Goal: Information Seeking & Learning: Learn about a topic

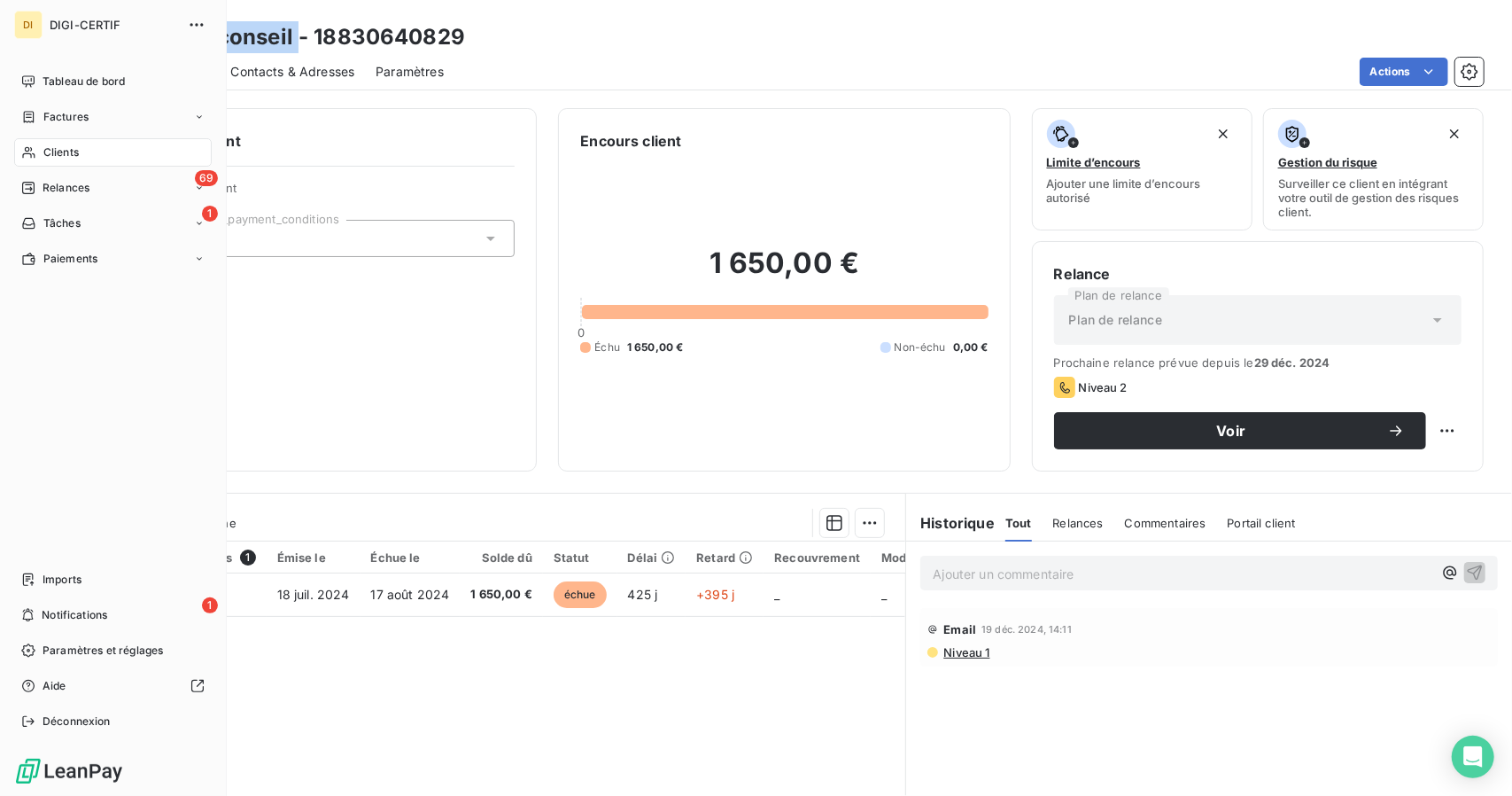
click at [66, 156] on span "Clients" at bounding box center [61, 153] width 35 height 16
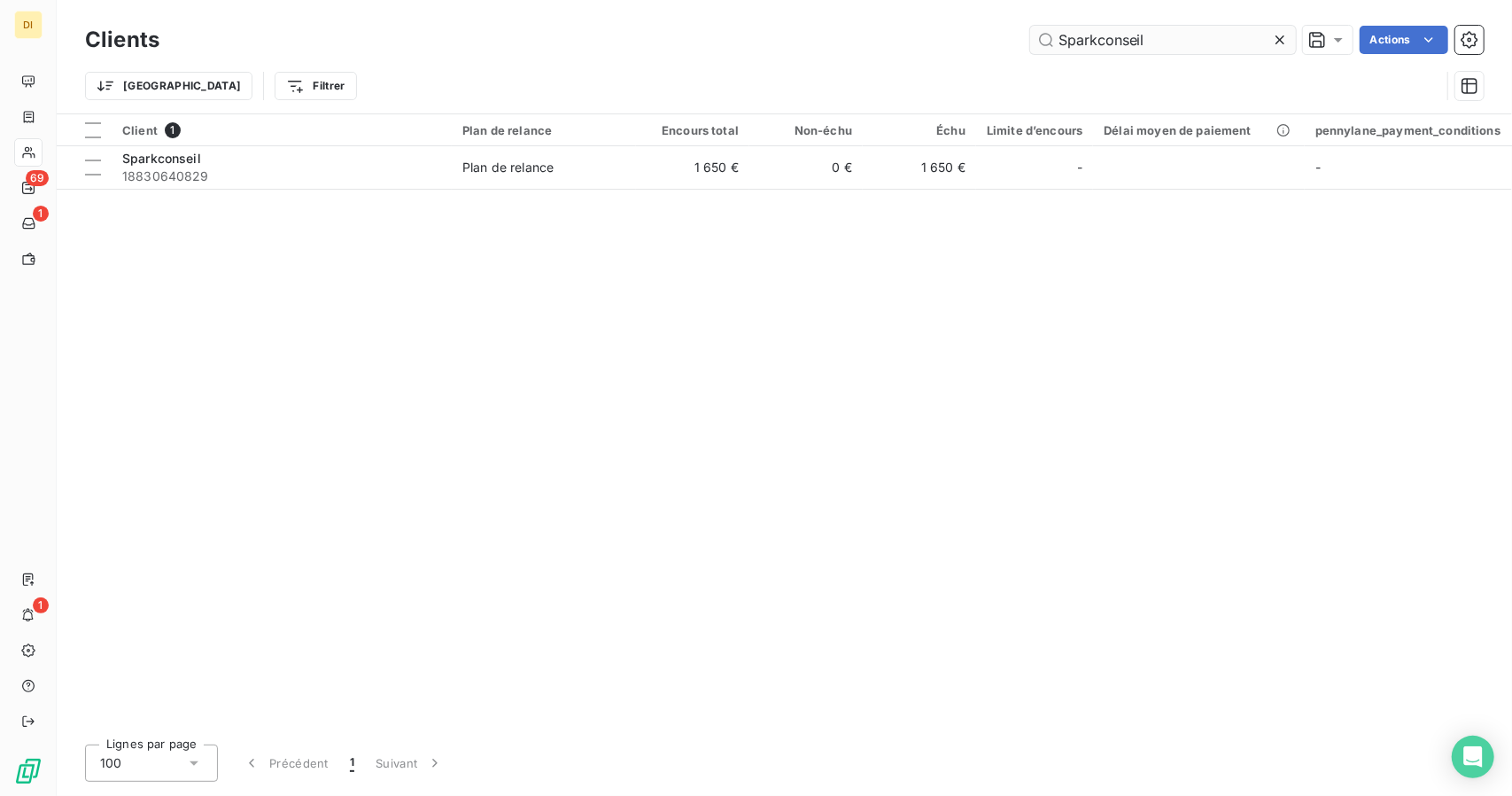
click at [1088, 40] on input "Sparkconseil" at bounding box center [1164, 39] width 266 height 28
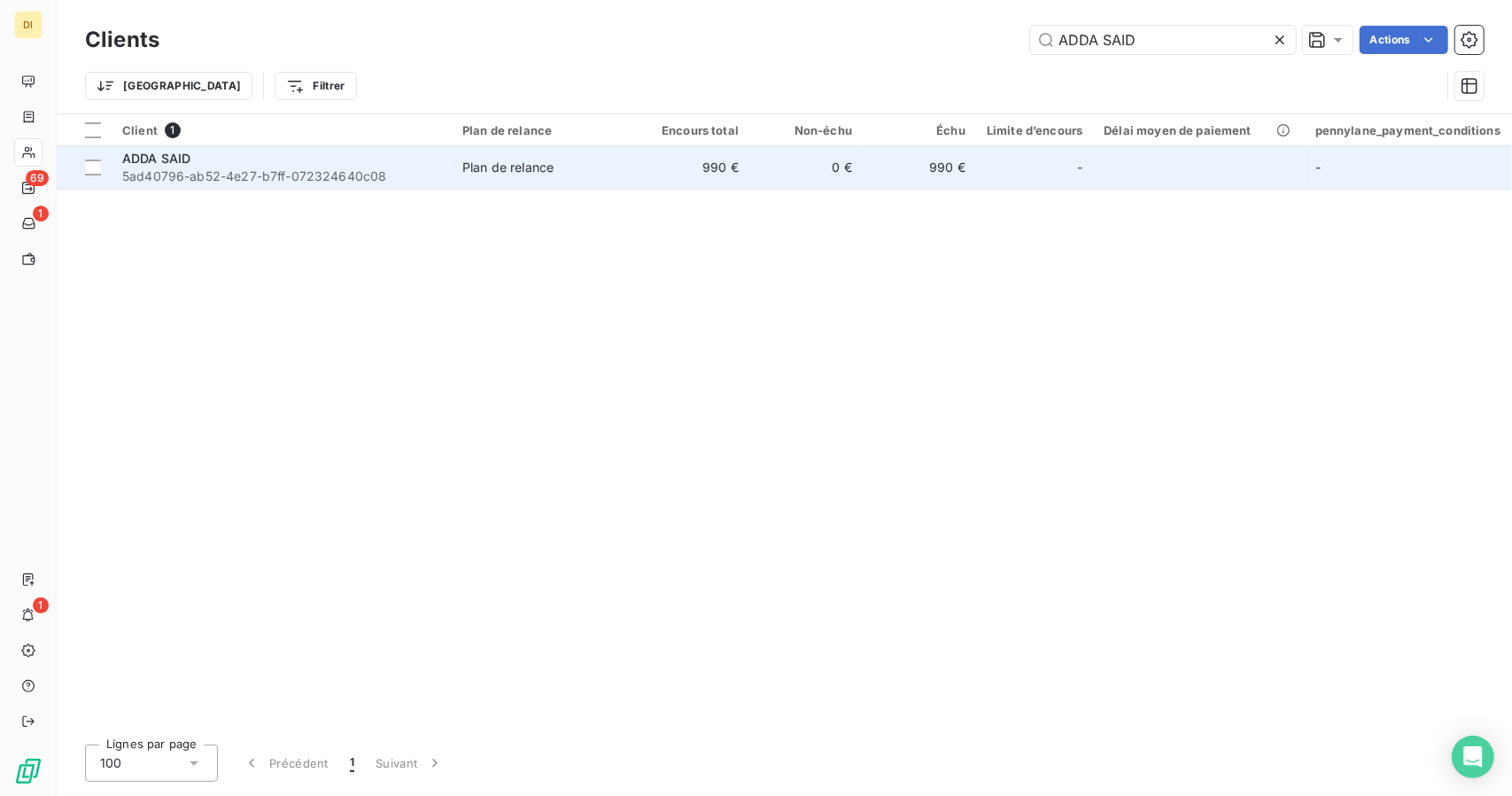
type input "ADDA SAID"
click at [750, 173] on td "0 €" at bounding box center [806, 166] width 114 height 42
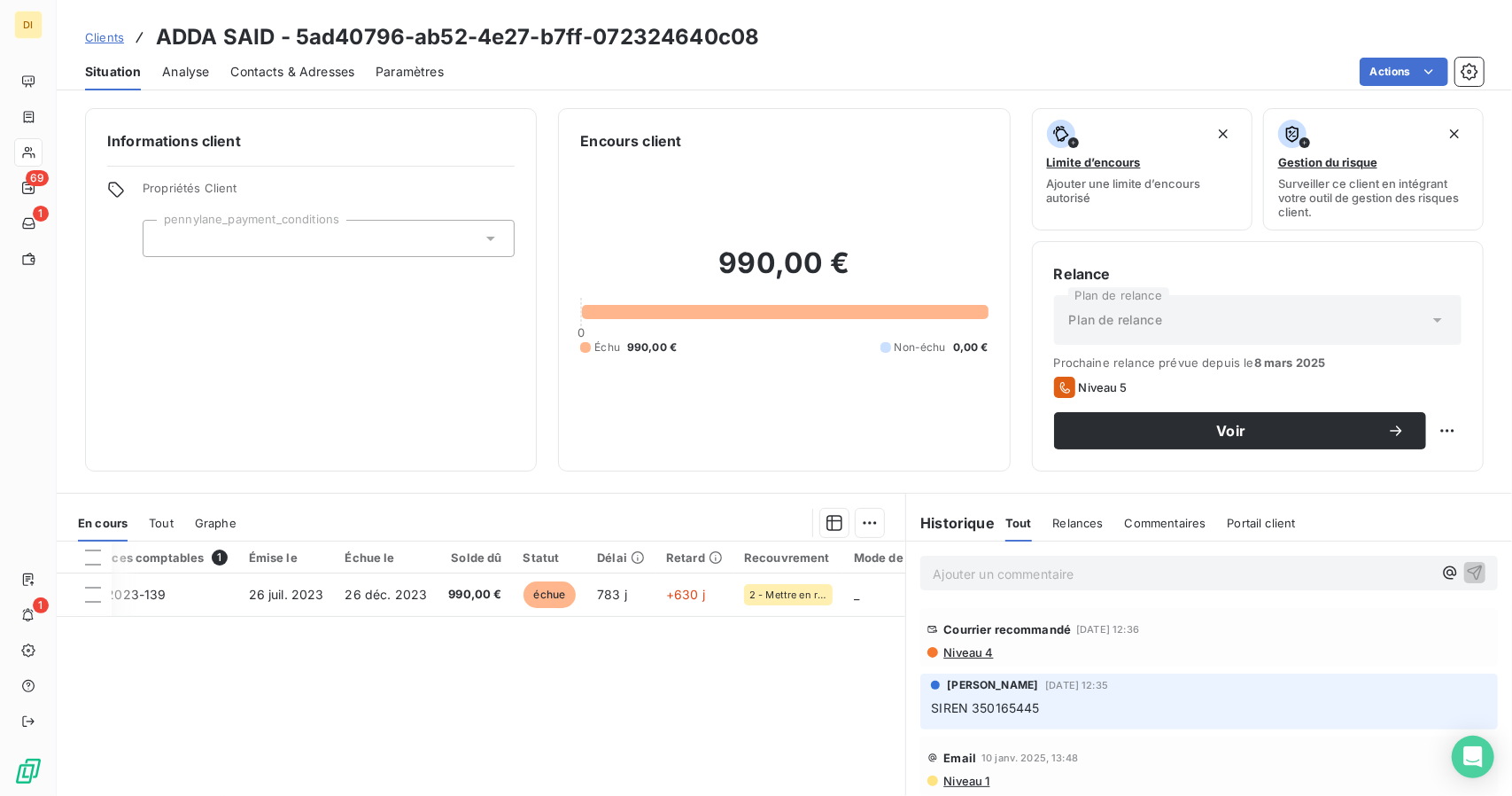
click at [110, 41] on span "Clients" at bounding box center [105, 37] width 39 height 14
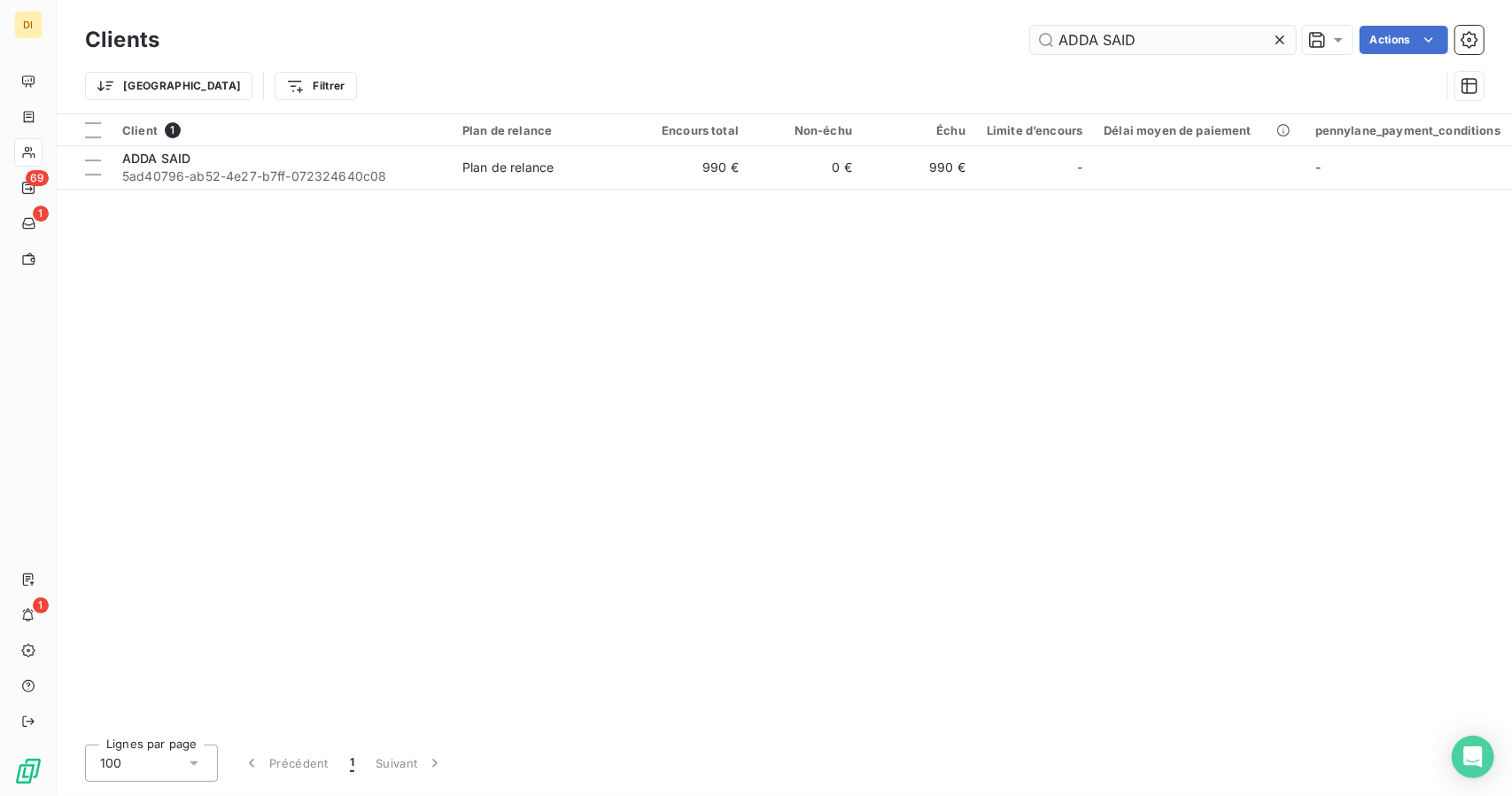
click at [1117, 45] on input "ADDA SAID" at bounding box center [1164, 39] width 266 height 28
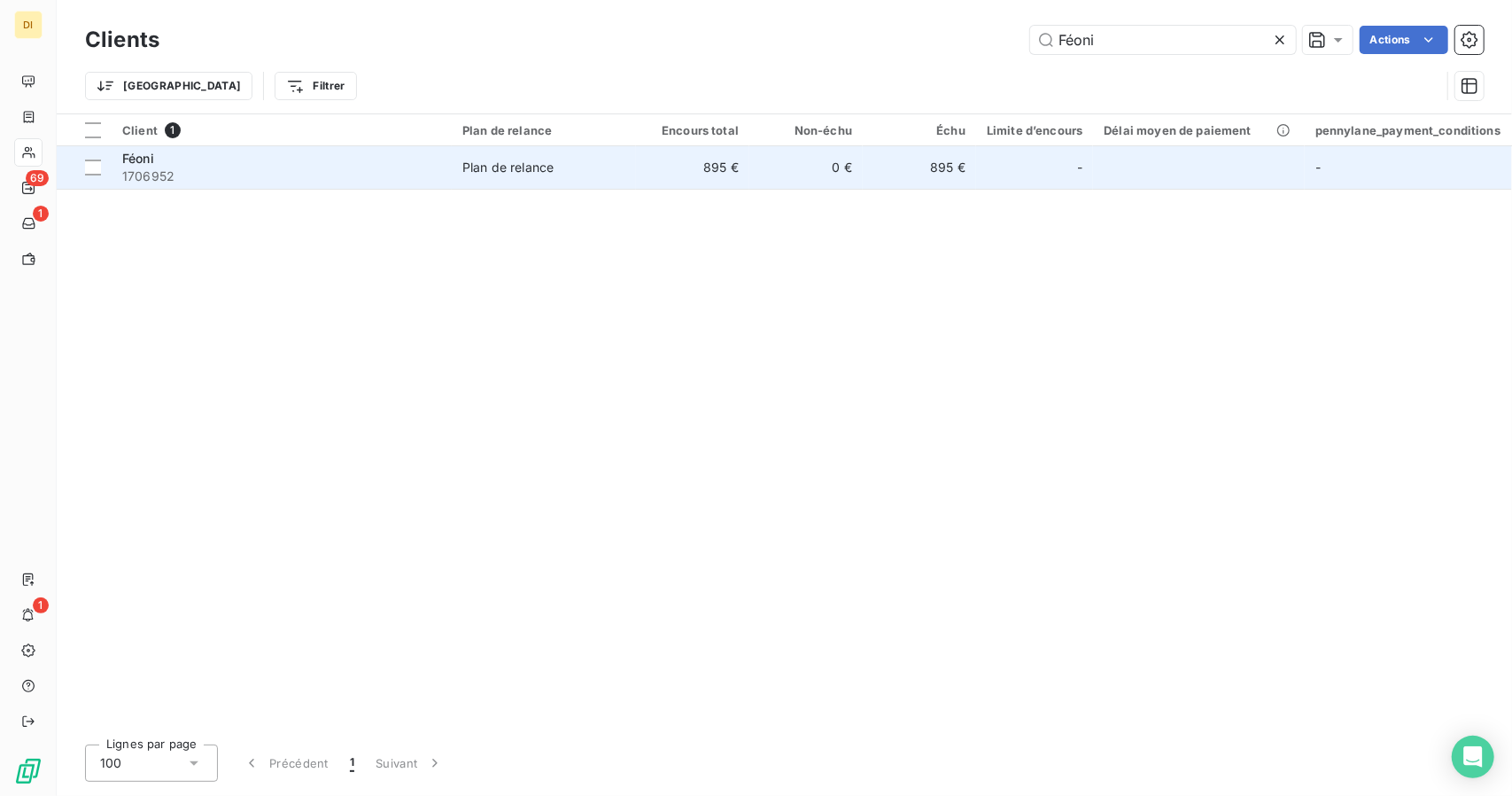
type input "Féoni"
click at [662, 166] on td "895 €" at bounding box center [693, 166] width 114 height 42
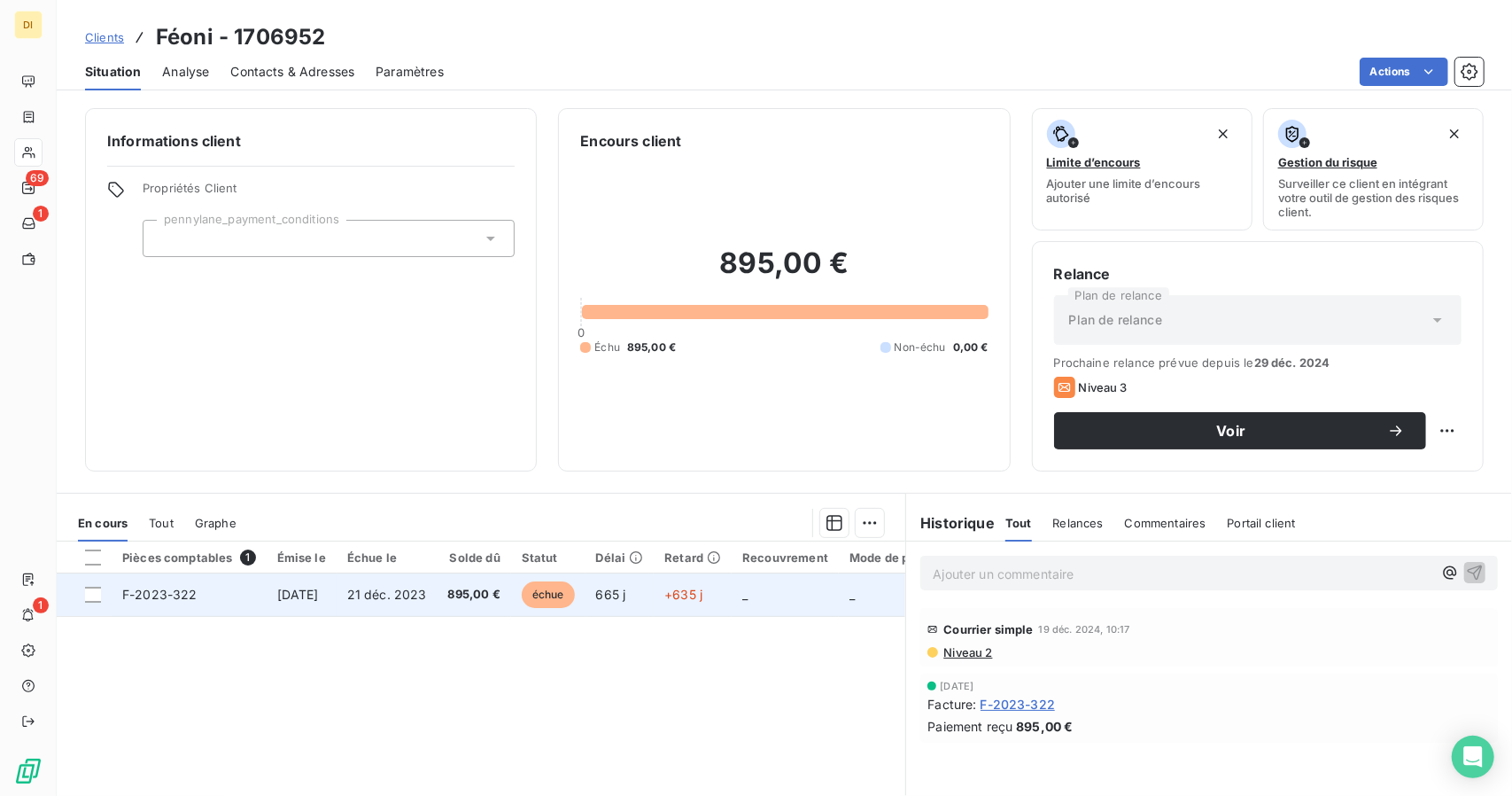
click at [655, 590] on td "665 j" at bounding box center [619, 594] width 69 height 42
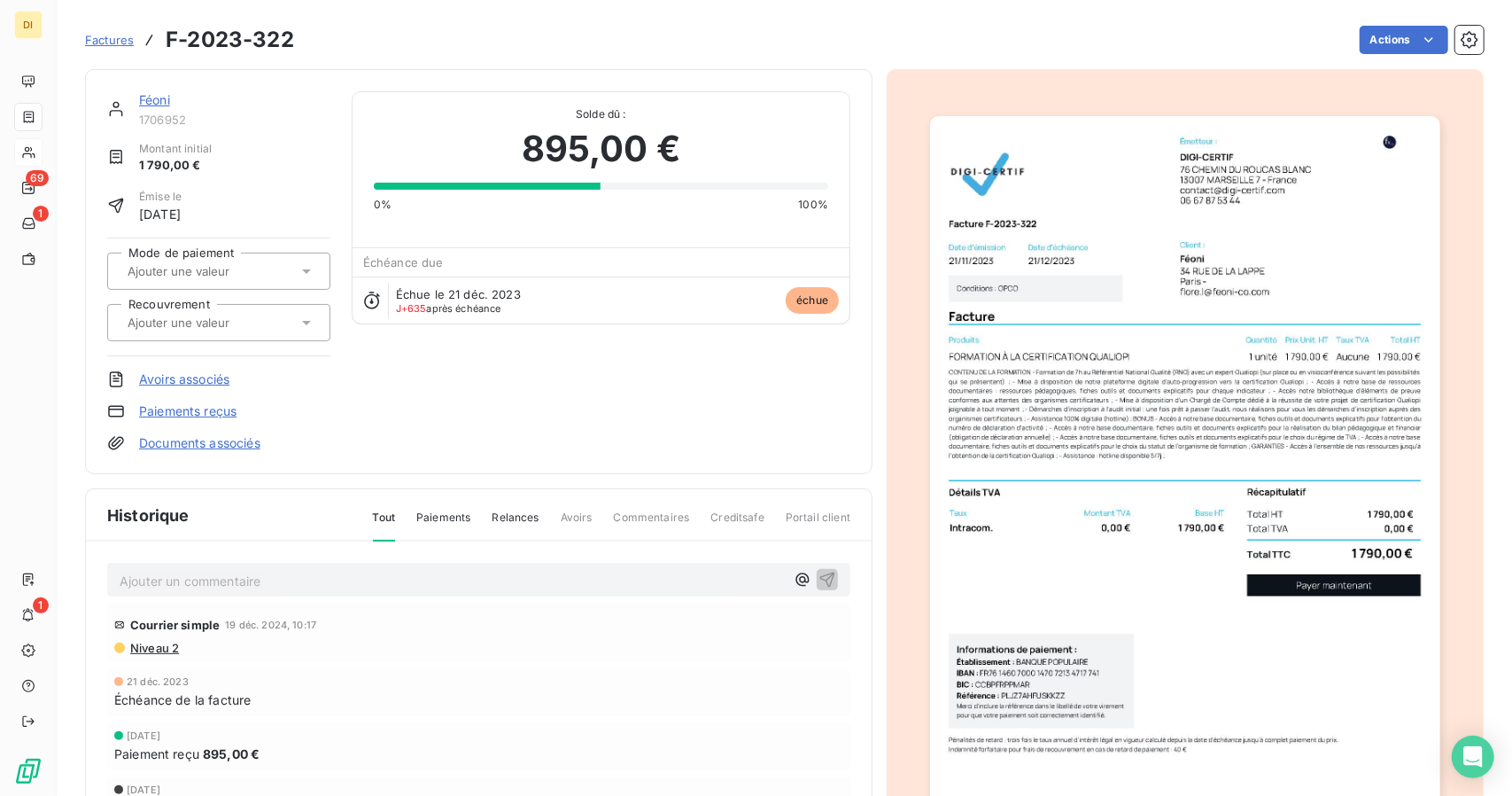
click at [262, 326] on input "text" at bounding box center [215, 322] width 178 height 16
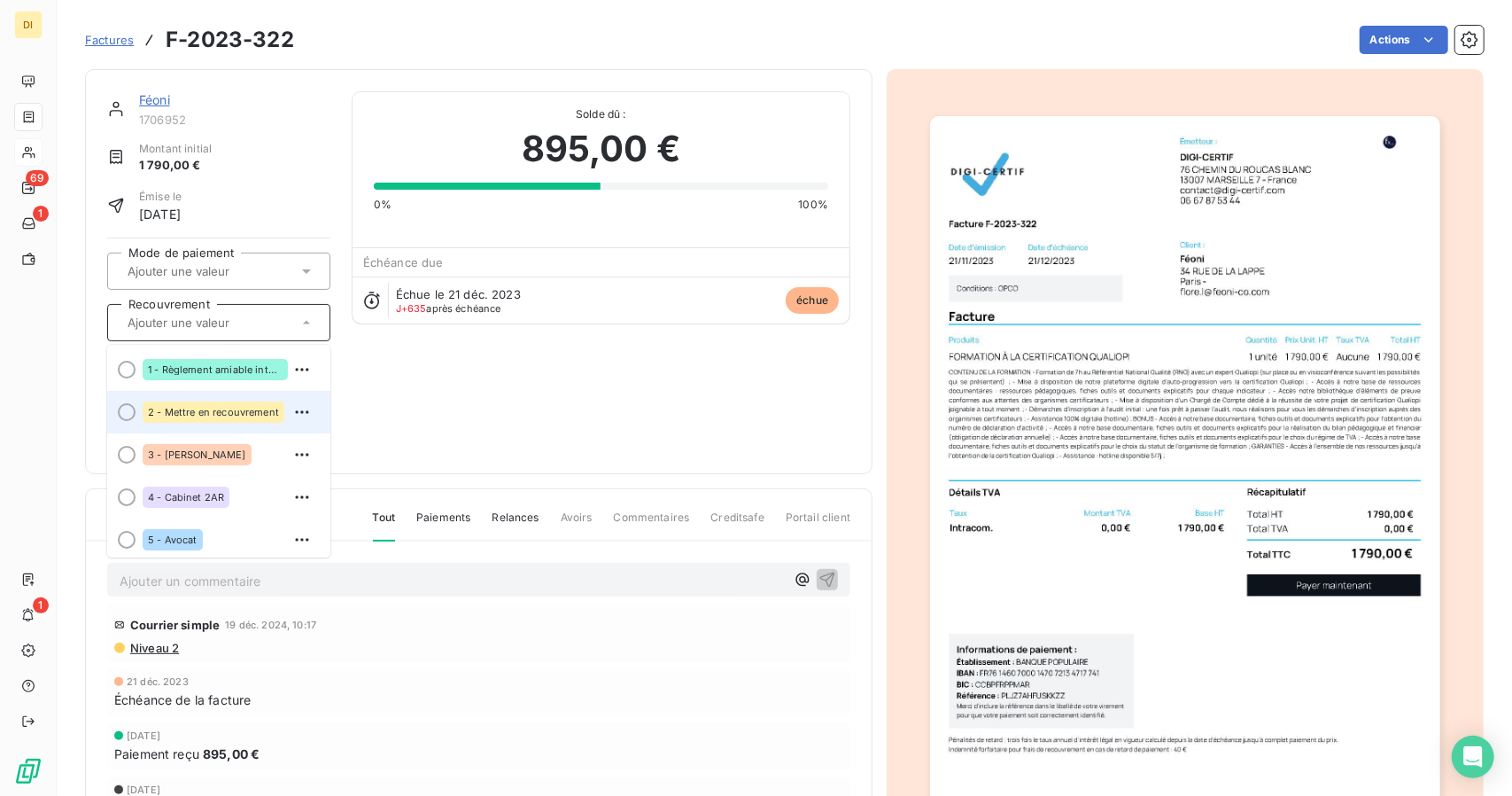
click at [233, 406] on span "2 - Mettre en recouvrement" at bounding box center [213, 411] width 131 height 11
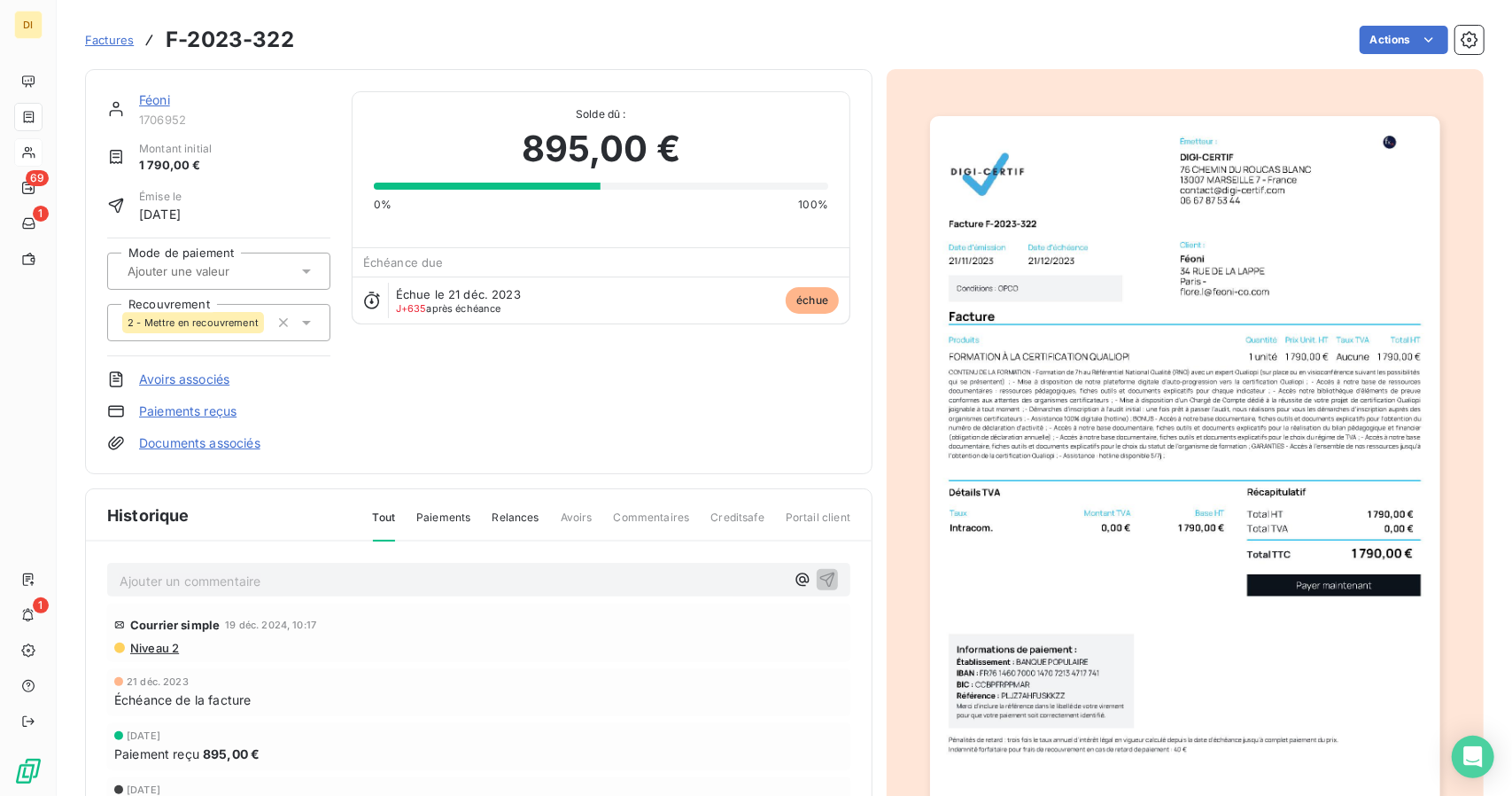
click at [1283, 192] on img "button" at bounding box center [1184, 477] width 509 height 722
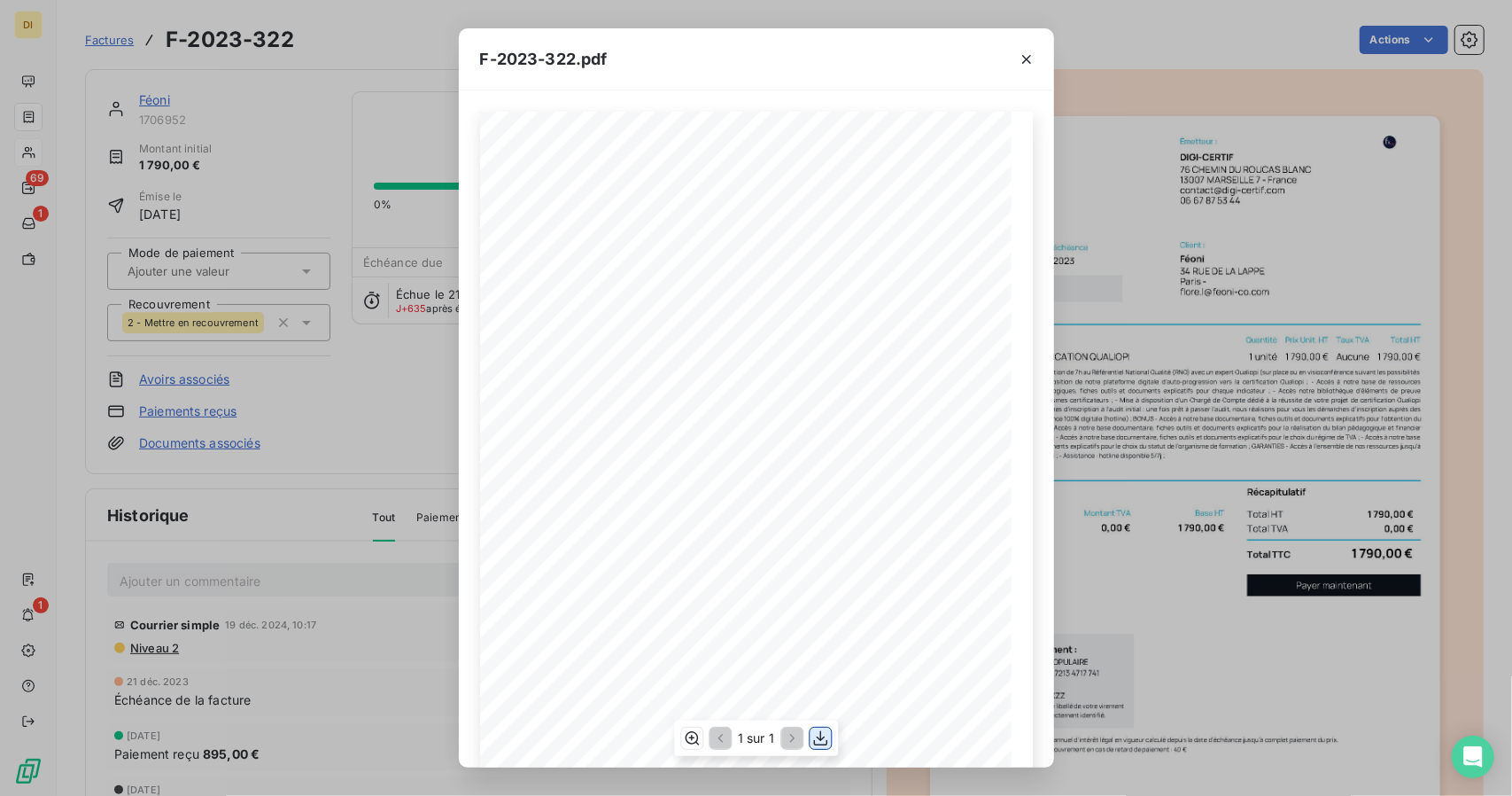
click at [827, 736] on icon "button" at bounding box center [820, 738] width 18 height 18
click at [1125, 531] on div "F-2023-322.pdf Émetteur : DIGI-CERTIF [STREET_ADDRESS] [EMAIL_ADDRESS][DOMAIN_N…" at bounding box center [756, 398] width 1512 height 796
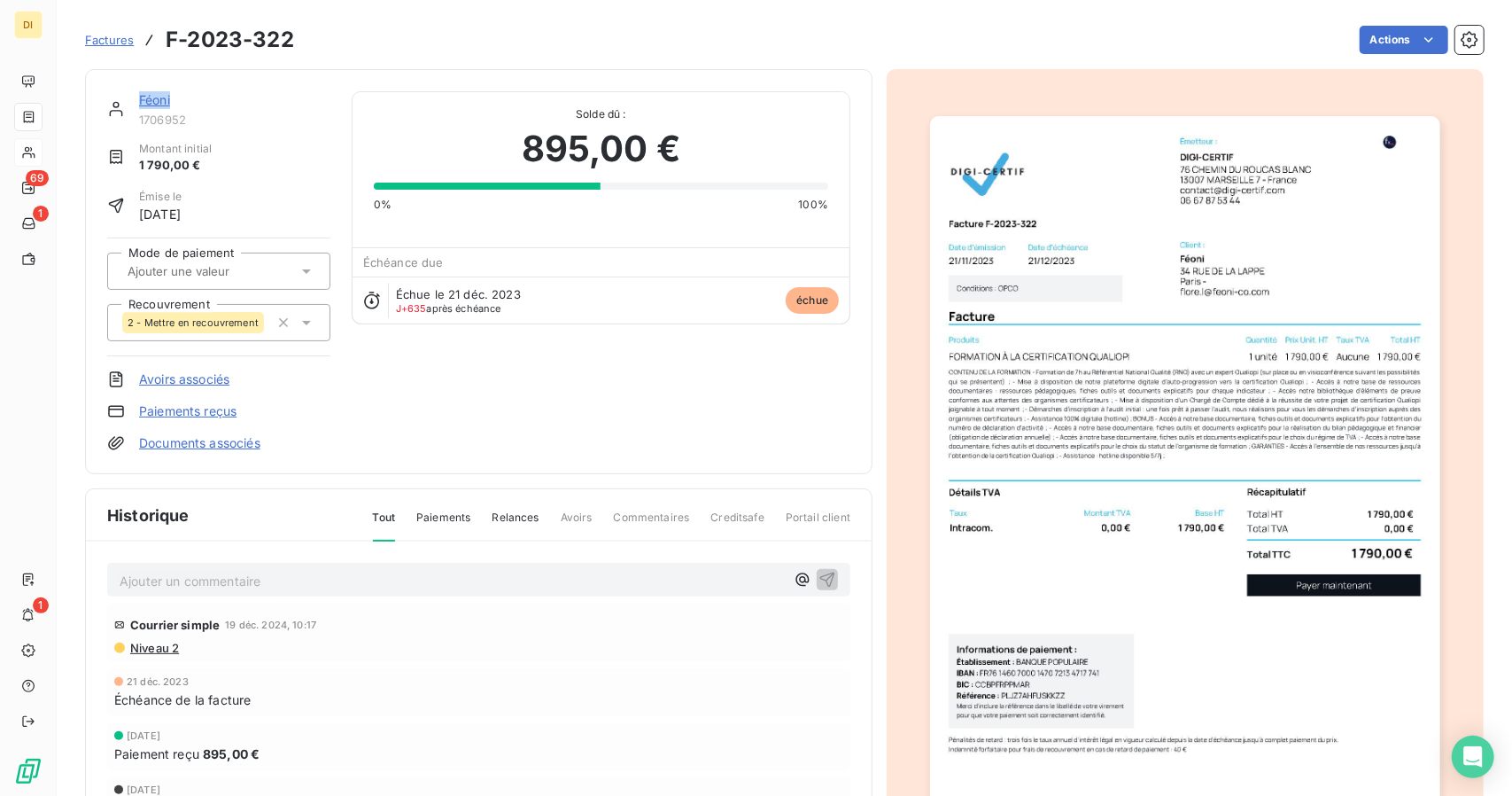
drag, startPoint x: 184, startPoint y: 91, endPoint x: 135, endPoint y: 91, distance: 49.0
click at [135, 91] on div "Féoni 1706952" at bounding box center [219, 109] width 223 height 35
copy link "Féoni"
click at [118, 34] on span "Factures" at bounding box center [110, 39] width 49 height 14
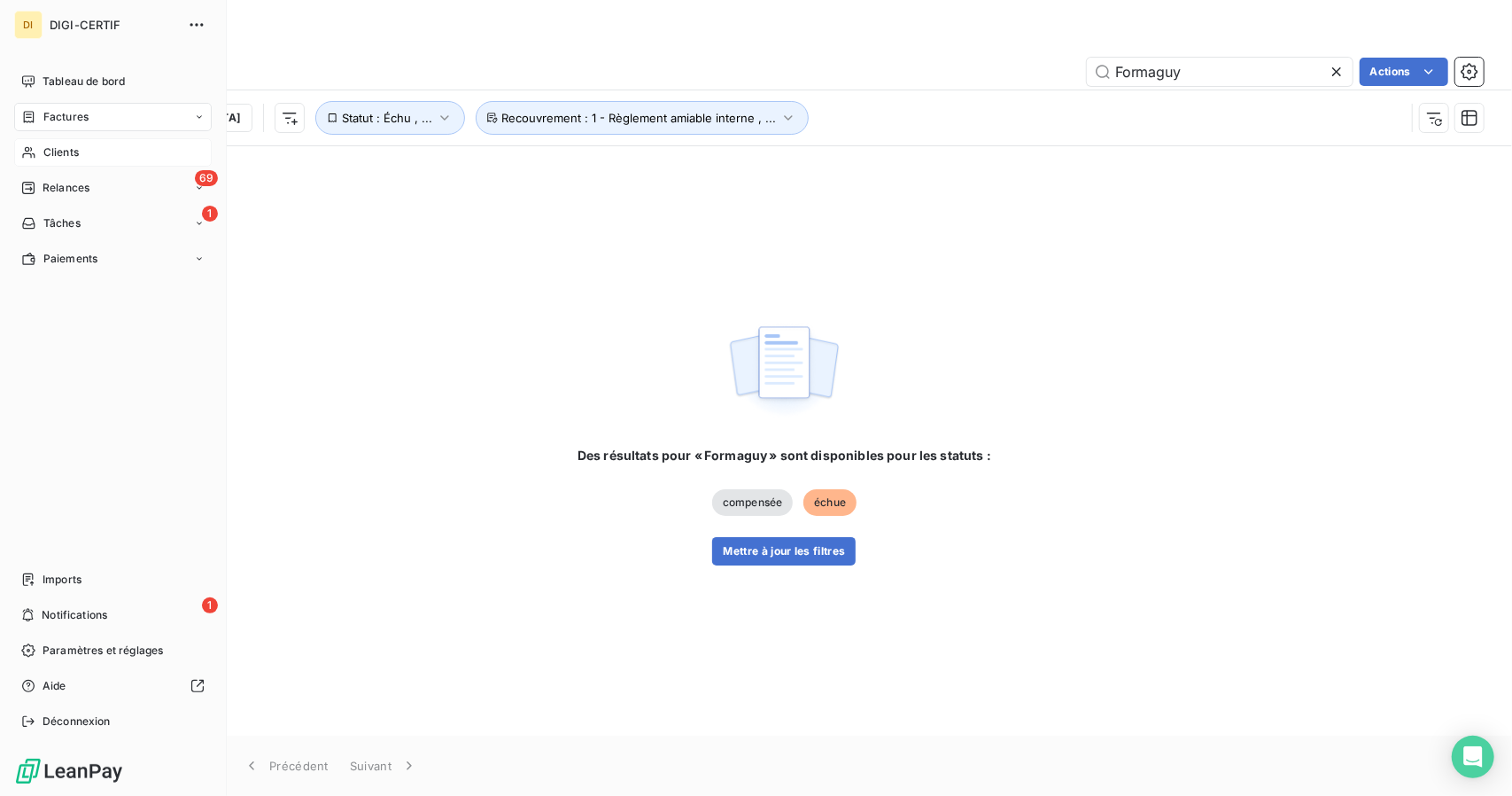
type input "Formaguy"
click at [83, 150] on div "Clients" at bounding box center [113, 152] width 198 height 28
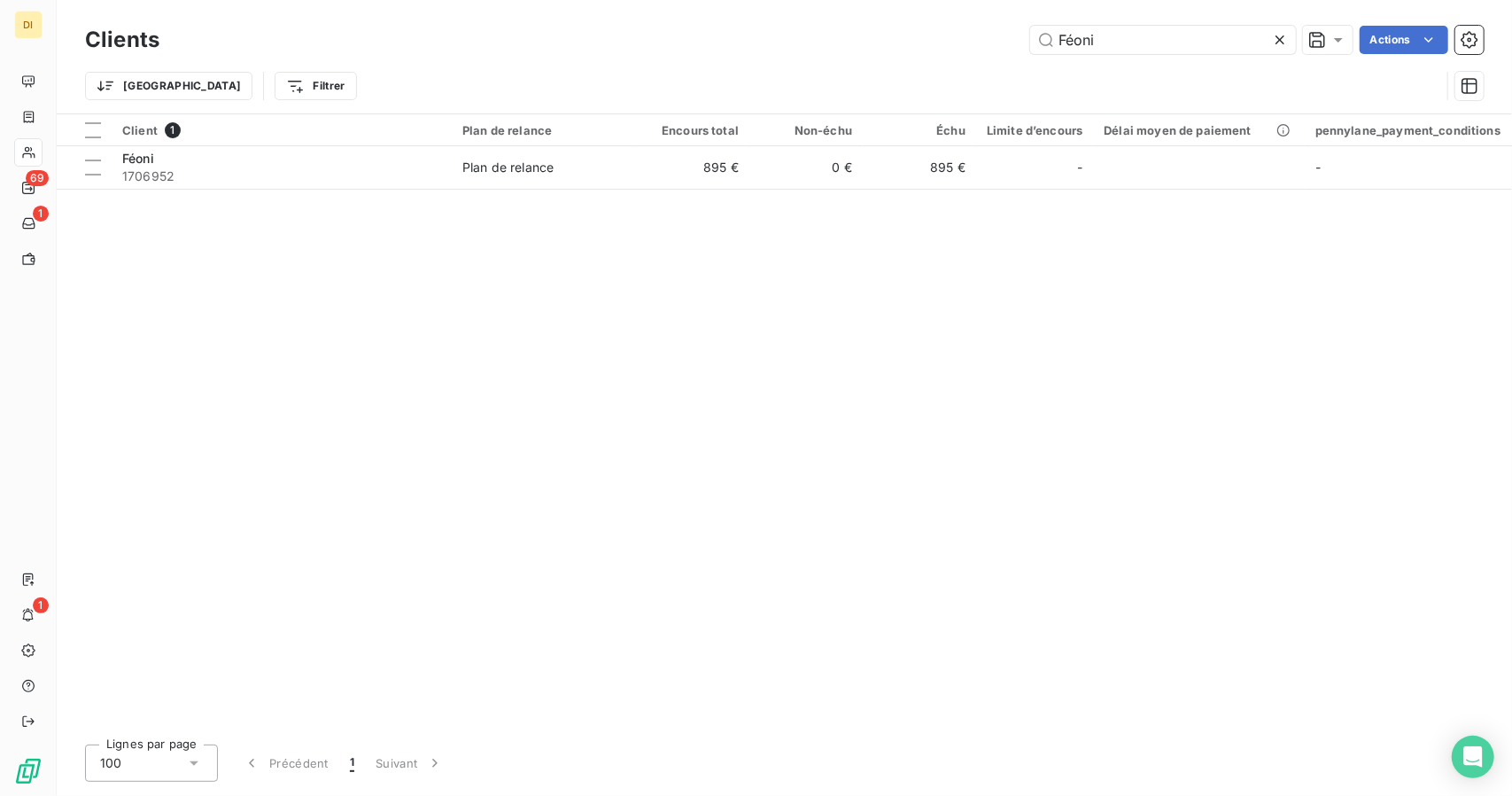
click at [1074, 24] on div "Clients Féoni Actions" at bounding box center [784, 40] width 1398 height 37
click at [1074, 38] on input "Féoni" at bounding box center [1164, 39] width 266 height 28
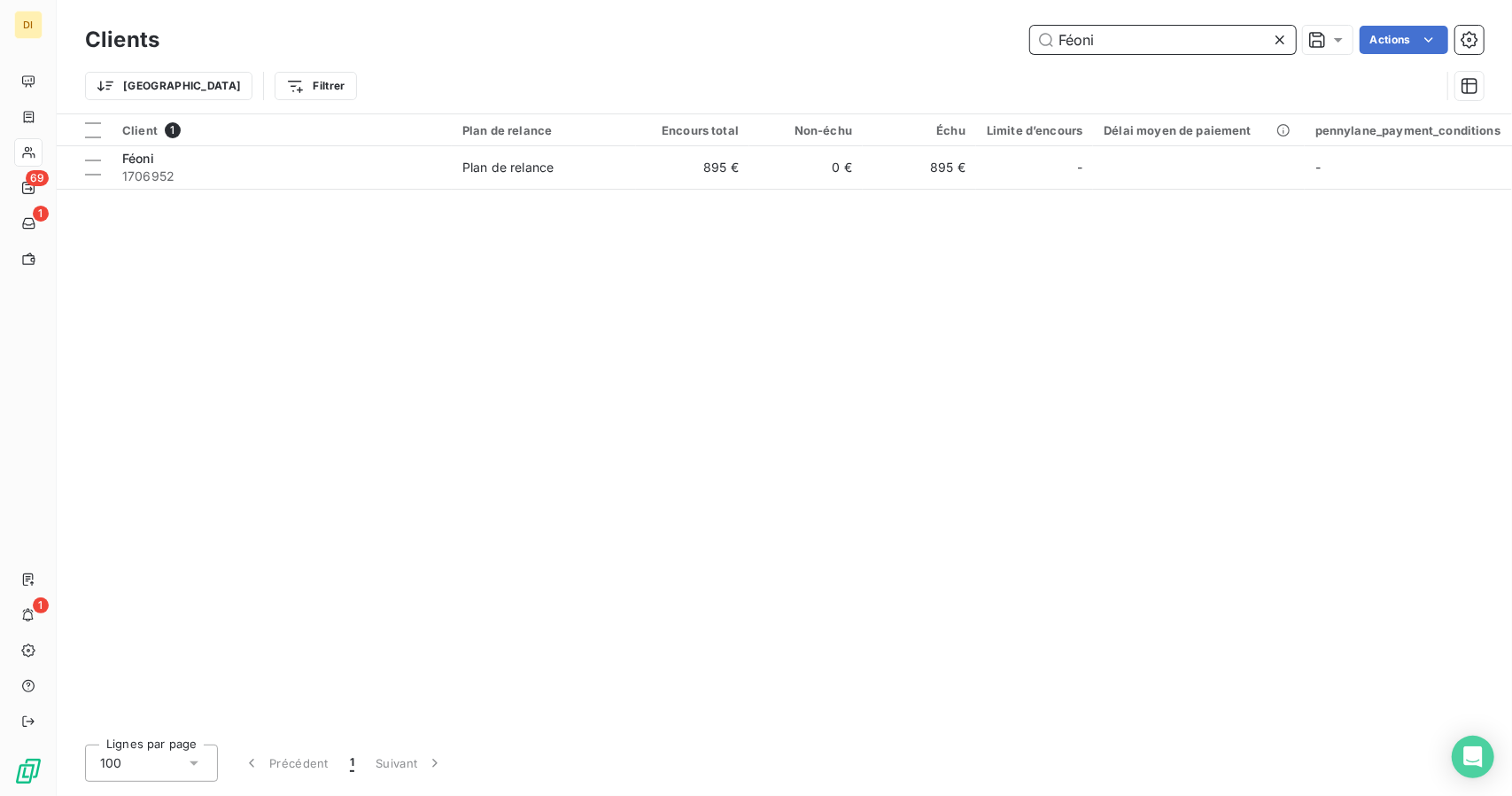
paste input "ormaguy"
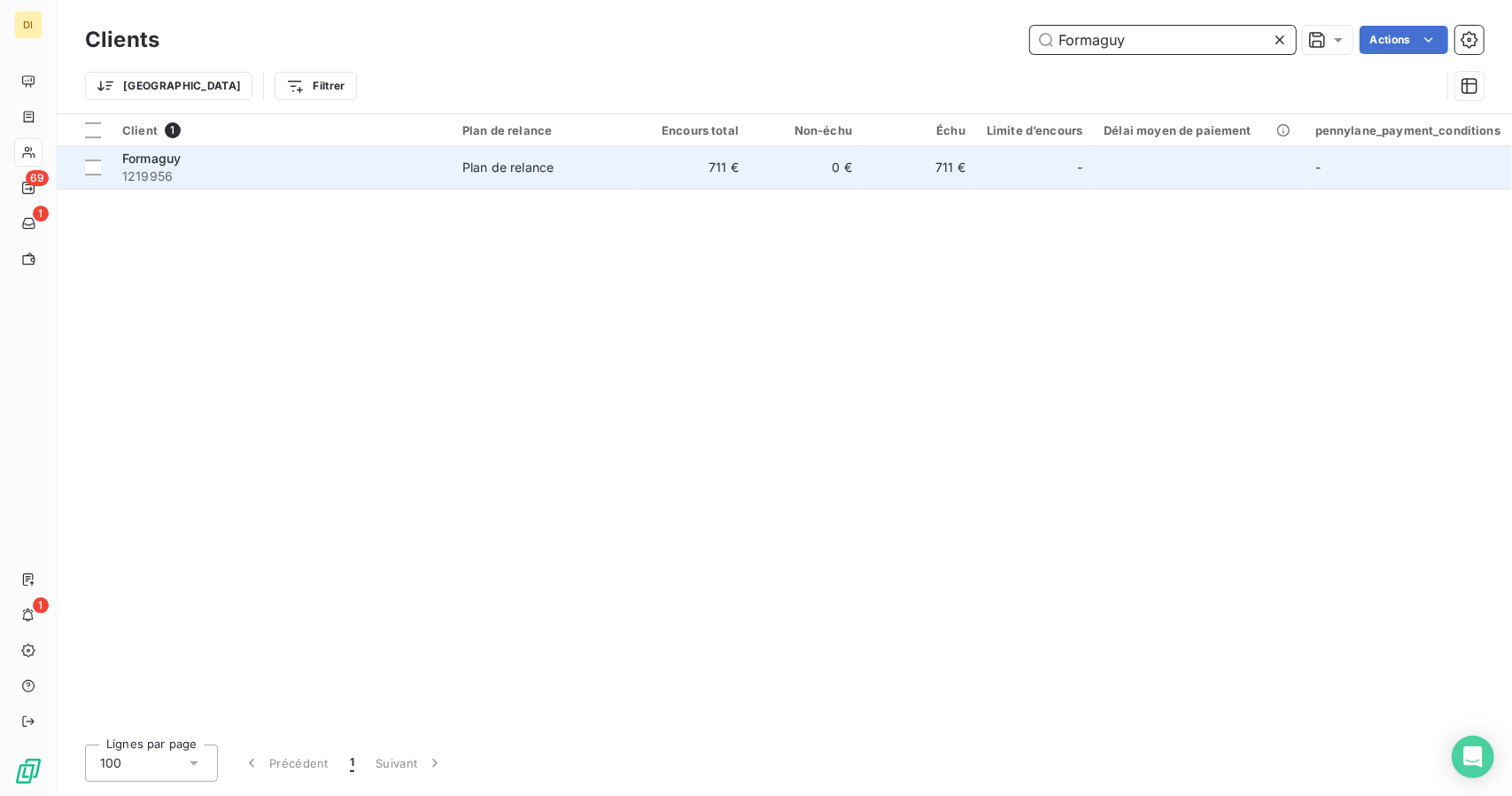
type input "Formaguy"
click at [724, 183] on td "711 €" at bounding box center [693, 166] width 114 height 42
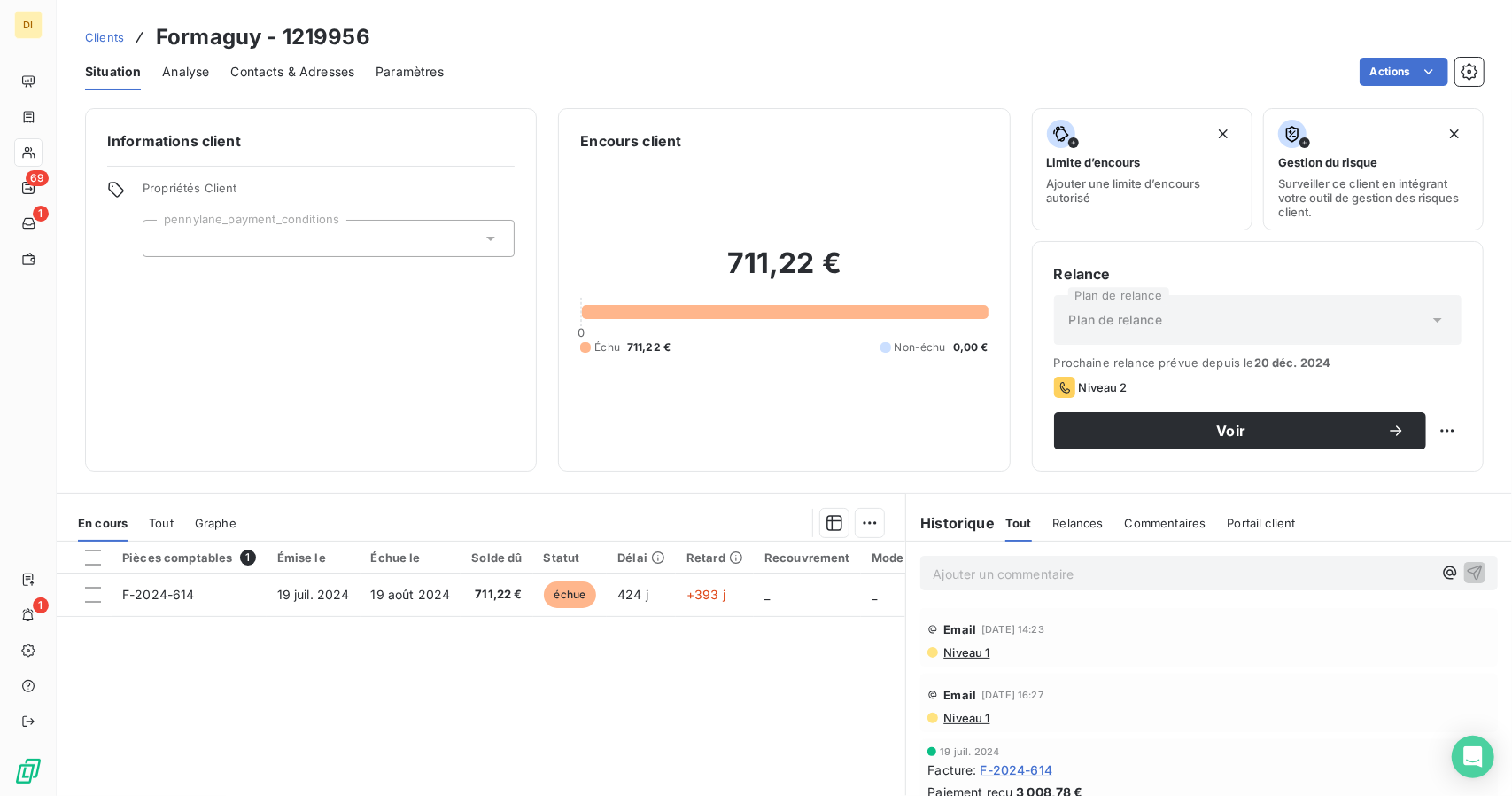
click at [243, 40] on h3 "Formaguy - 1219956" at bounding box center [262, 37] width 214 height 32
copy h3 "Formaguy"
click at [1009, 777] on span "F-2024-614" at bounding box center [1017, 770] width 72 height 19
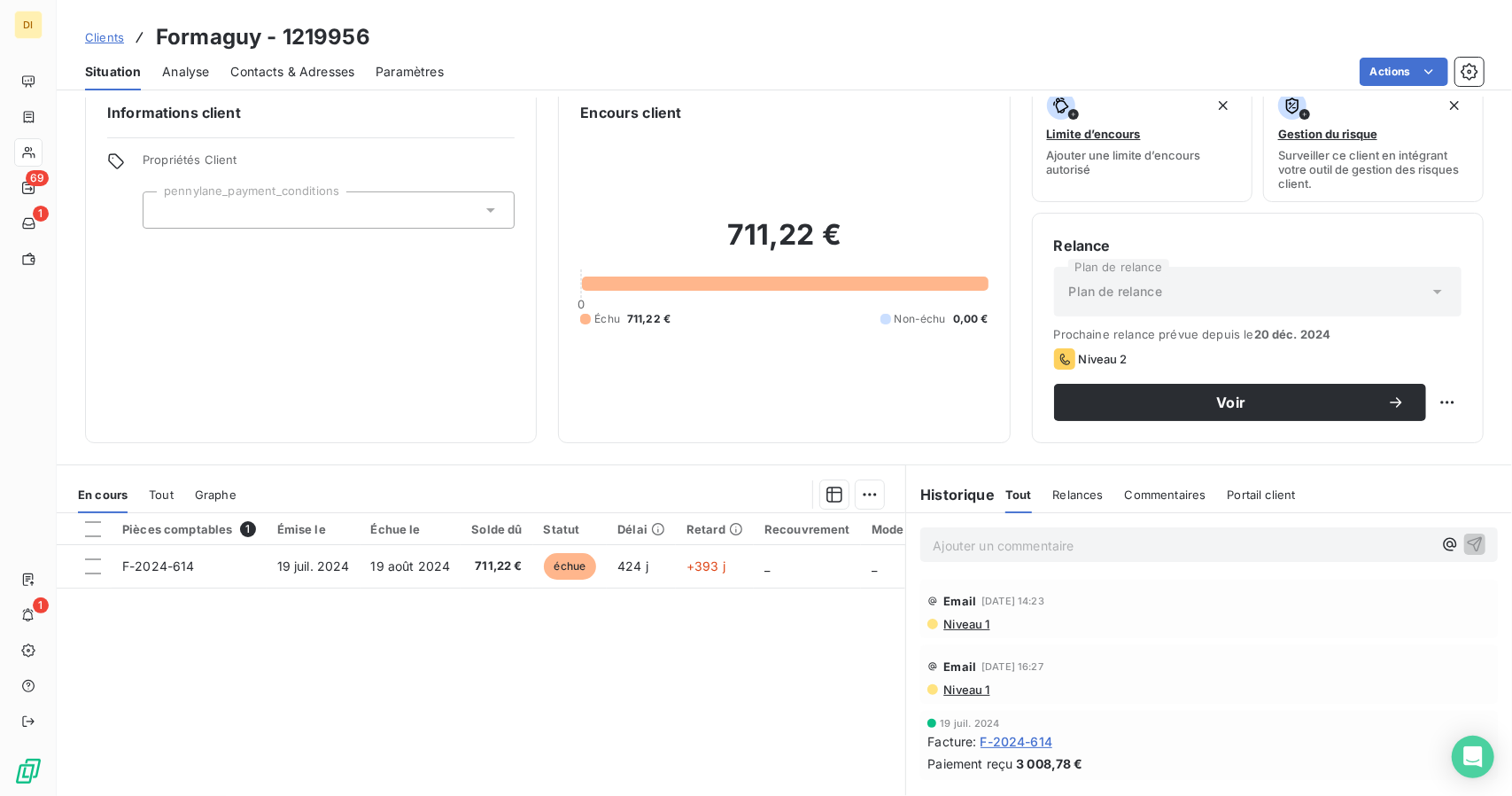
scroll to position [32, 0]
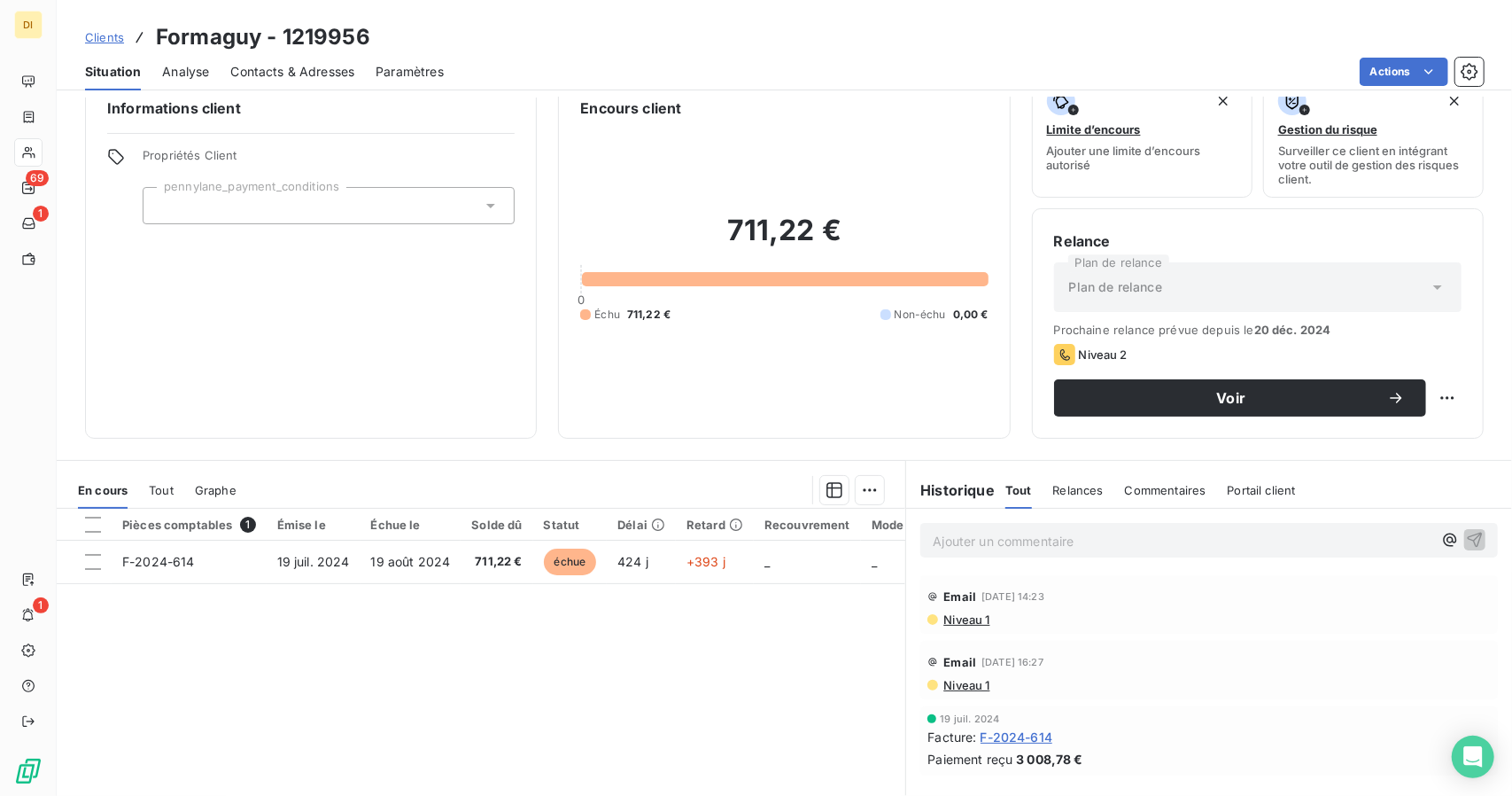
click at [262, 67] on span "Contacts & Adresses" at bounding box center [292, 71] width 124 height 18
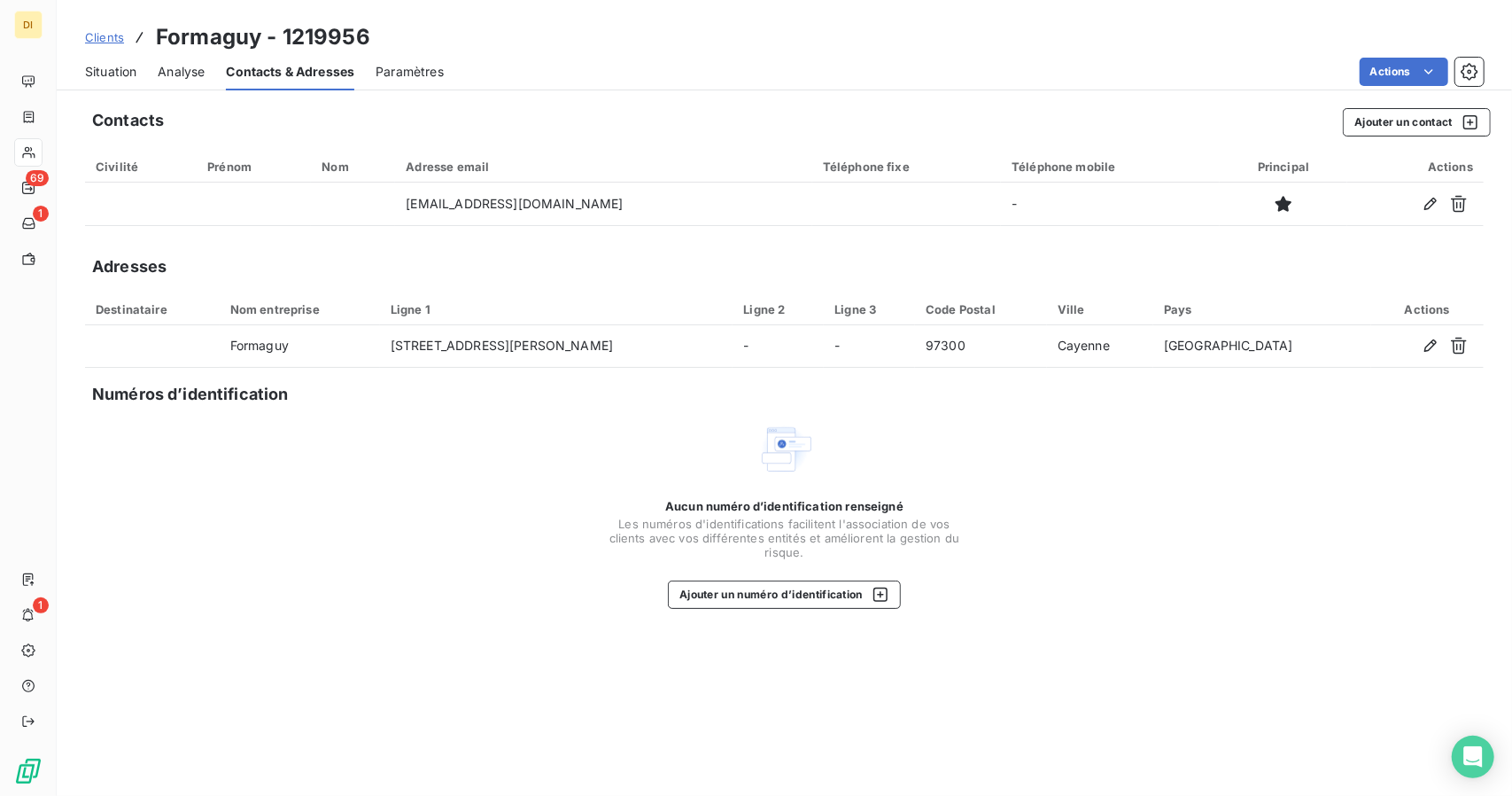
click at [126, 75] on span "Situation" at bounding box center [111, 71] width 52 height 18
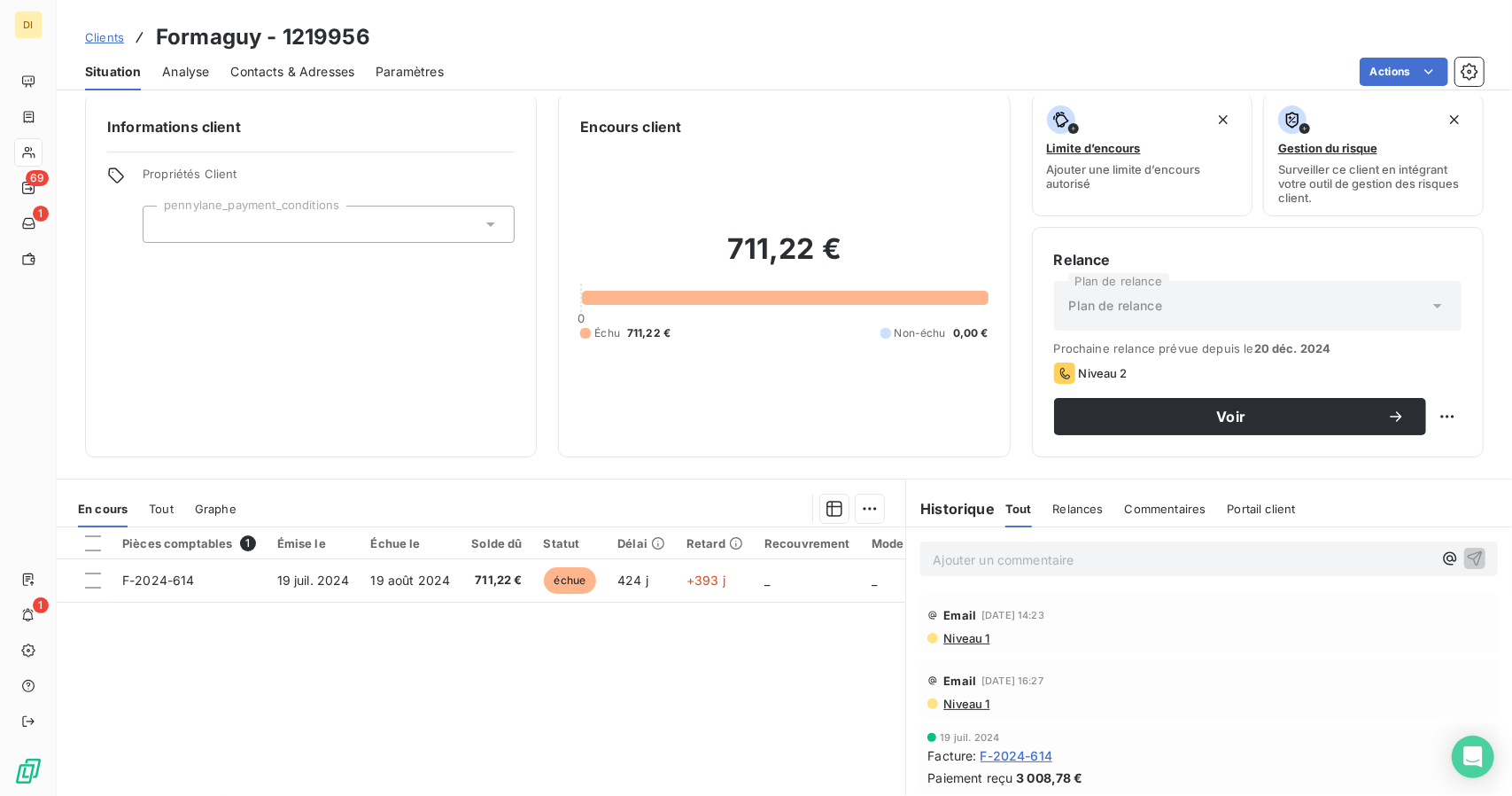
scroll to position [13, 0]
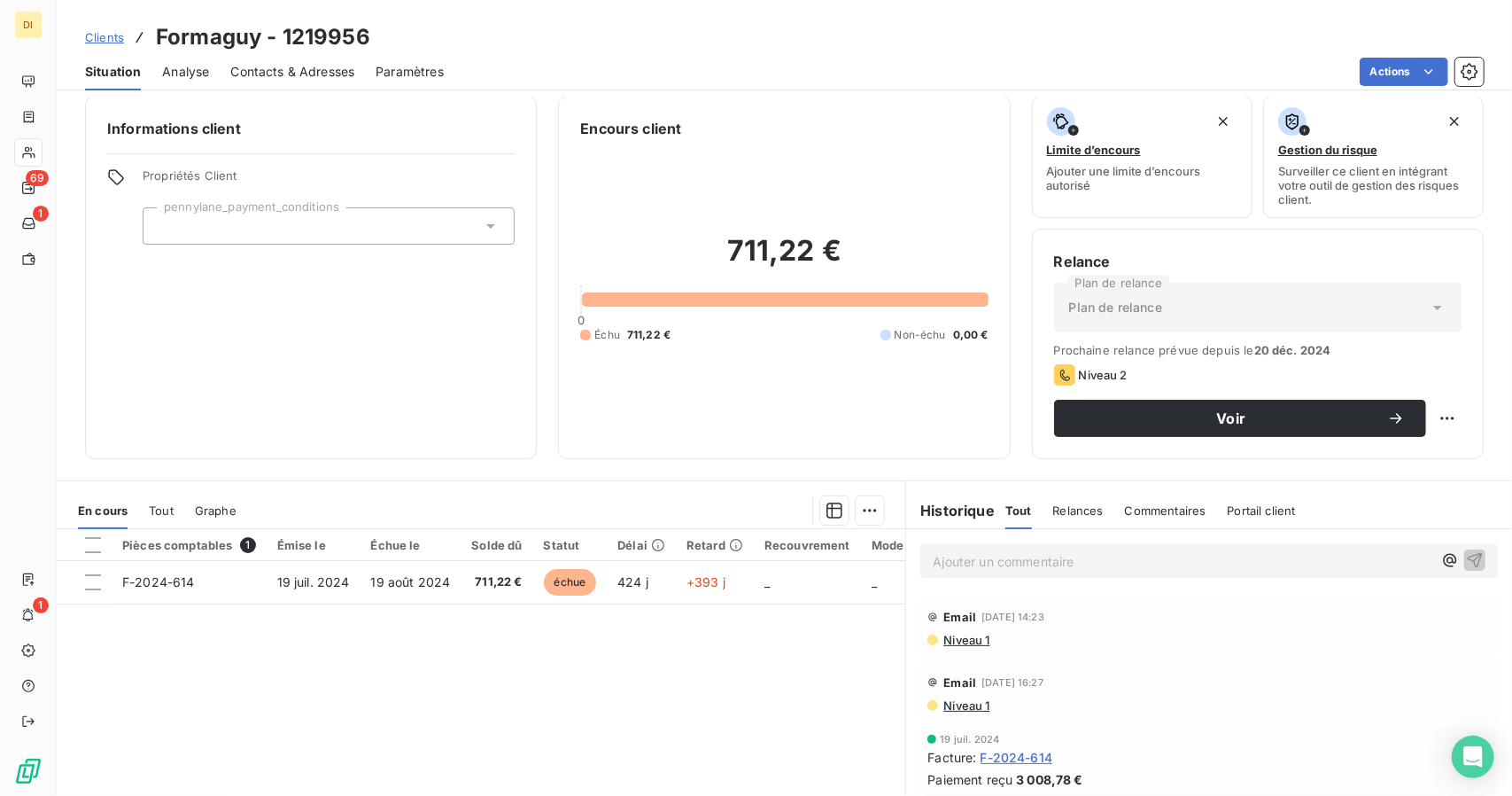
click at [1082, 632] on div "Niveau 1" at bounding box center [1210, 639] width 564 height 14
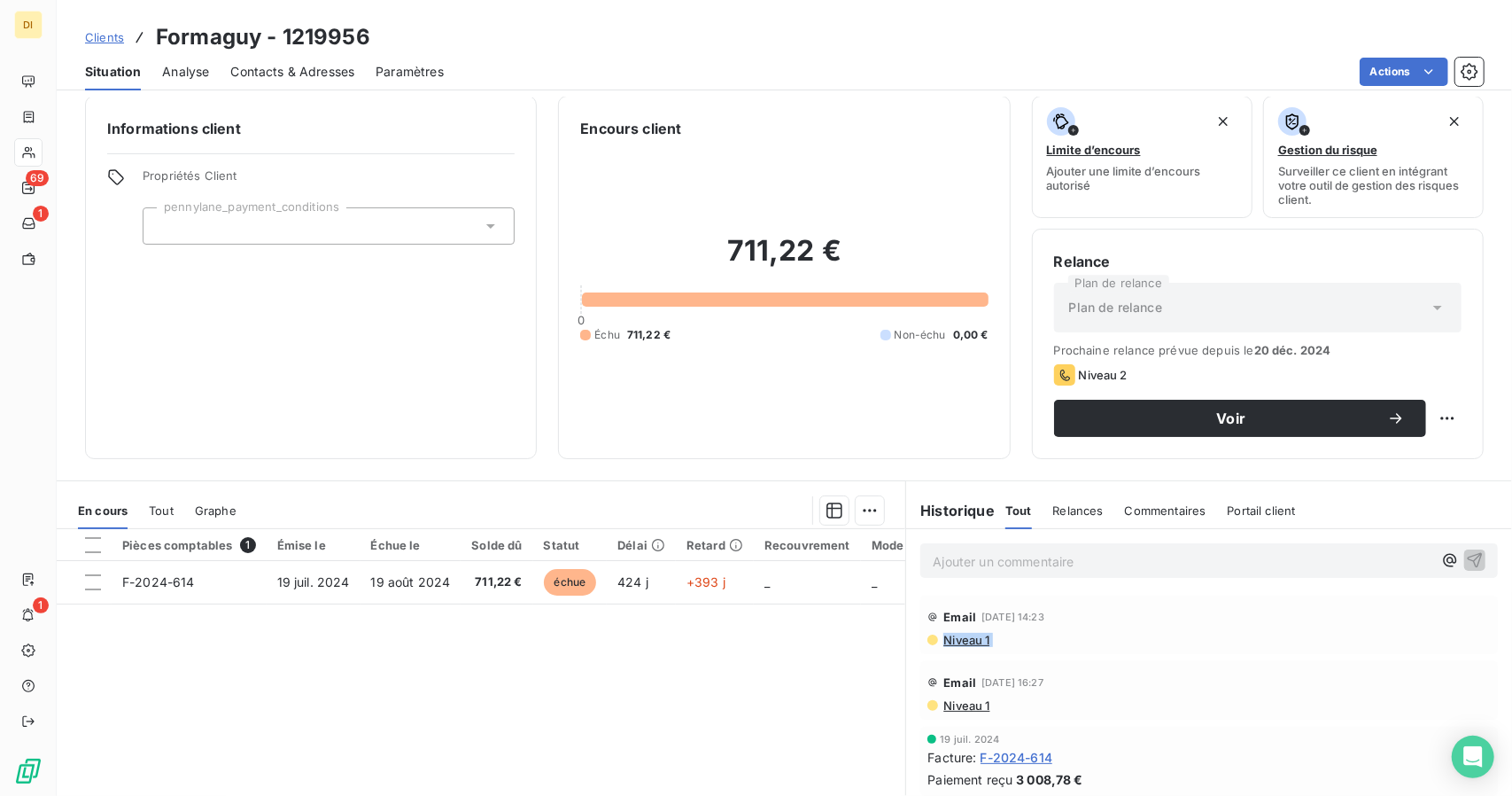
click at [1082, 632] on div "Niveau 1" at bounding box center [1210, 639] width 564 height 14
click at [1070, 605] on div "Email [DATE] 14:23" at bounding box center [1210, 617] width 564 height 28
click at [1044, 614] on span "[DATE] 14:23" at bounding box center [1013, 617] width 63 height 11
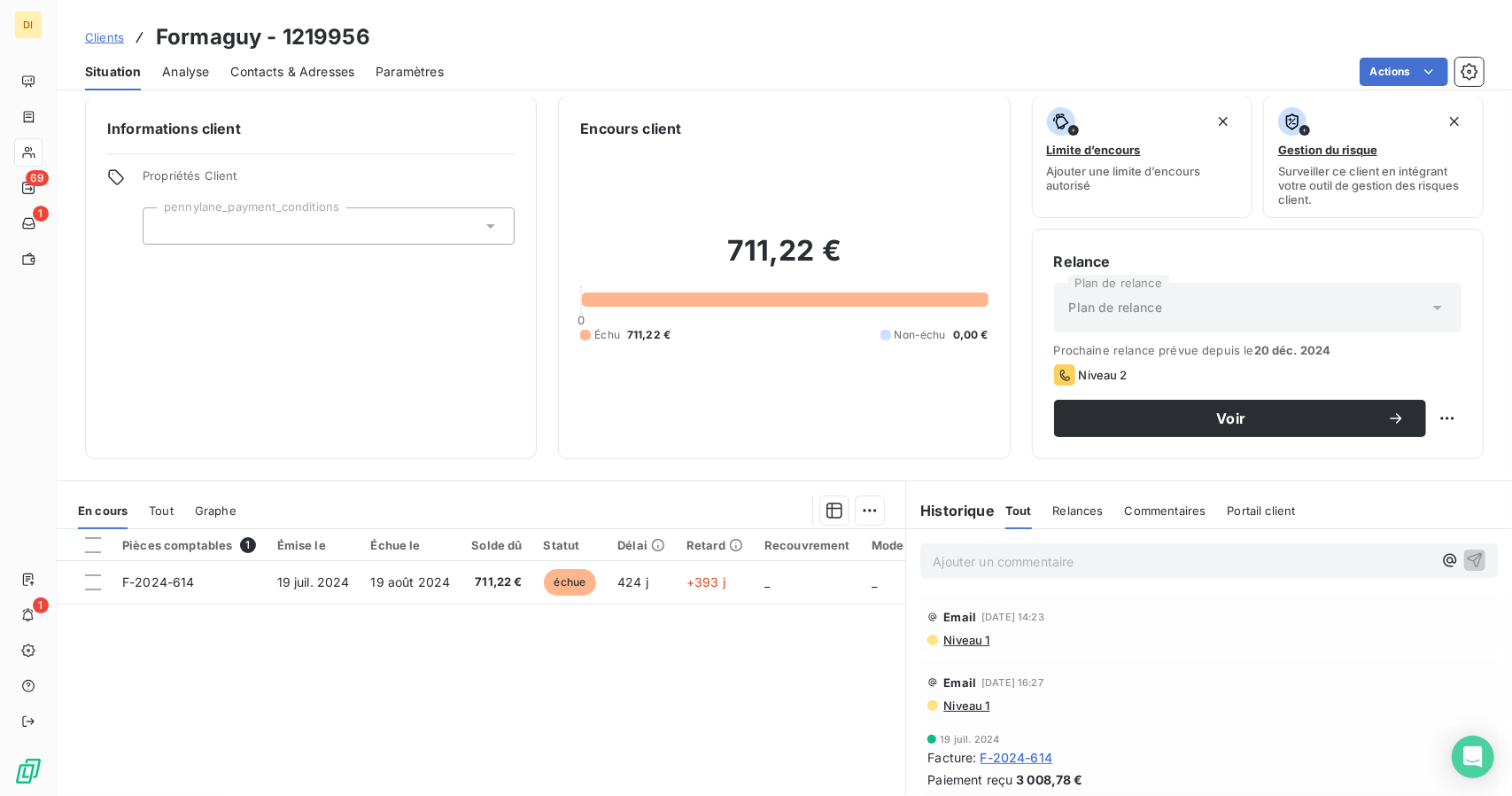
click at [1044, 614] on span "[DATE] 14:23" at bounding box center [1013, 617] width 63 height 11
click at [1048, 640] on div "Niveau 1" at bounding box center [1210, 639] width 564 height 14
click at [1014, 758] on span "F-2024-614" at bounding box center [1017, 757] width 72 height 19
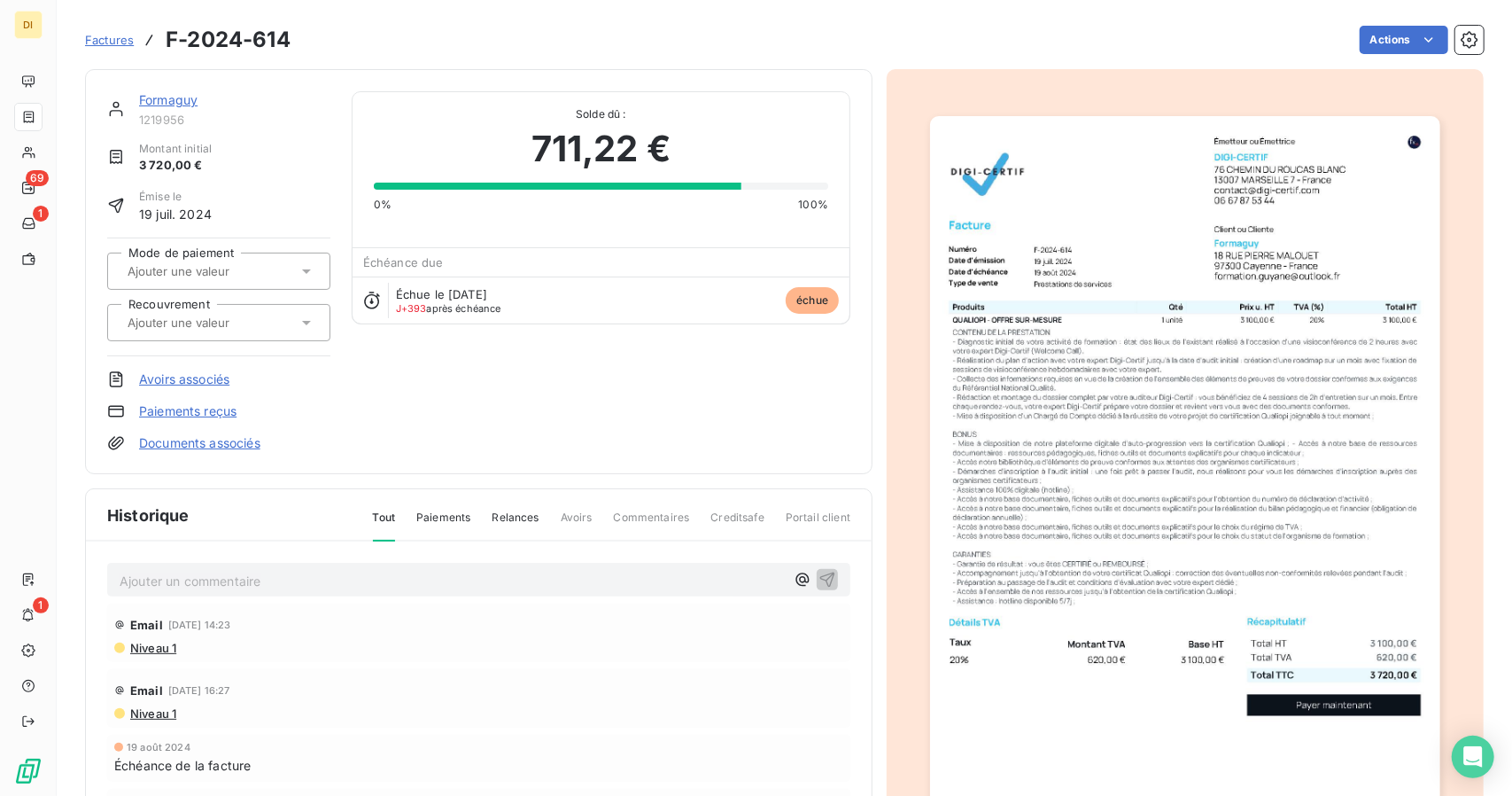
click at [1270, 343] on img "button" at bounding box center [1184, 477] width 509 height 722
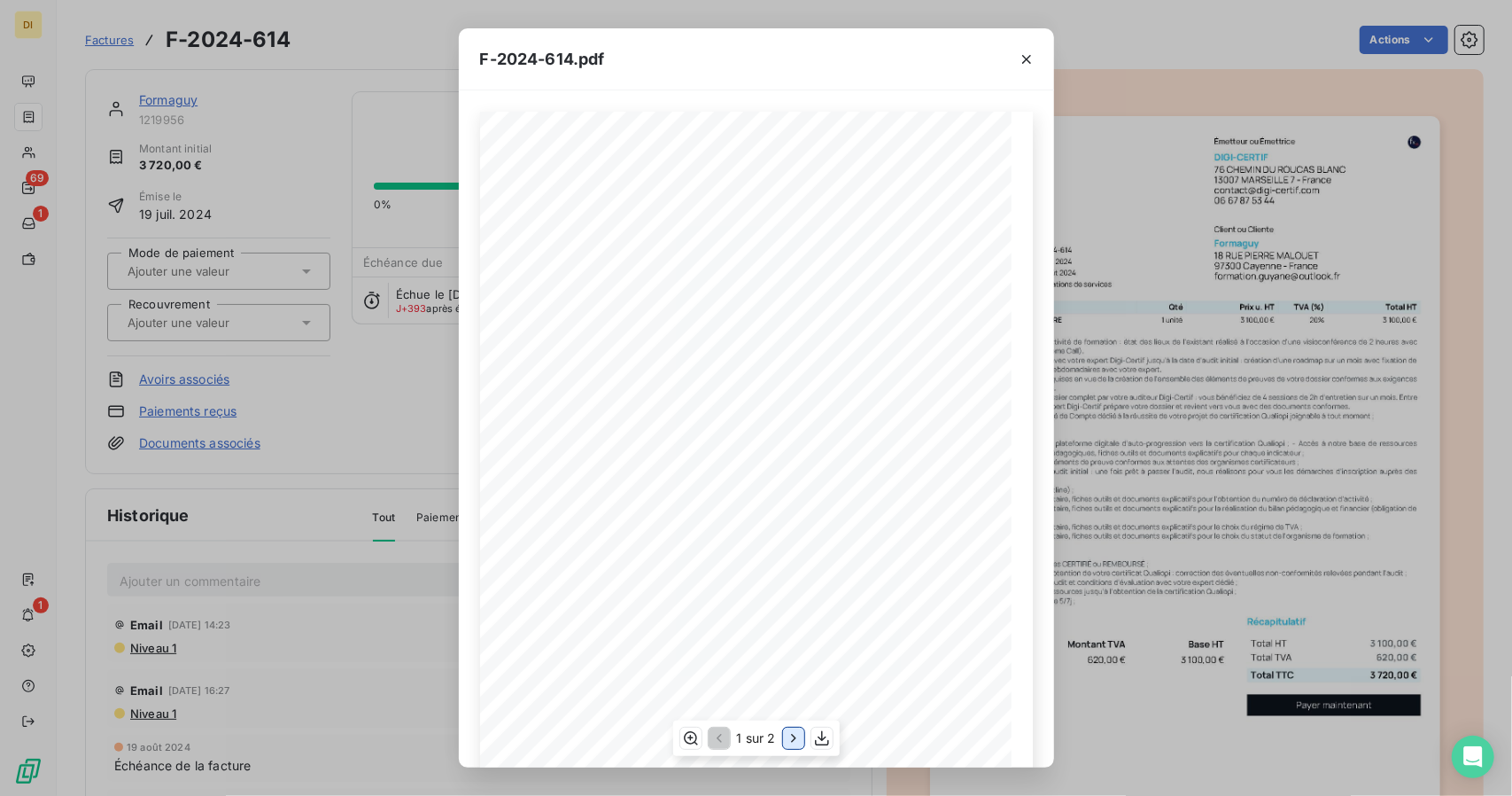
click at [794, 743] on icon "button" at bounding box center [794, 738] width 18 height 18
click at [715, 738] on icon "button" at bounding box center [716, 737] width 5 height 9
click at [830, 736] on icon "button" at bounding box center [822, 738] width 18 height 18
click at [1102, 560] on div "F-2024-614.pdf 3 100,00 ¬ 620,00 ¬ 3 720,00 ¬ Émetteur ou Émettrice DIGI-CERTIF…" at bounding box center [756, 398] width 1512 height 796
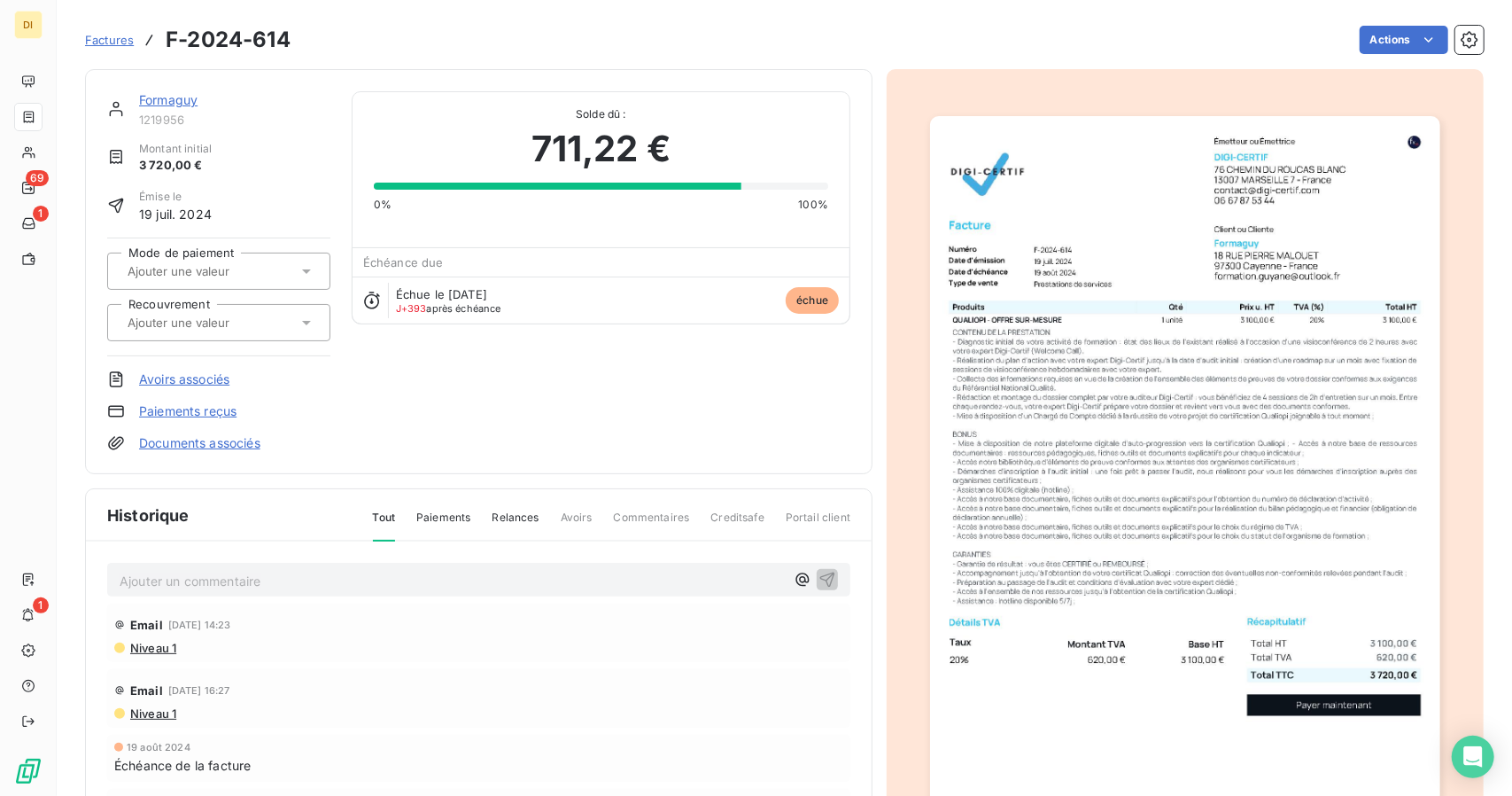
click at [119, 34] on span "Factures" at bounding box center [110, 39] width 49 height 14
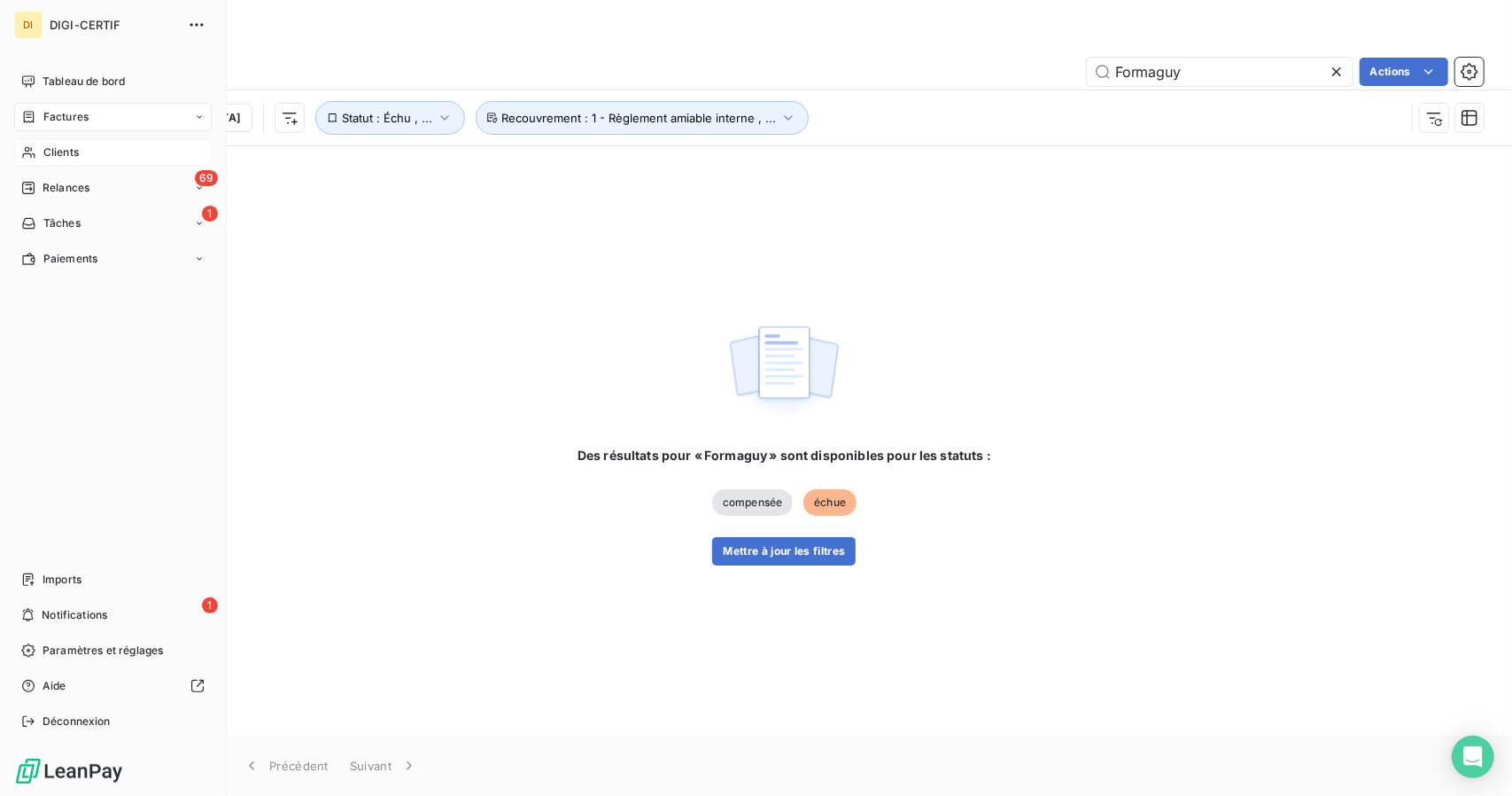
click at [38, 148] on div "Clients" at bounding box center [113, 152] width 198 height 28
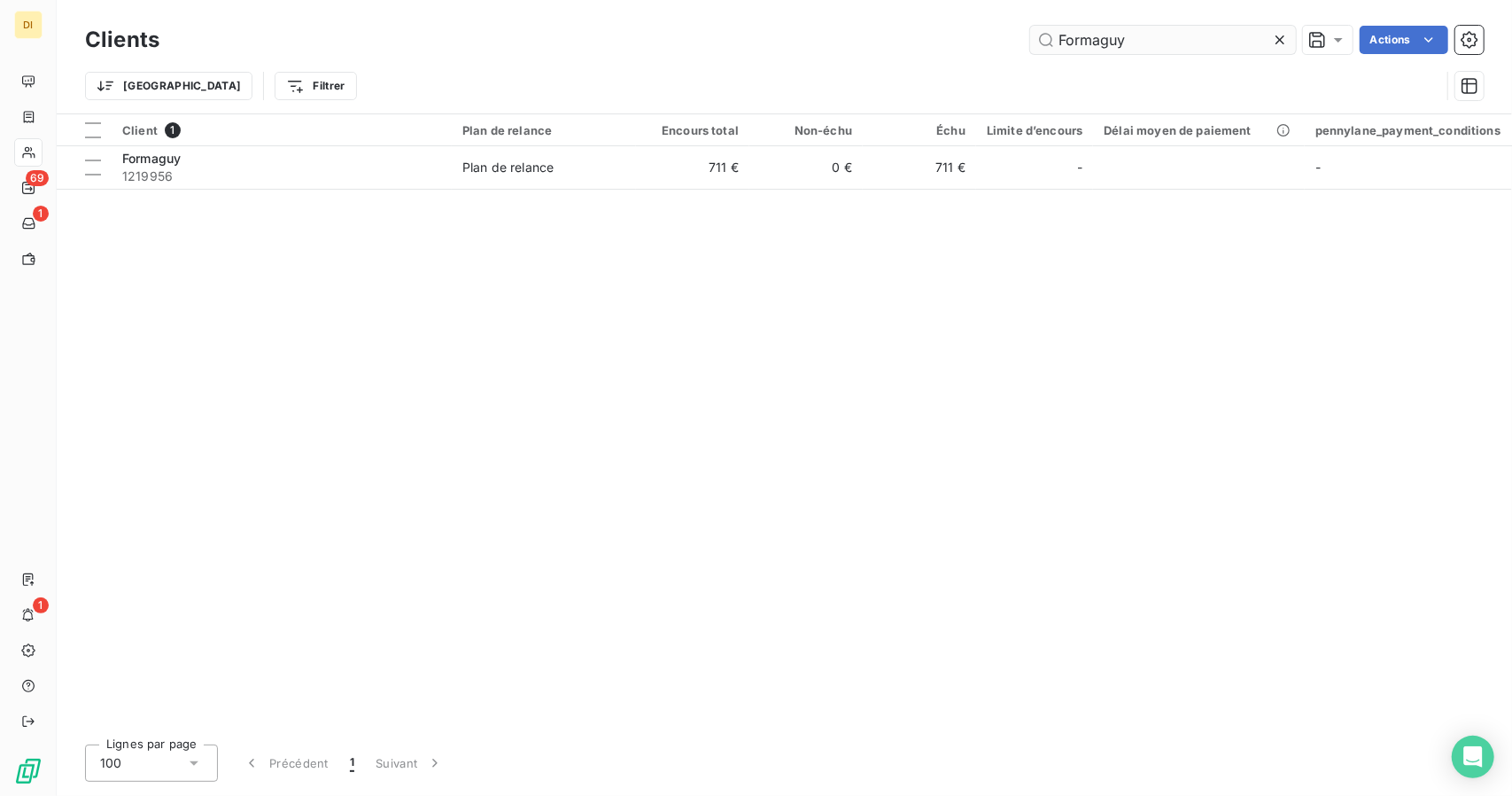
click at [1078, 36] on input "Formaguy" at bounding box center [1164, 39] width 266 height 28
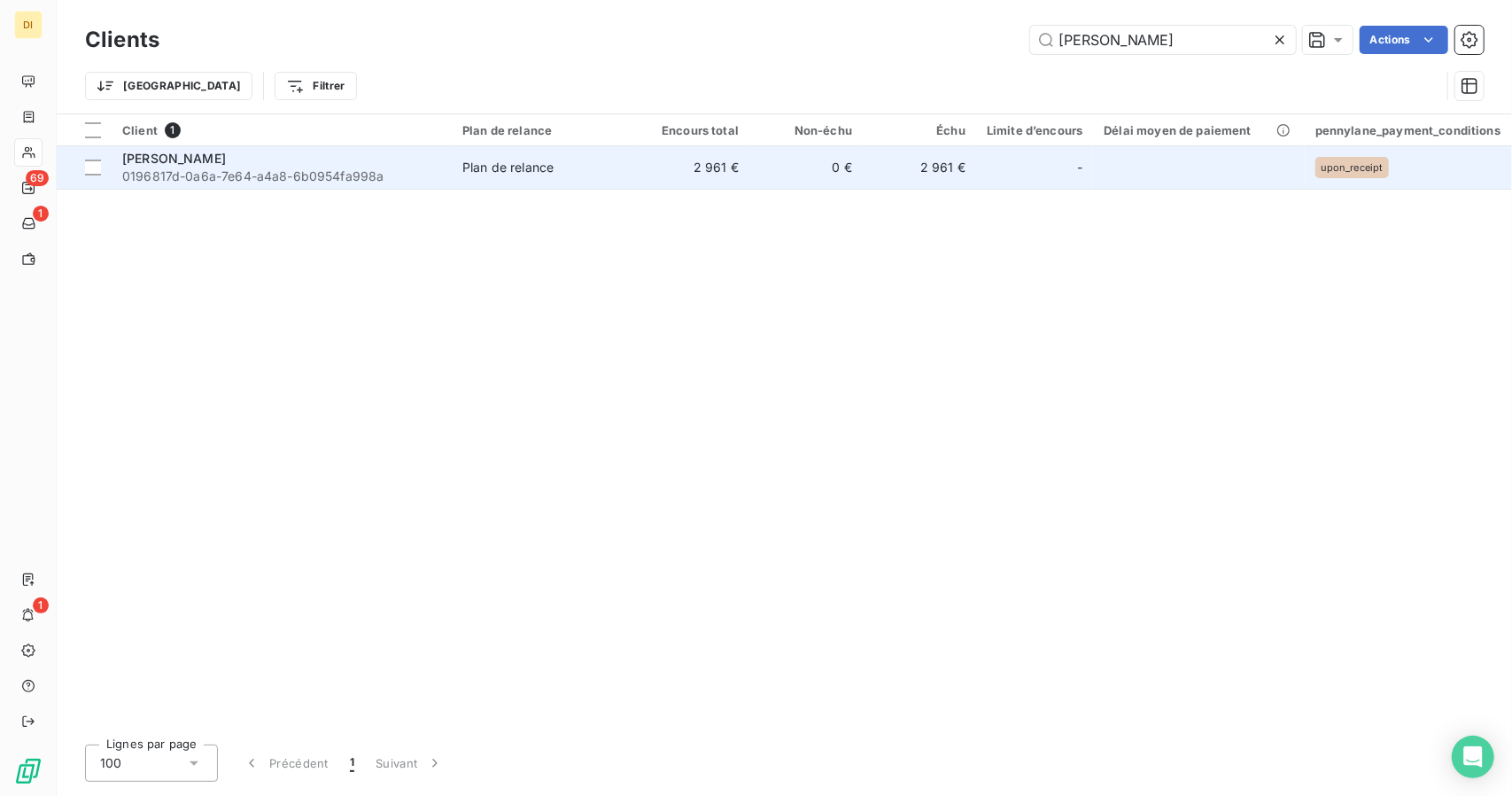
type input "[PERSON_NAME]"
click at [833, 169] on td "0 €" at bounding box center [806, 166] width 114 height 42
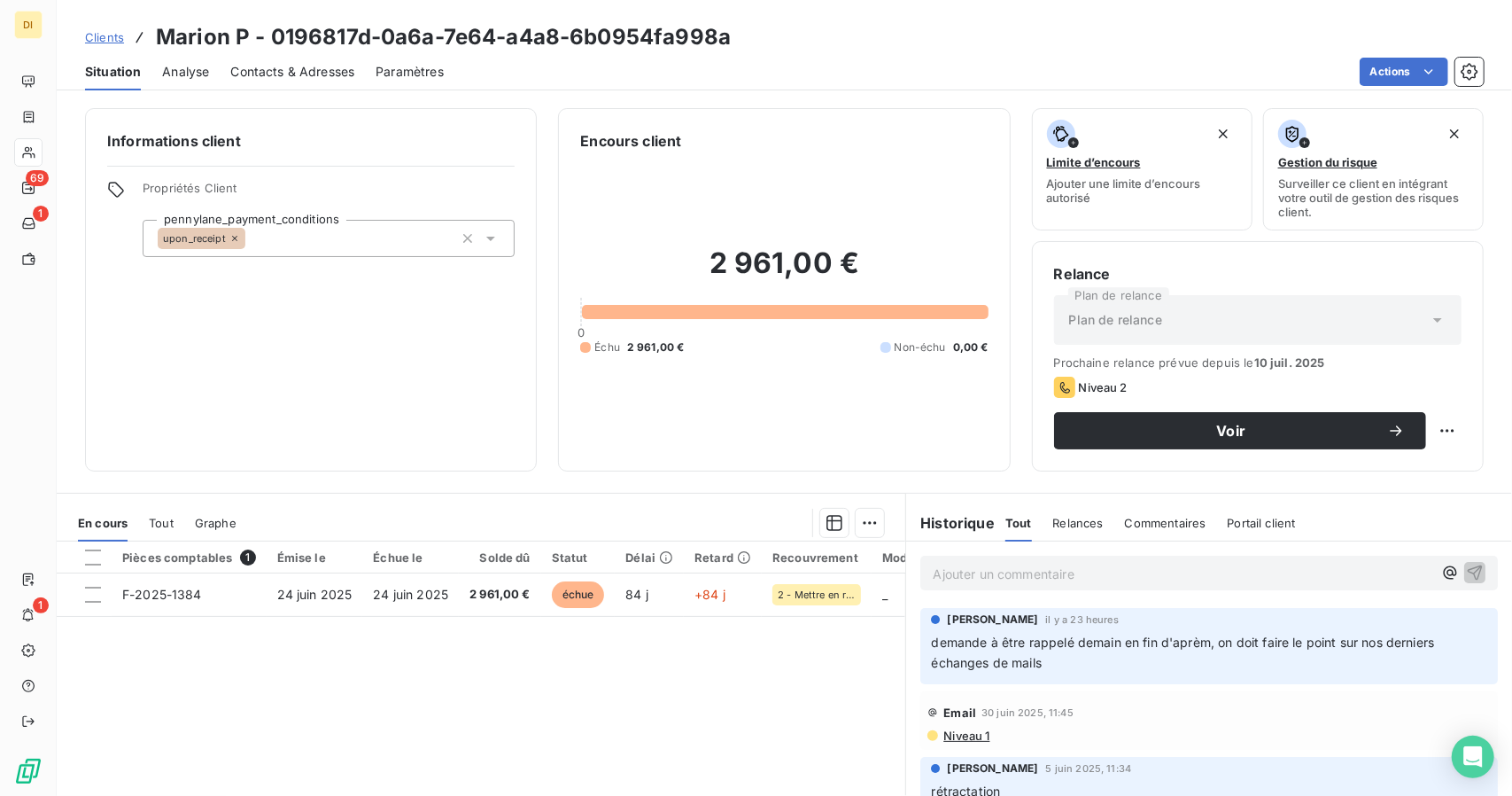
click at [278, 75] on span "Contacts & Adresses" at bounding box center [292, 71] width 124 height 18
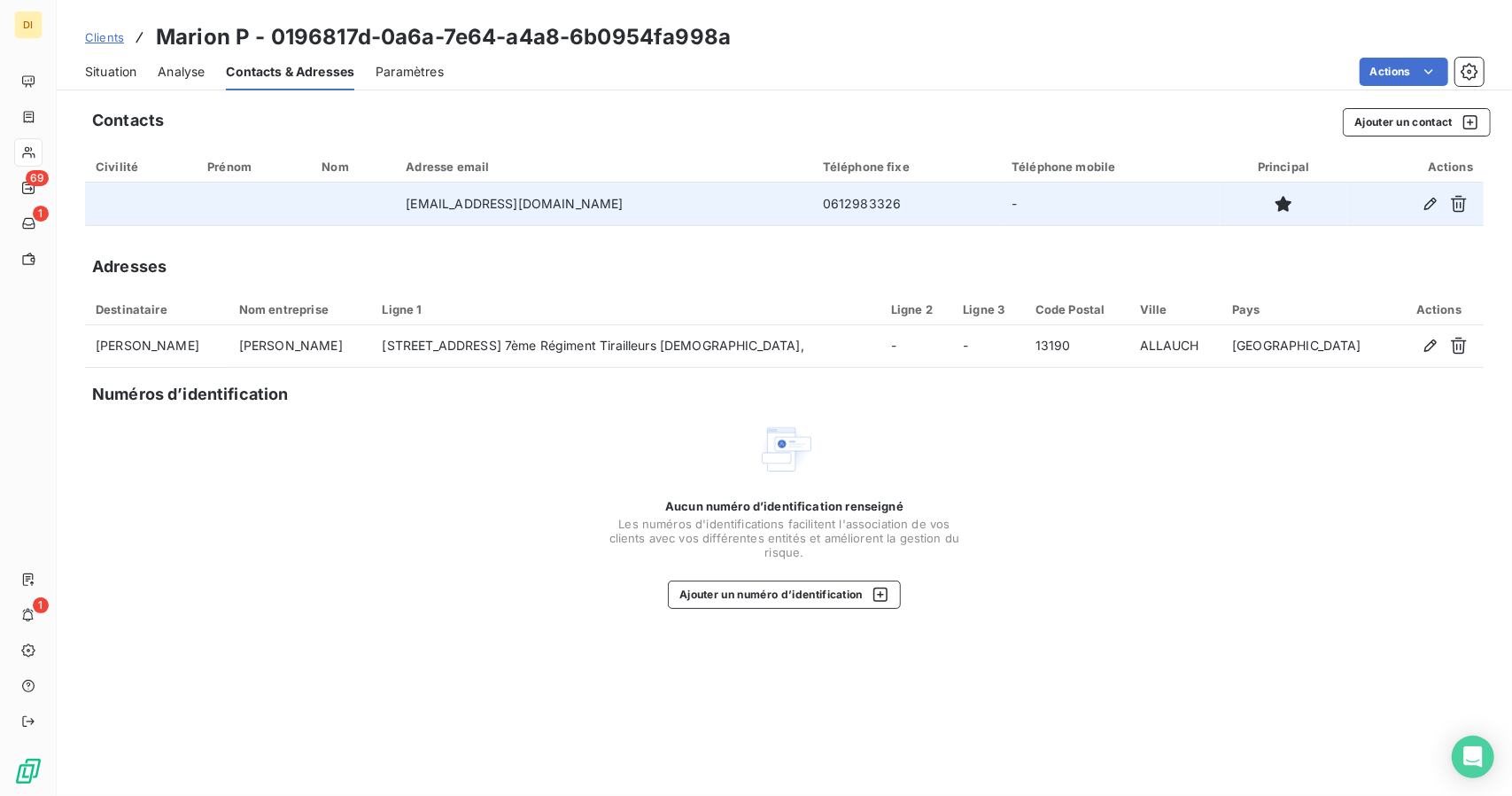
click at [815, 202] on td "0612983326" at bounding box center [906, 203] width 189 height 42
copy td "0612983326"
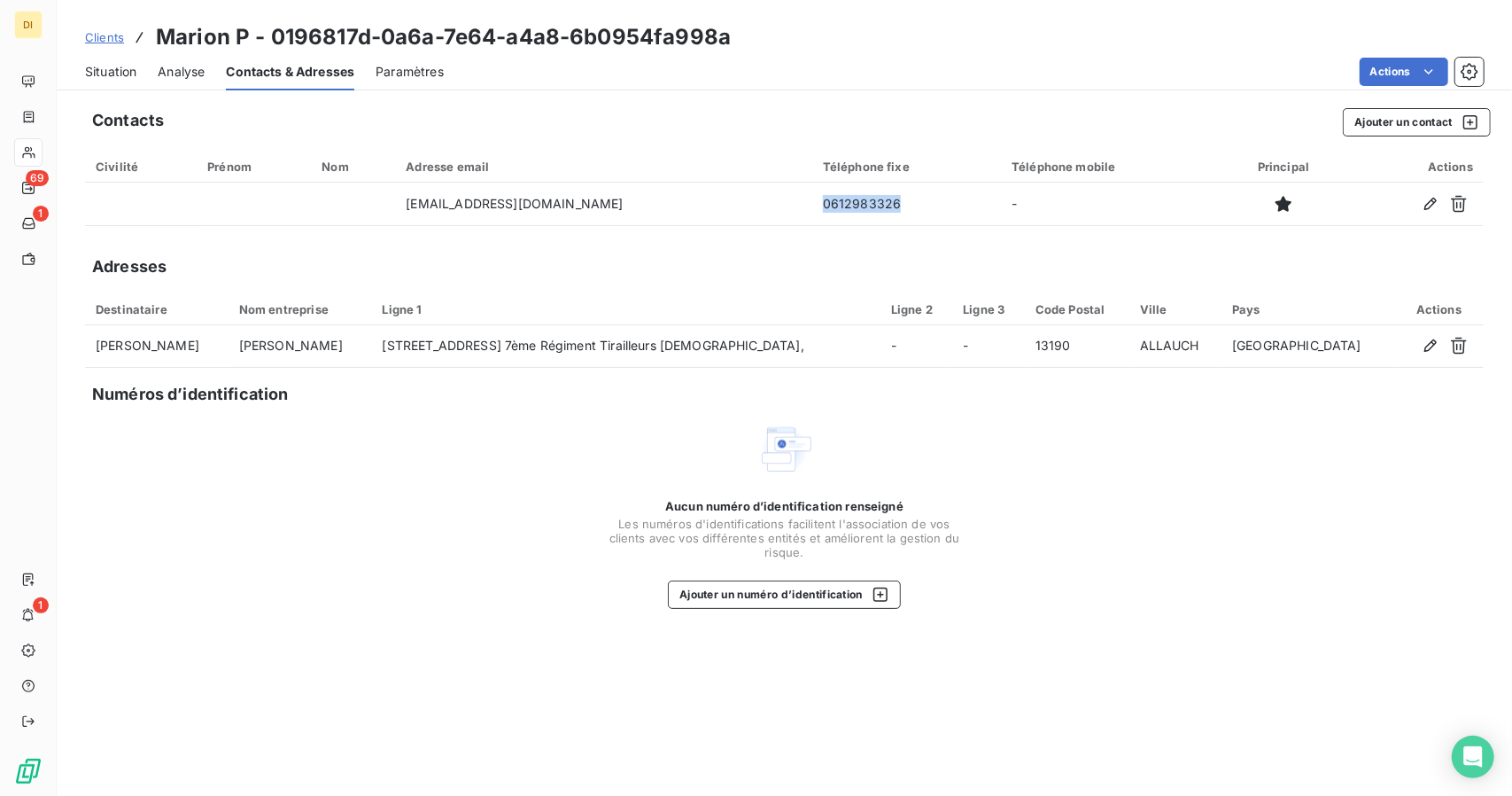
click at [101, 34] on span "Clients" at bounding box center [105, 37] width 39 height 14
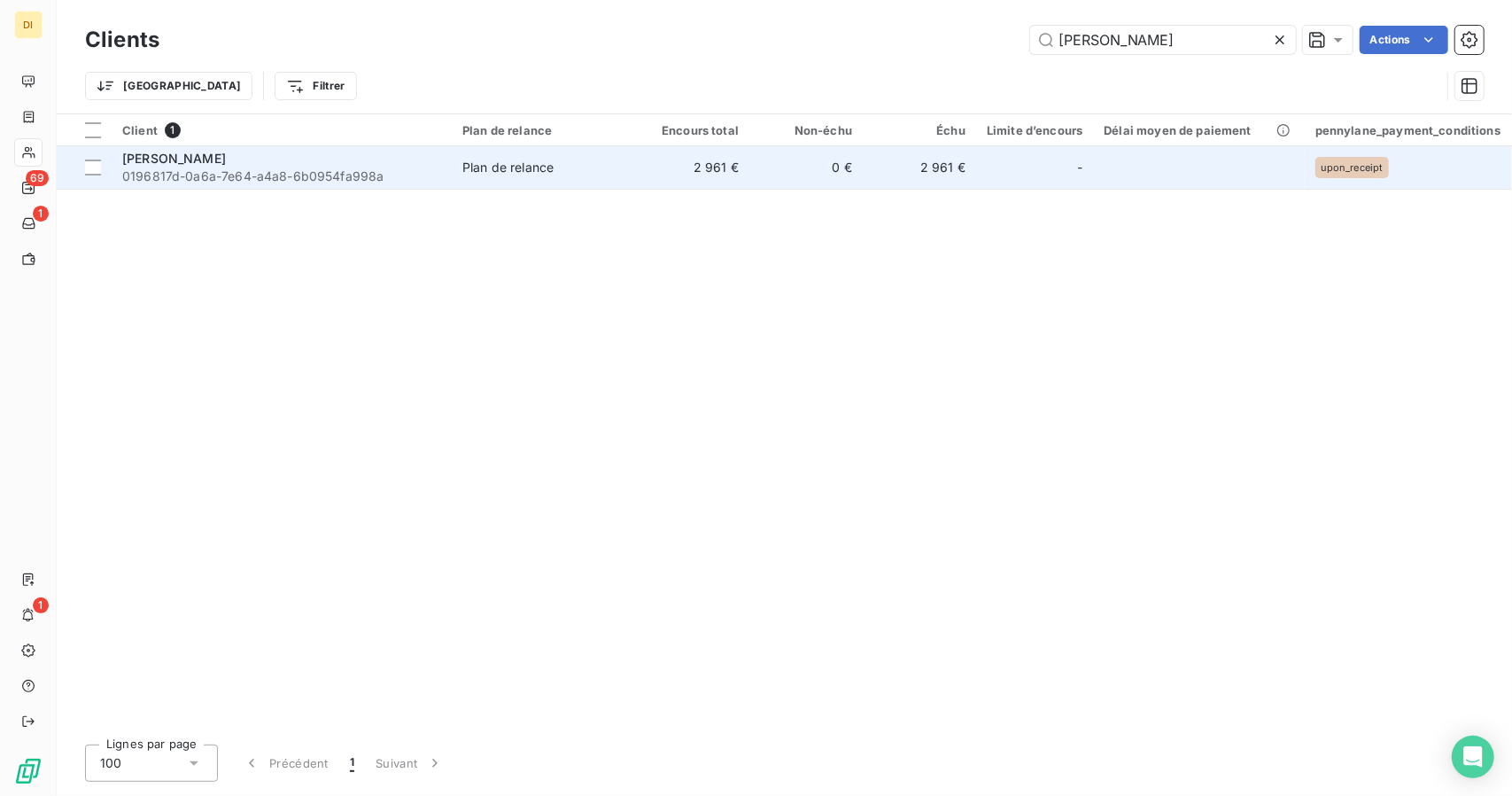
click at [191, 176] on span "0196817d-0a6a-7e64-a4a8-6b0954fa998a" at bounding box center [282, 176] width 319 height 18
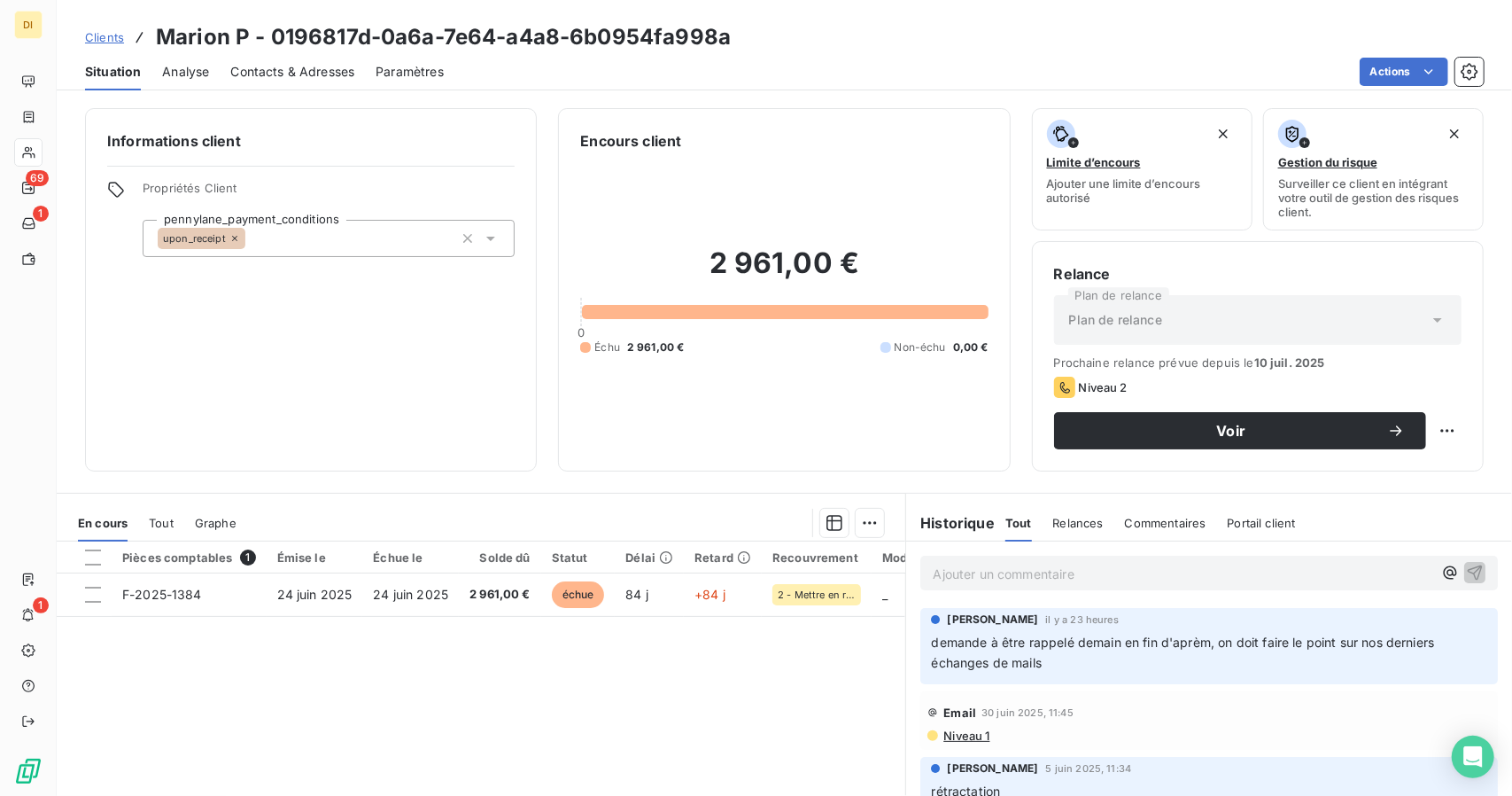
click at [197, 44] on h3 "Marion P - 0196817d-0a6a-7e64-a4a8-6b0954fa998a" at bounding box center [442, 37] width 574 height 32
click at [238, 42] on h3 "Marion P - 0196817d-0a6a-7e64-a4a8-6b0954fa998a" at bounding box center [442, 37] width 574 height 32
drag, startPoint x: 247, startPoint y: 32, endPoint x: 150, endPoint y: 36, distance: 97.1
click at [150, 36] on div "Clients [PERSON_NAME] - 0196817d-0a6a-7e64-a4a8-6b0954fa998a" at bounding box center [408, 37] width 646 height 32
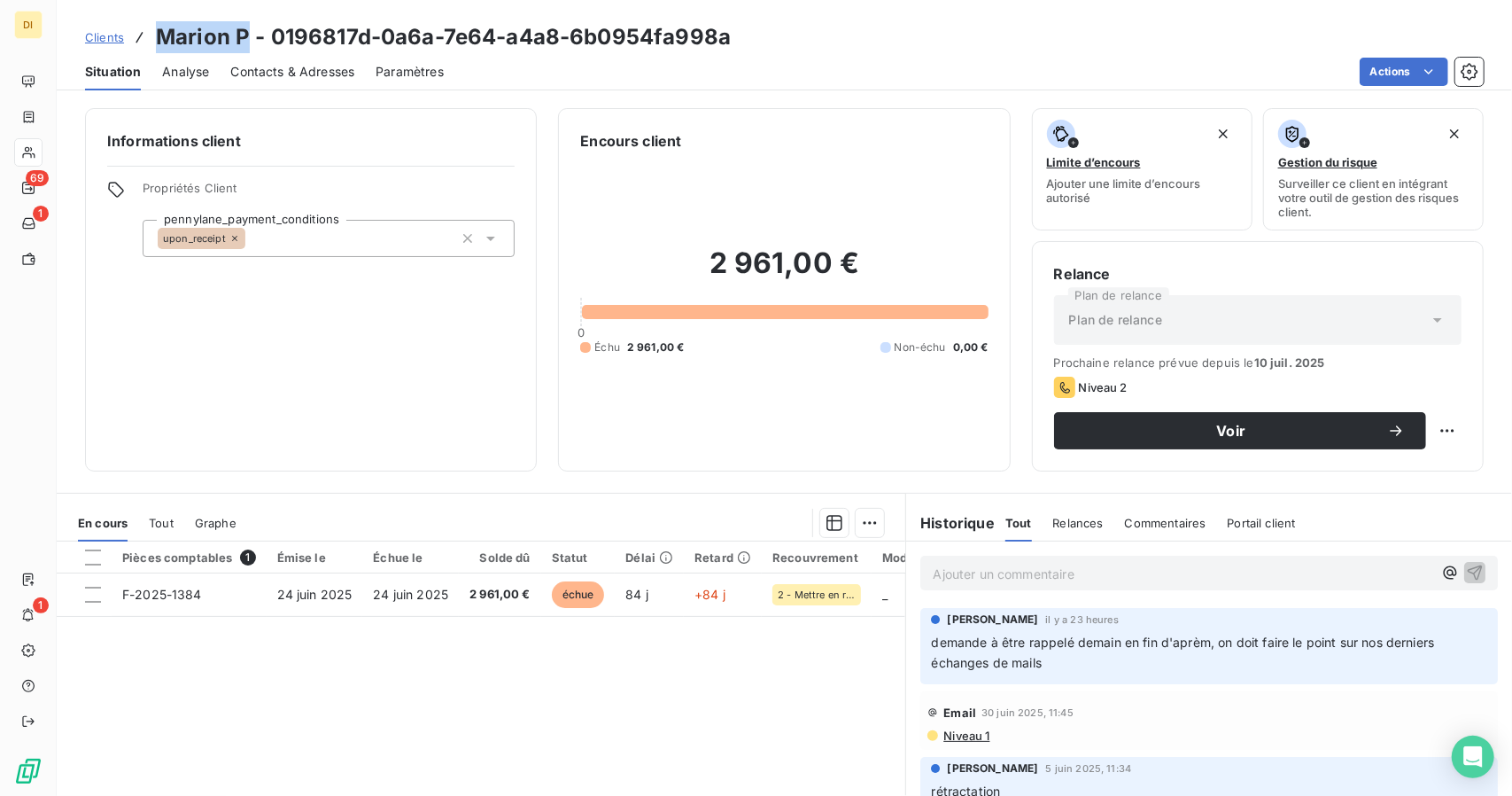
copy h3 "[PERSON_NAME]"
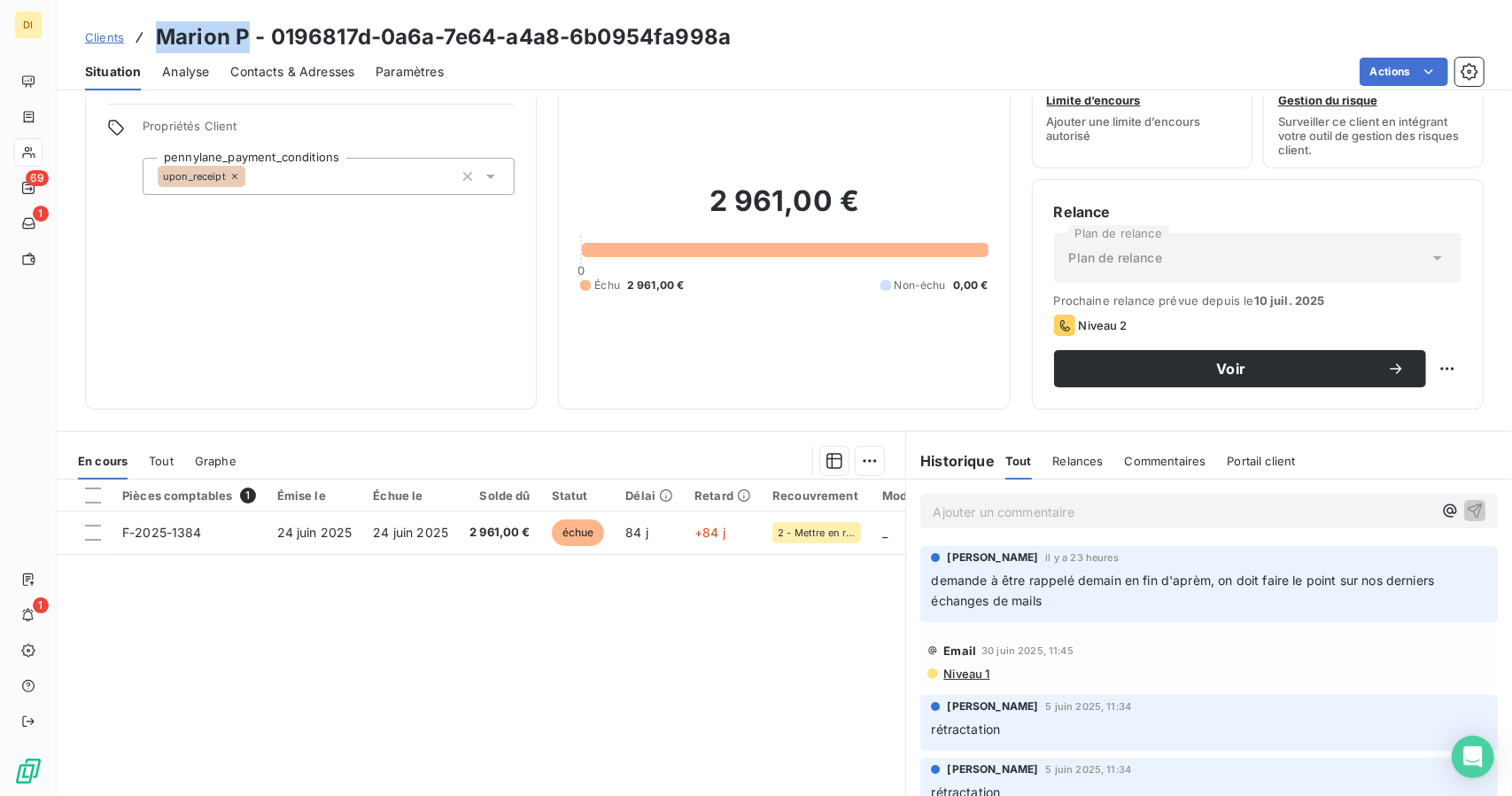
scroll to position [138, 0]
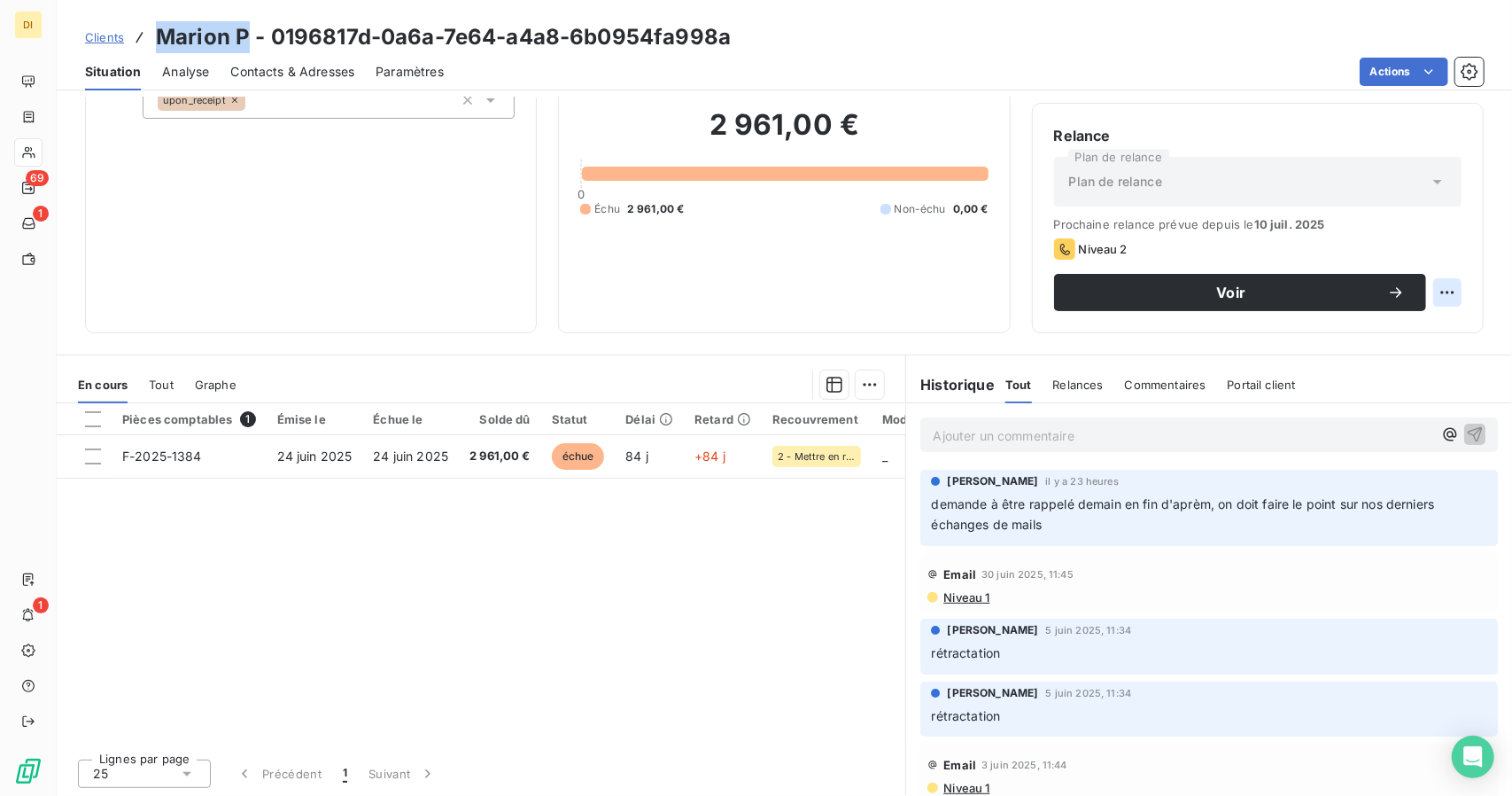
click at [1428, 291] on html "DI 69 1 1 Clients Marion P - 0196817d-0a6a-7e64-a4a8-6b0954fa998a Situation Ana…" at bounding box center [756, 398] width 1512 height 796
click at [1369, 322] on div "Replanifier cette action" at bounding box center [1361, 330] width 159 height 28
select select "8"
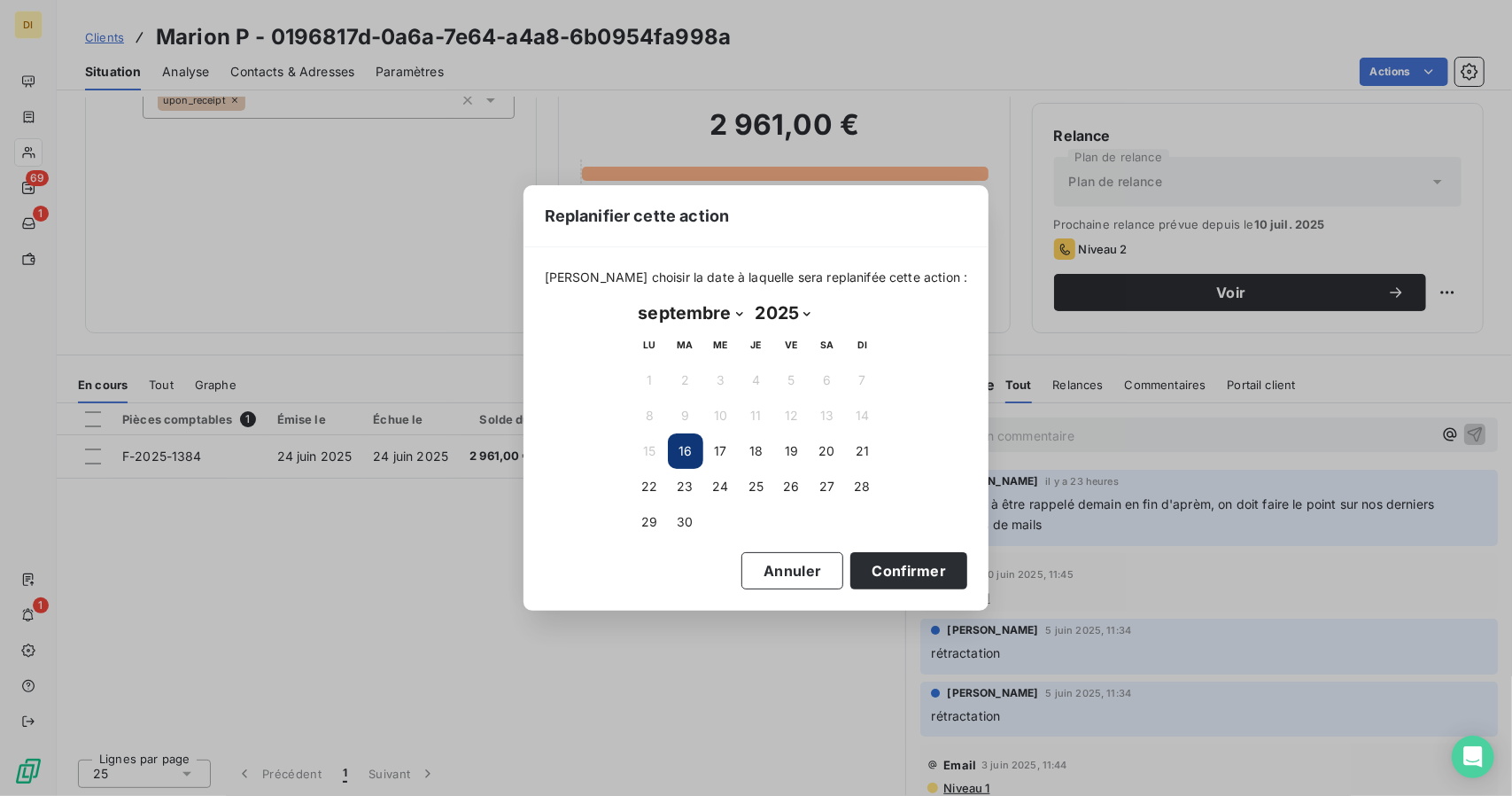
click at [696, 449] on button "16" at bounding box center [686, 451] width 35 height 35
click at [691, 456] on button "16" at bounding box center [686, 451] width 35 height 35
click at [885, 575] on button "Confirmer" at bounding box center [908, 571] width 116 height 37
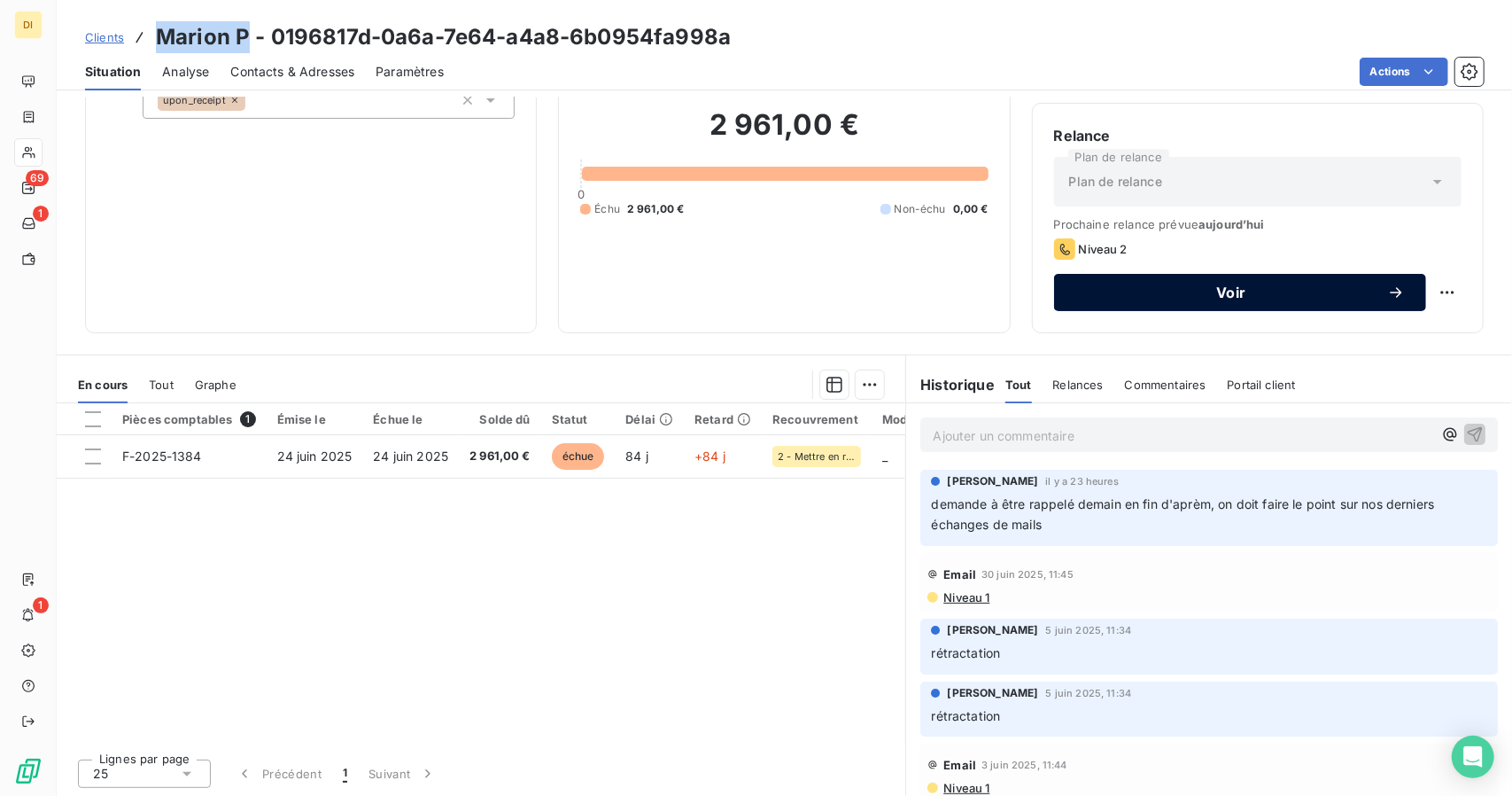
click at [1180, 284] on div "Voir" at bounding box center [1240, 293] width 330 height 18
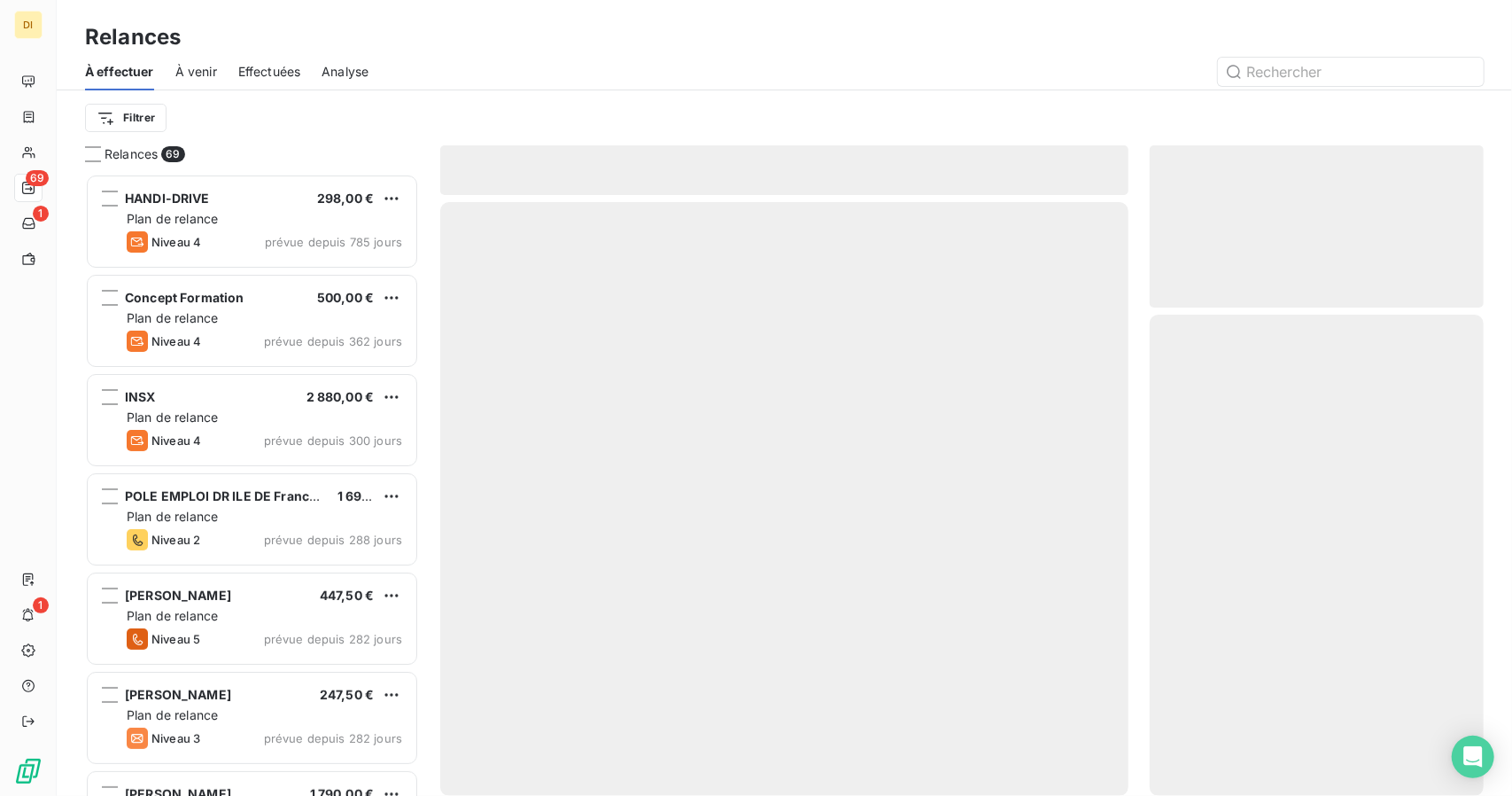
scroll to position [608, 321]
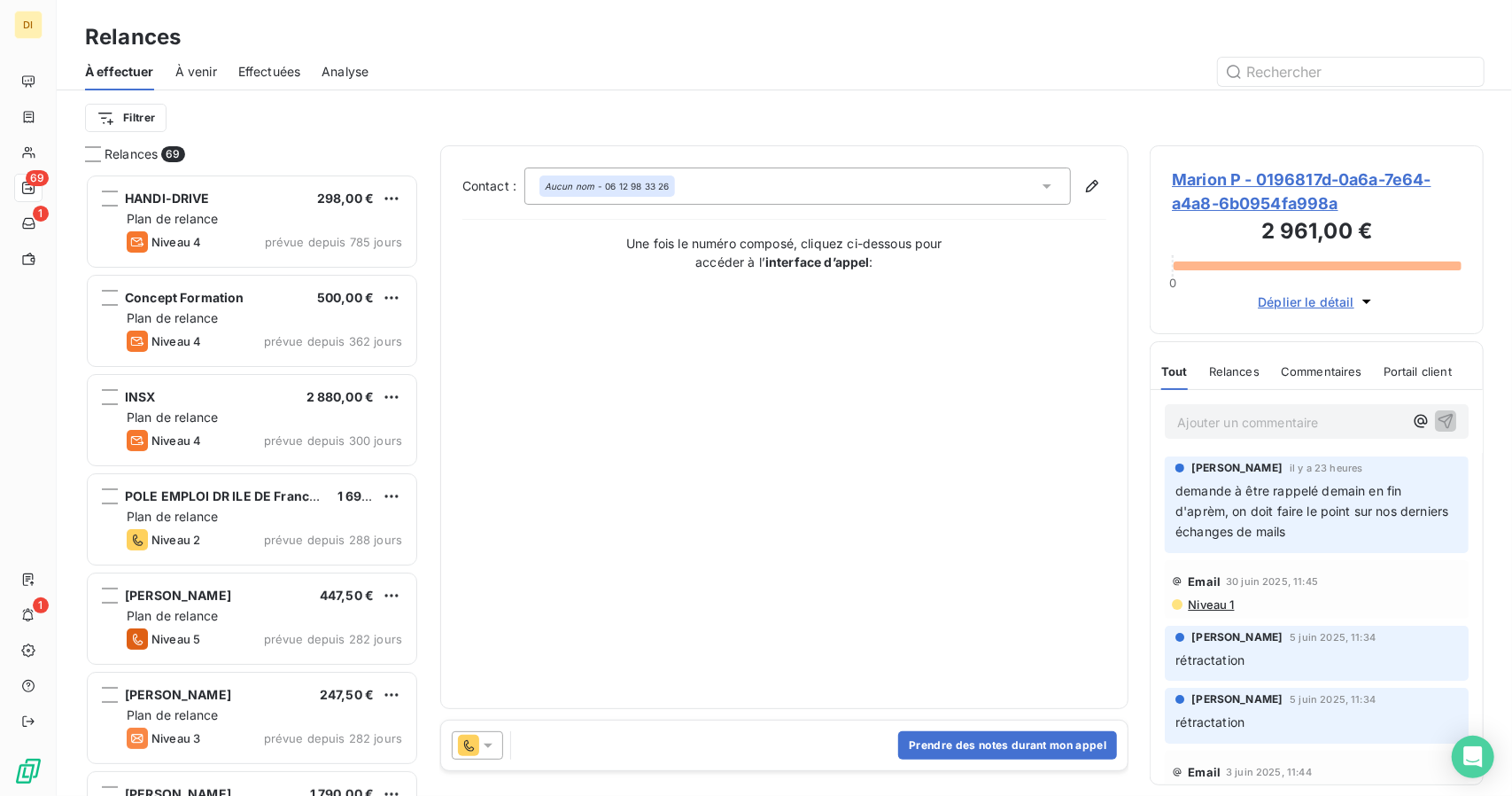
click at [574, 746] on div "Prendre des notes durant mon appel" at bounding box center [785, 745] width 687 height 50
click at [962, 736] on button "Prendre des notes durant mon appel" at bounding box center [1008, 745] width 219 height 28
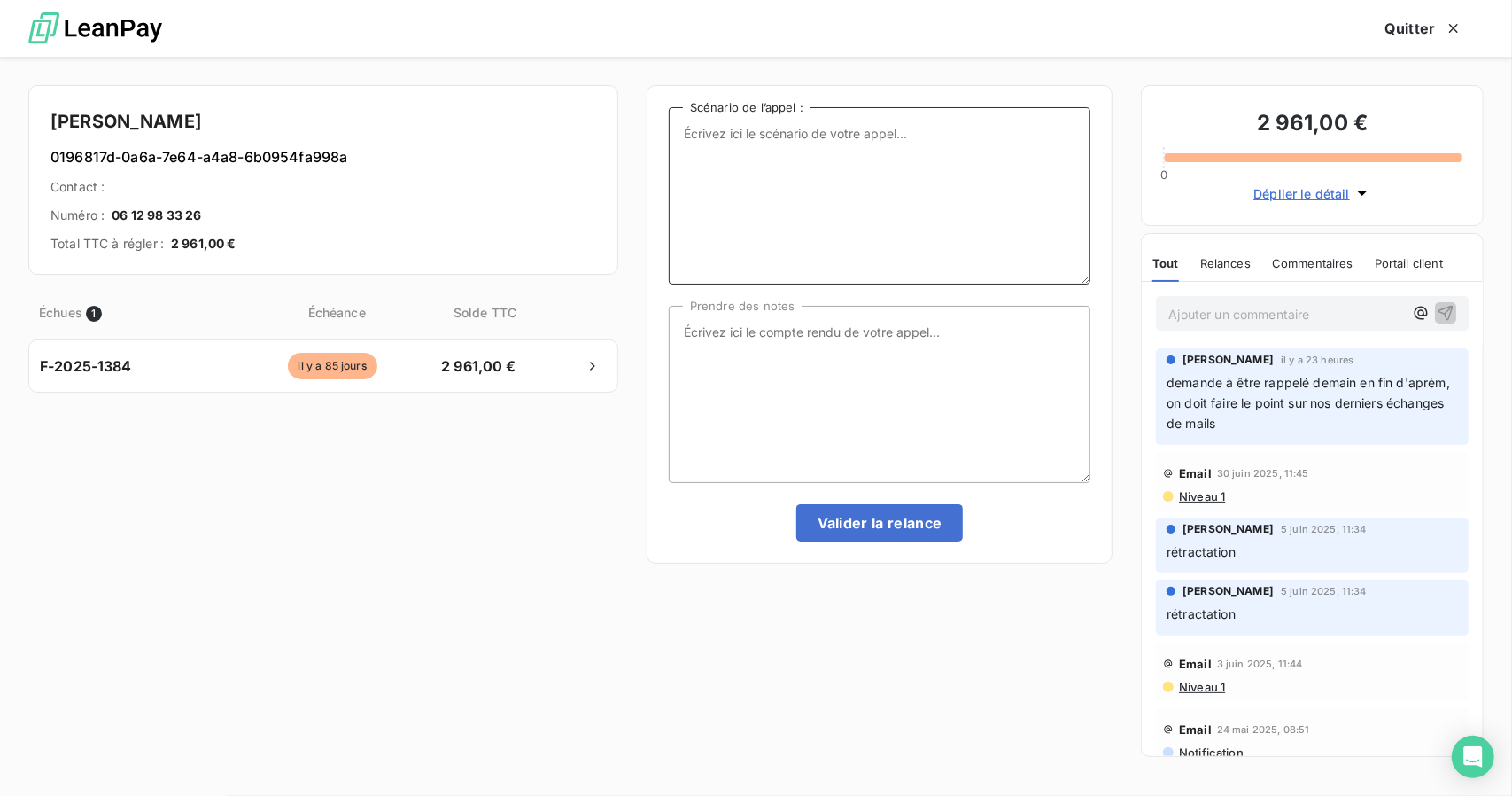
click at [721, 171] on textarea "Scénario de l’appel :" at bounding box center [879, 196] width 422 height 177
type textarea "NRP"
click at [833, 337] on textarea "Prendre des notes" at bounding box center [879, 394] width 422 height 177
type textarea "NRP"
click at [881, 522] on button "Valider la relance" at bounding box center [880, 523] width 167 height 37
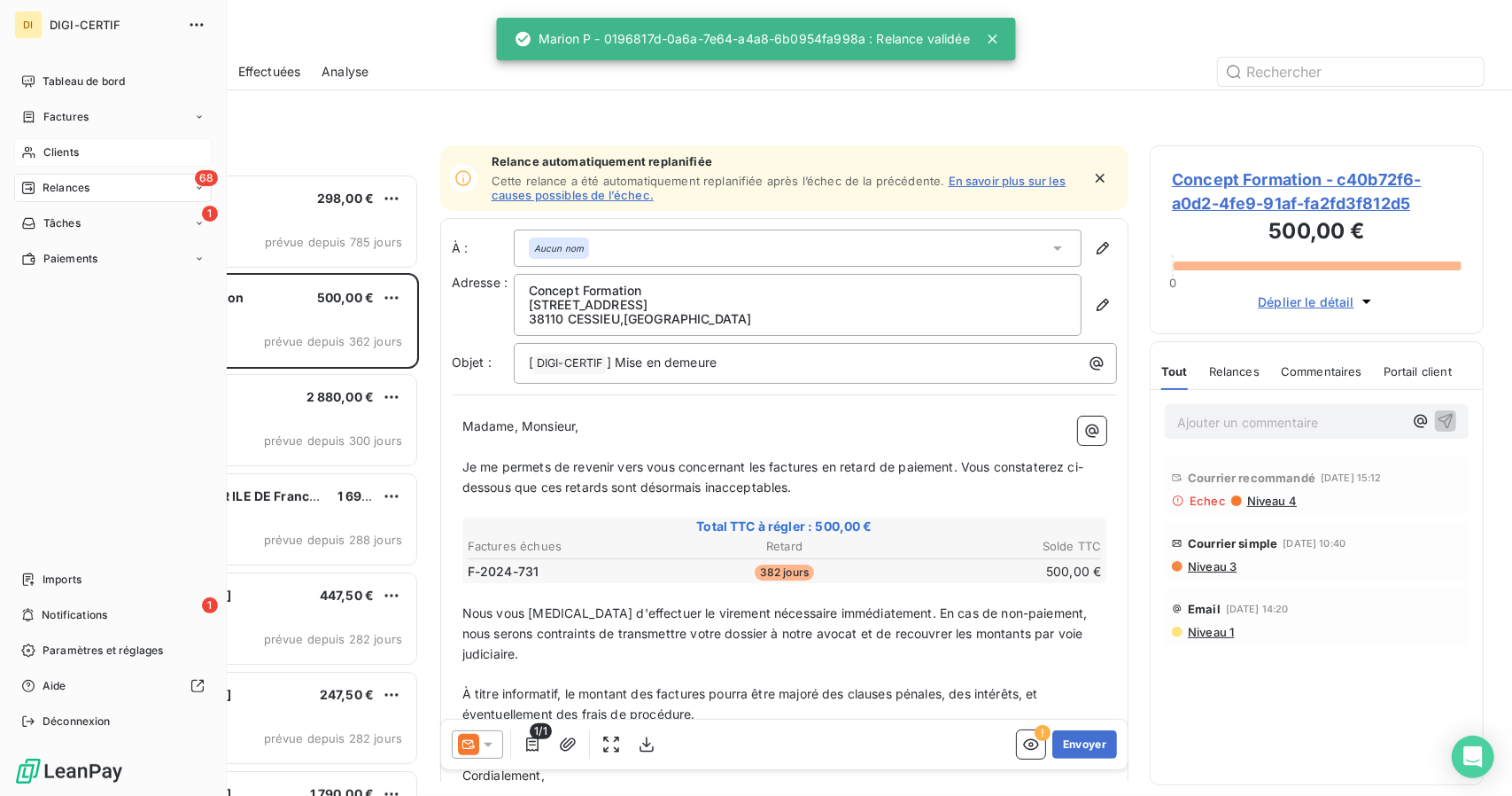
click at [105, 152] on div "Clients" at bounding box center [113, 152] width 198 height 28
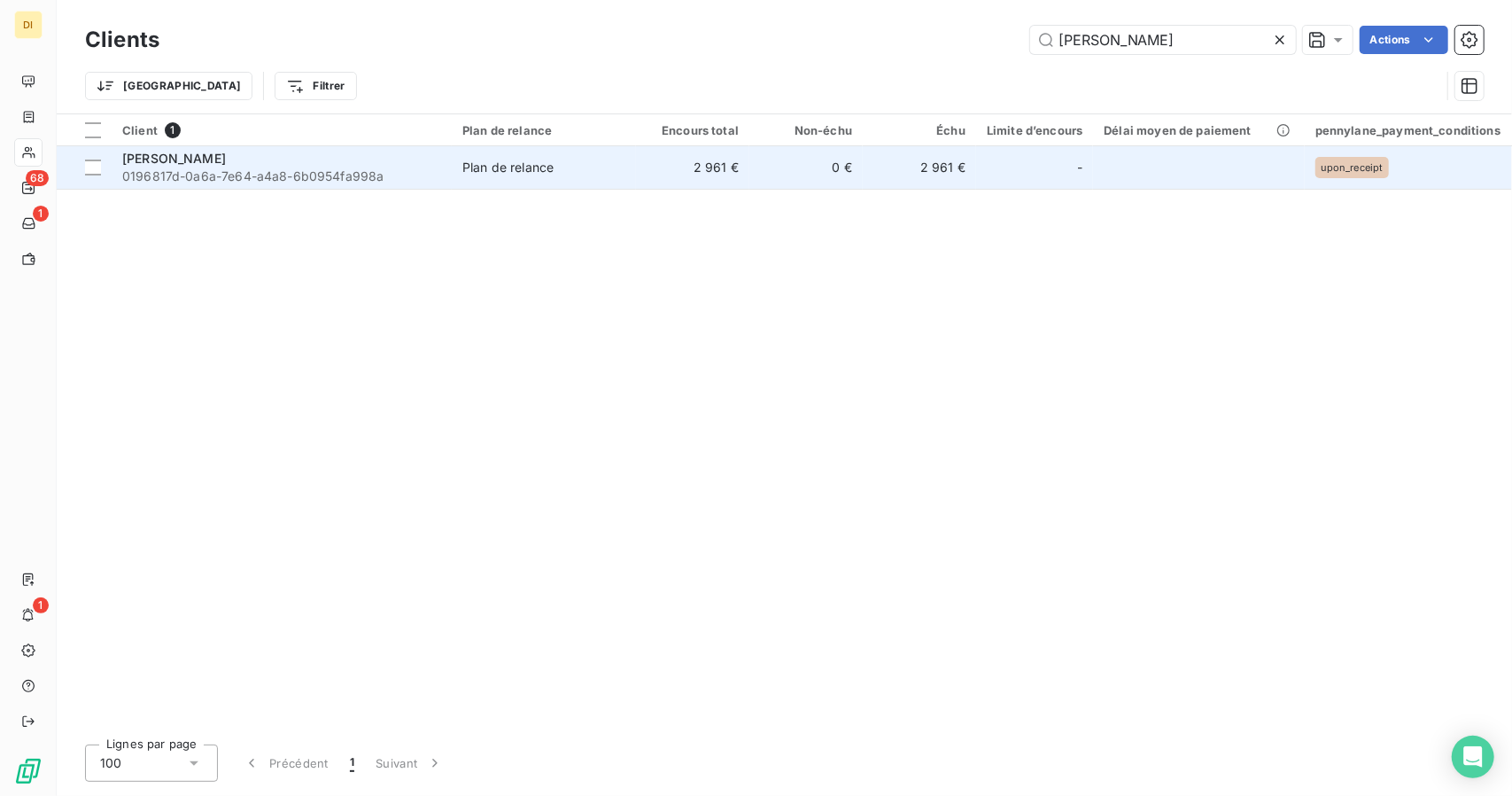
click at [301, 180] on span "0196817d-0a6a-7e64-a4a8-6b0954fa998a" at bounding box center [282, 176] width 319 height 18
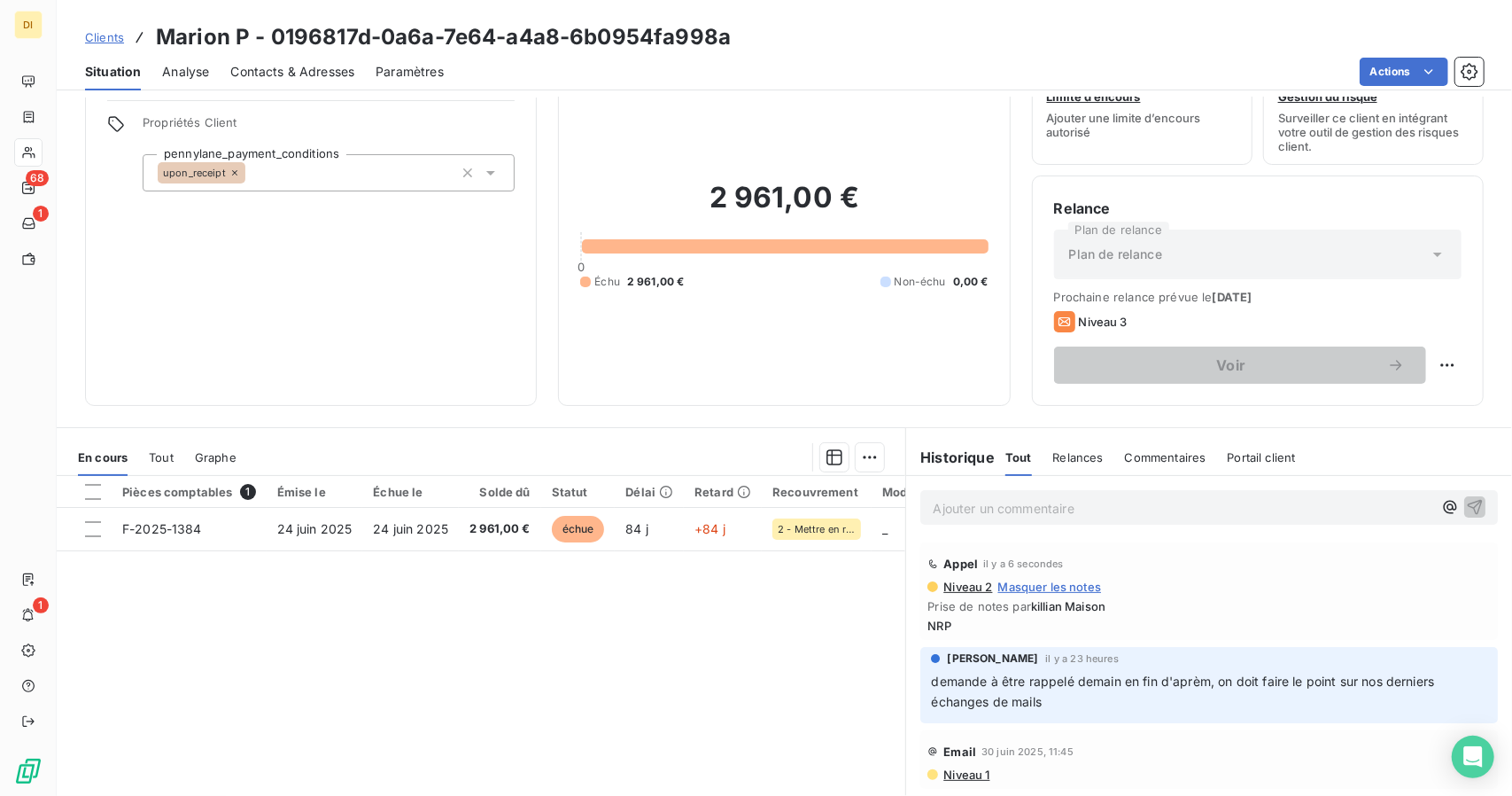
scroll to position [45, 0]
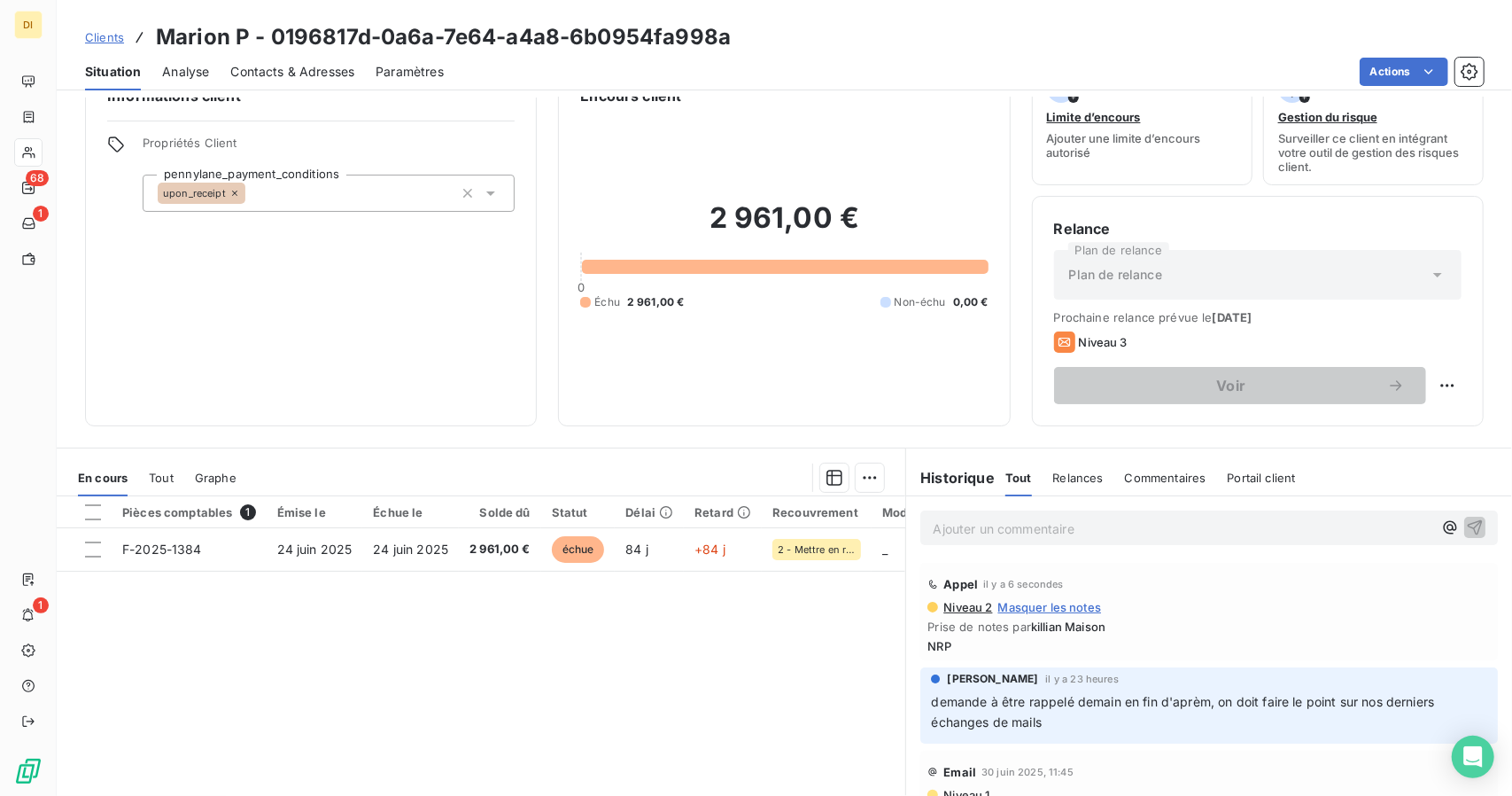
click at [1066, 607] on span "Masquer les notes" at bounding box center [1050, 607] width 104 height 14
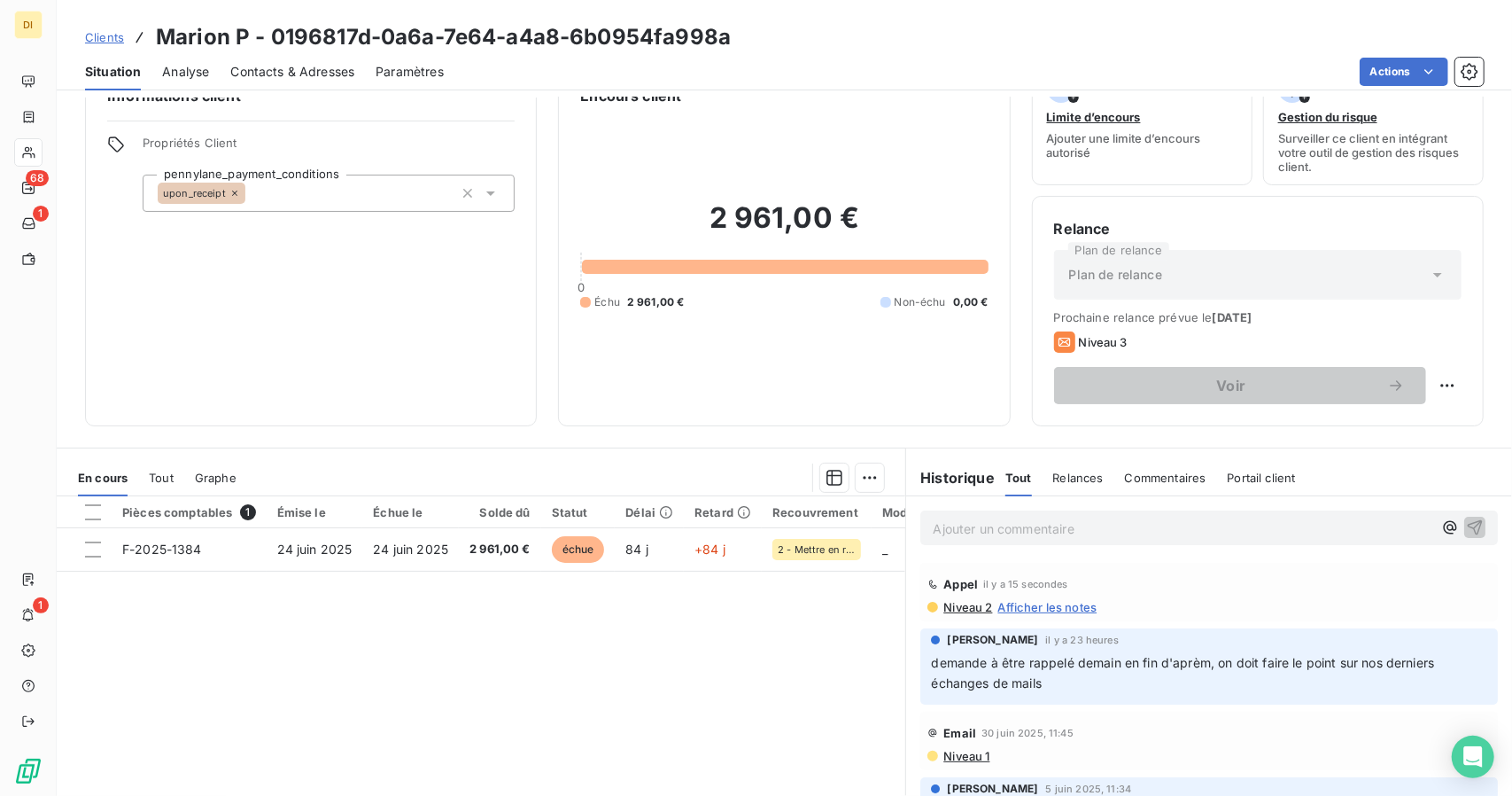
click at [1066, 607] on span "Afficher les notes" at bounding box center [1047, 607] width 99 height 14
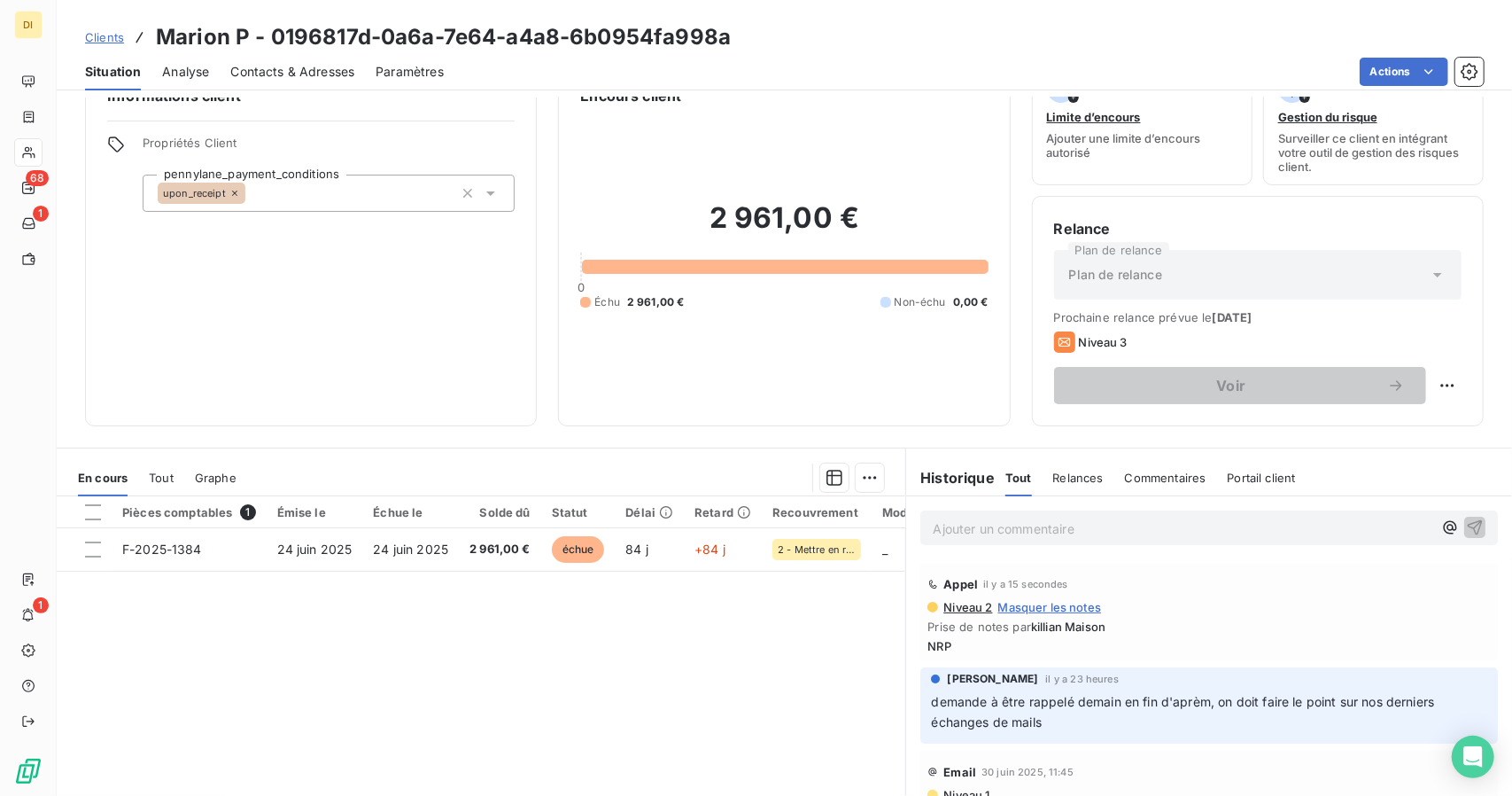
click at [116, 43] on span "Clients" at bounding box center [105, 37] width 39 height 14
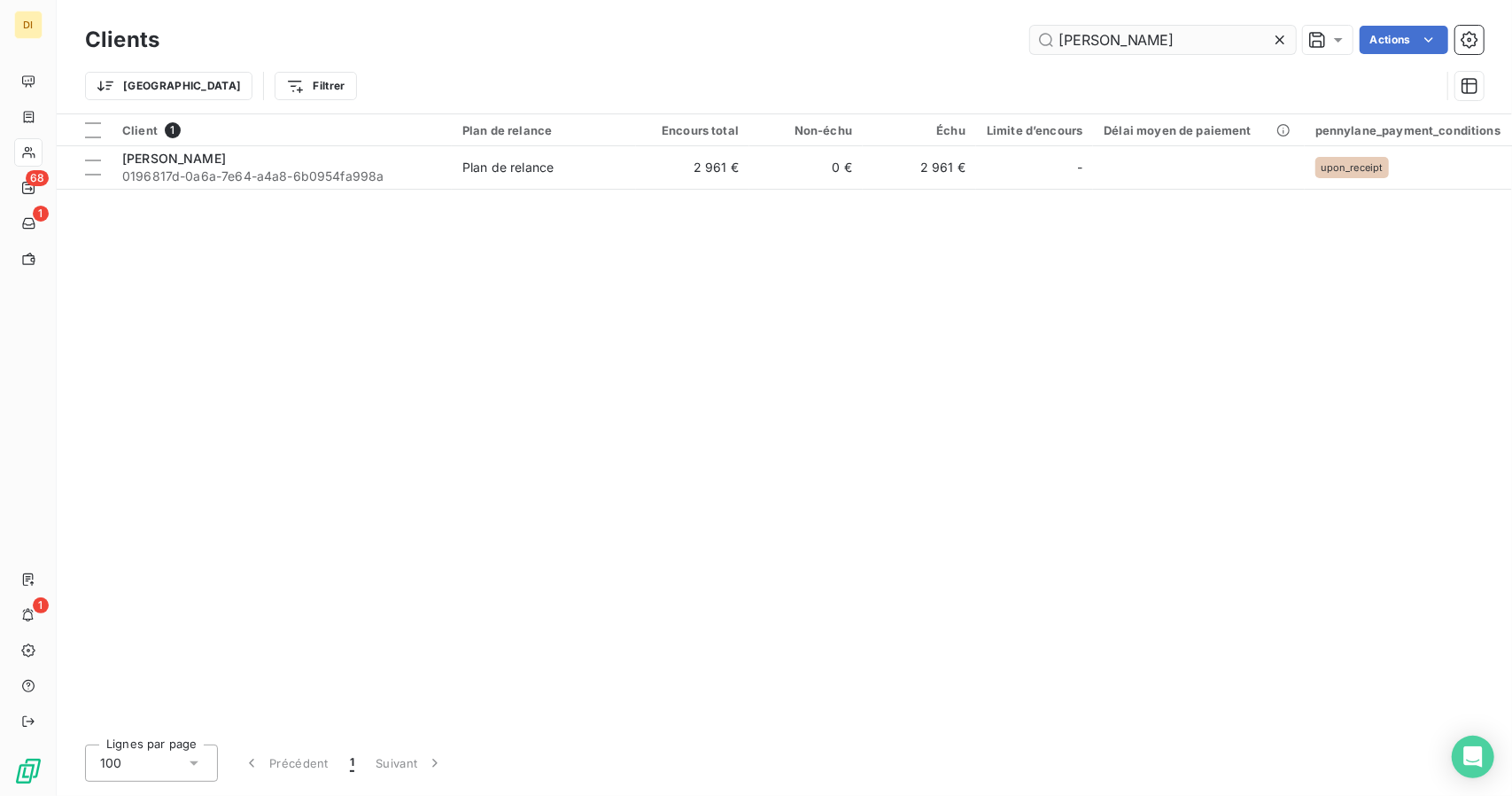
click at [1129, 42] on input "[PERSON_NAME]" at bounding box center [1164, 39] width 266 height 28
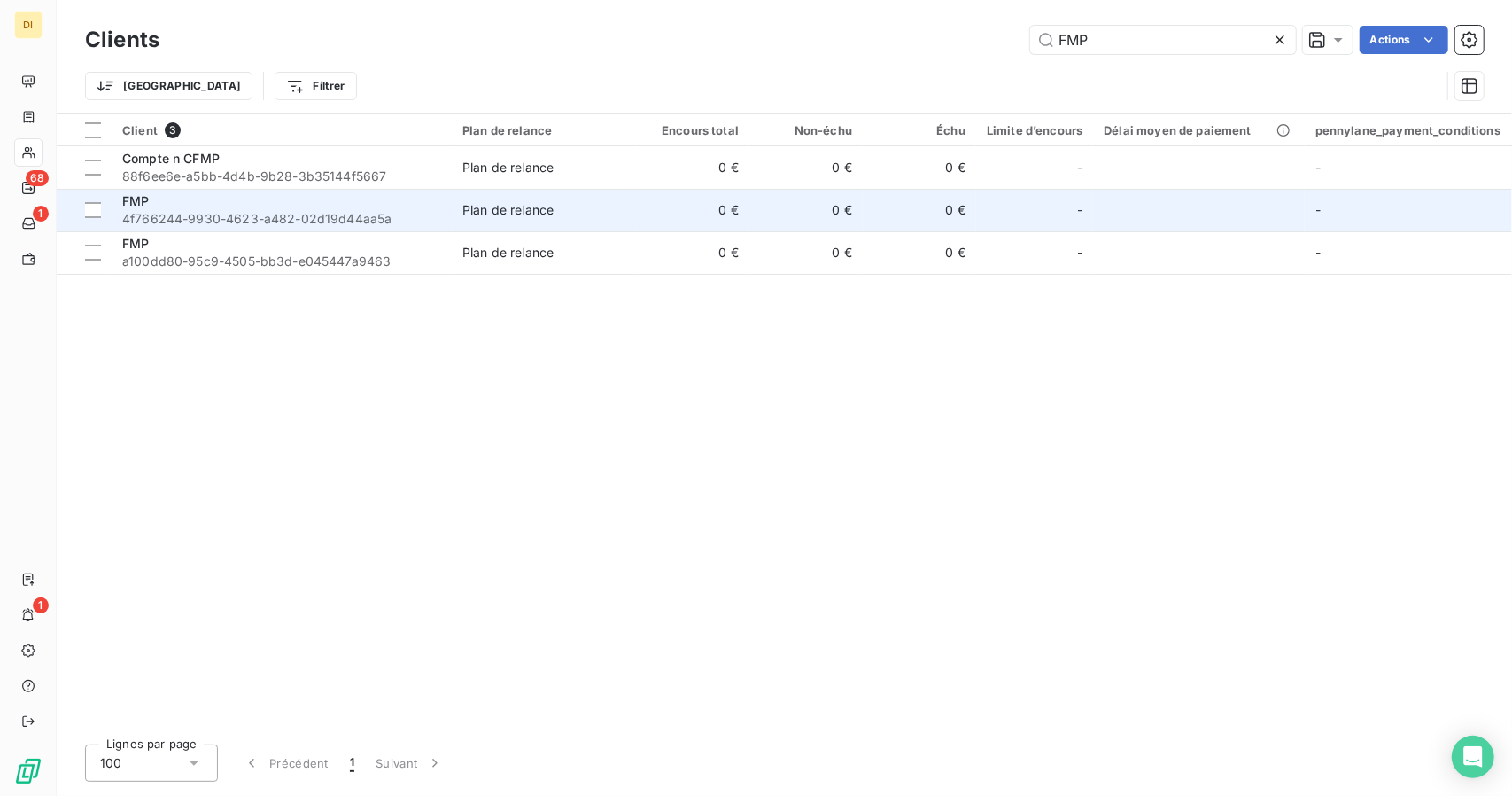
type input "FMP"
click at [539, 201] on div "Plan de relance" at bounding box center [508, 210] width 91 height 18
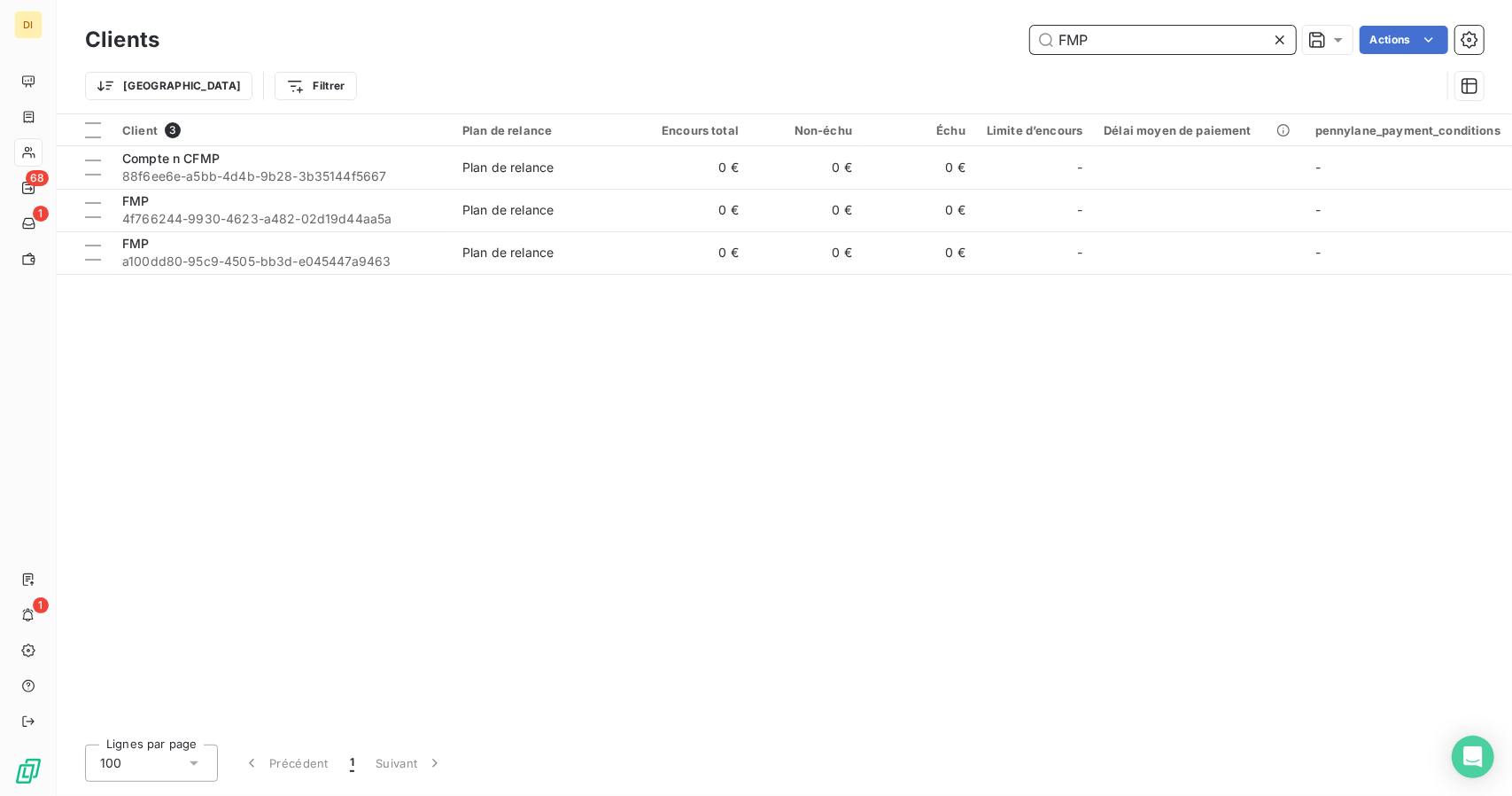
click at [1108, 51] on input "FMP" at bounding box center [1164, 39] width 266 height 28
paste input "[PERSON_NAME]"
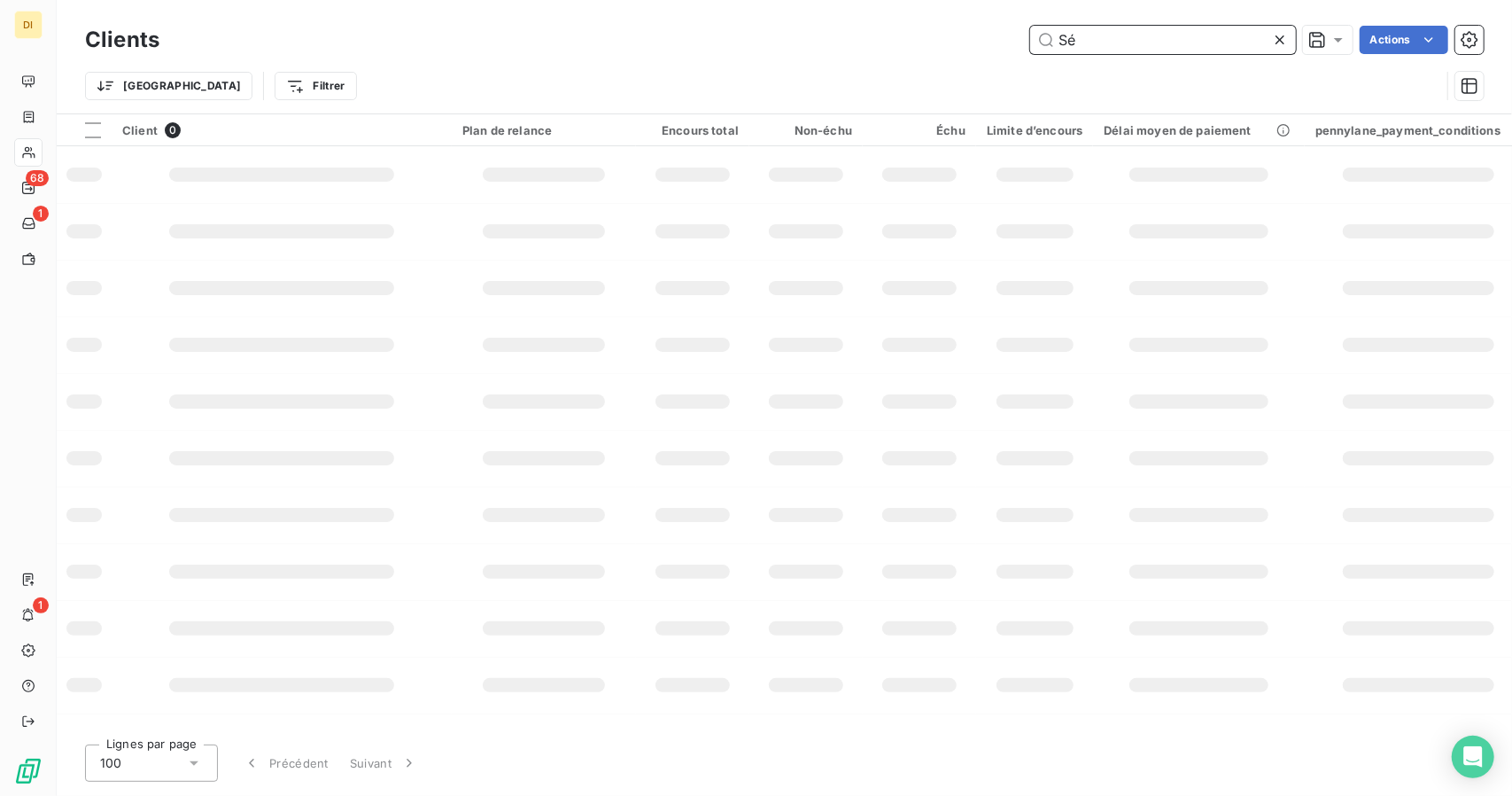
type input "S"
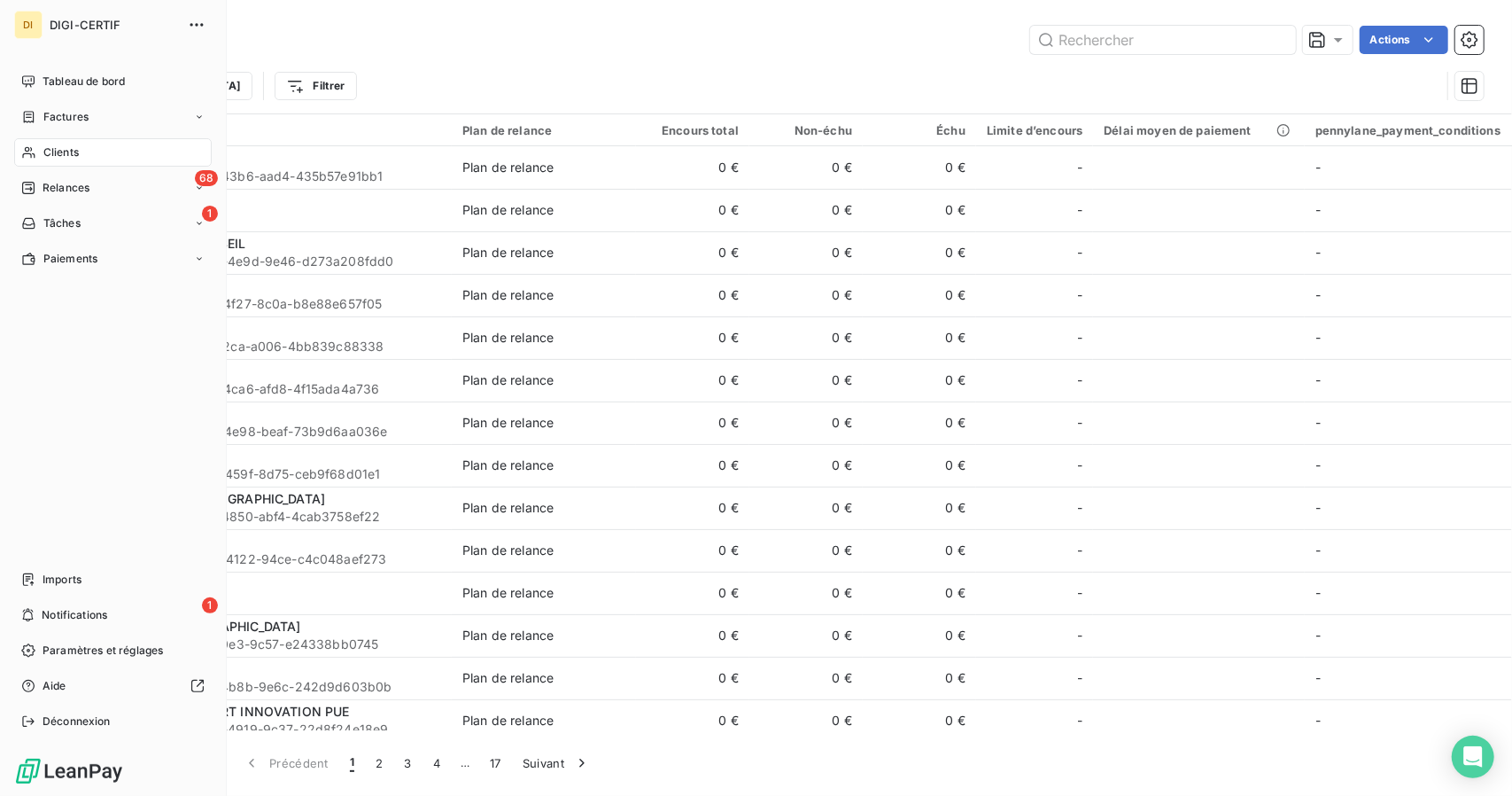
click at [55, 155] on span "Clients" at bounding box center [61, 153] width 35 height 16
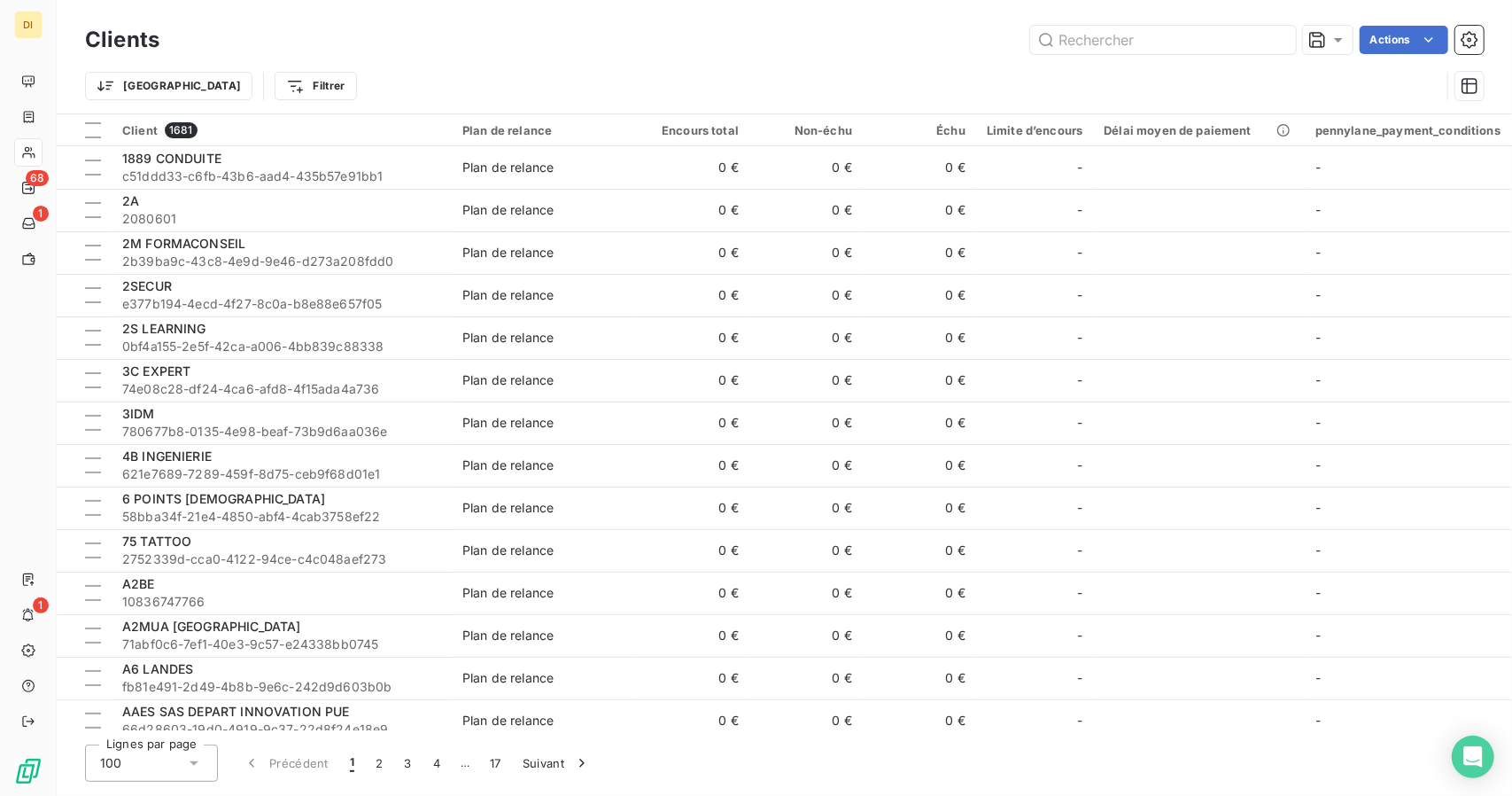
click at [1135, 24] on div "Clients Actions" at bounding box center [784, 40] width 1398 height 37
click at [1132, 32] on input "text" at bounding box center [1164, 39] width 266 height 28
paste input "[PERSON_NAME]"
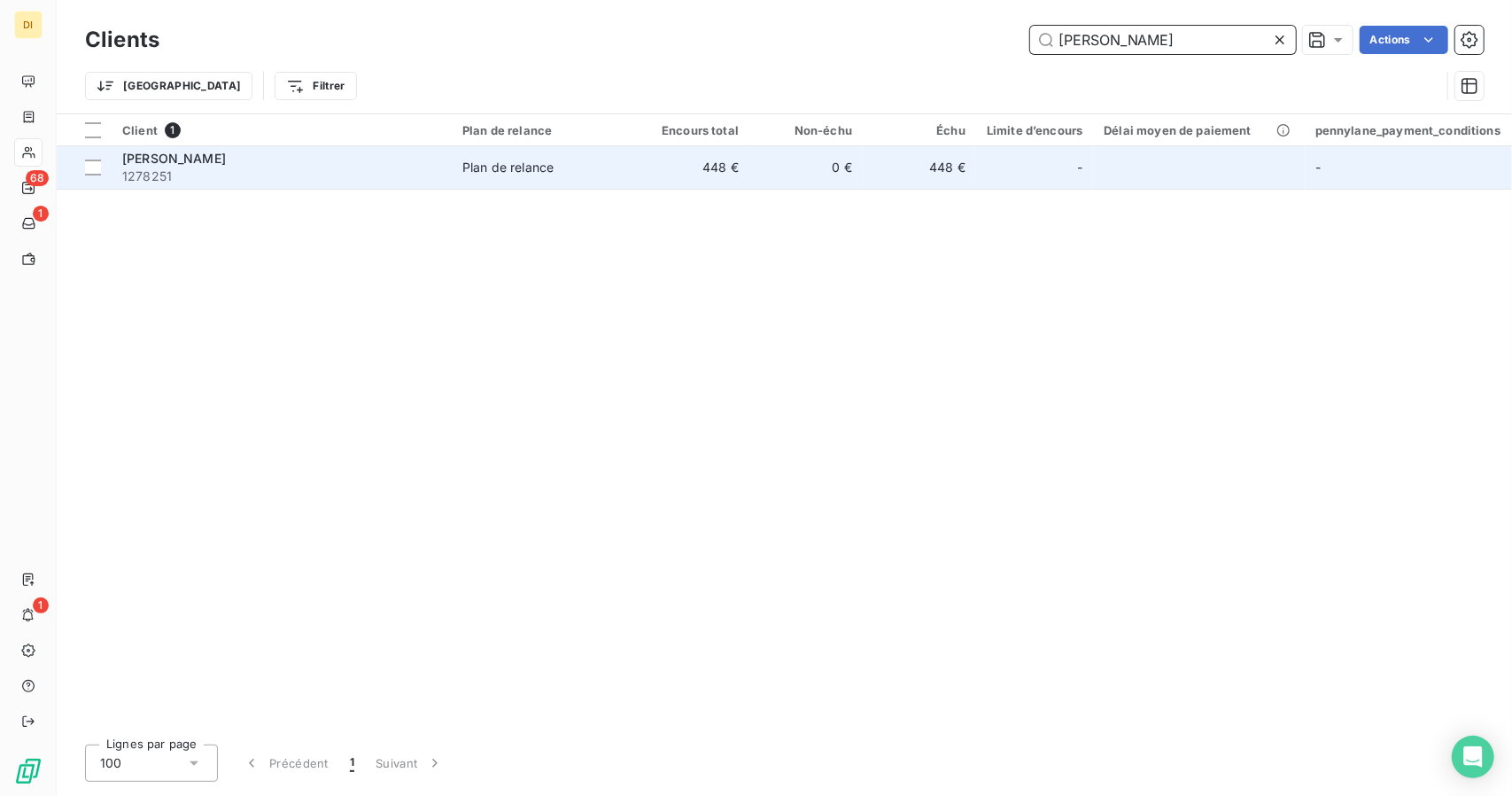
type input "[PERSON_NAME]"
click at [569, 170] on span "Plan de relance" at bounding box center [544, 167] width 163 height 18
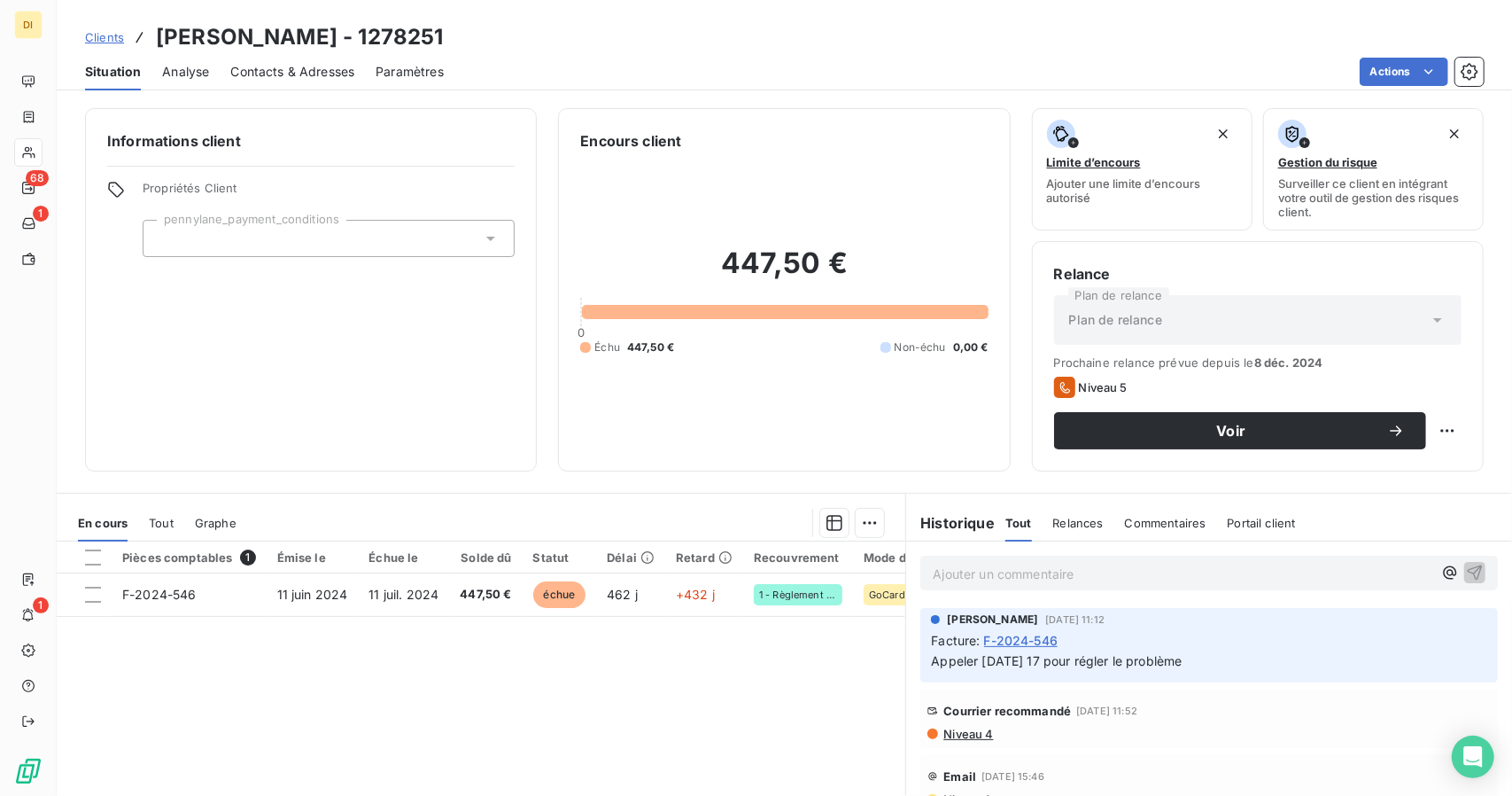
click at [1040, 637] on span "F-2024-546" at bounding box center [1022, 639] width 74 height 19
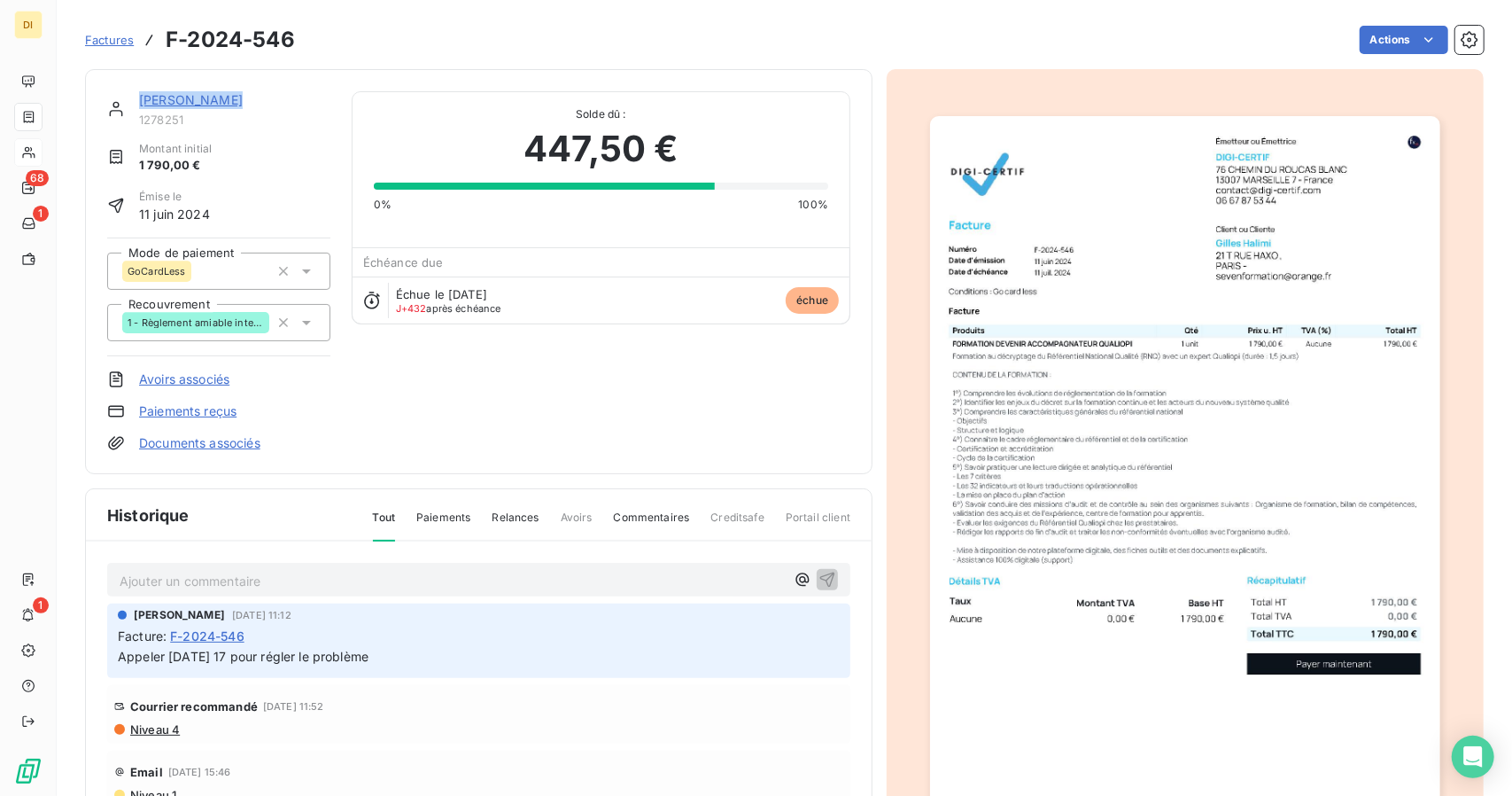
drag, startPoint x: 256, startPoint y: 103, endPoint x: 116, endPoint y: 105, distance: 140.0
click at [116, 105] on div "[PERSON_NAME] 1278251" at bounding box center [219, 109] width 223 height 35
copy link "[PERSON_NAME]"
click at [177, 104] on link "[PERSON_NAME]" at bounding box center [191, 99] width 104 height 15
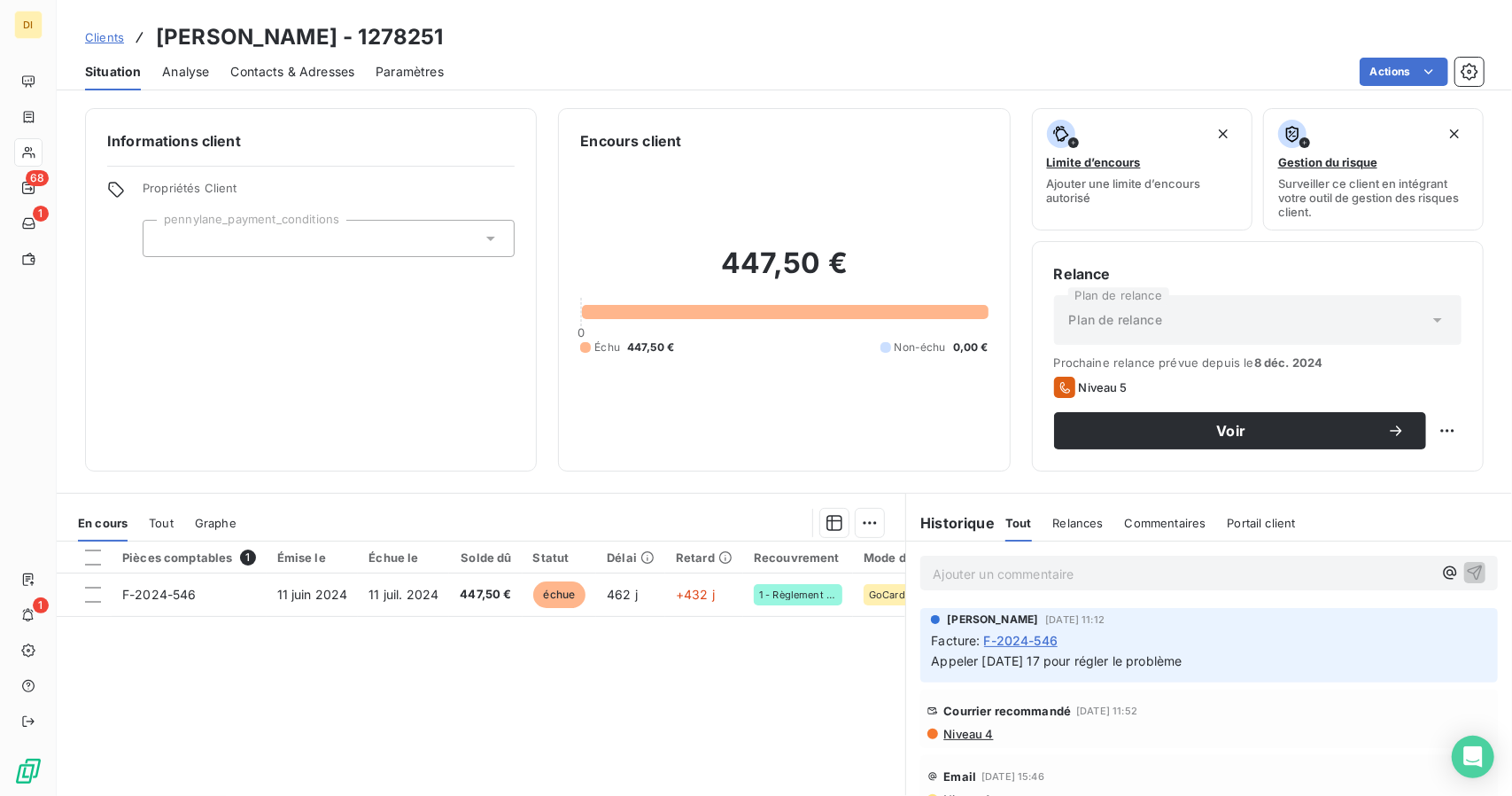
click at [116, 43] on span "Clients" at bounding box center [105, 37] width 39 height 14
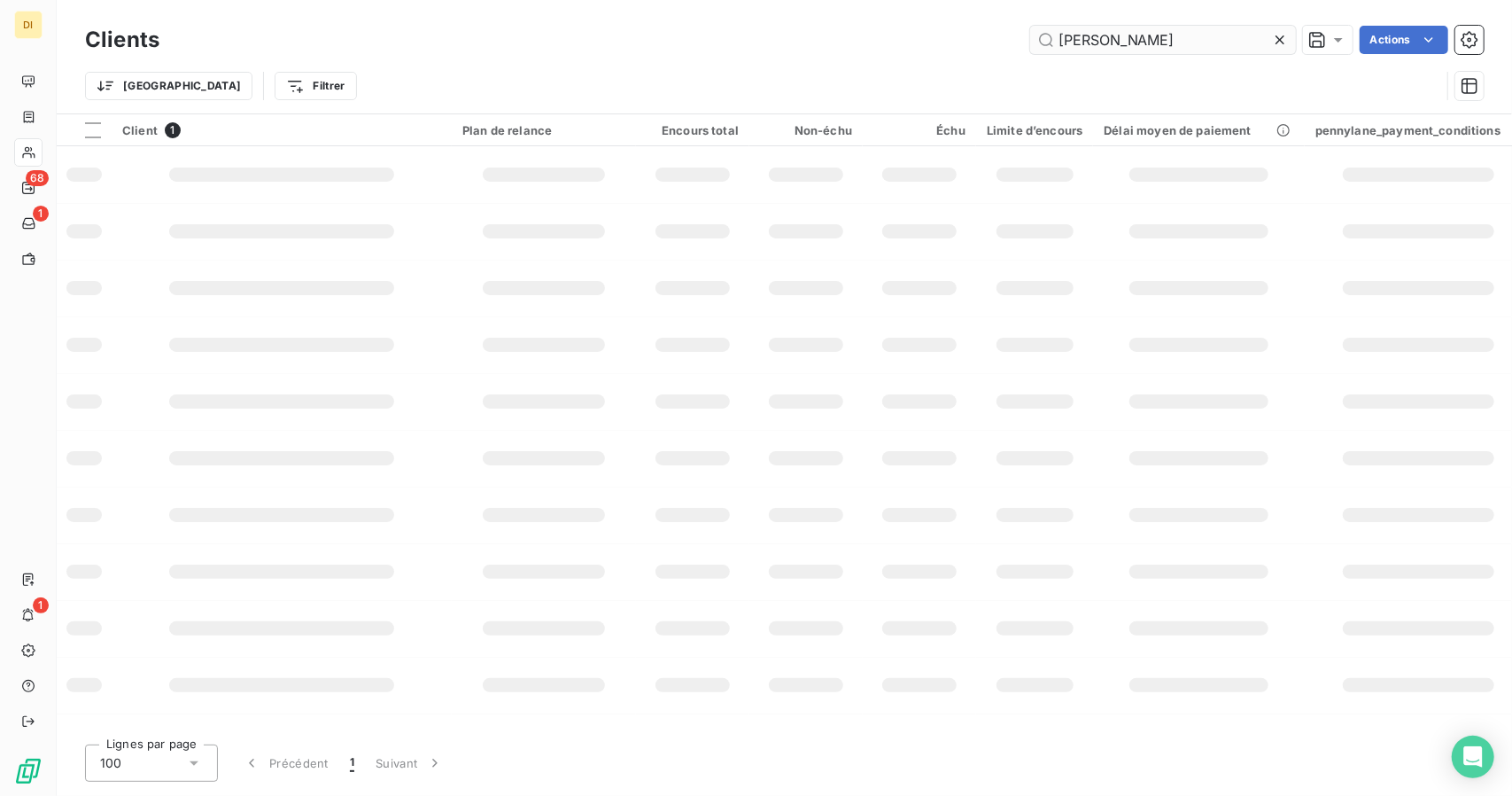
click at [1100, 47] on input "[PERSON_NAME]" at bounding box center [1164, 39] width 266 height 28
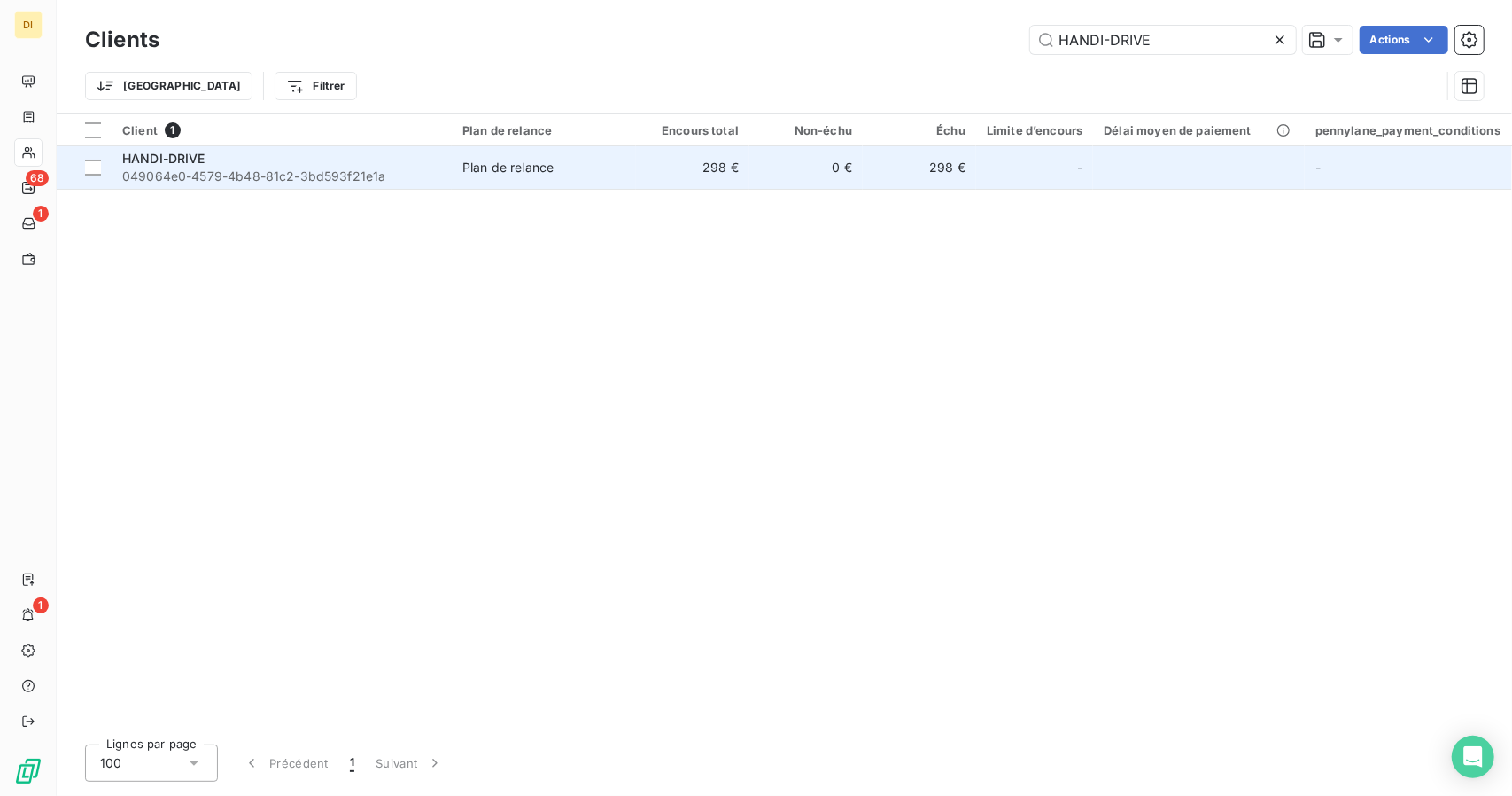
type input "HANDI-DRIVE"
click at [764, 188] on td "0 €" at bounding box center [806, 166] width 114 height 42
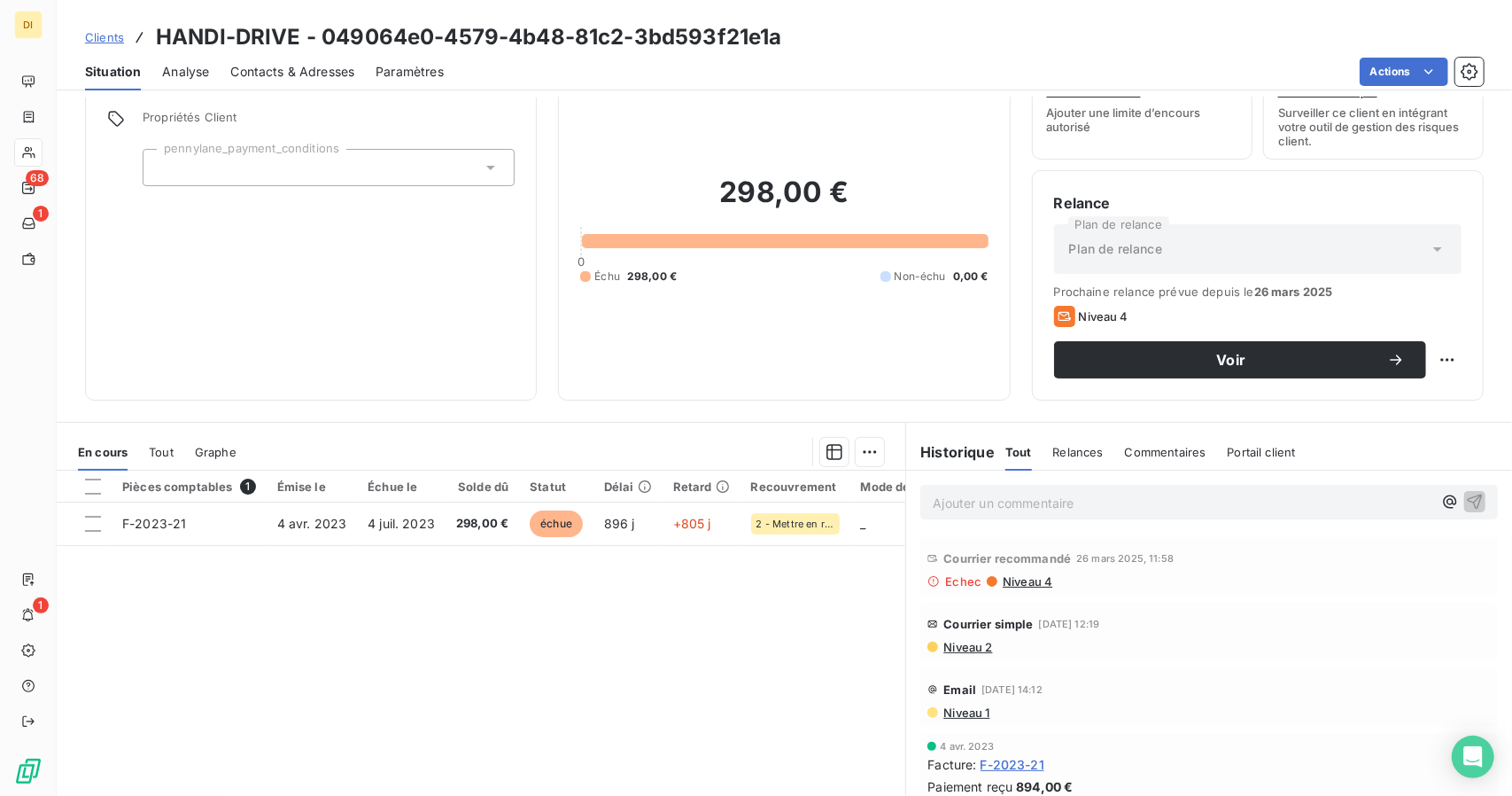
scroll to position [138, 0]
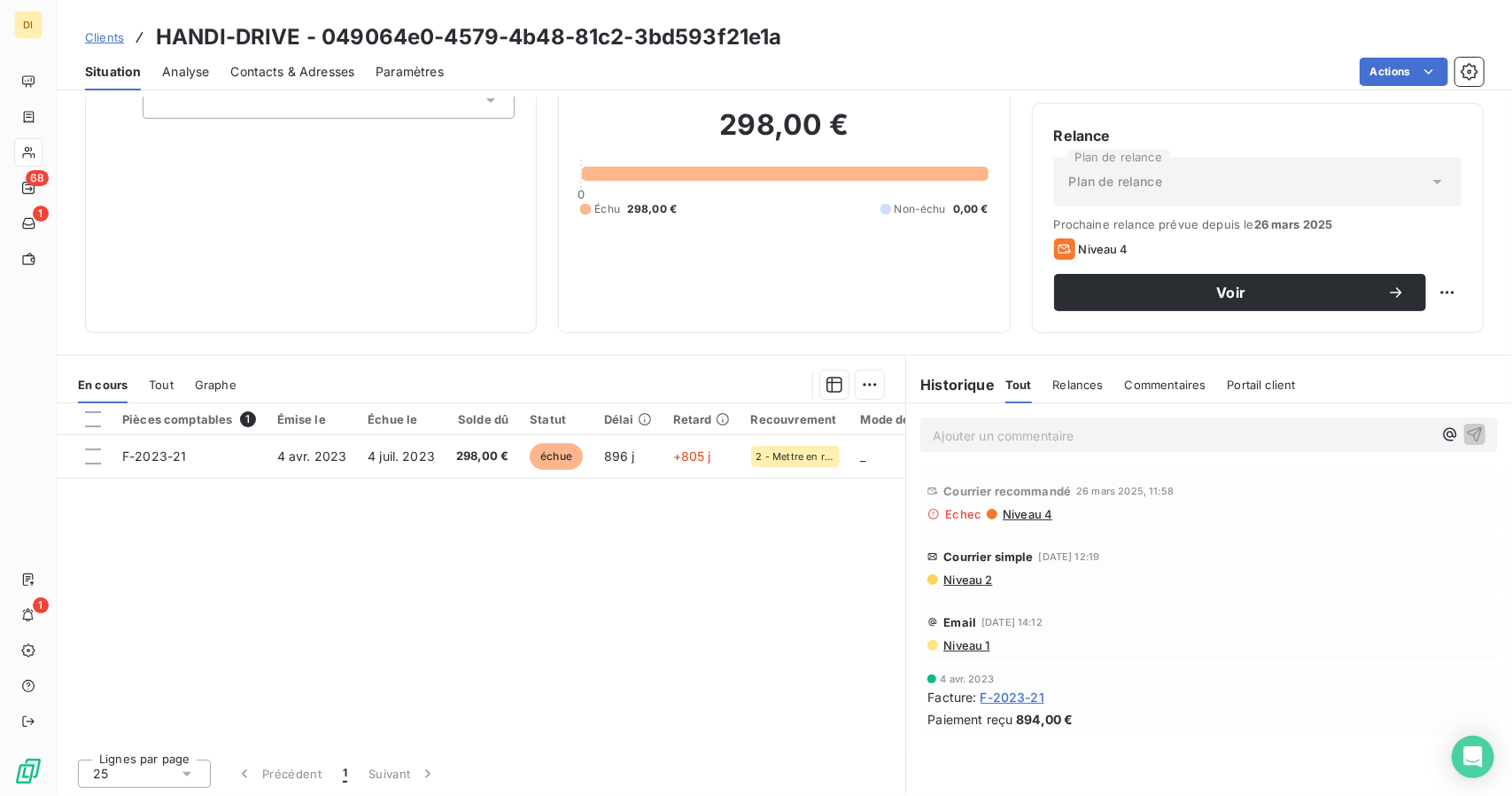
click at [928, 519] on icon at bounding box center [934, 514] width 13 height 13
click at [930, 517] on icon at bounding box center [935, 514] width 11 height 11
click at [945, 517] on span "Echec" at bounding box center [963, 514] width 36 height 14
click at [928, 512] on icon at bounding box center [934, 514] width 13 height 13
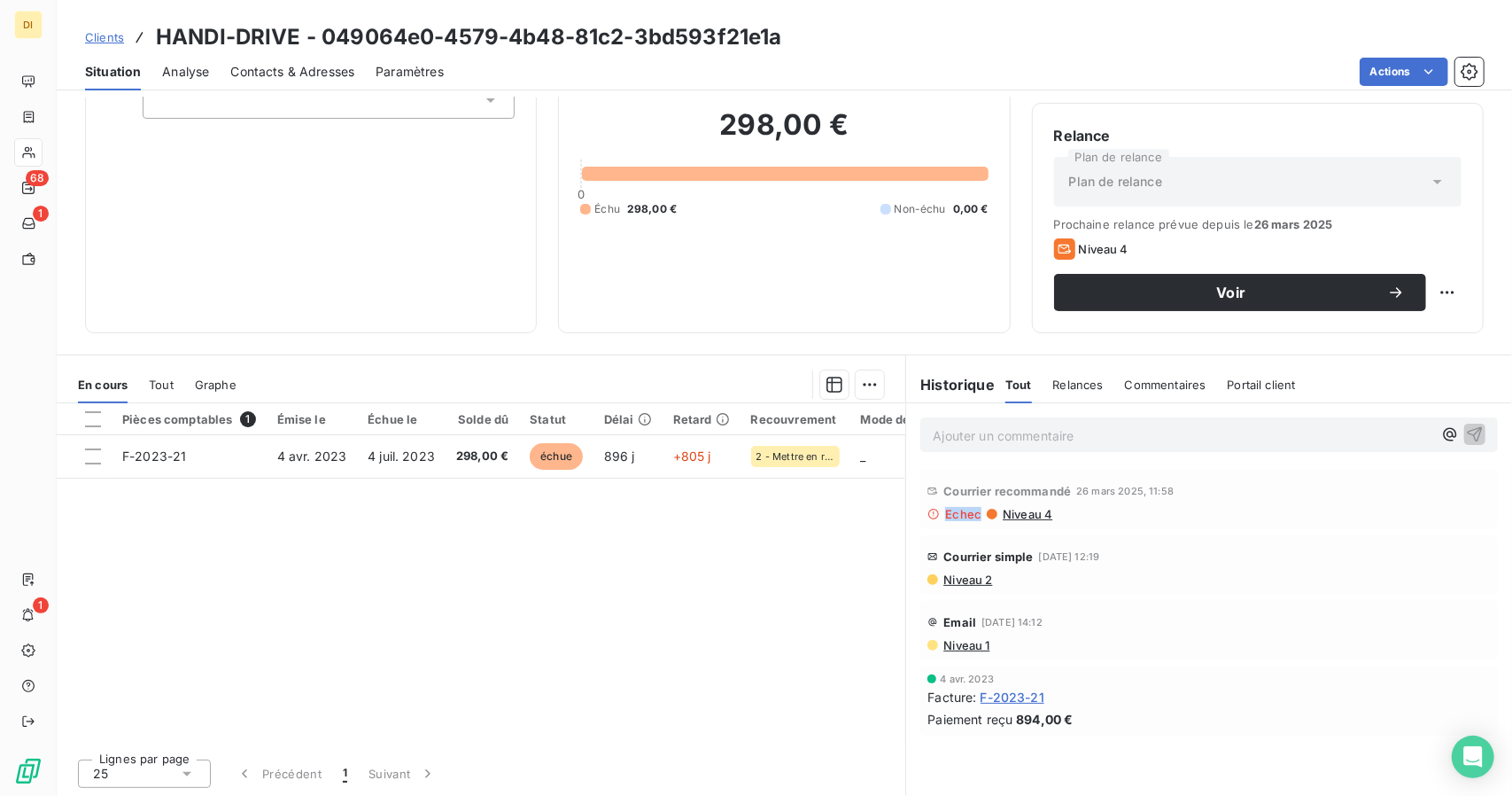
click at [928, 512] on icon at bounding box center [934, 514] width 13 height 13
drag, startPoint x: 927, startPoint y: 512, endPoint x: 929, endPoint y: 501, distance: 11.2
drag, startPoint x: 929, startPoint y: 501, endPoint x: 927, endPoint y: 539, distance: 38.1
click at [927, 539] on div "Courrier simple [DATE] 12:19 Niveau 2" at bounding box center [1209, 565] width 577 height 59
click at [1008, 699] on span "F-2023-21" at bounding box center [1012, 696] width 64 height 19
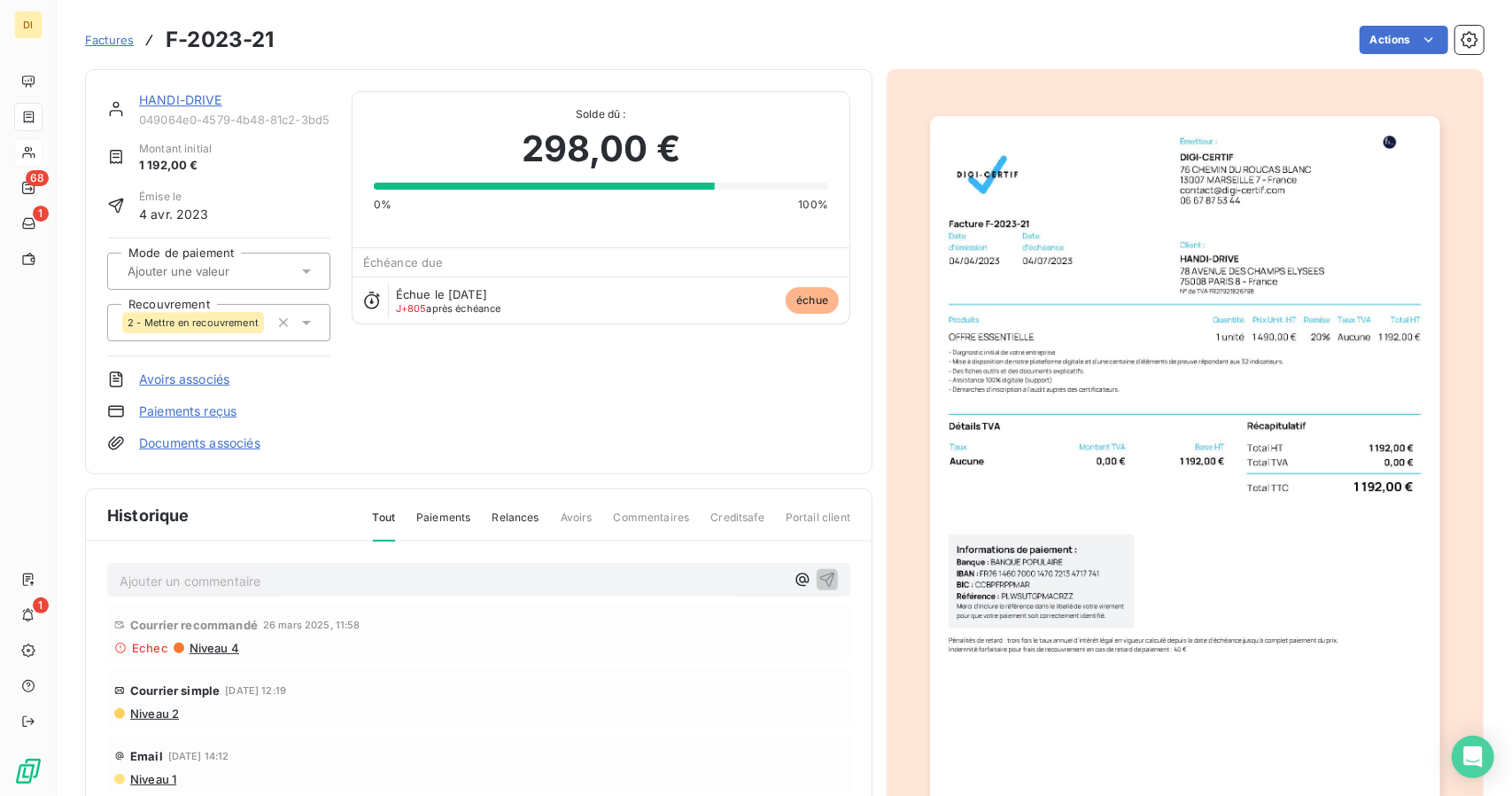
click at [1347, 172] on img "button" at bounding box center [1184, 477] width 509 height 722
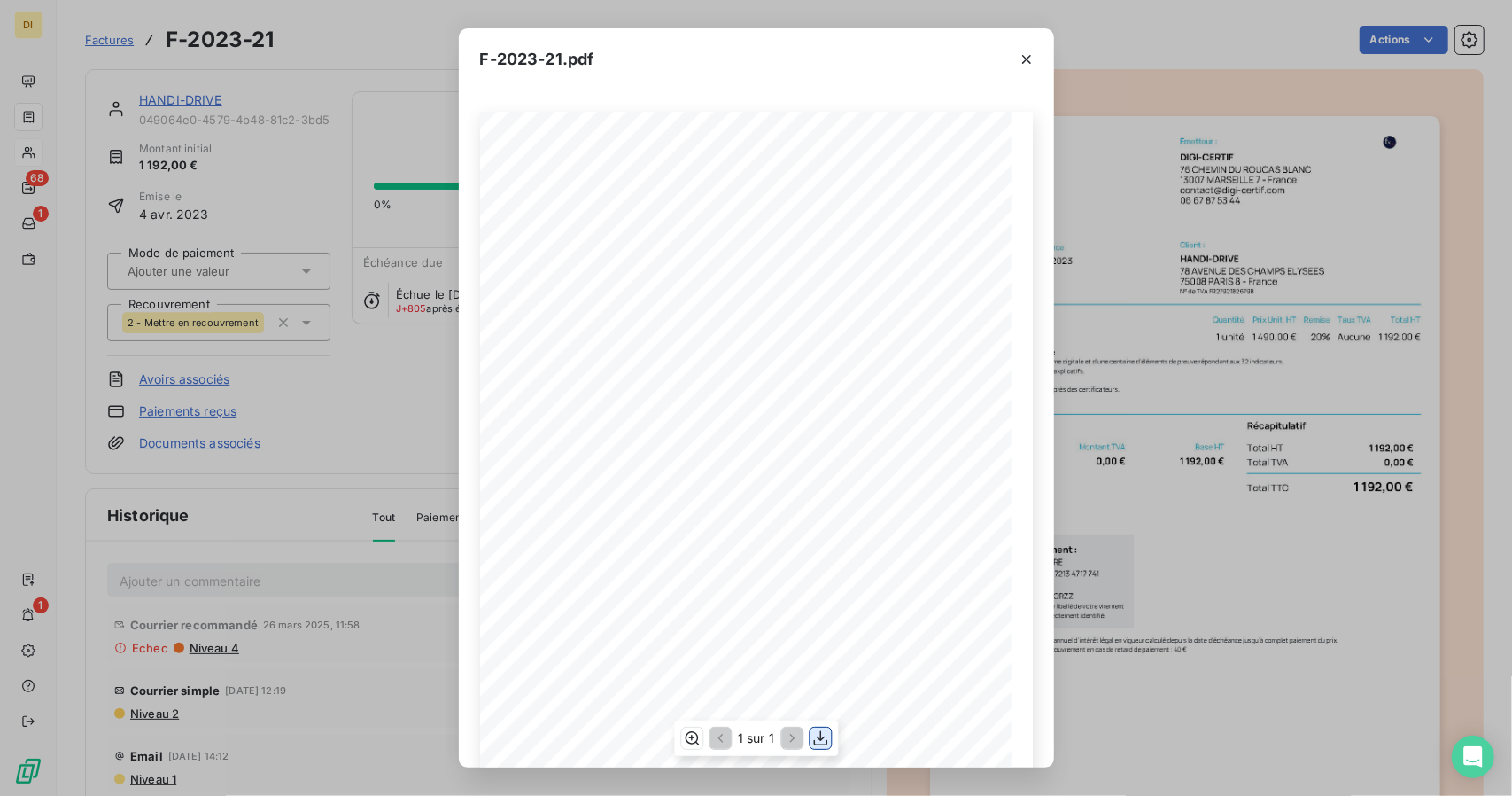
click at [823, 734] on icon "button" at bounding box center [820, 738] width 18 height 18
click at [1189, 402] on div "F-2023-21.pdf Émetteur : DIGI-CERTIF [STREET_ADDRESS] [EMAIL_ADDRESS][DOMAIN_NA…" at bounding box center [756, 398] width 1512 height 796
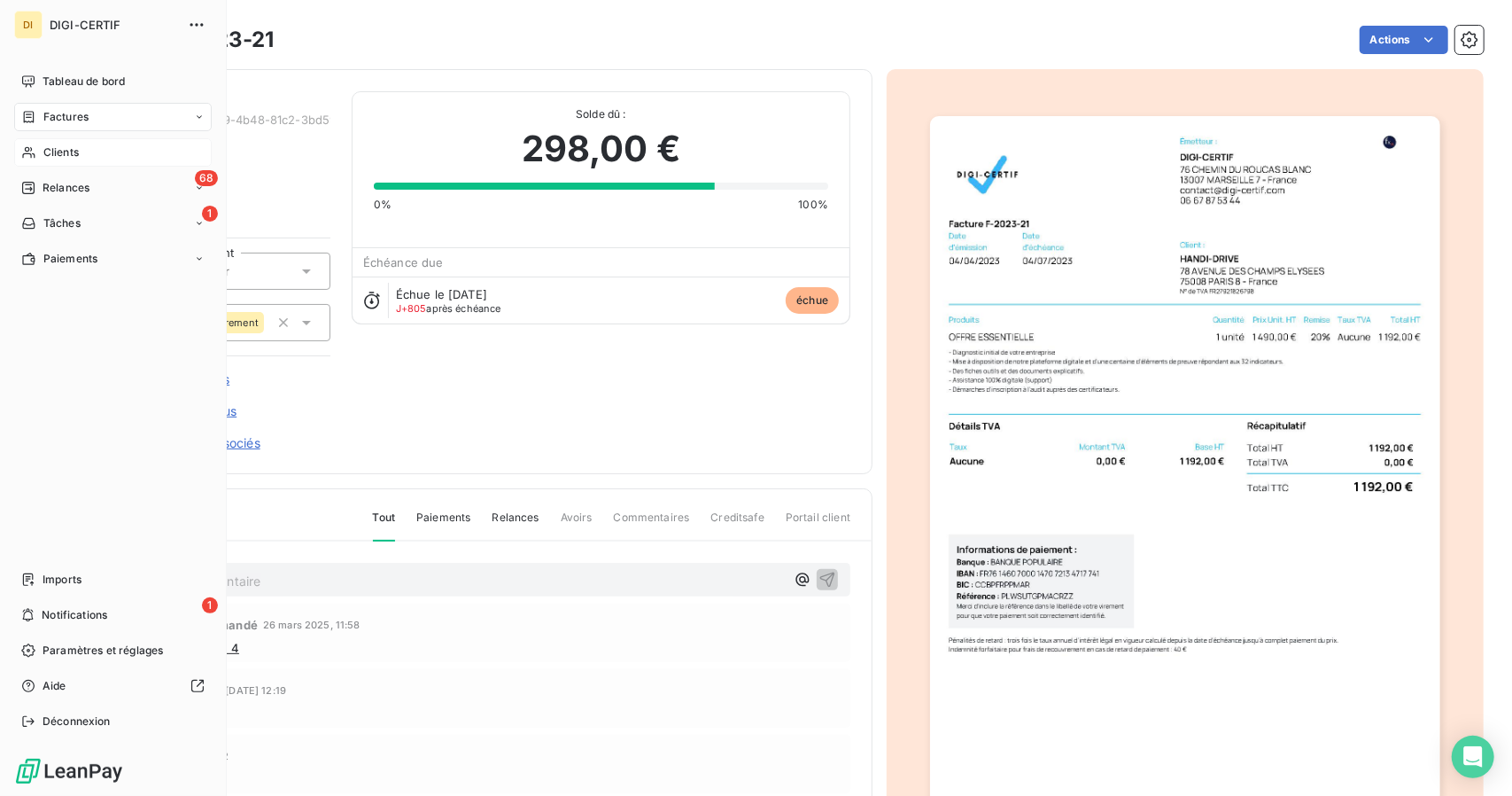
click at [41, 145] on div "Clients" at bounding box center [113, 152] width 198 height 28
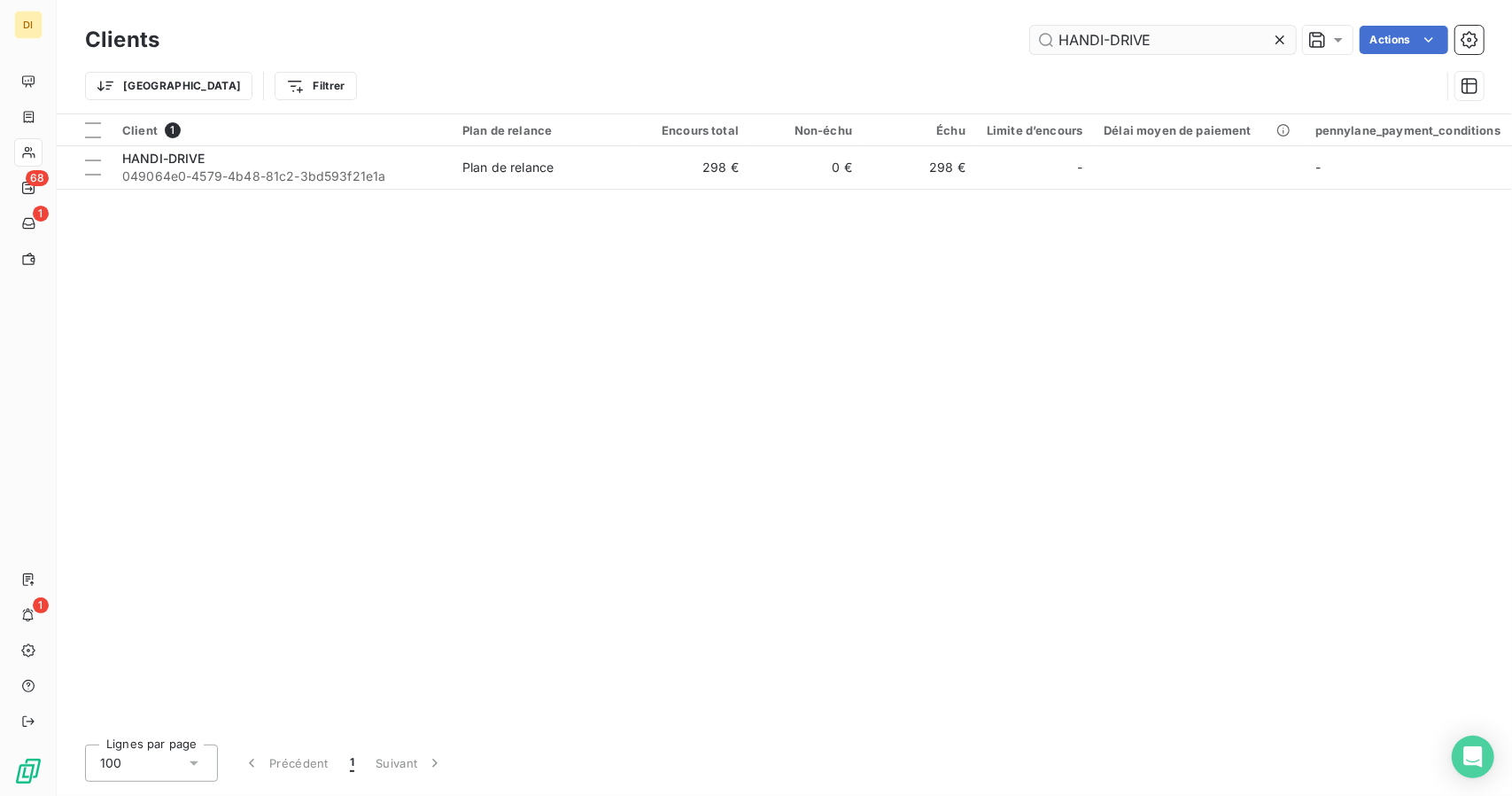
click at [1101, 42] on input "HANDI-DRIVE" at bounding box center [1164, 39] width 266 height 28
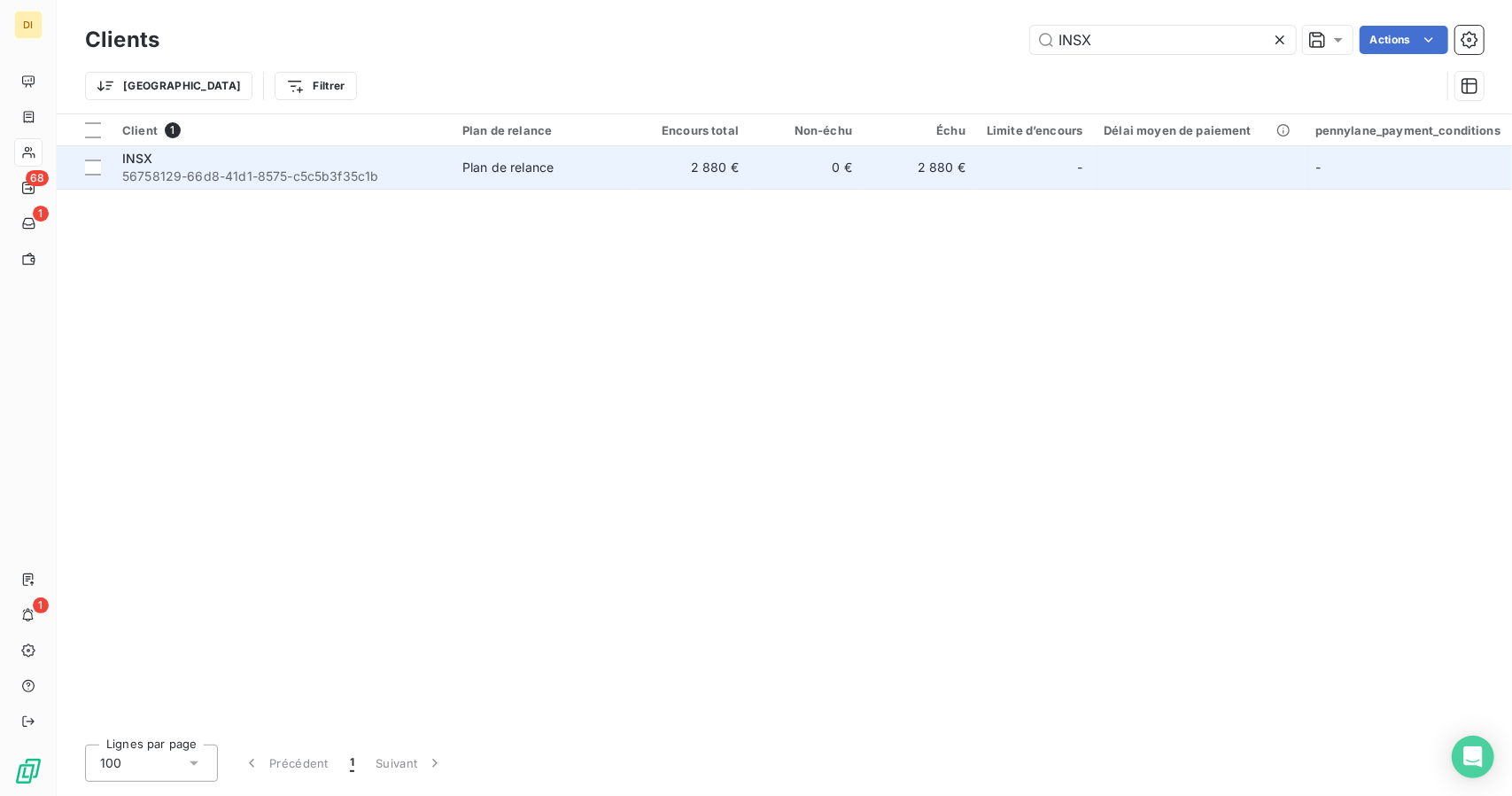
type input "INSX"
click at [544, 176] on td "Plan de relance" at bounding box center [544, 166] width 184 height 42
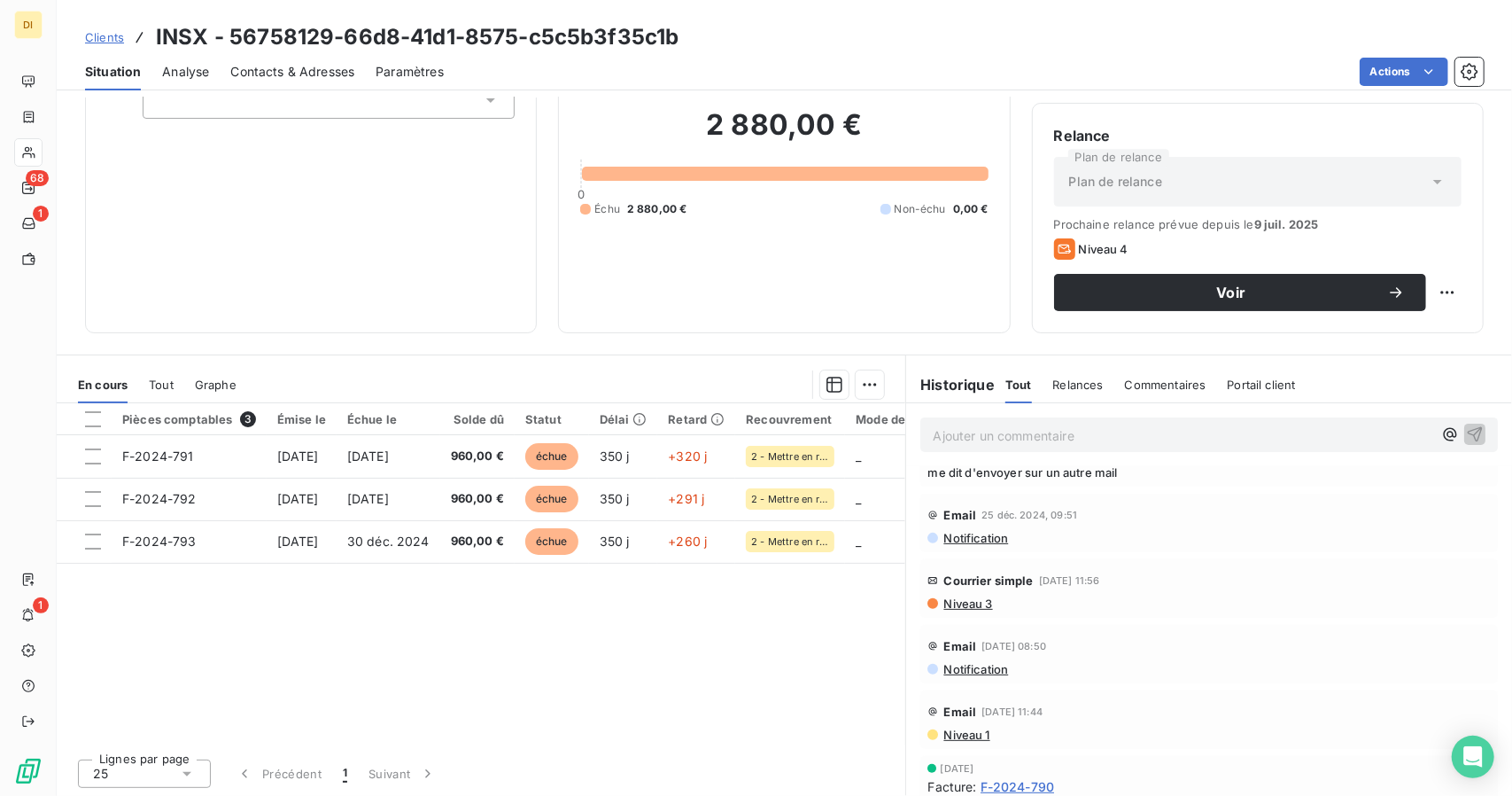
scroll to position [612, 0]
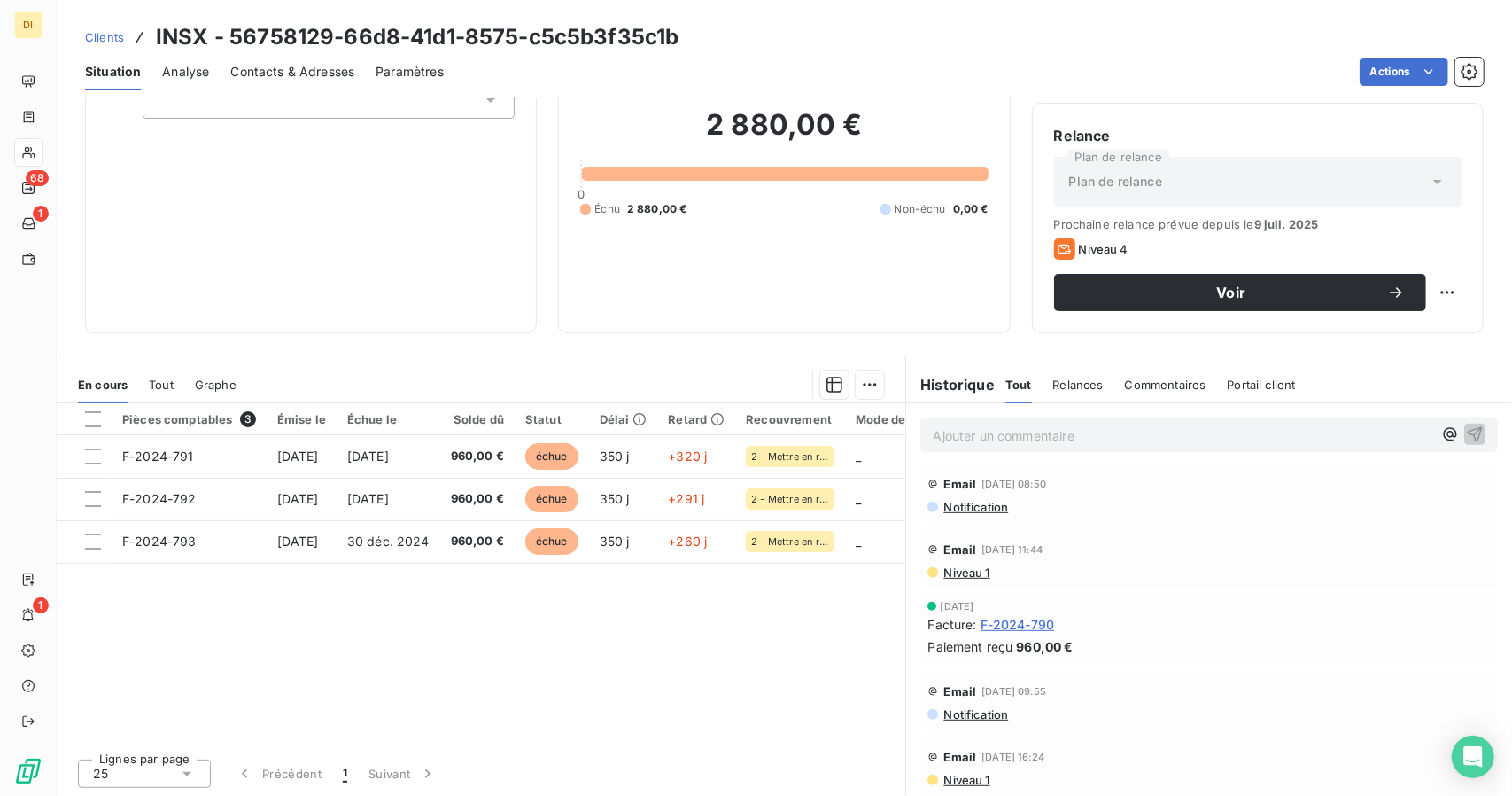
click at [1021, 622] on span "F-2024-790" at bounding box center [1018, 624] width 74 height 19
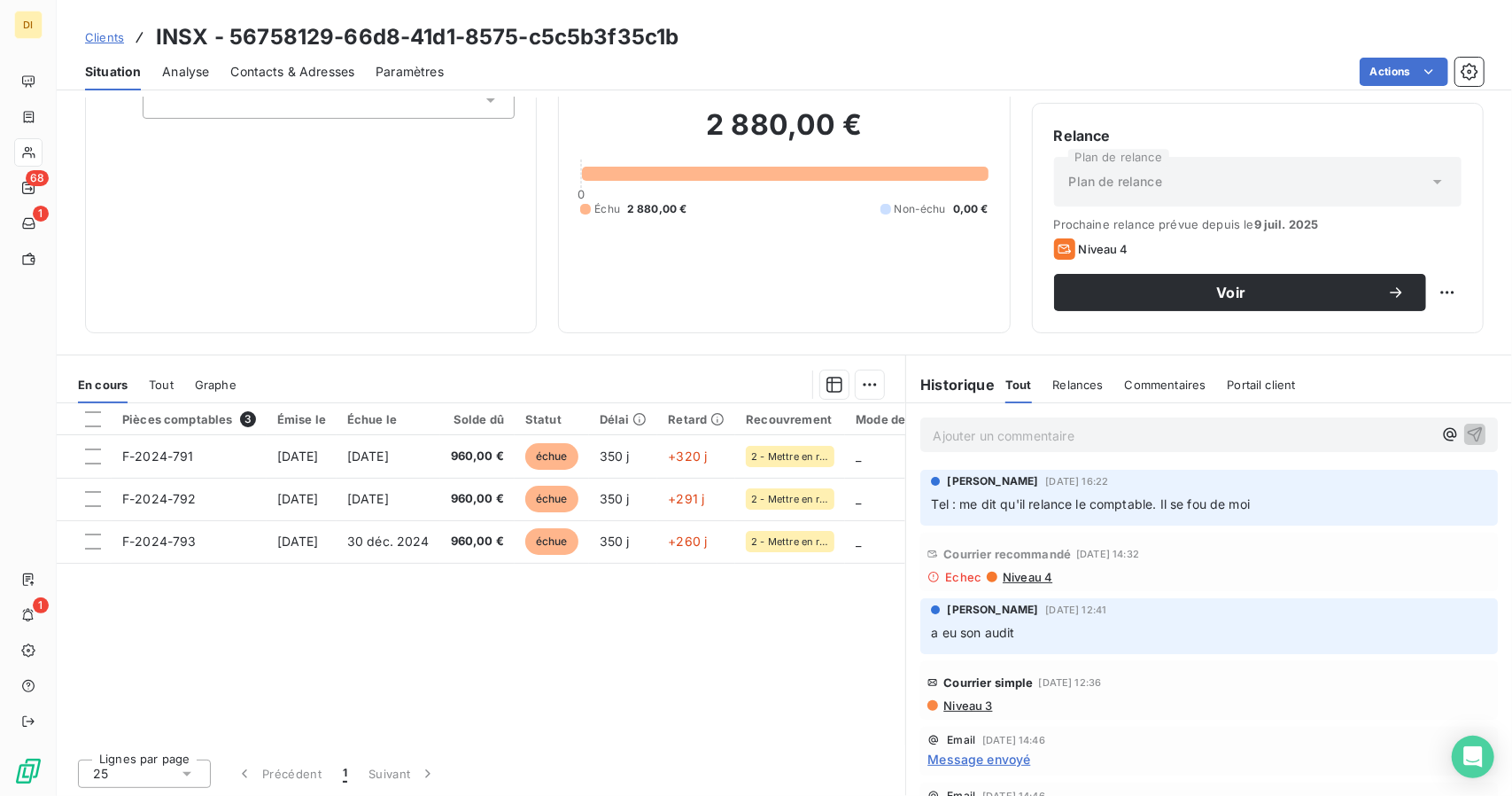
click at [104, 42] on span "Clients" at bounding box center [105, 37] width 39 height 14
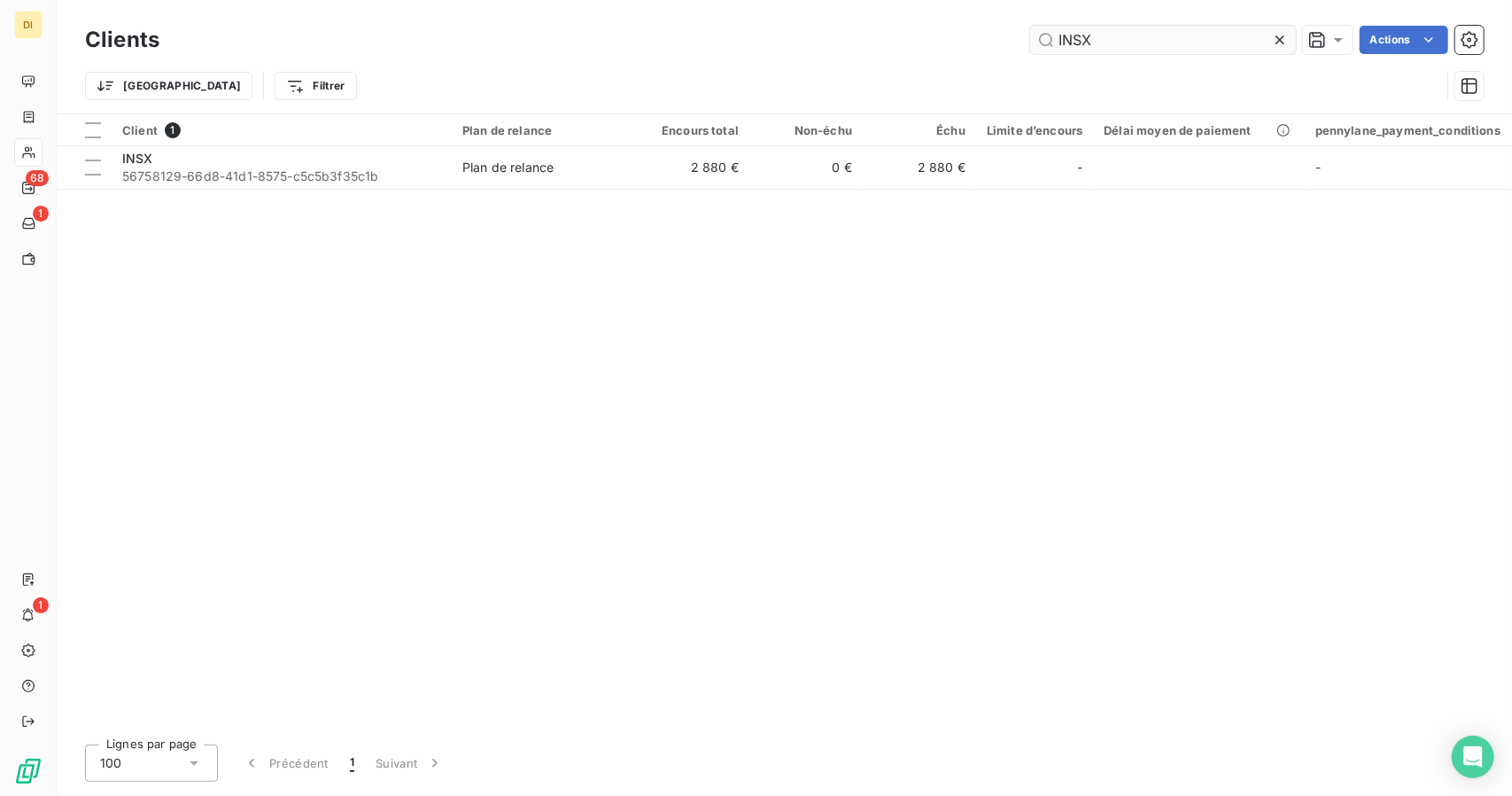
click at [1090, 45] on input "INSX" at bounding box center [1164, 39] width 266 height 28
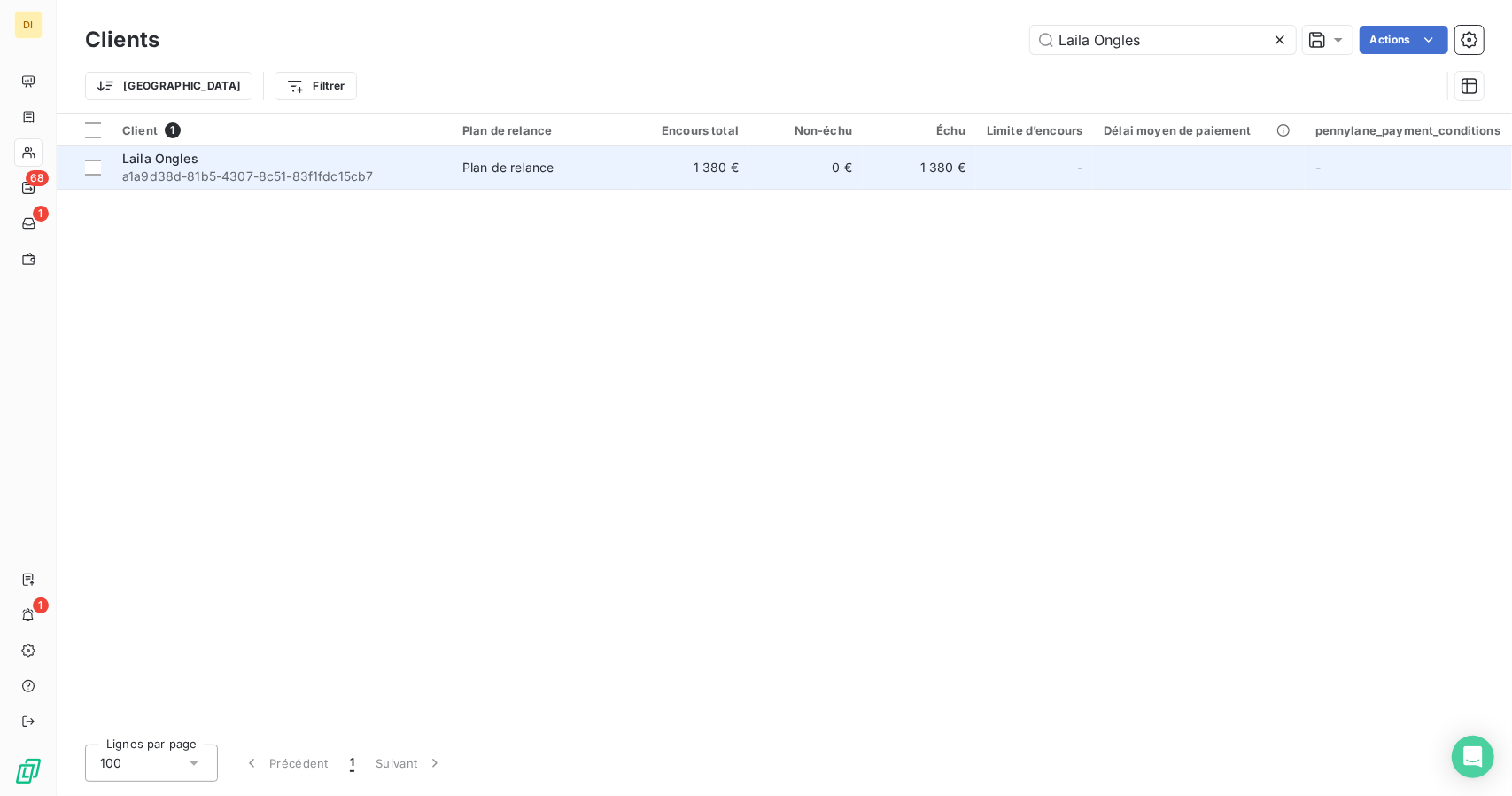
type input "Laila Ongles"
click at [758, 186] on td "0 €" at bounding box center [806, 166] width 114 height 42
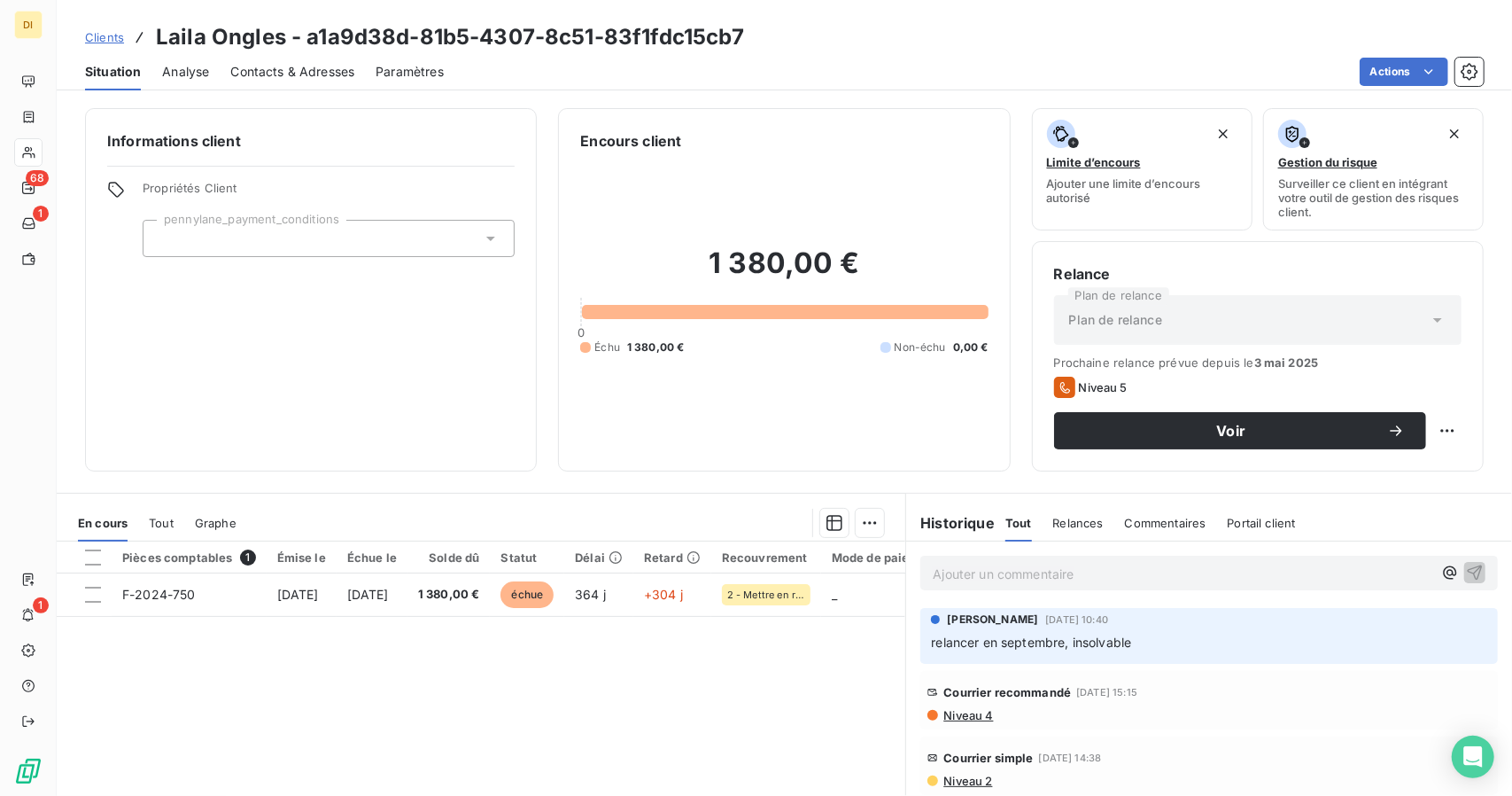
click at [118, 46] on div "Clients Laila Ongles - a1a9d38d-81b5-4307-8c51-83f1fdc15cb7" at bounding box center [415, 37] width 660 height 32
click at [117, 41] on span "Clients" at bounding box center [105, 37] width 39 height 14
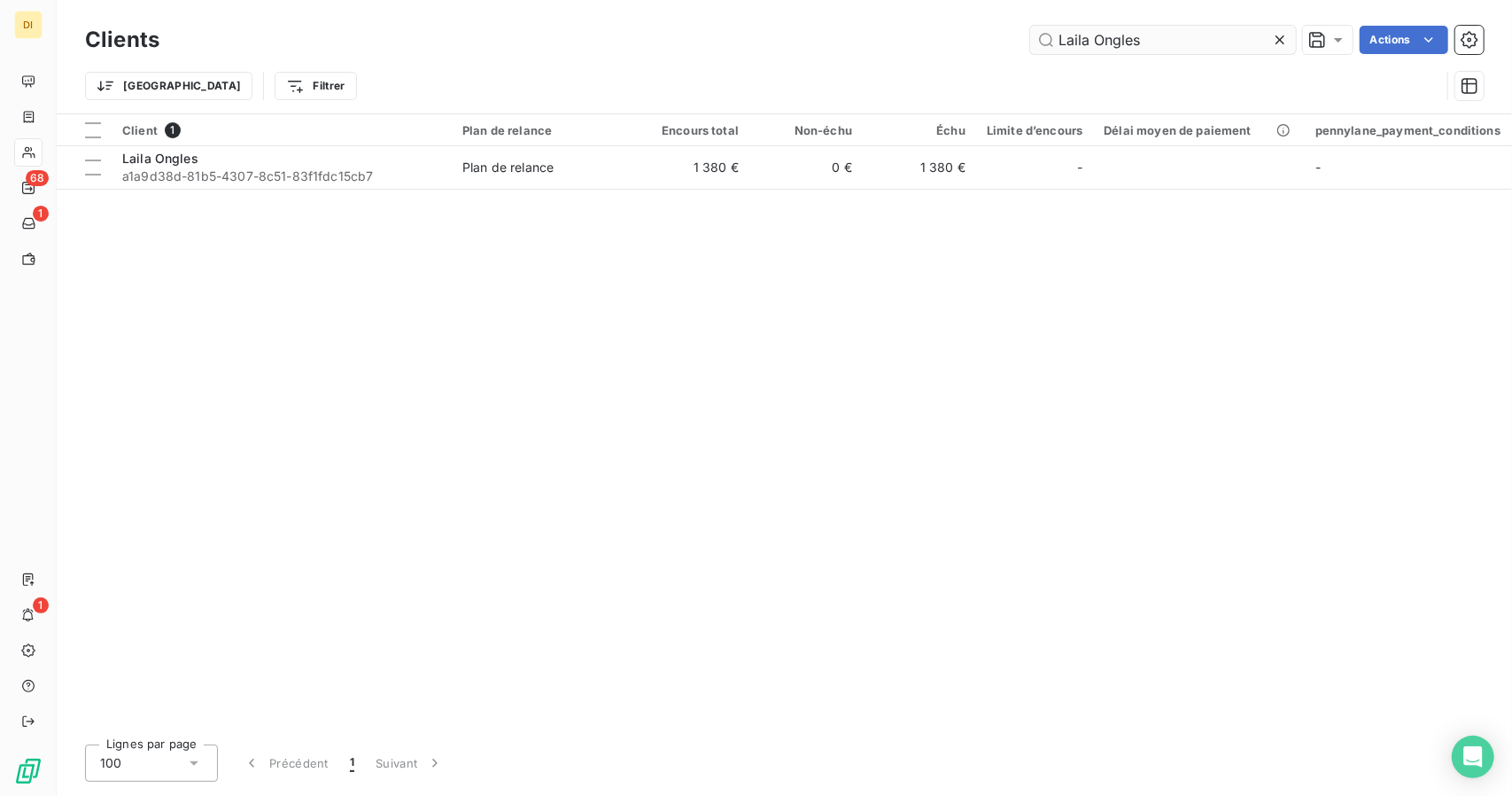
click at [1091, 36] on input "Laila Ongles" at bounding box center [1164, 39] width 266 height 28
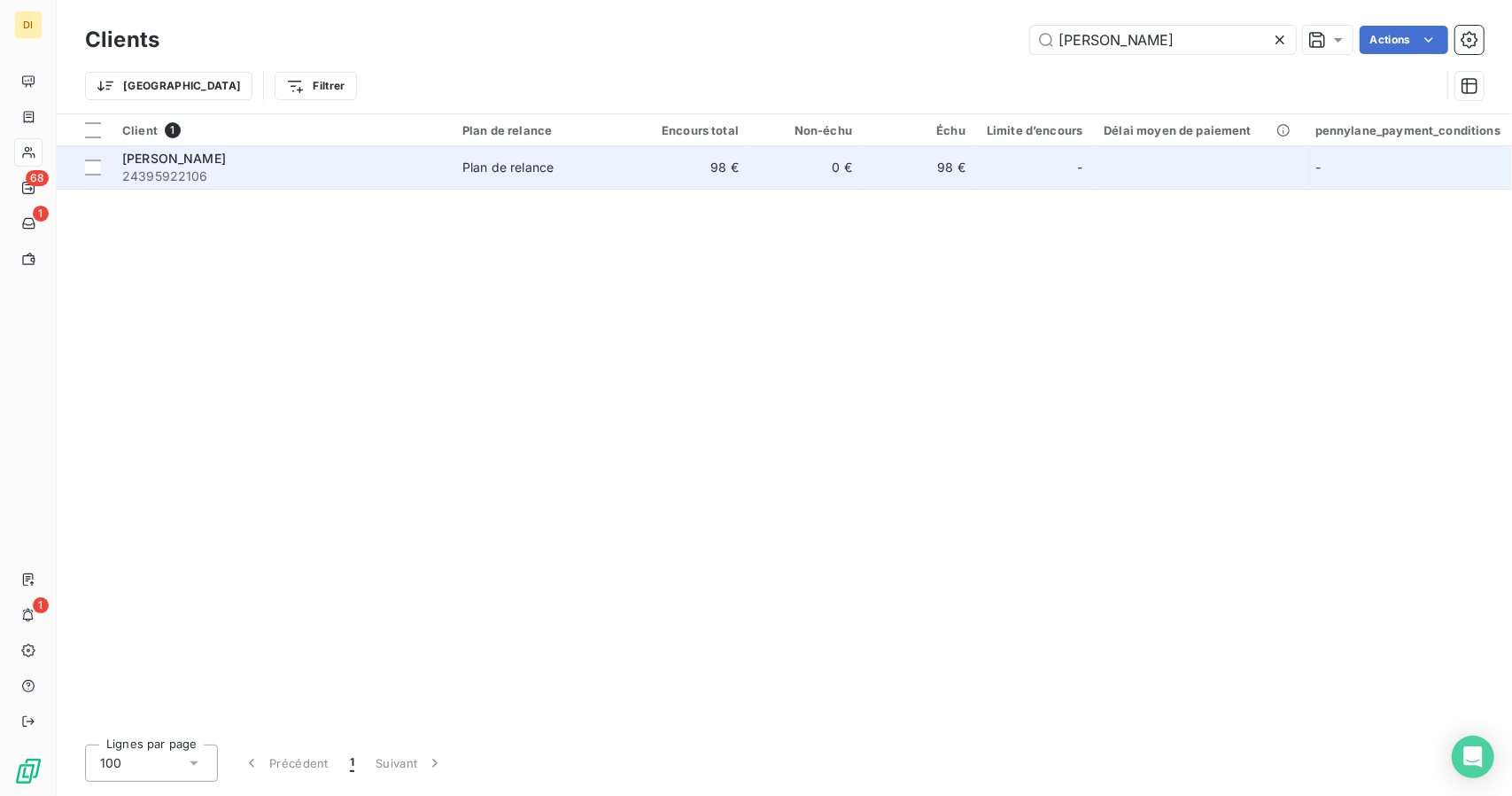
type input "[PERSON_NAME]"
click at [831, 170] on td "0 €" at bounding box center [806, 166] width 114 height 42
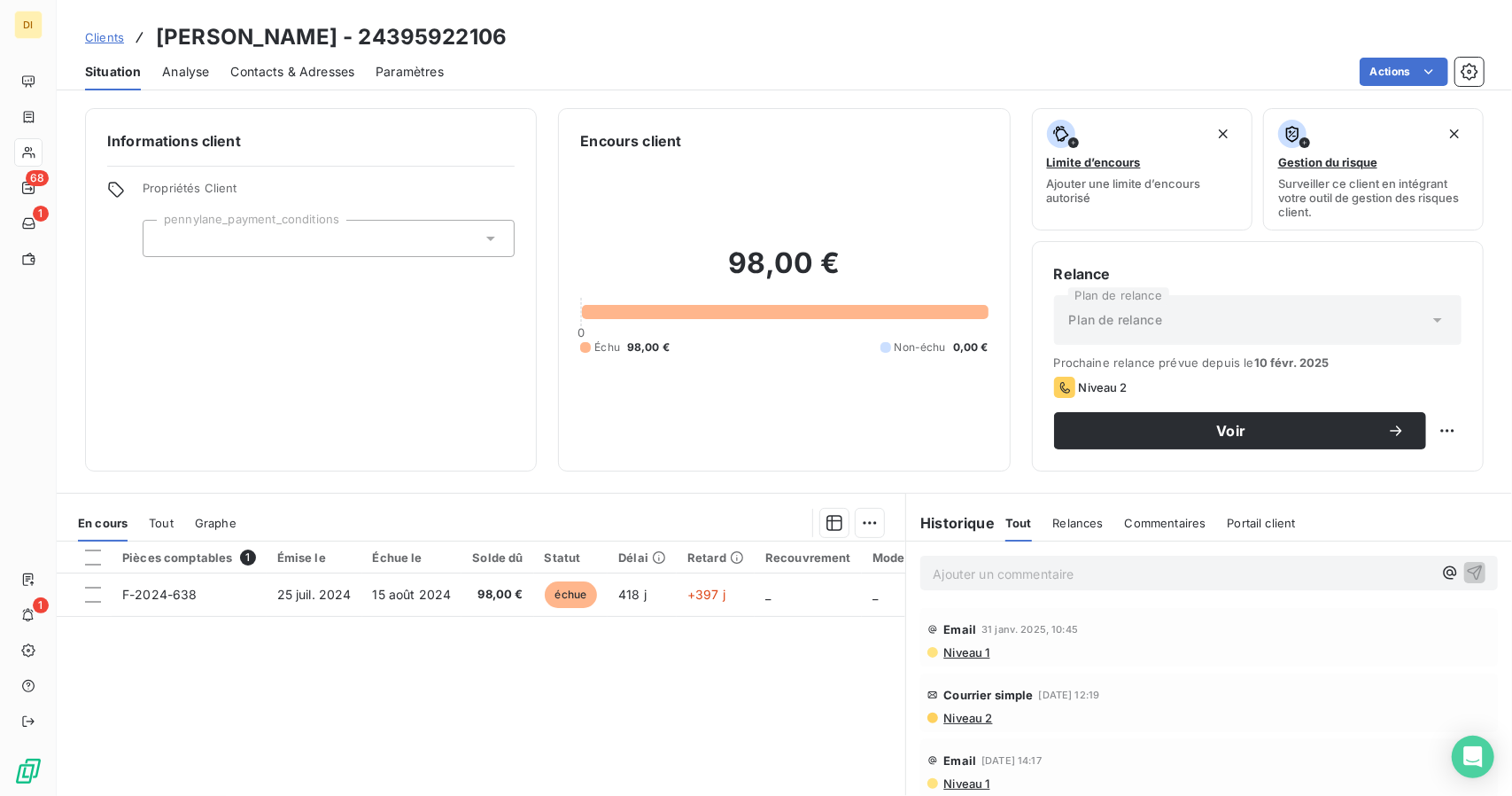
click at [325, 79] on span "Contacts & Adresses" at bounding box center [292, 71] width 124 height 18
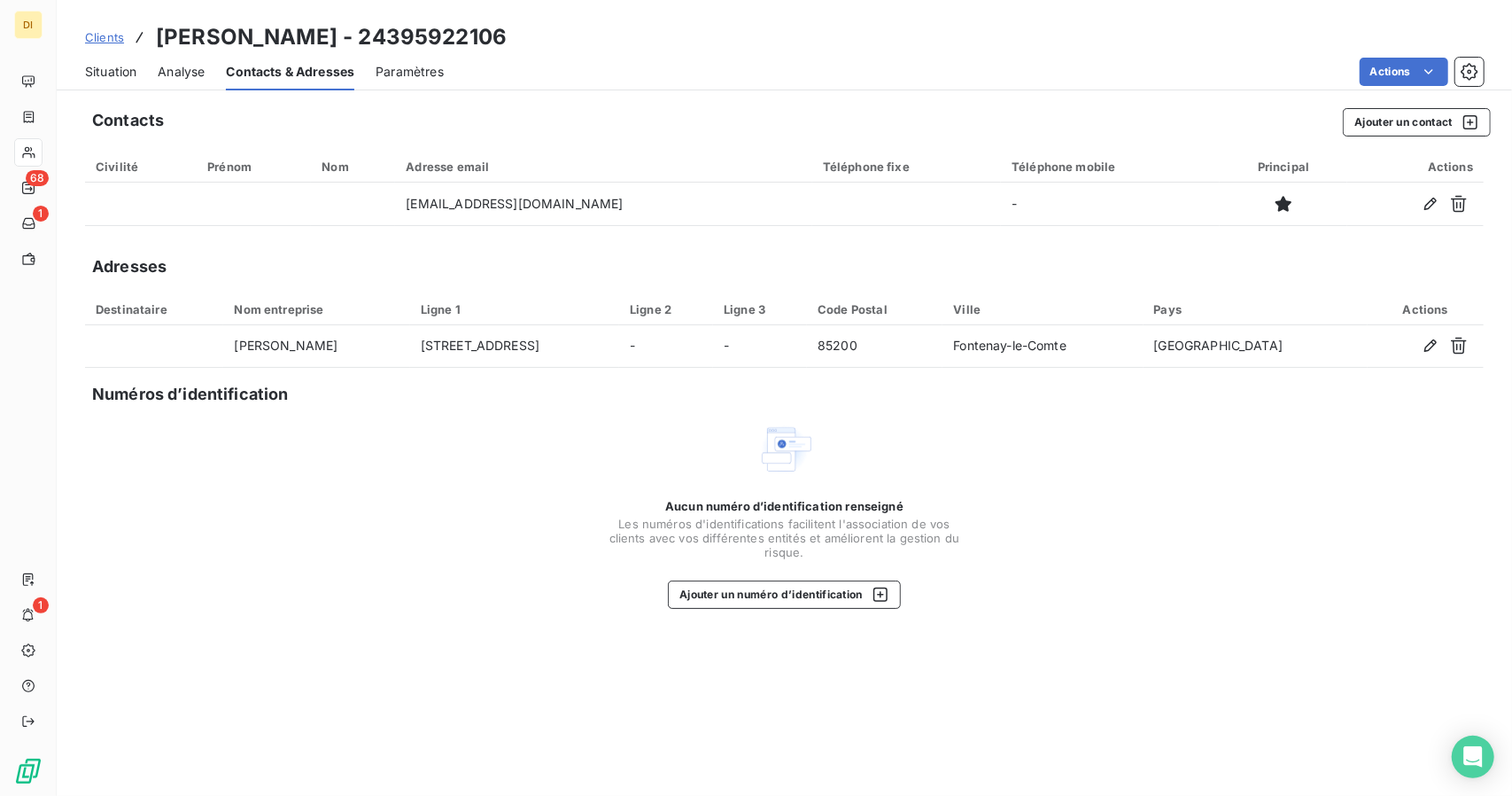
click at [124, 63] on span "Situation" at bounding box center [111, 71] width 52 height 18
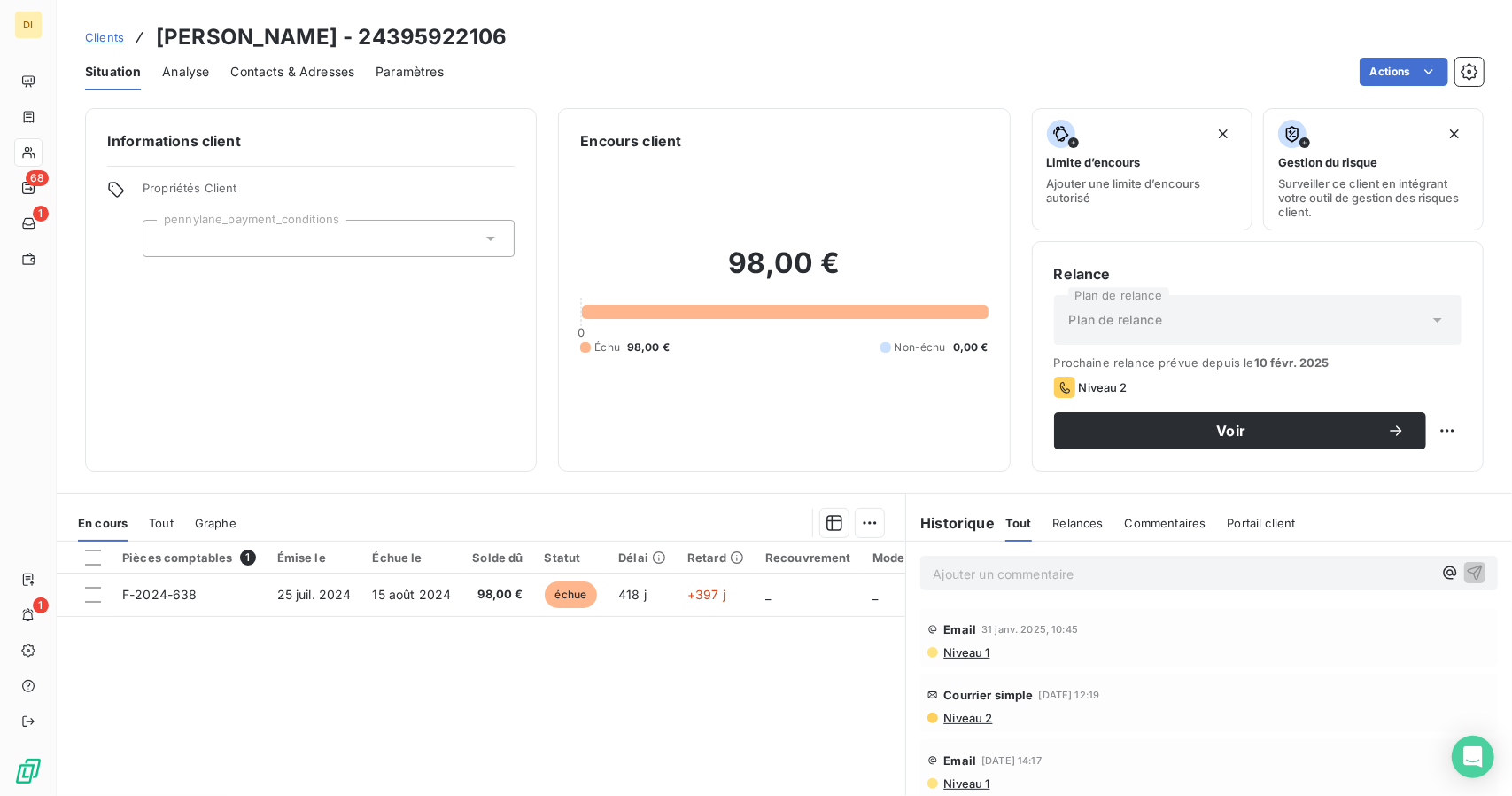
scroll to position [138, 0]
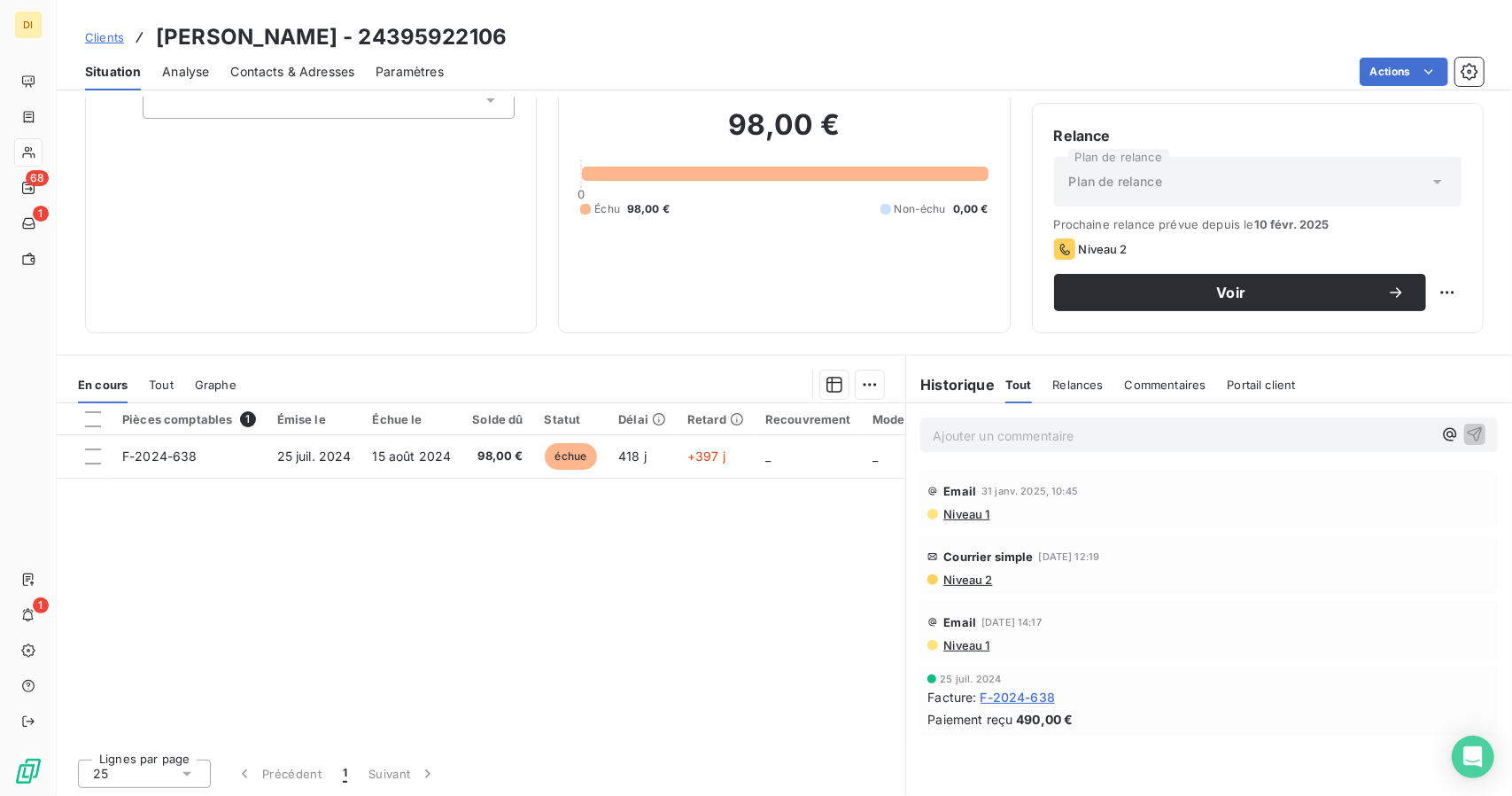
click at [995, 701] on span "F-2024-638" at bounding box center [1018, 696] width 75 height 19
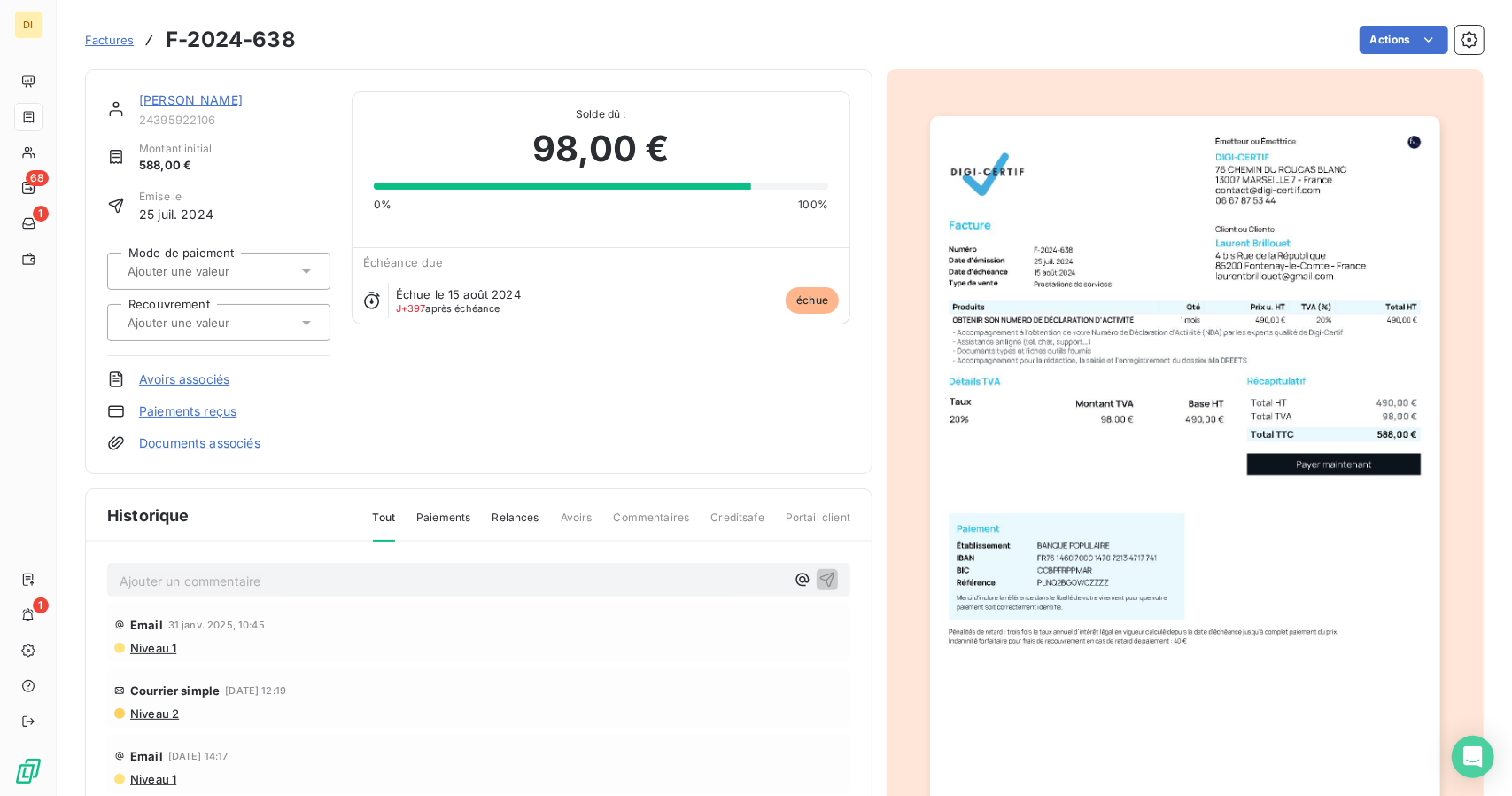
click at [704, 356] on div "[PERSON_NAME] 24395922106 Montant initial 588,00 € Émise le [DATE] Mode de paie…" at bounding box center [479, 271] width 743 height 360
click at [1352, 182] on img "button" at bounding box center [1184, 477] width 509 height 722
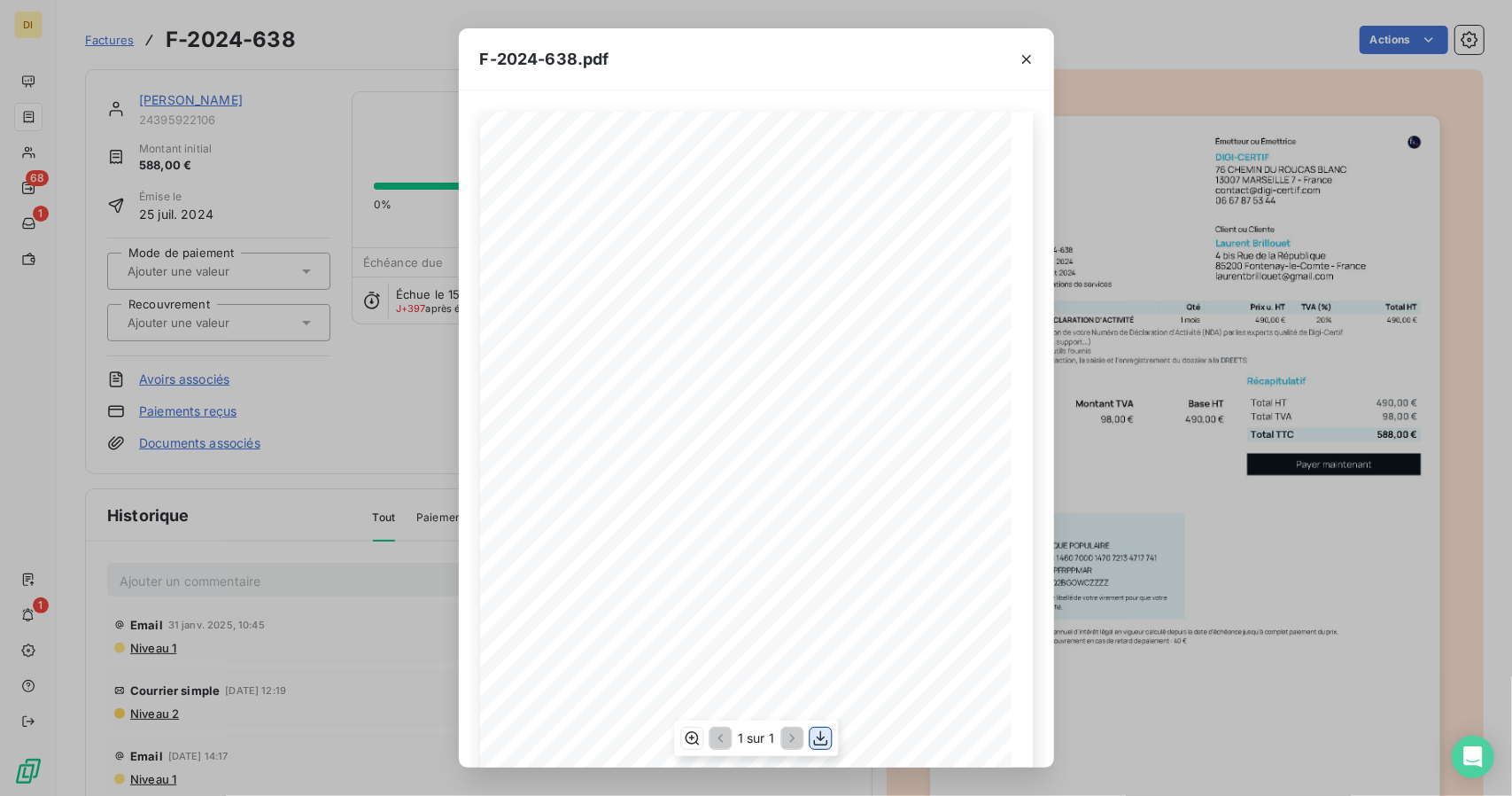
click at [826, 740] on icon "button" at bounding box center [820, 738] width 18 height 18
click at [1148, 514] on div "F-2024-638.pdf 490,00 ¬ 98,00 ¬ 588,00 ¬ Émetteur ou Émettrice DIGI-CERTIF [STR…" at bounding box center [756, 398] width 1512 height 796
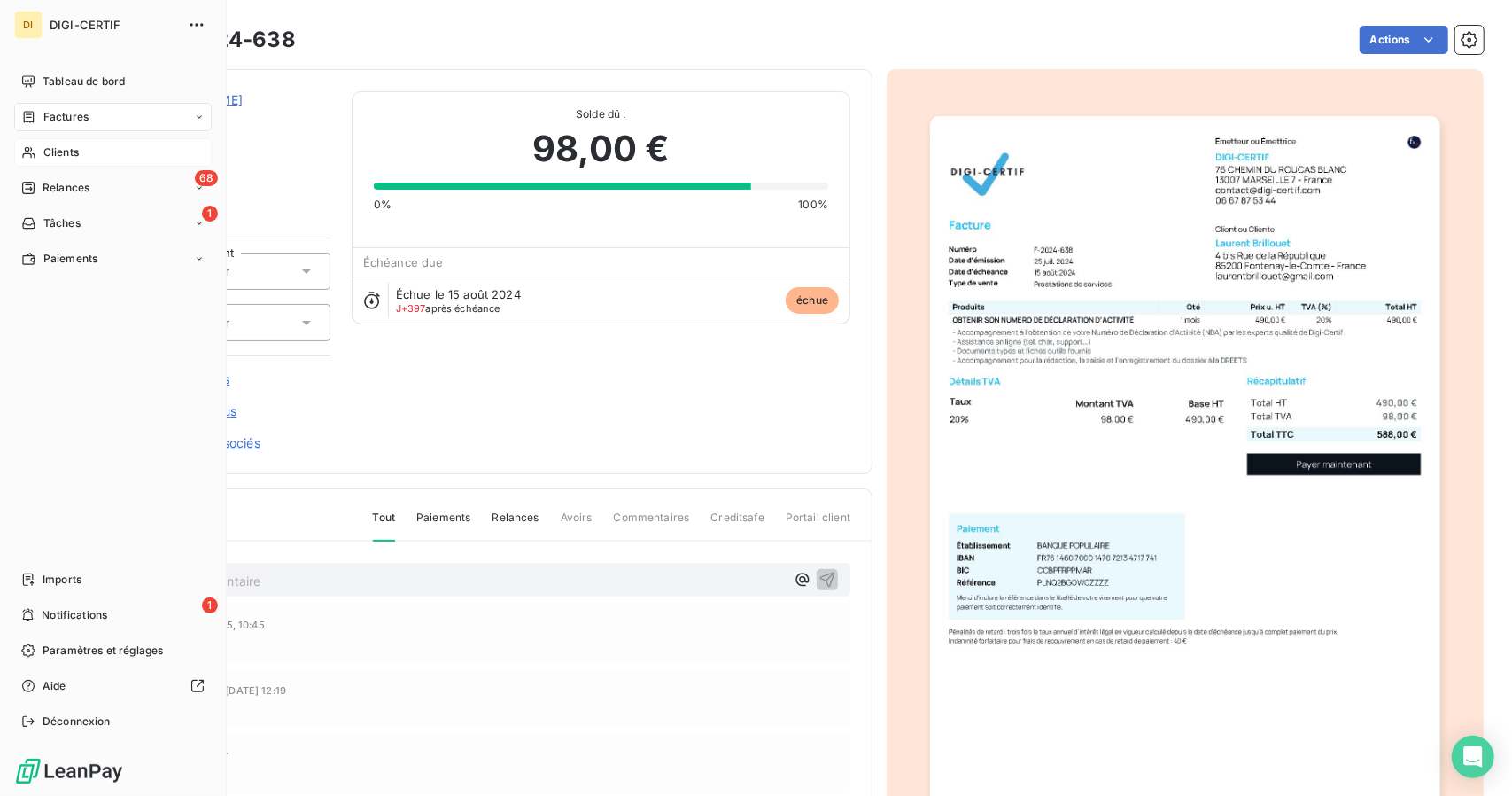
click at [55, 148] on span "Clients" at bounding box center [61, 153] width 35 height 16
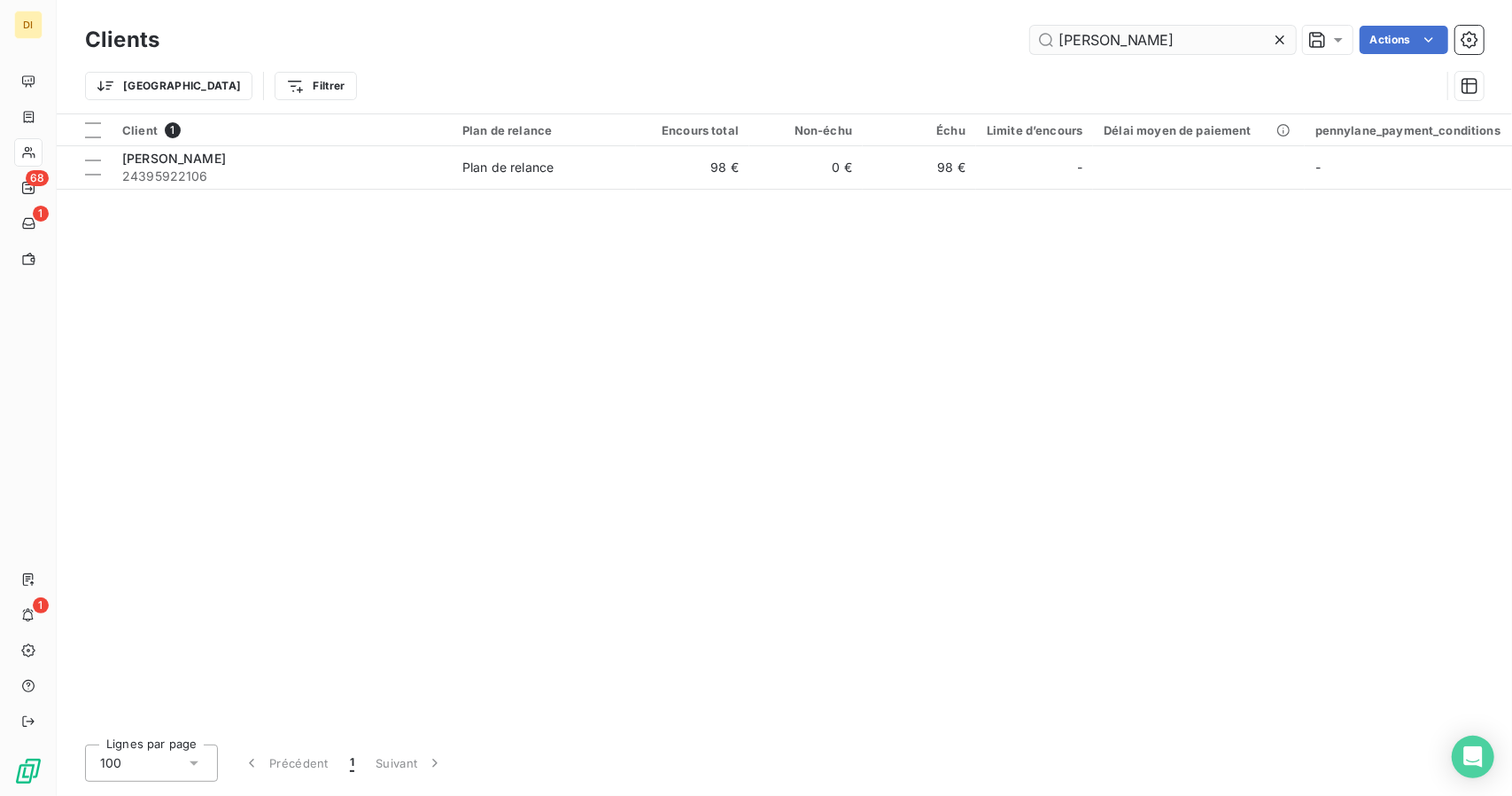
click at [1079, 52] on input "[PERSON_NAME]" at bounding box center [1164, 39] width 266 height 28
type input "[PERSON_NAME]"
click at [807, 191] on div "Client 1 Plan de relance Encours total Non-échu Échu Limite d’encours Délai moy…" at bounding box center [784, 422] width 1455 height 616
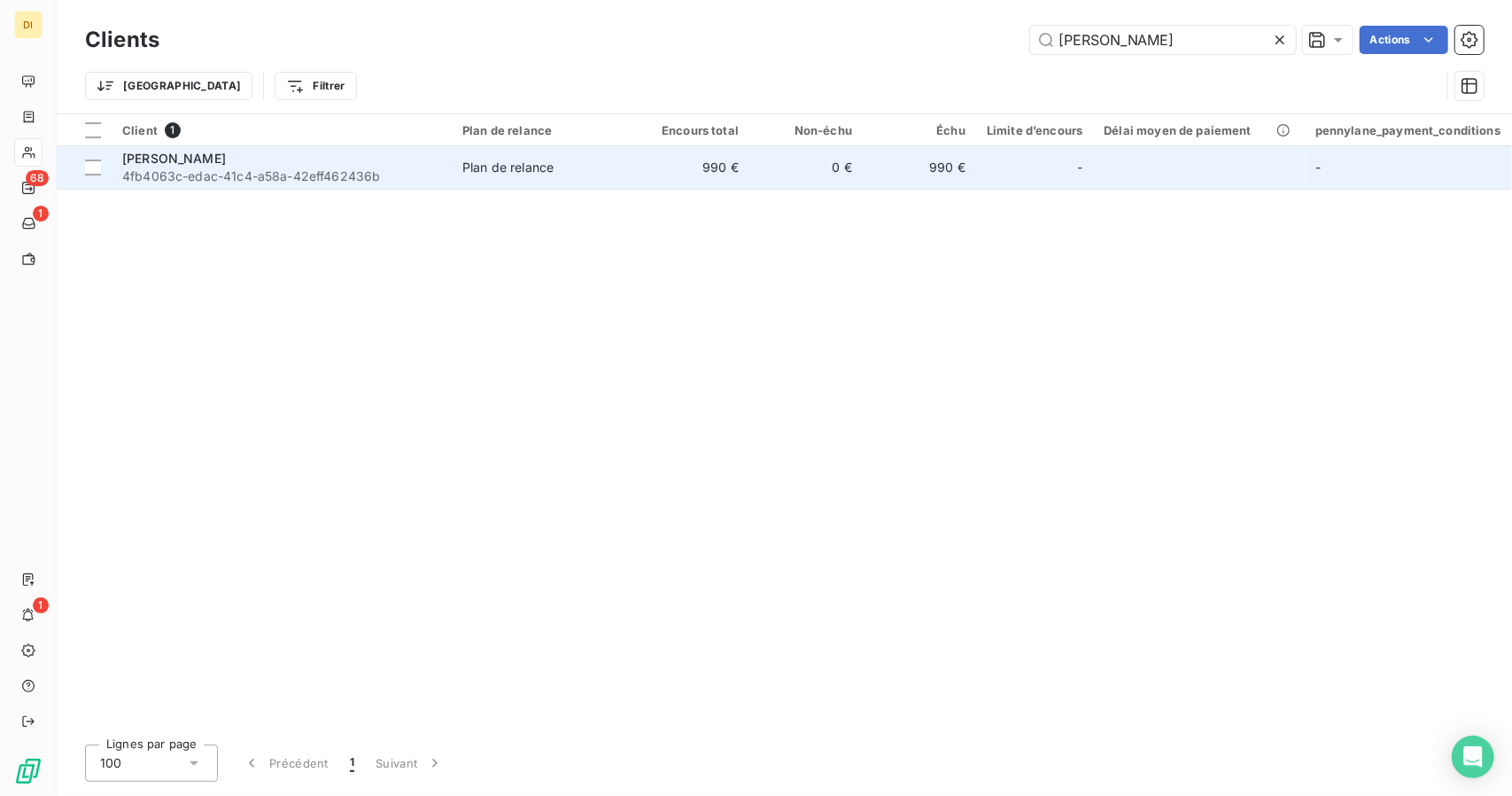
click at [826, 182] on td "0 €" at bounding box center [806, 166] width 114 height 42
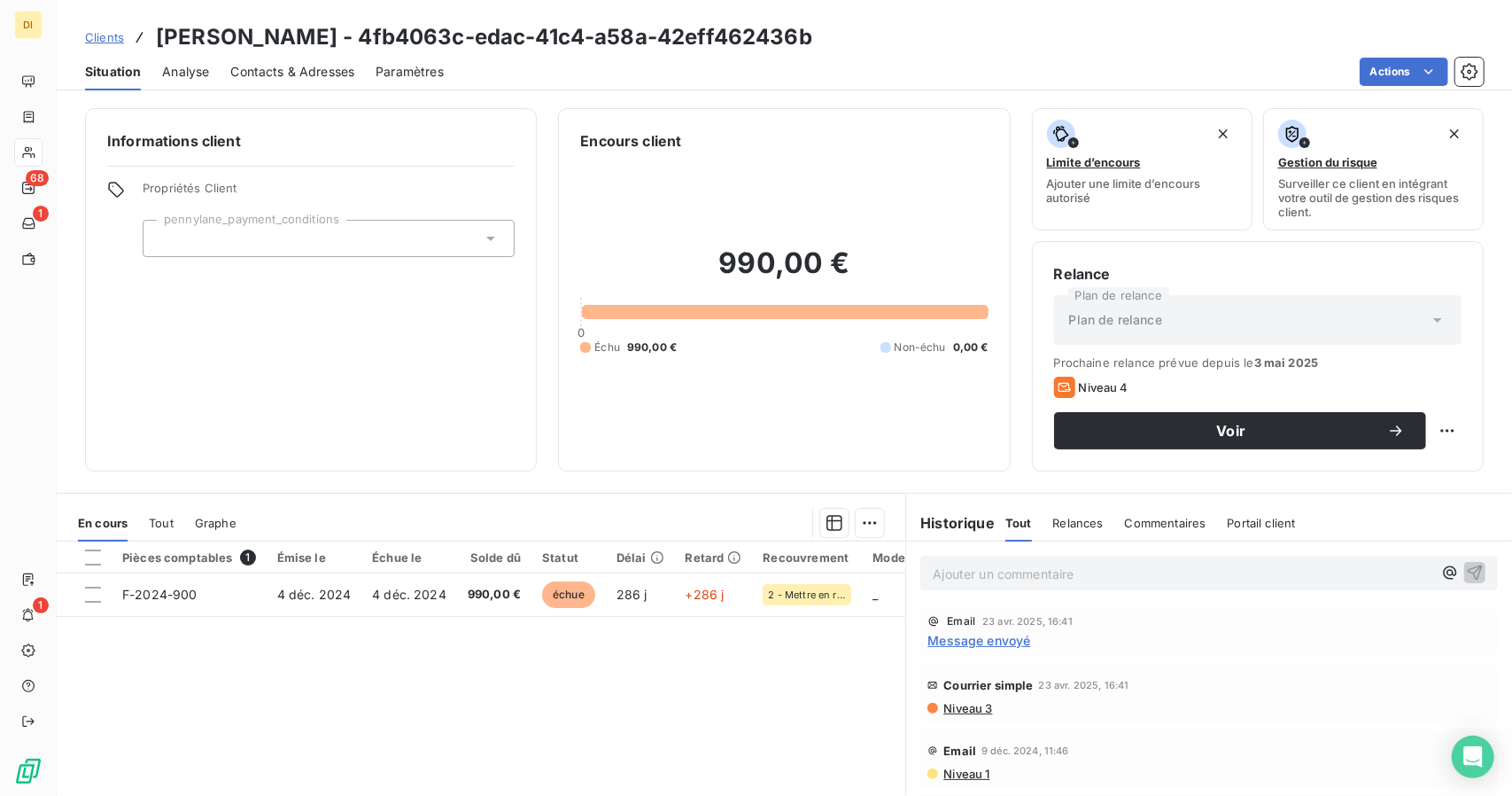
scroll to position [138, 0]
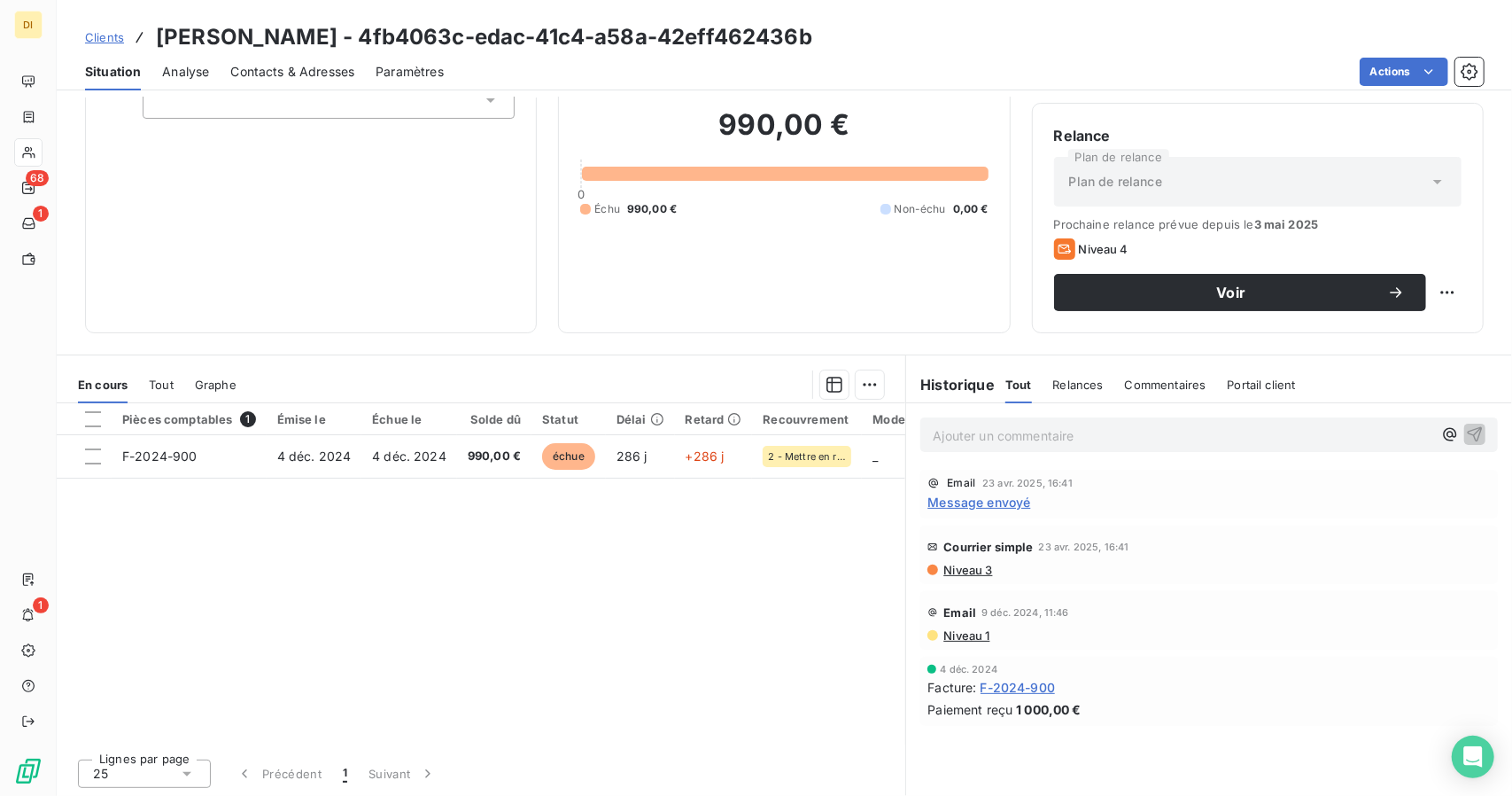
click at [1027, 692] on span "F-2024-900" at bounding box center [1018, 686] width 75 height 19
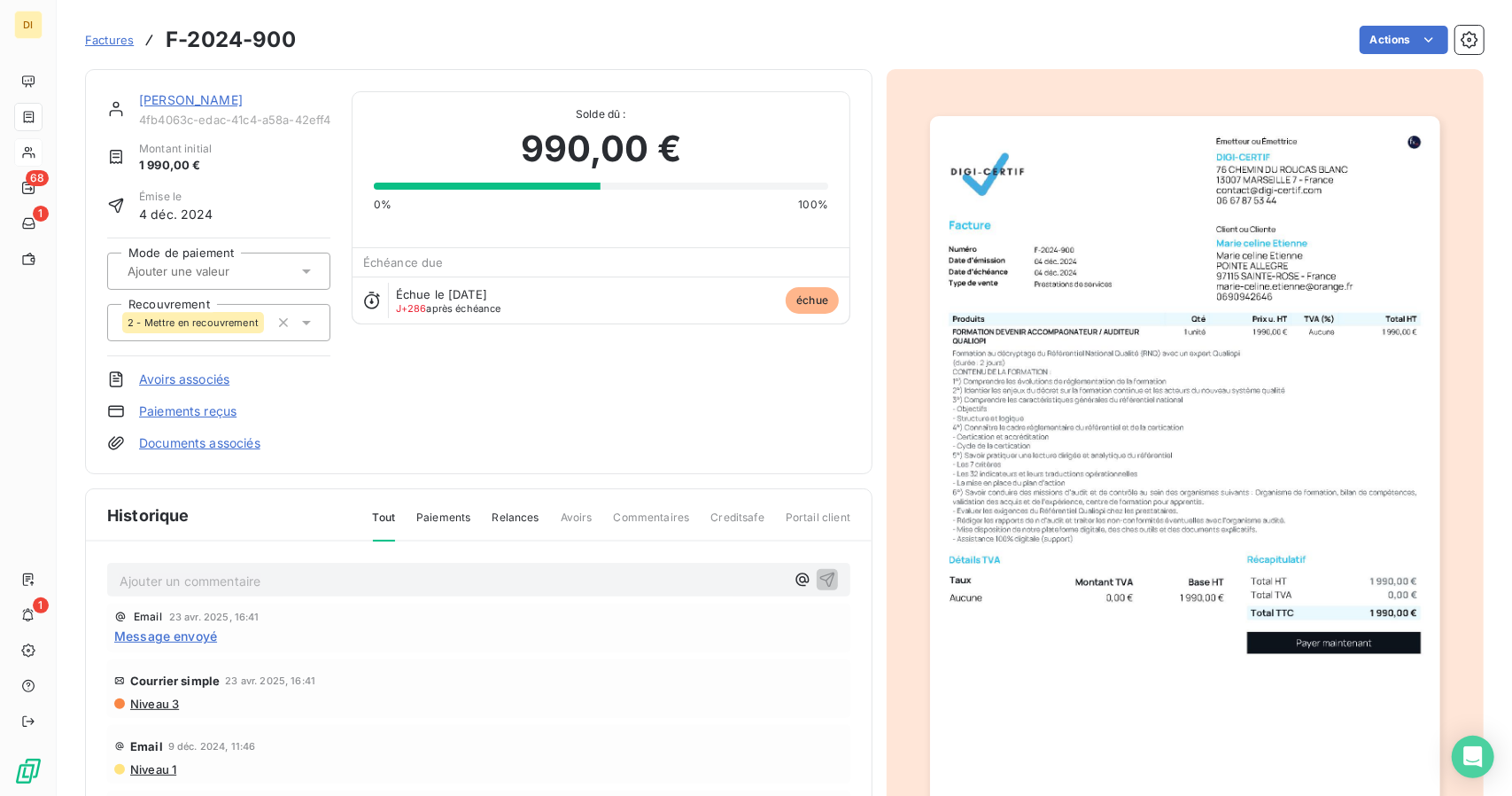
click at [1342, 411] on img "button" at bounding box center [1184, 477] width 509 height 722
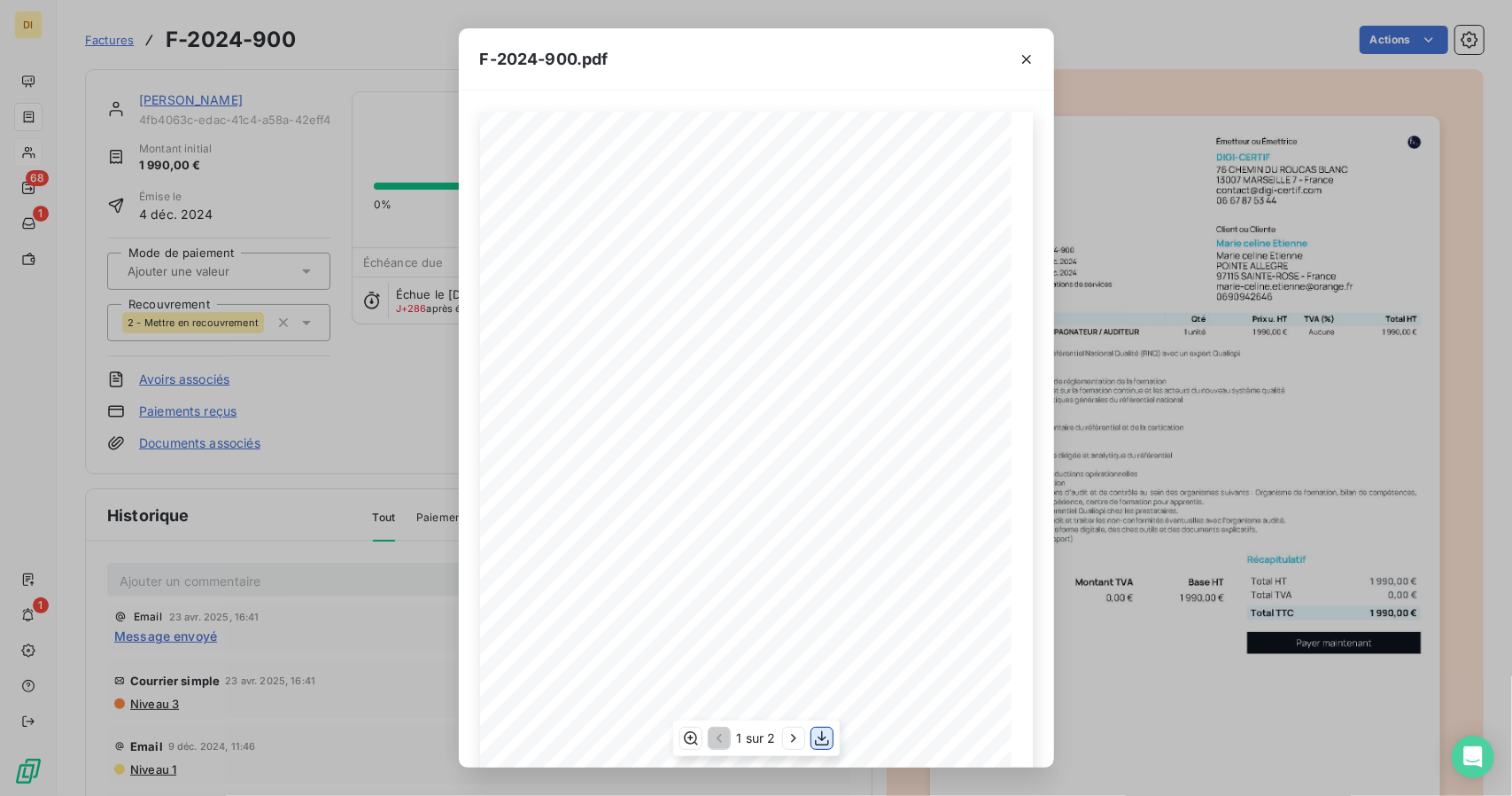
click at [826, 729] on icon "button" at bounding box center [822, 738] width 18 height 18
drag, startPoint x: 1034, startPoint y: 500, endPoint x: 1139, endPoint y: 456, distance: 113.8
click at [1139, 456] on div "F-2024-900.pdf 1 990,00 ¬ 0,00 ¬ 1 990,00 ¬ Émetteur ou Émettrice DIGI-CERTIF […" at bounding box center [756, 398] width 1512 height 796
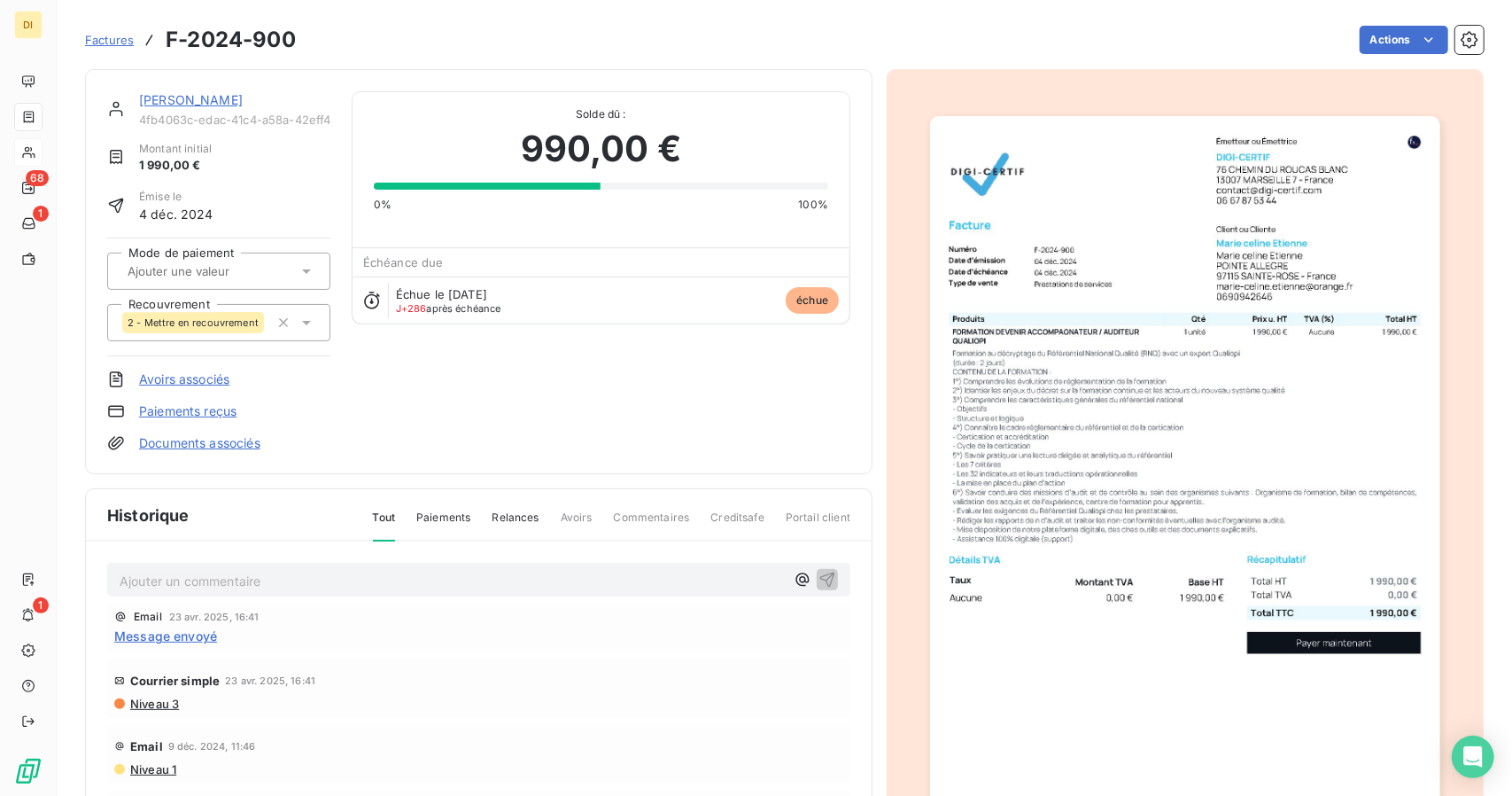
click at [96, 37] on span "Factures" at bounding box center [110, 39] width 49 height 14
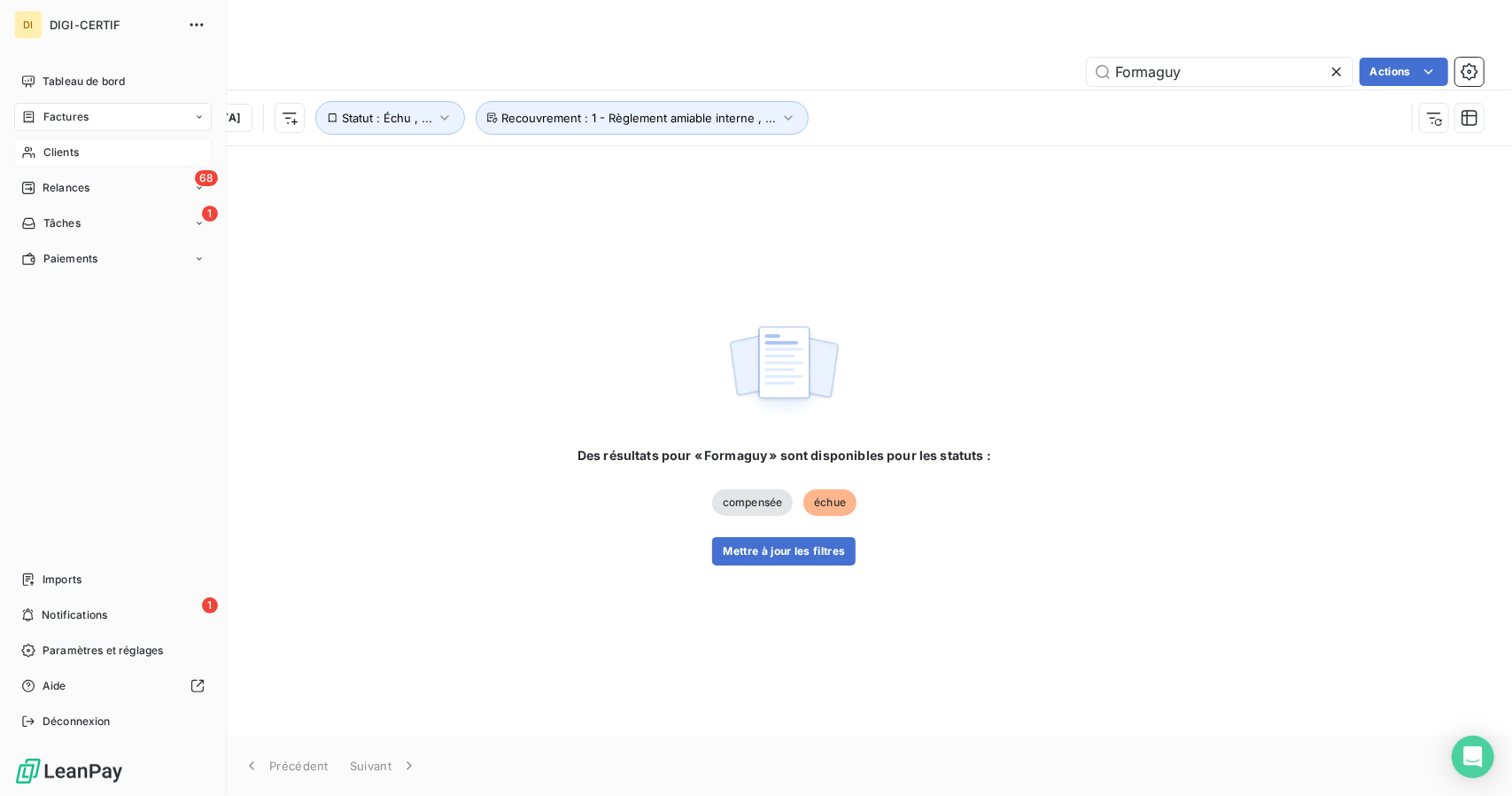
click at [26, 148] on icon at bounding box center [28, 152] width 15 height 14
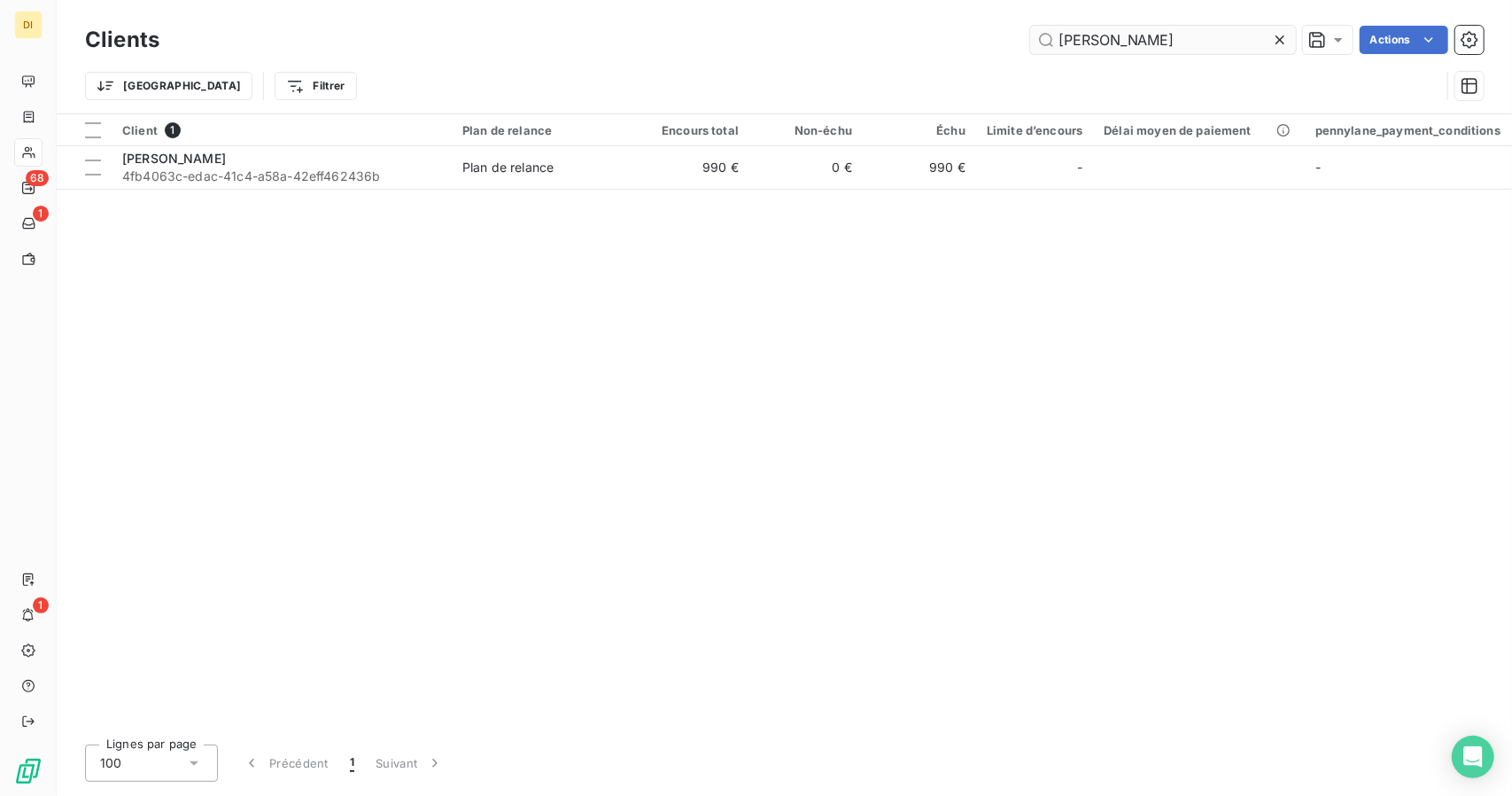
click at [1126, 44] on input "[PERSON_NAME]" at bounding box center [1164, 39] width 266 height 28
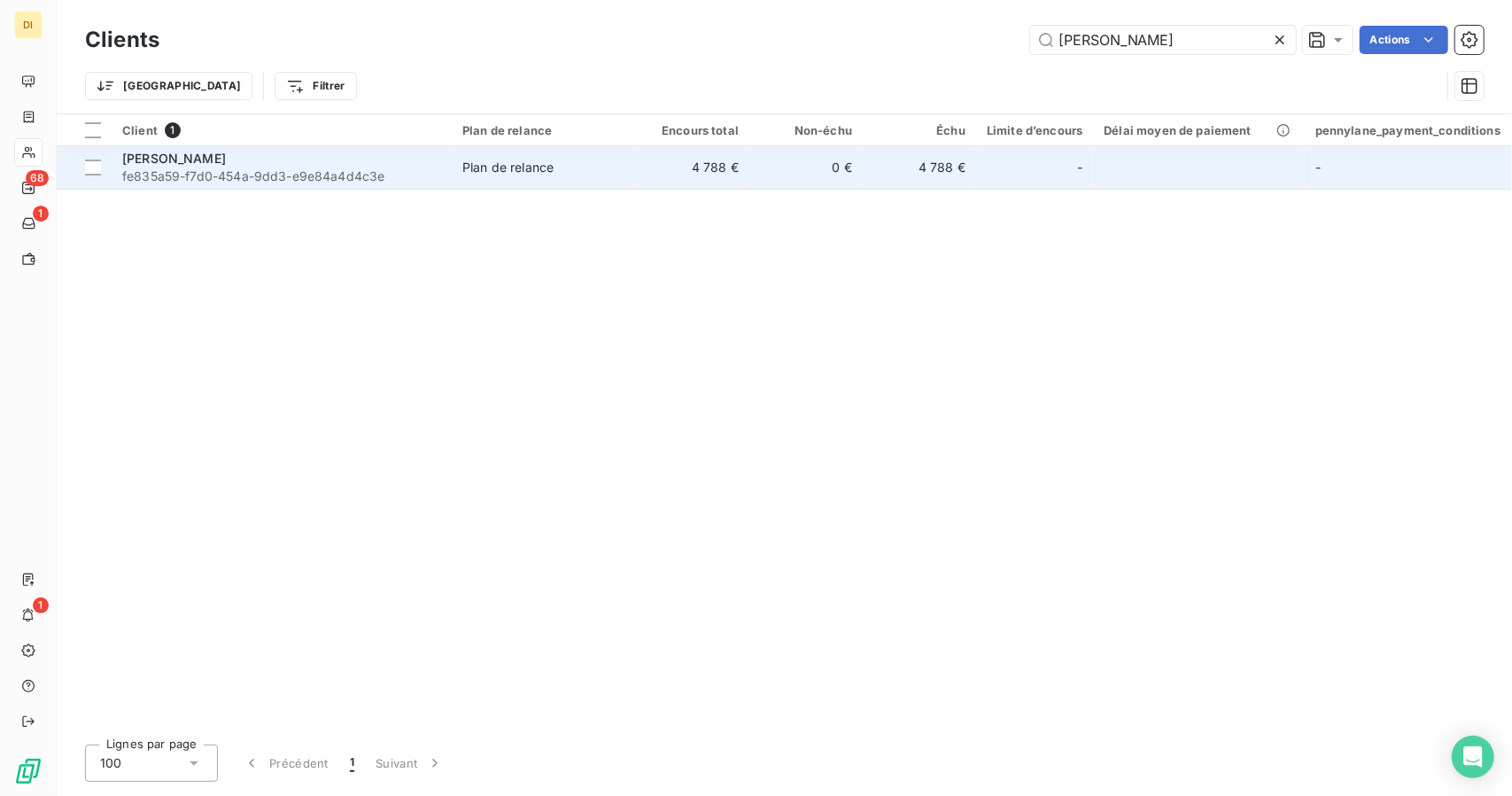
type input "[PERSON_NAME]"
click at [827, 161] on td "0 €" at bounding box center [806, 166] width 114 height 42
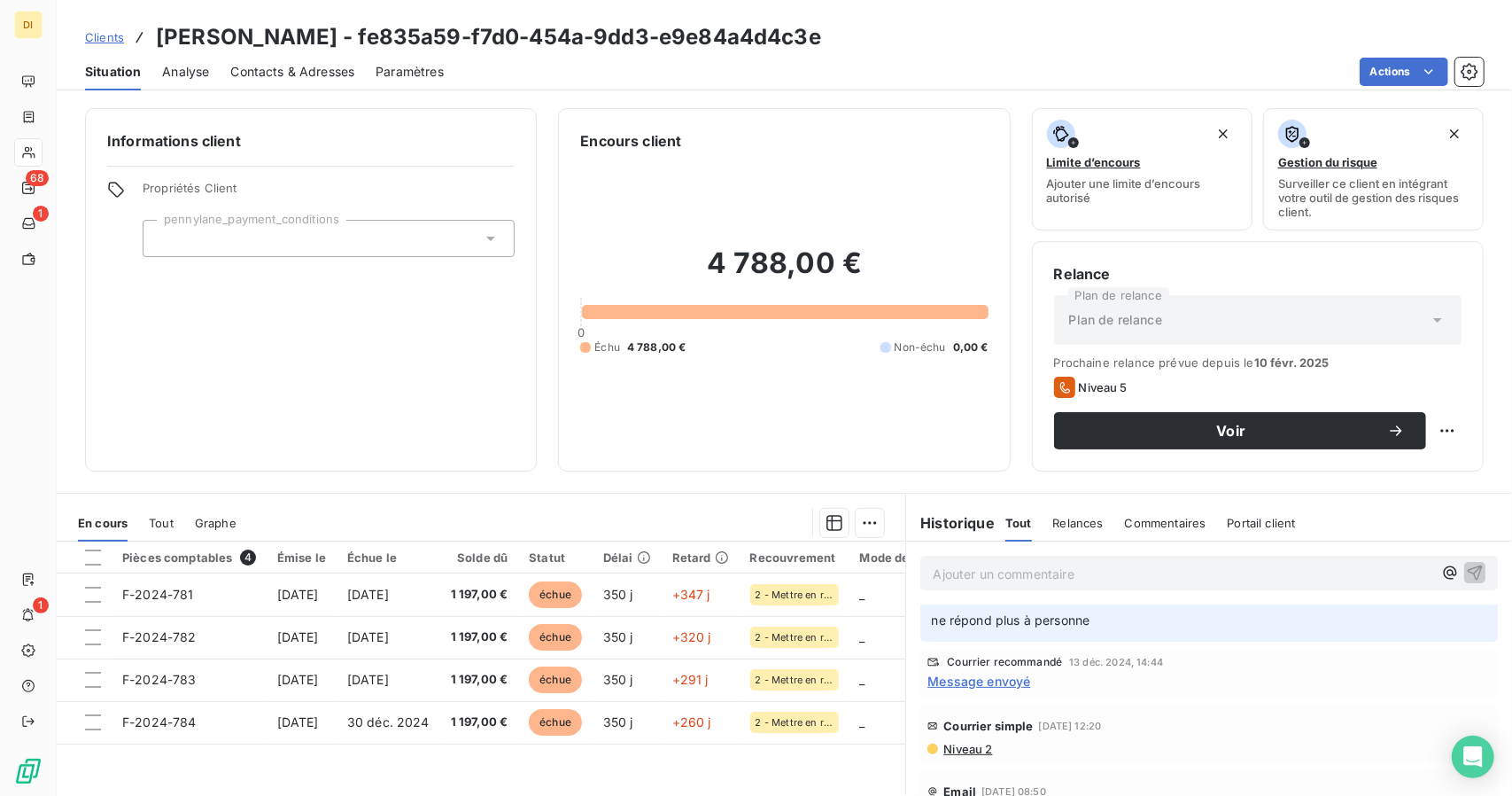
scroll to position [181, 0]
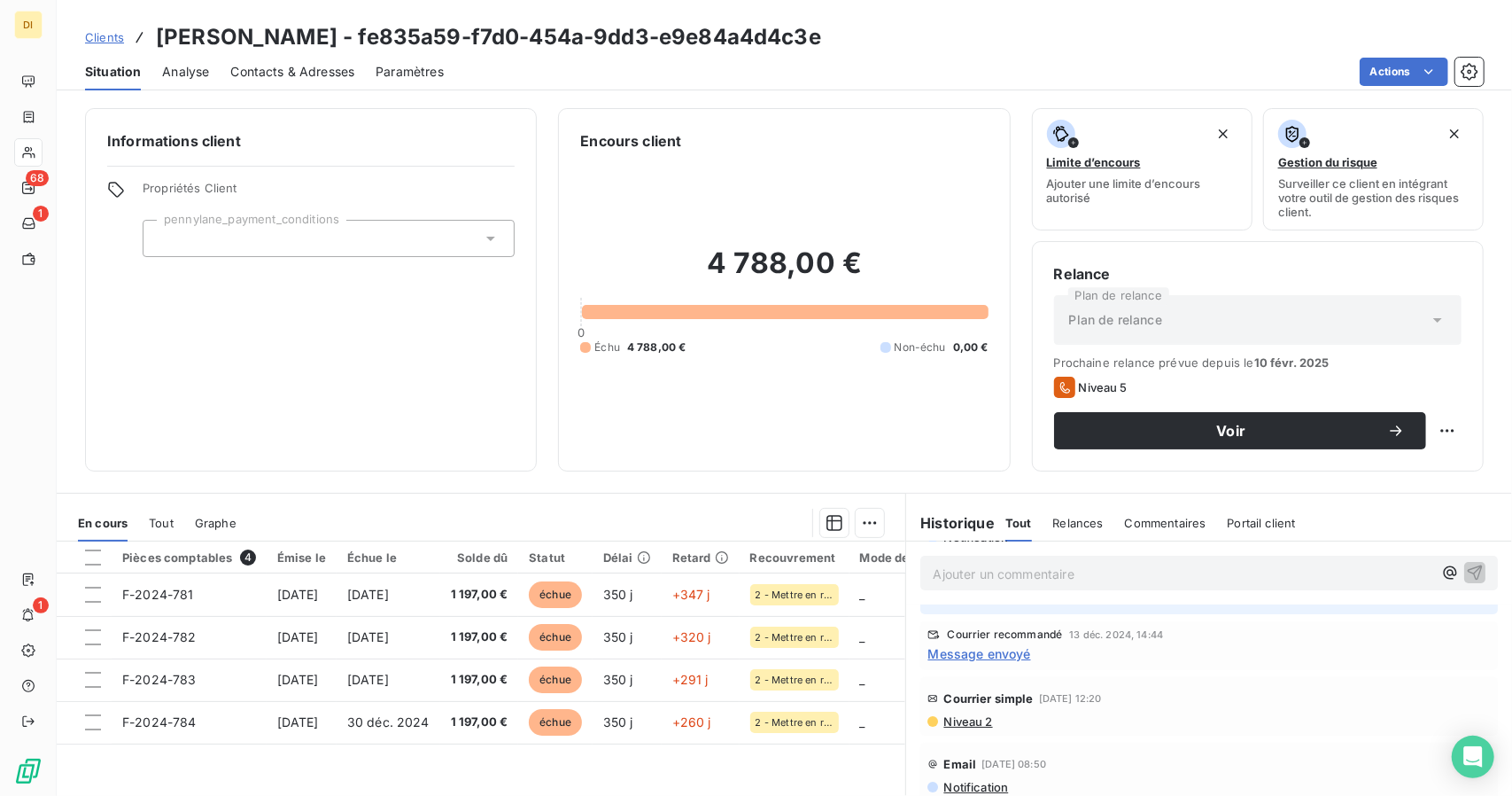
click at [119, 38] on span "Clients" at bounding box center [105, 37] width 39 height 14
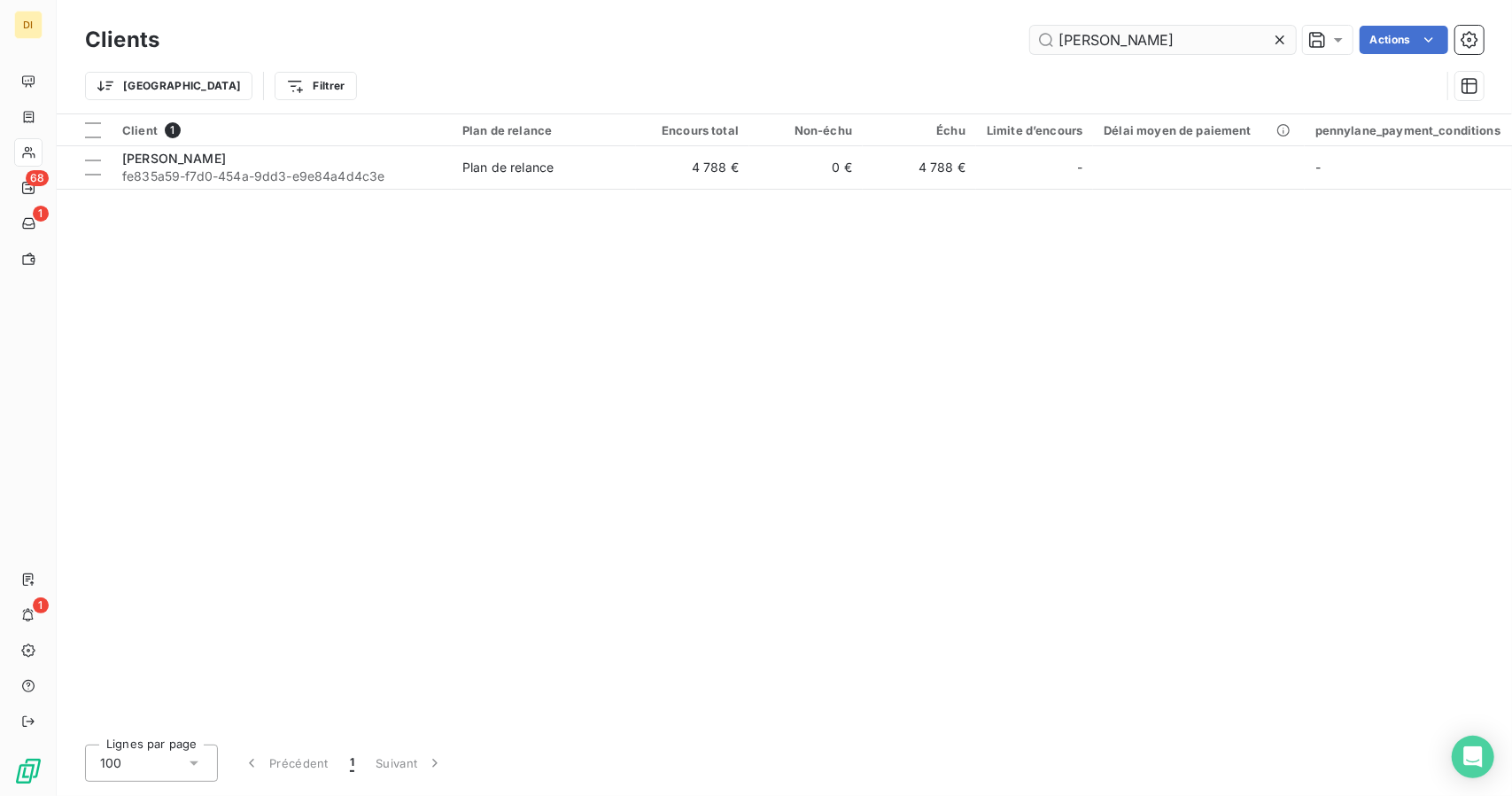
click at [1112, 40] on input "[PERSON_NAME]" at bounding box center [1164, 39] width 266 height 28
type input "*"
click at [1112, 40] on input "[PERSON_NAME]" at bounding box center [1164, 39] width 266 height 28
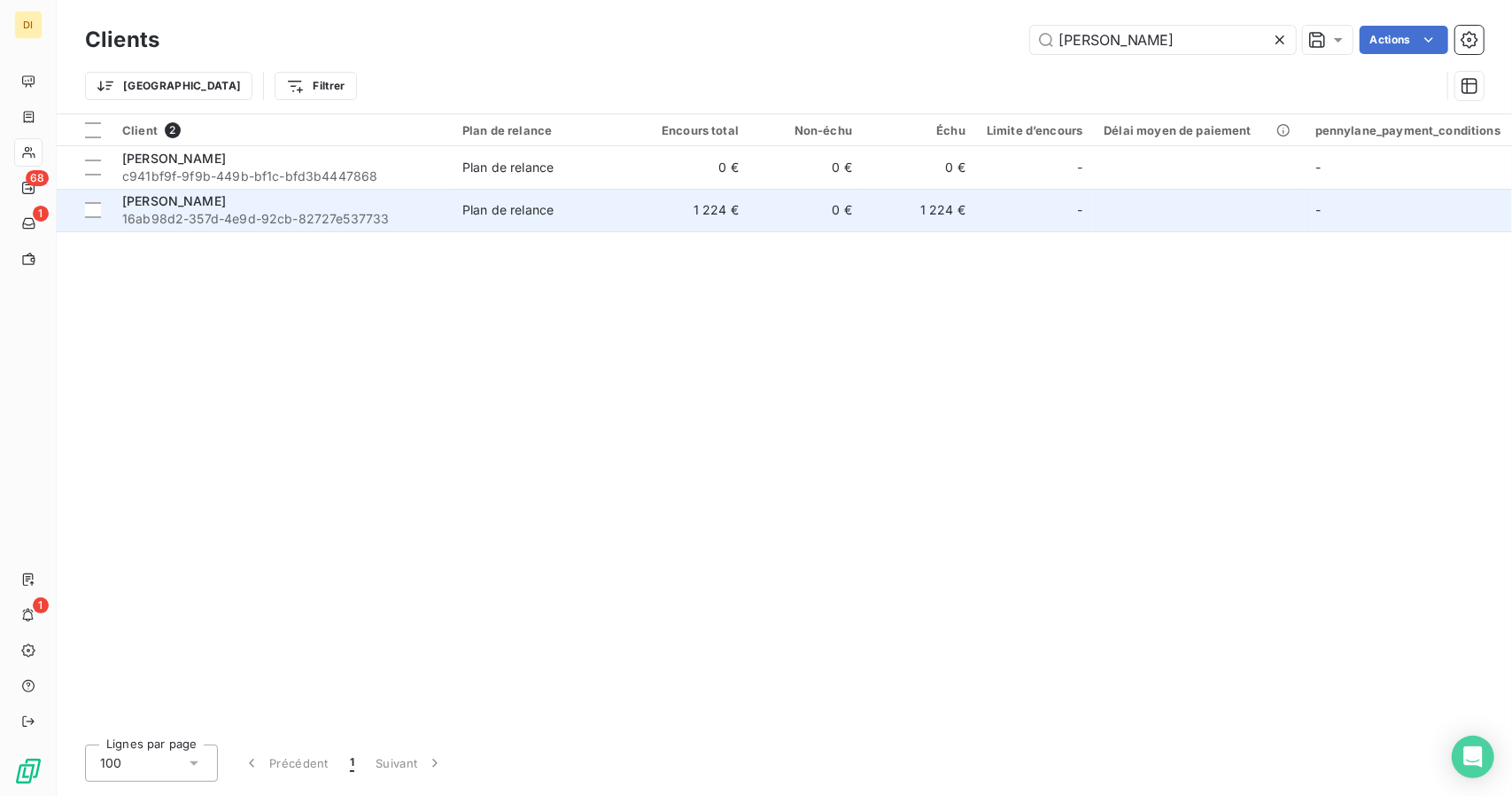
type input "[PERSON_NAME]"
click at [656, 211] on td "1 224 €" at bounding box center [693, 210] width 114 height 42
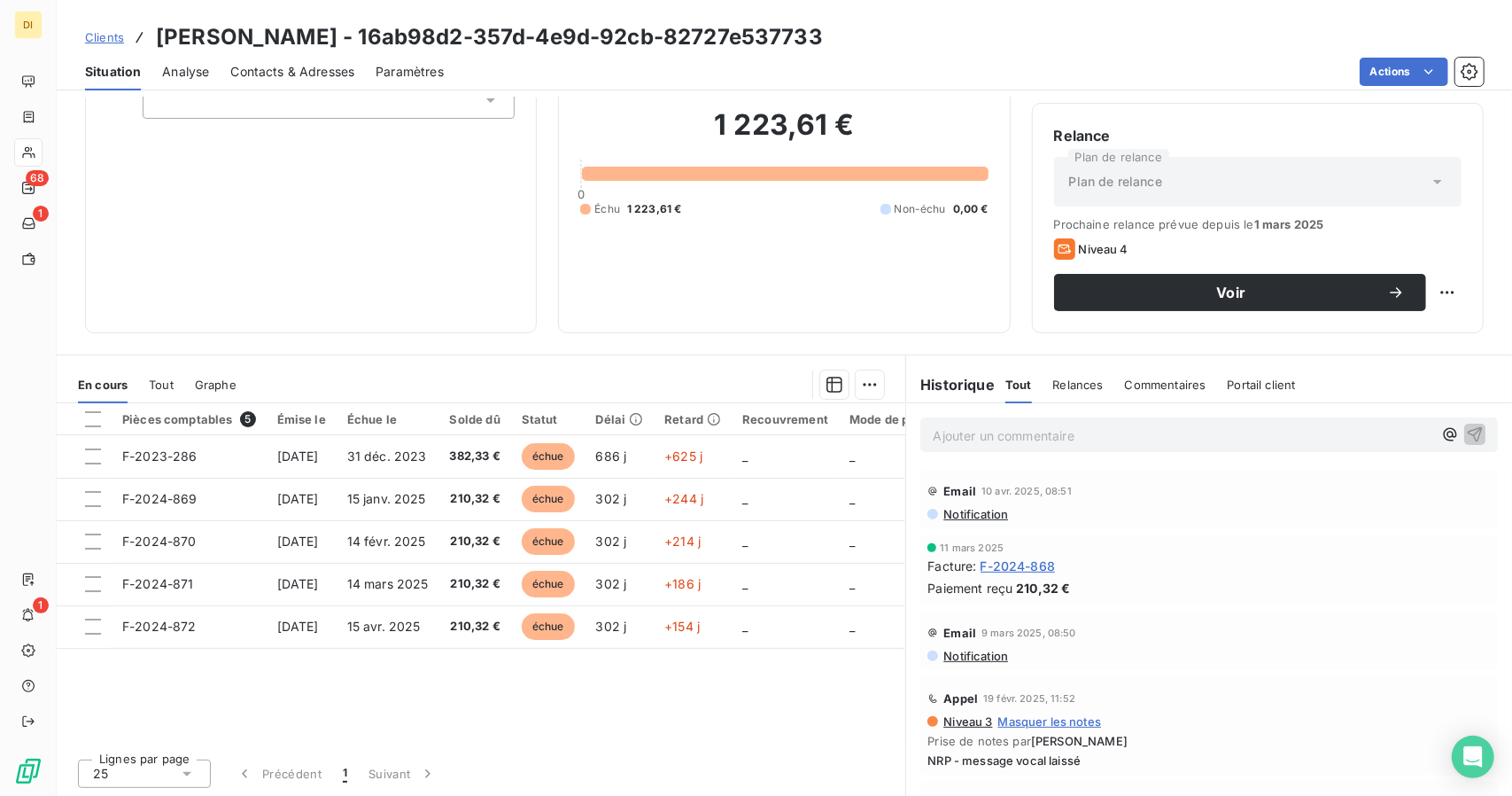
click at [1016, 559] on span "F-2024-868" at bounding box center [1018, 565] width 75 height 19
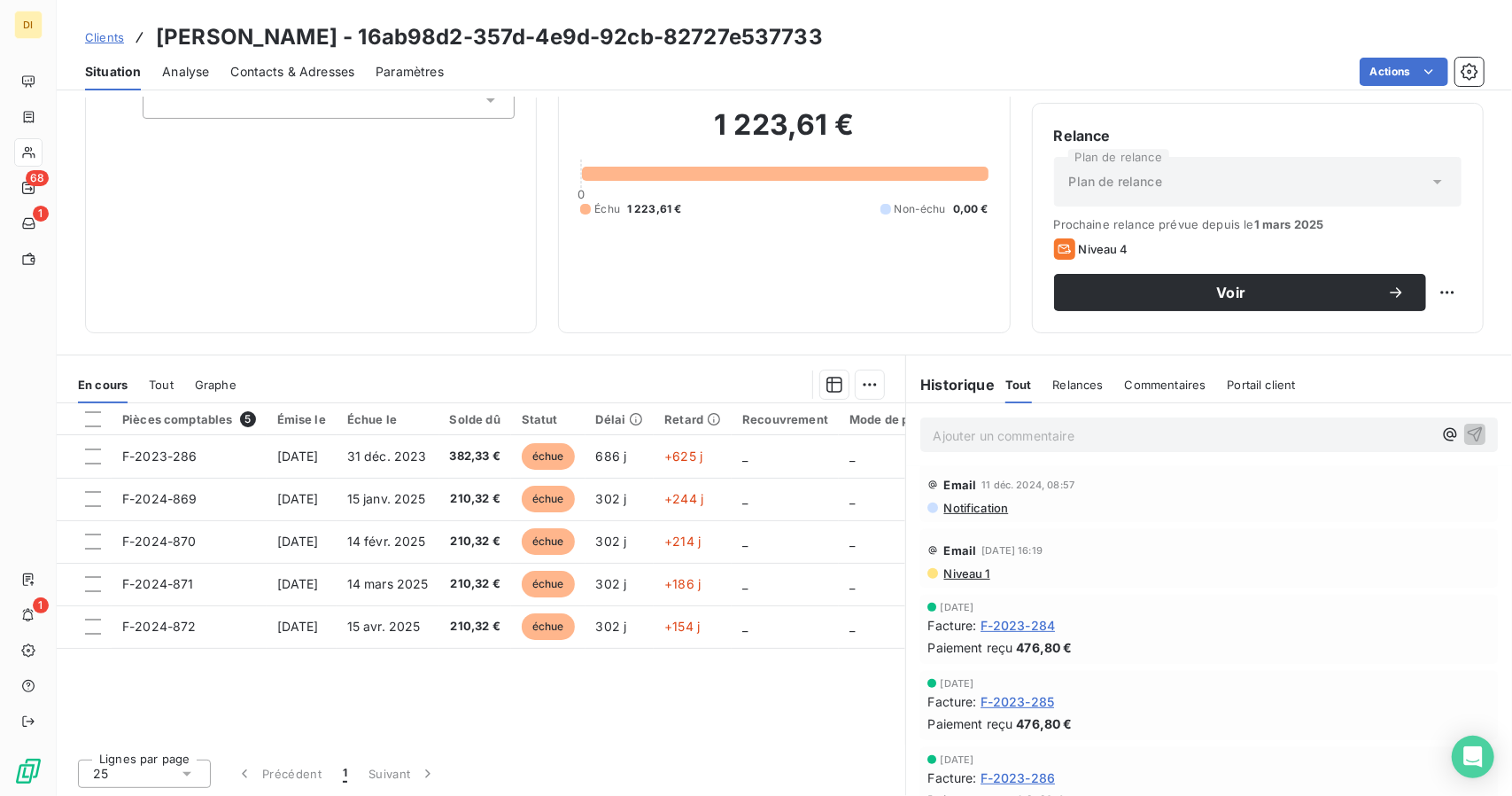
scroll to position [538, 0]
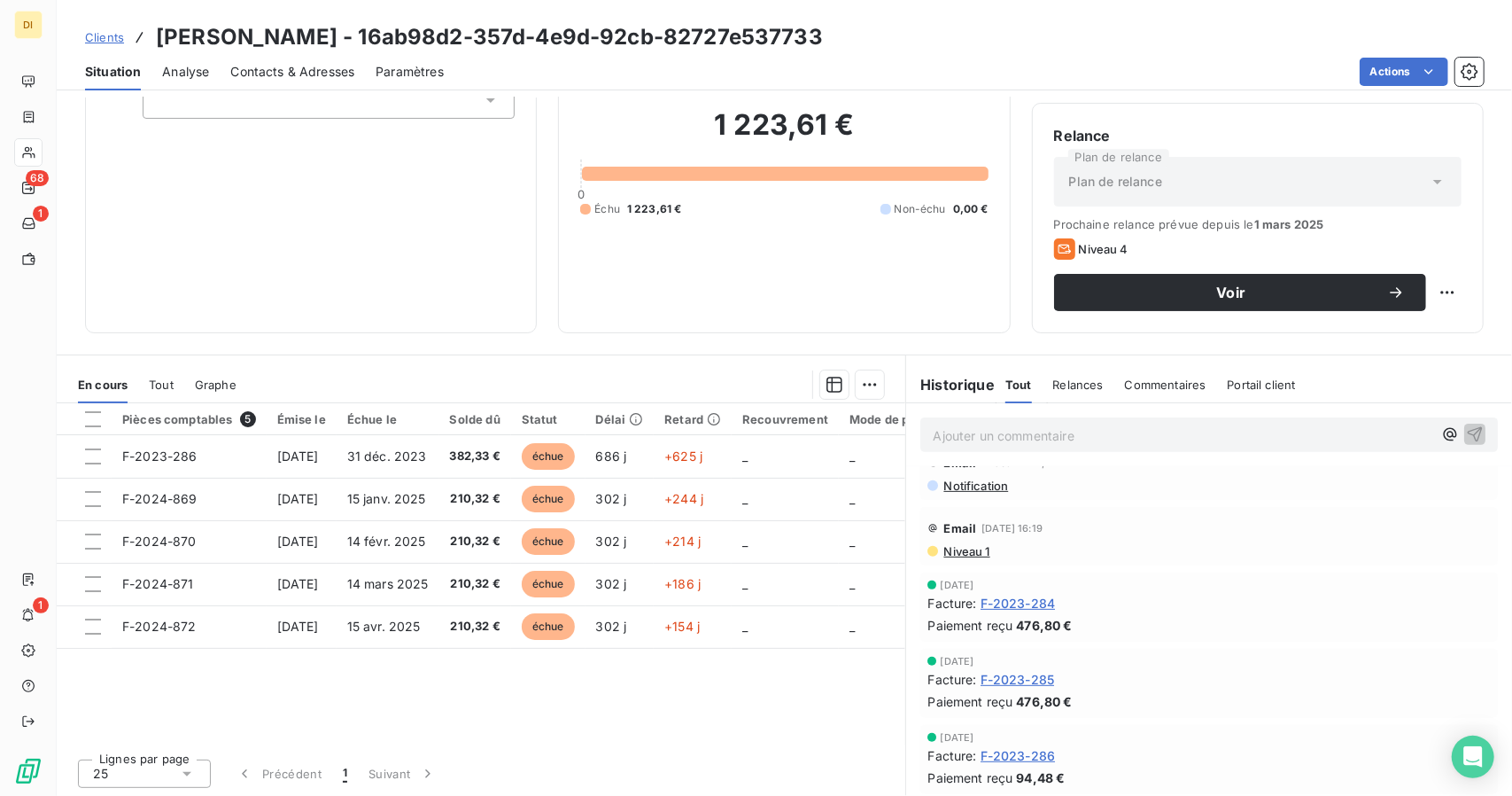
click at [1008, 602] on span "F-2023-284" at bounding box center [1018, 602] width 75 height 19
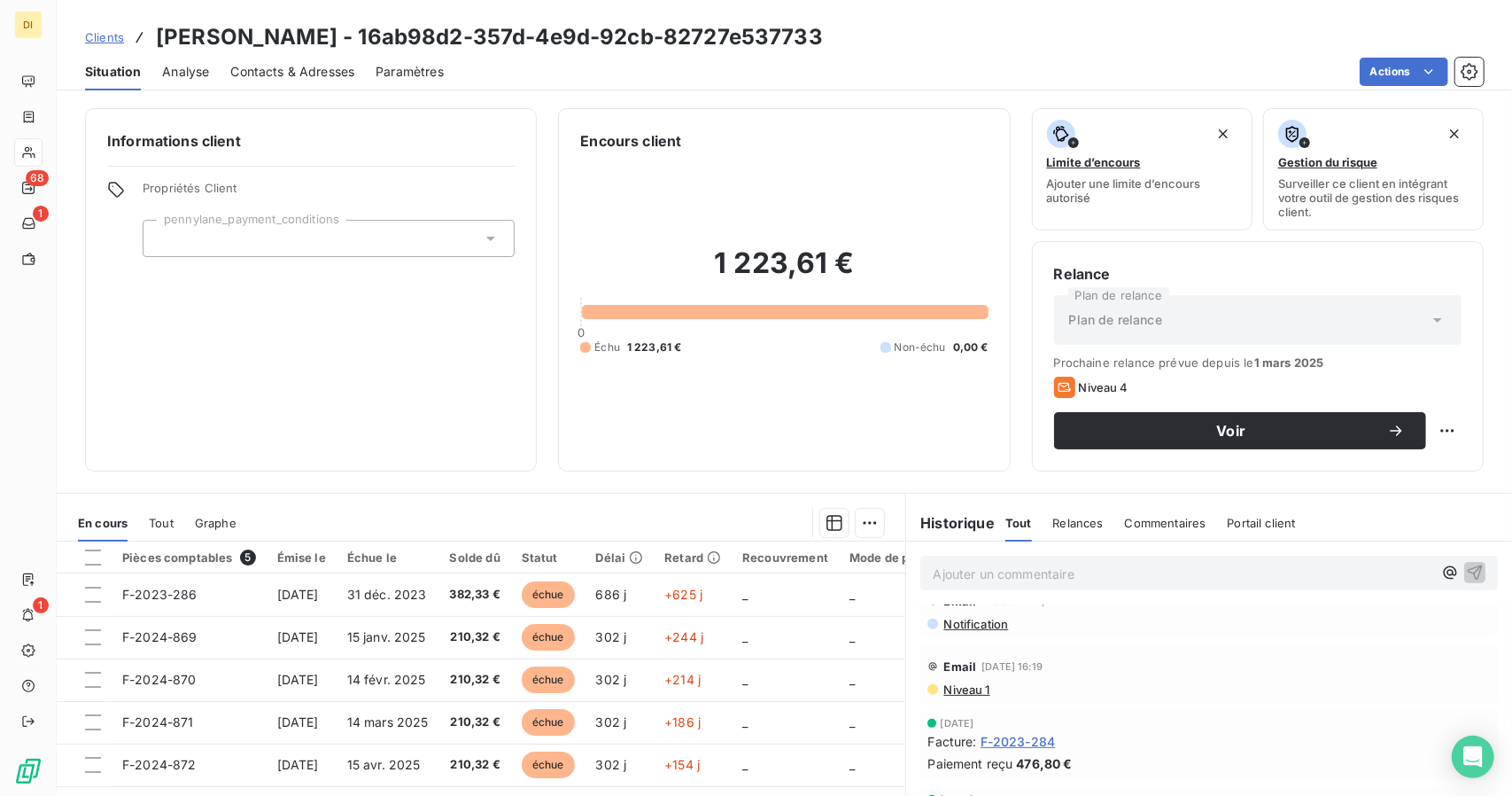
scroll to position [138, 0]
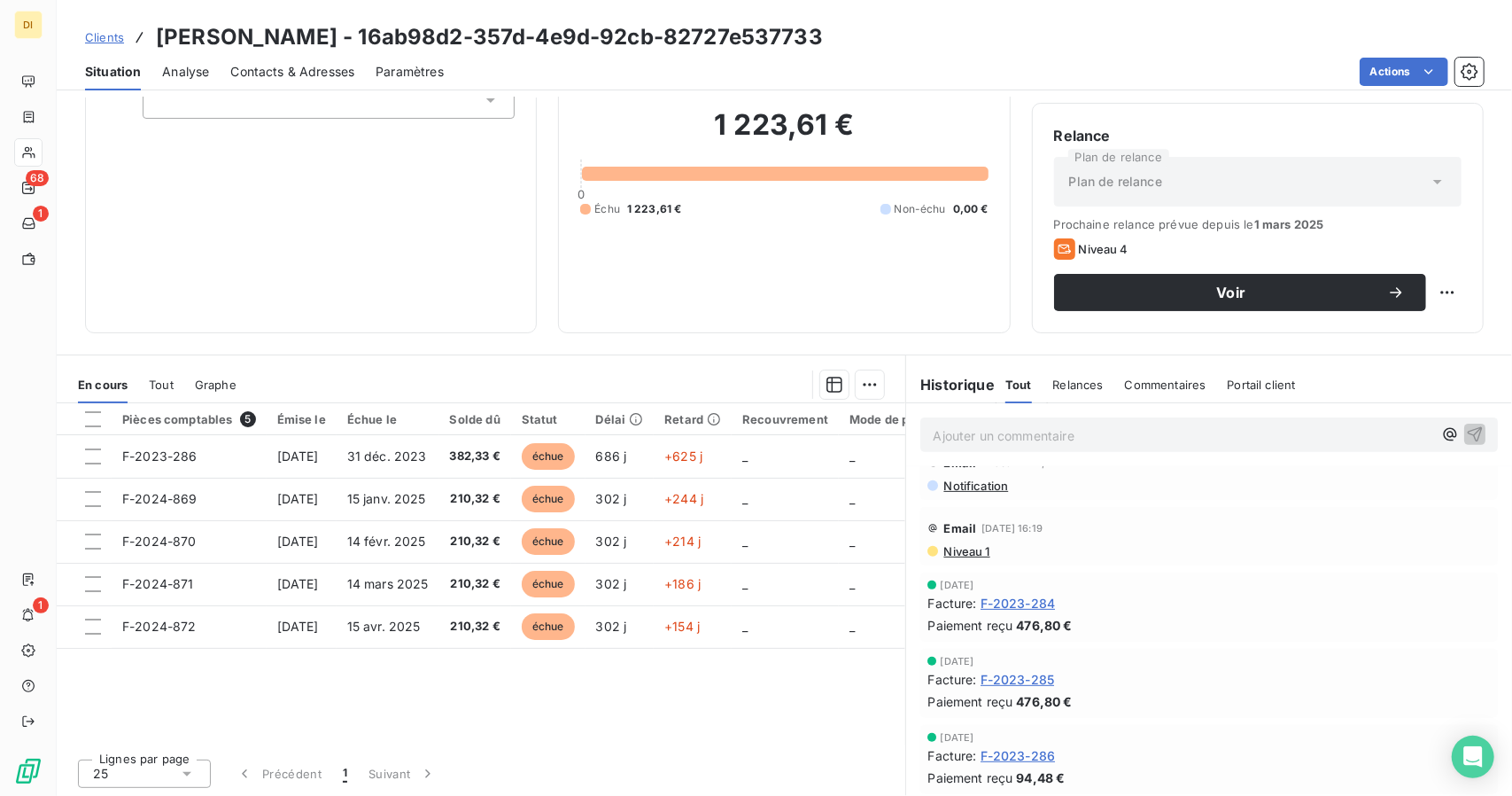
click at [1029, 675] on span "F-2023-285" at bounding box center [1018, 679] width 74 height 19
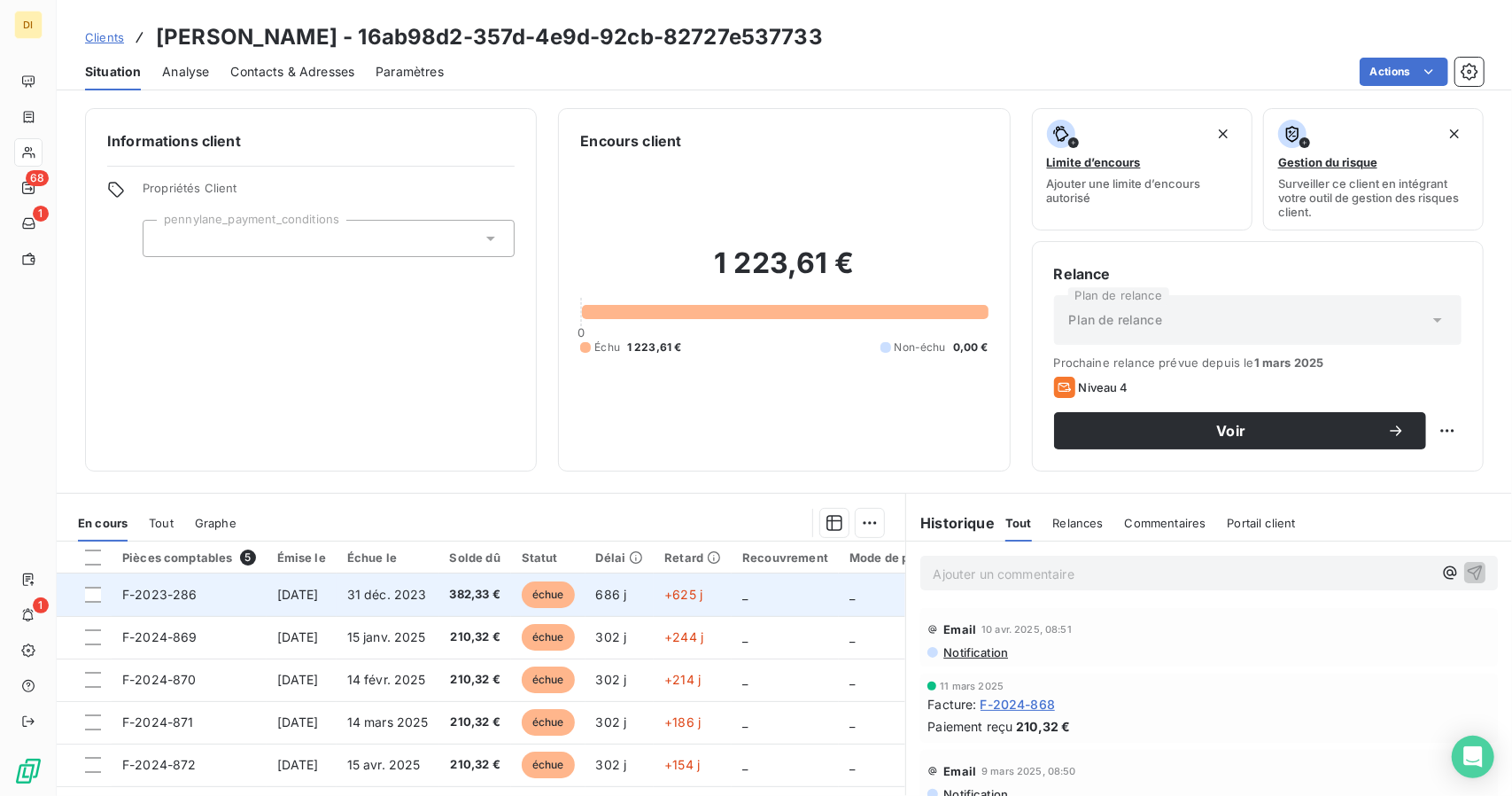
click at [507, 603] on td "382,33 €" at bounding box center [475, 594] width 71 height 42
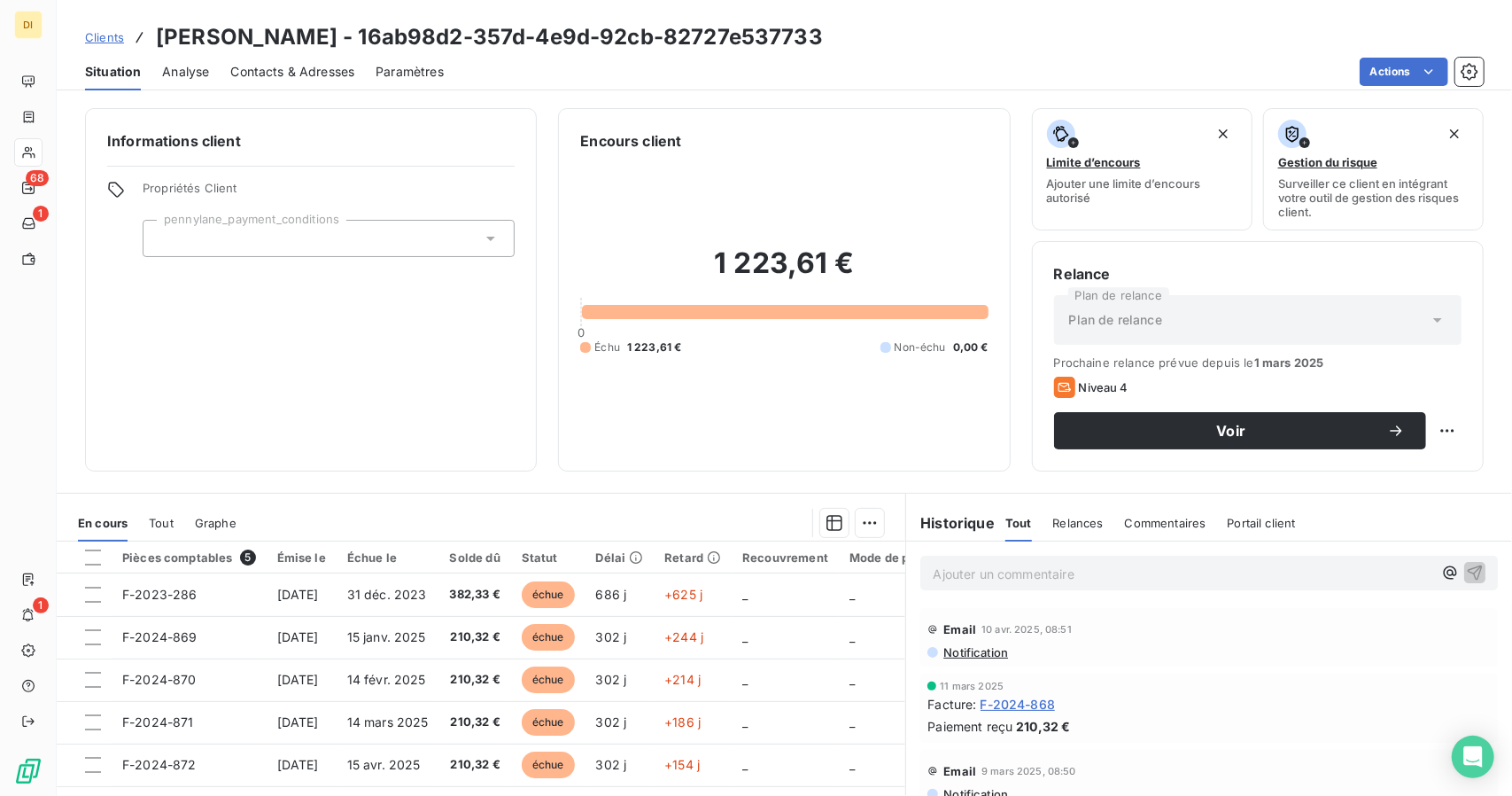
click at [95, 38] on span "Clients" at bounding box center [105, 37] width 39 height 14
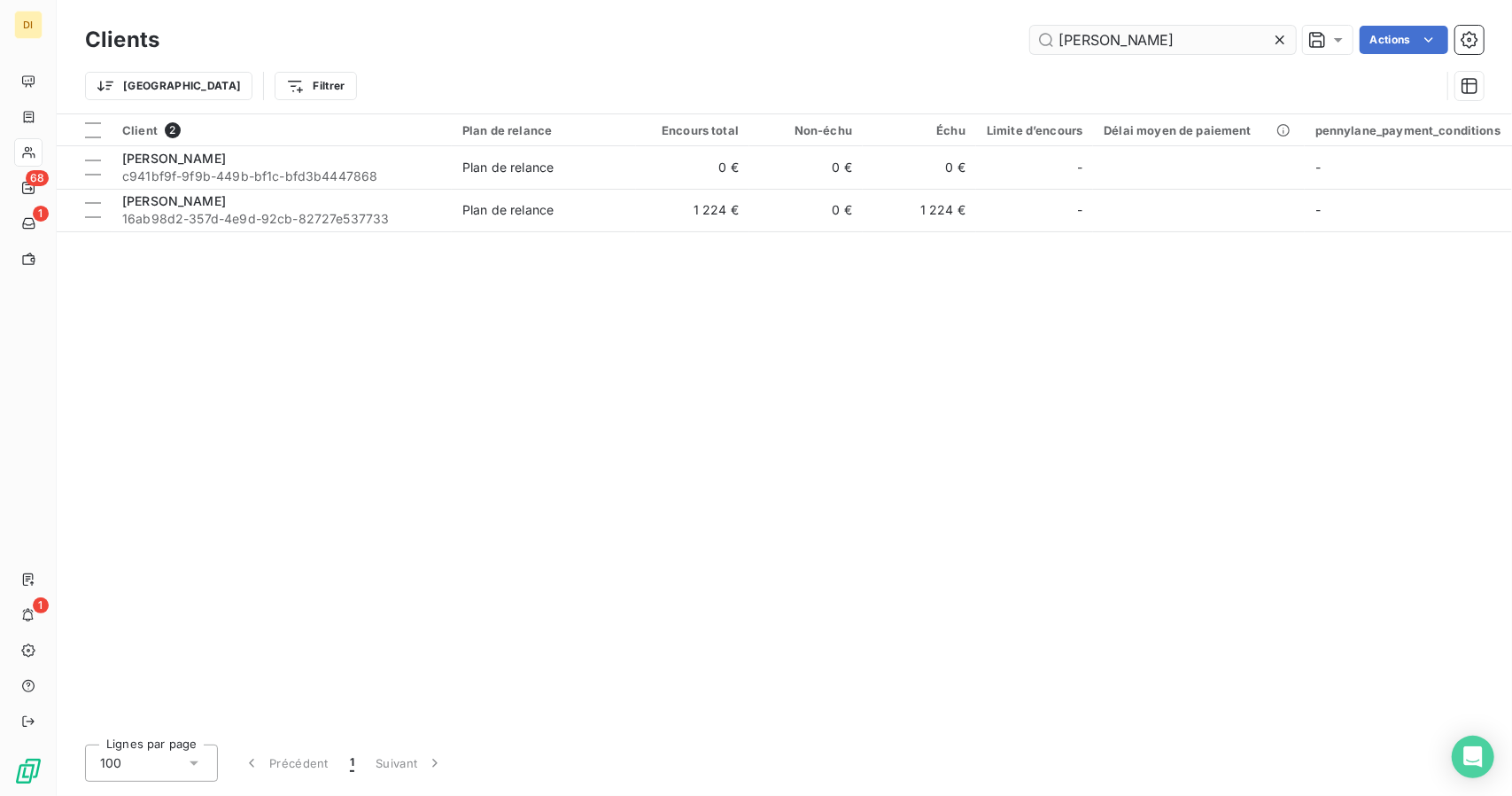
click at [1135, 43] on input "[PERSON_NAME]" at bounding box center [1164, 39] width 266 height 28
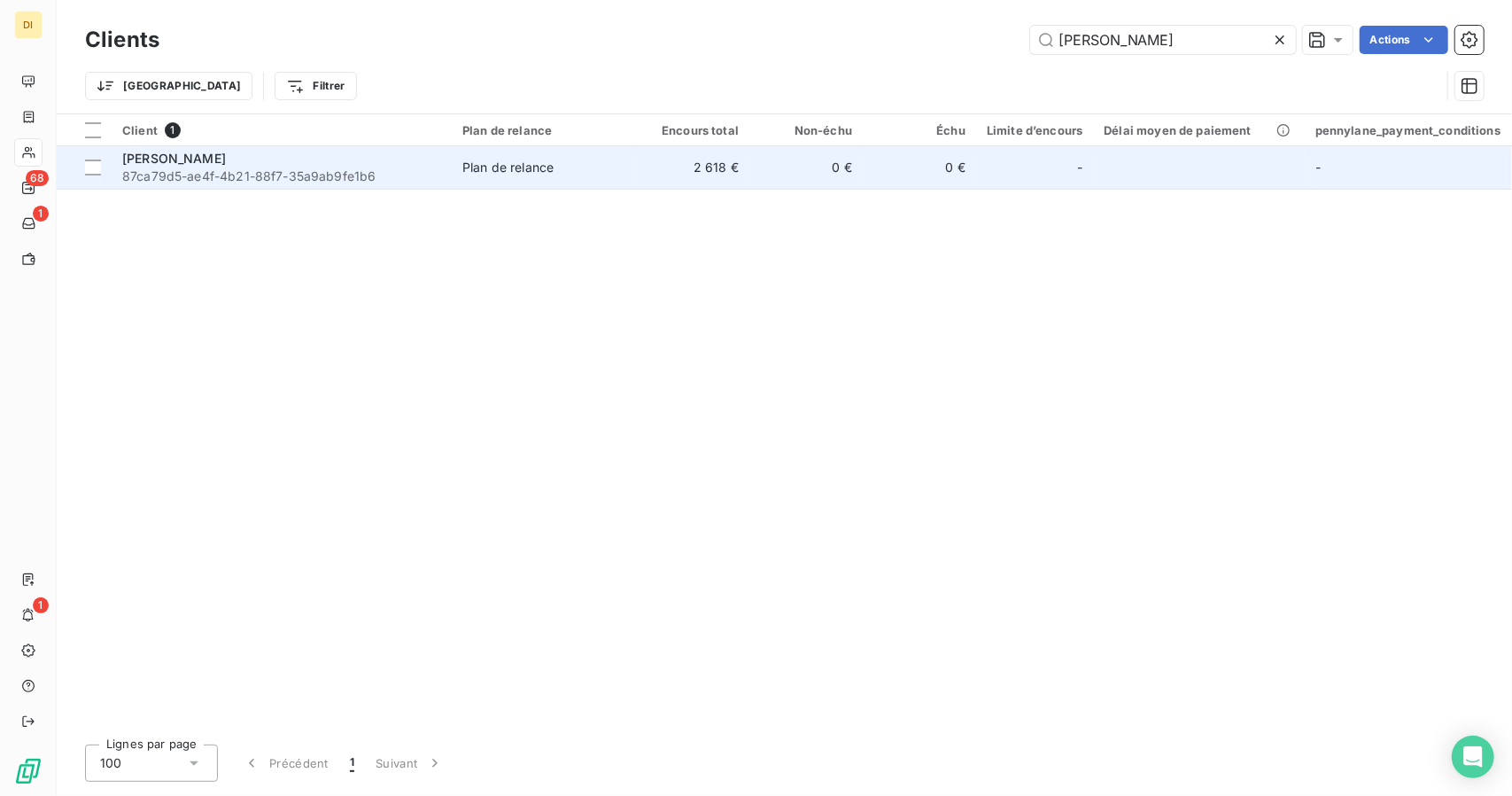
type input "[PERSON_NAME]"
click at [549, 155] on td "Plan de relance" at bounding box center [544, 166] width 184 height 42
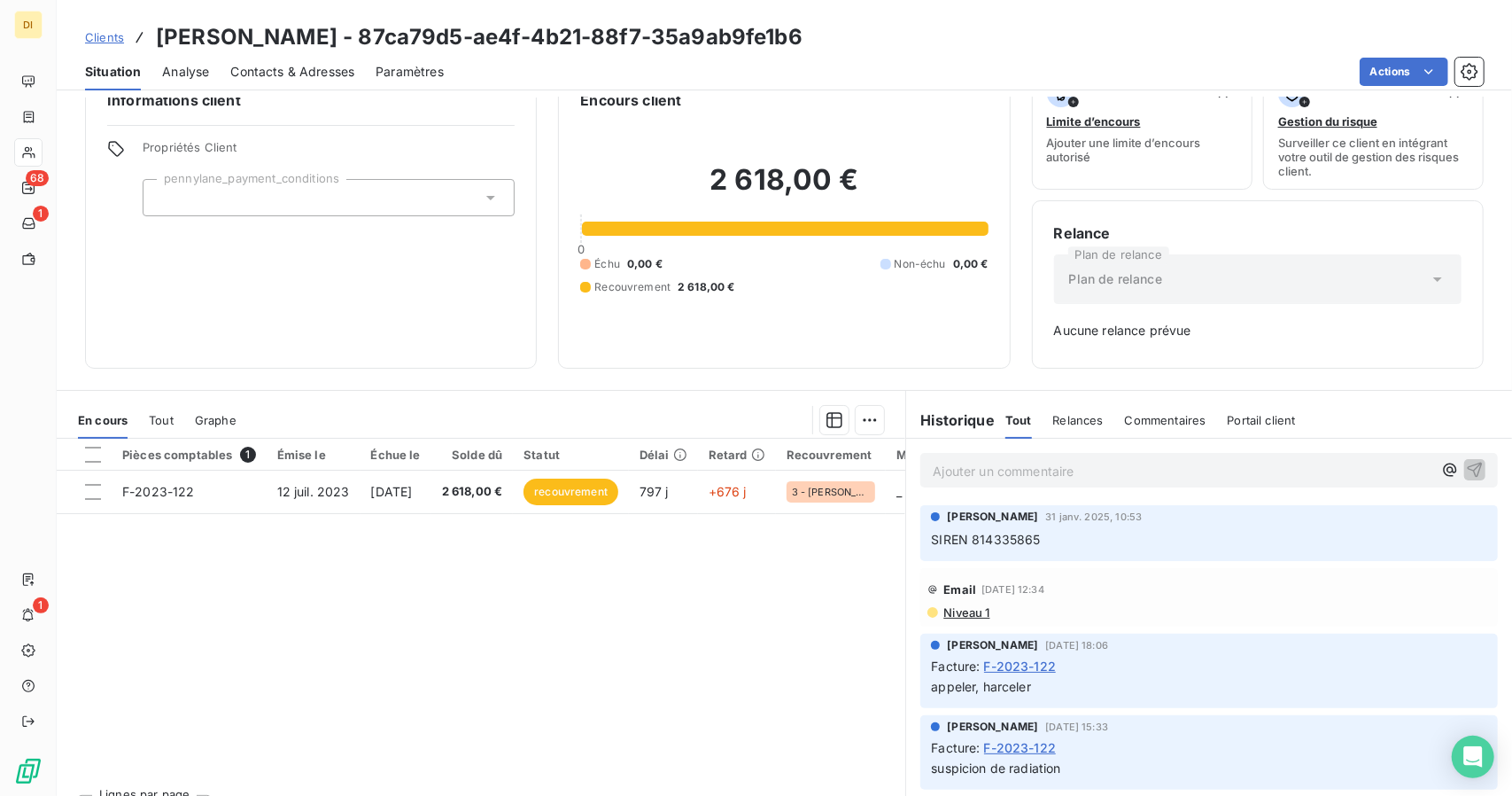
scroll to position [76, 0]
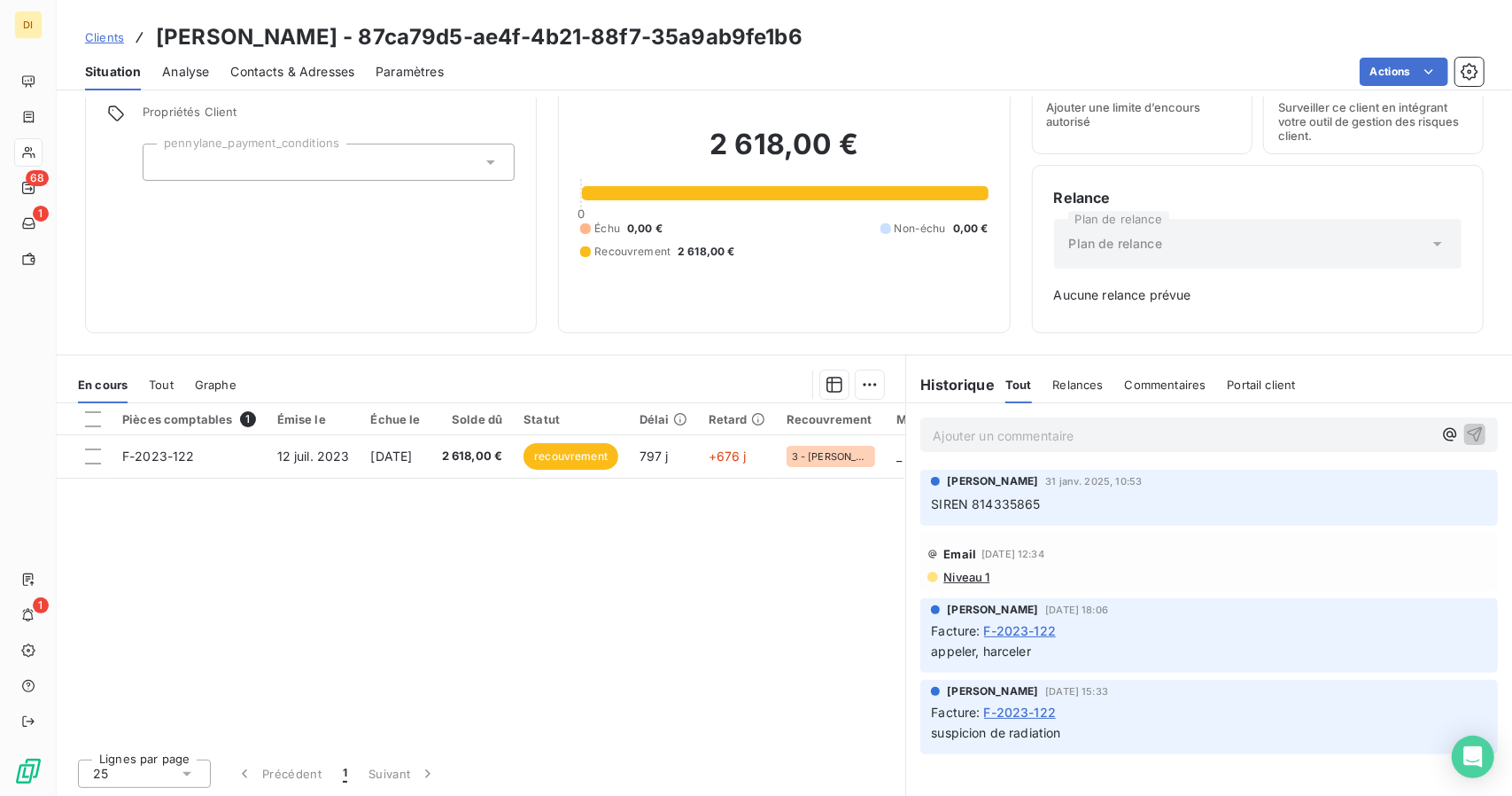
click at [102, 53] on div "Situation" at bounding box center [113, 71] width 56 height 37
click at [110, 43] on span "Clients" at bounding box center [105, 37] width 39 height 14
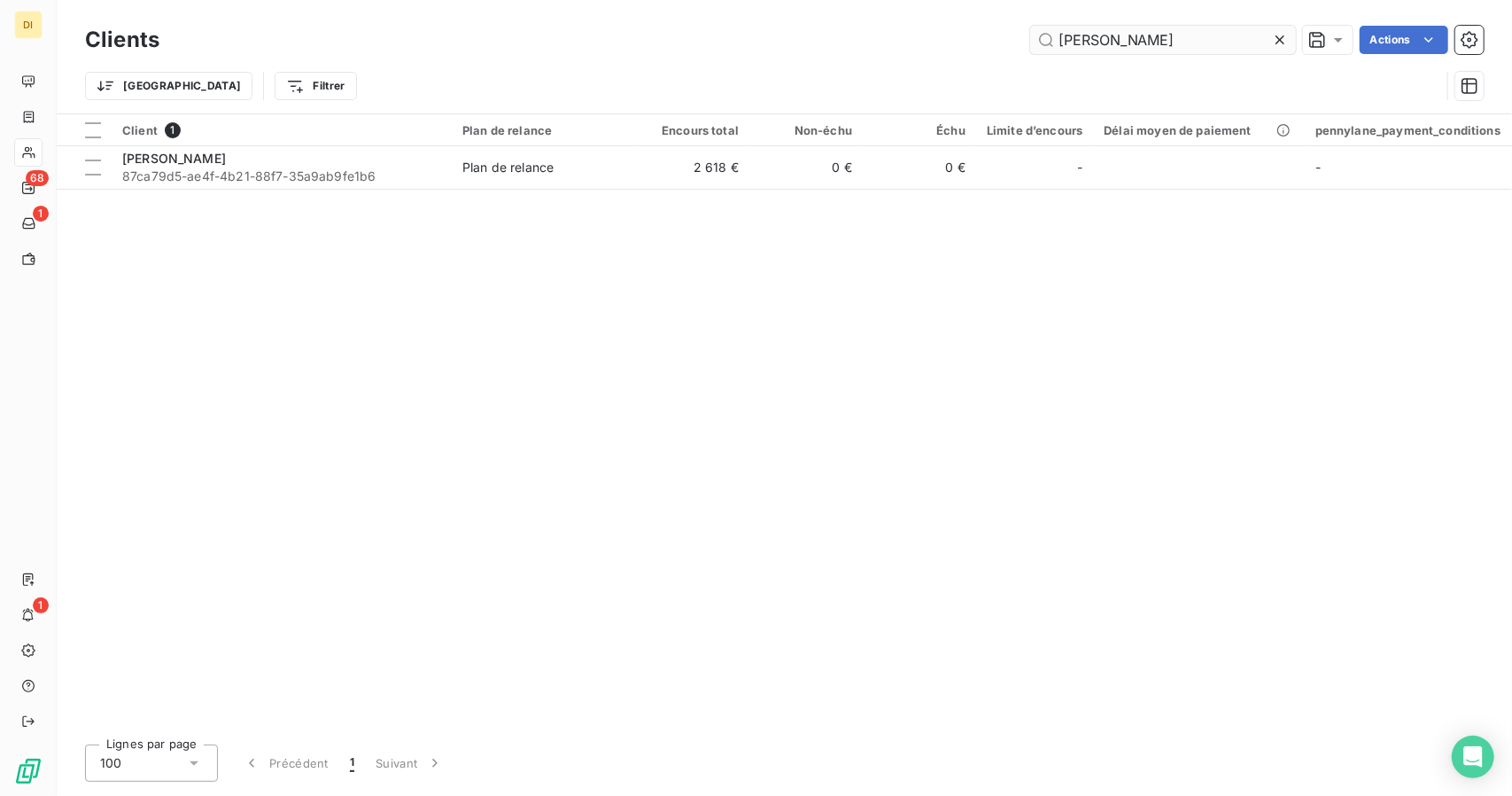
click at [1107, 48] on input "[PERSON_NAME]" at bounding box center [1164, 39] width 266 height 28
type input "*"
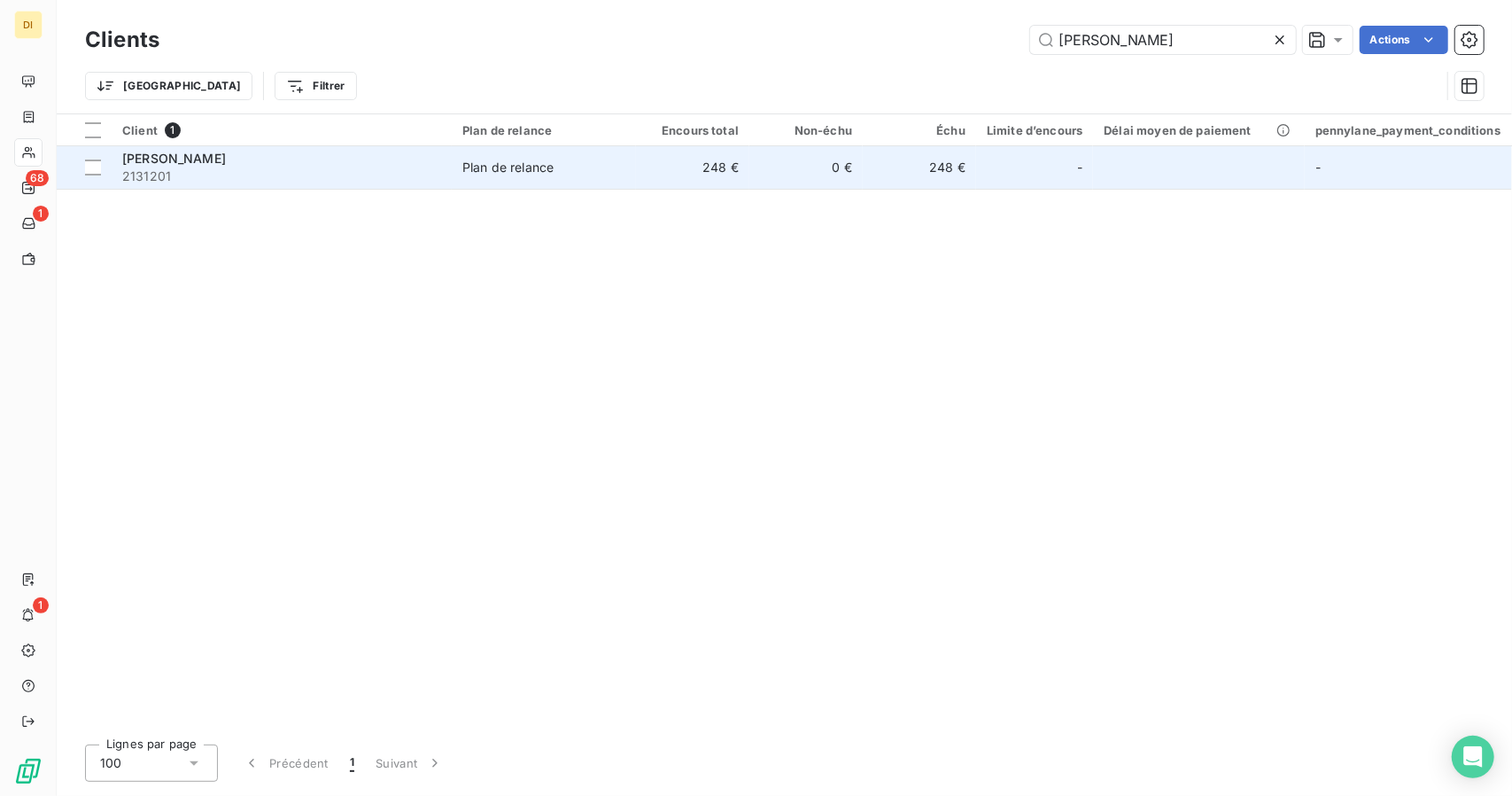
type input "[PERSON_NAME]"
click at [896, 156] on td "248 €" at bounding box center [920, 166] width 114 height 42
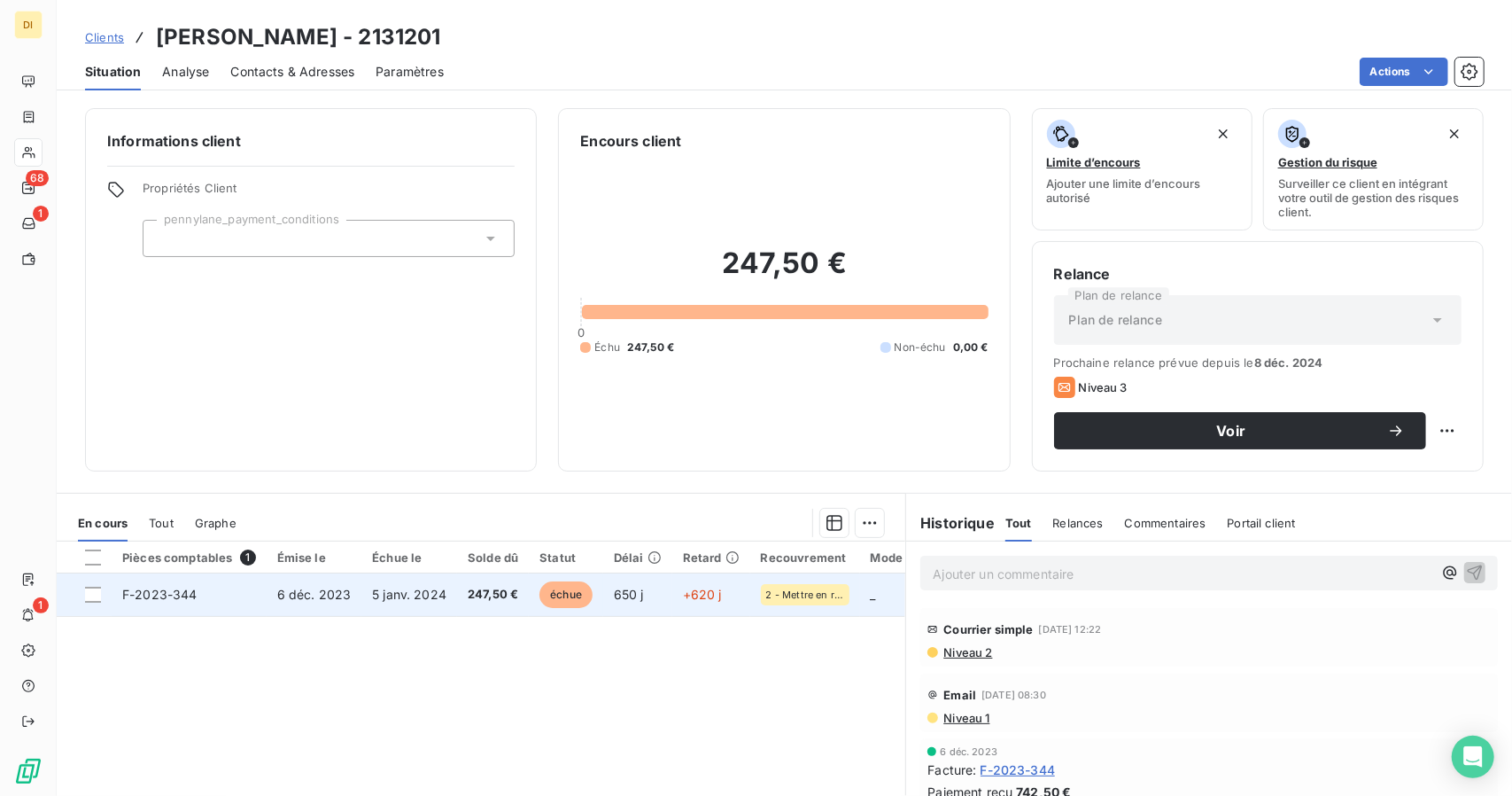
scroll to position [138, 0]
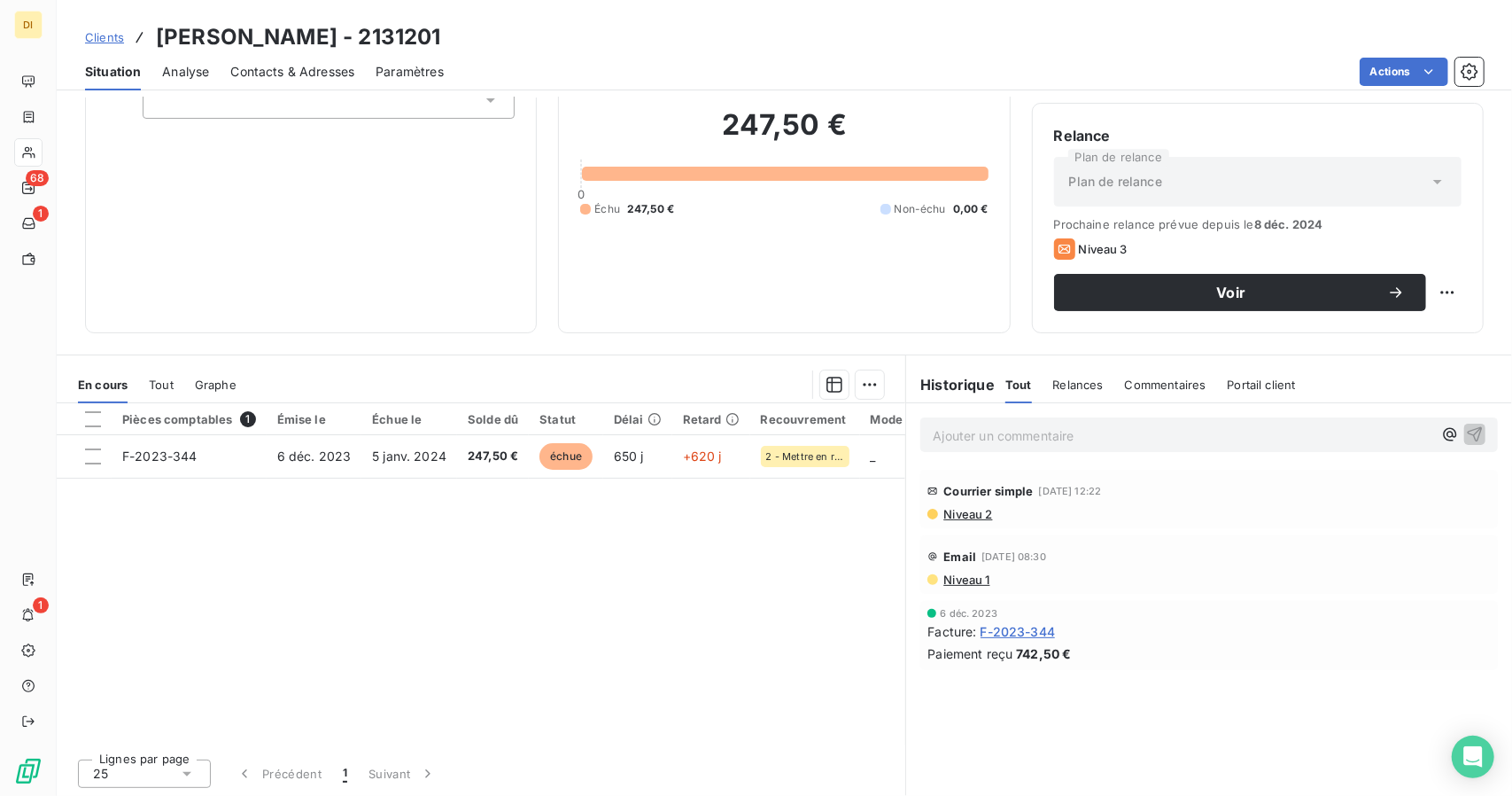
click at [988, 636] on span "F-2023-344" at bounding box center [1018, 631] width 75 height 19
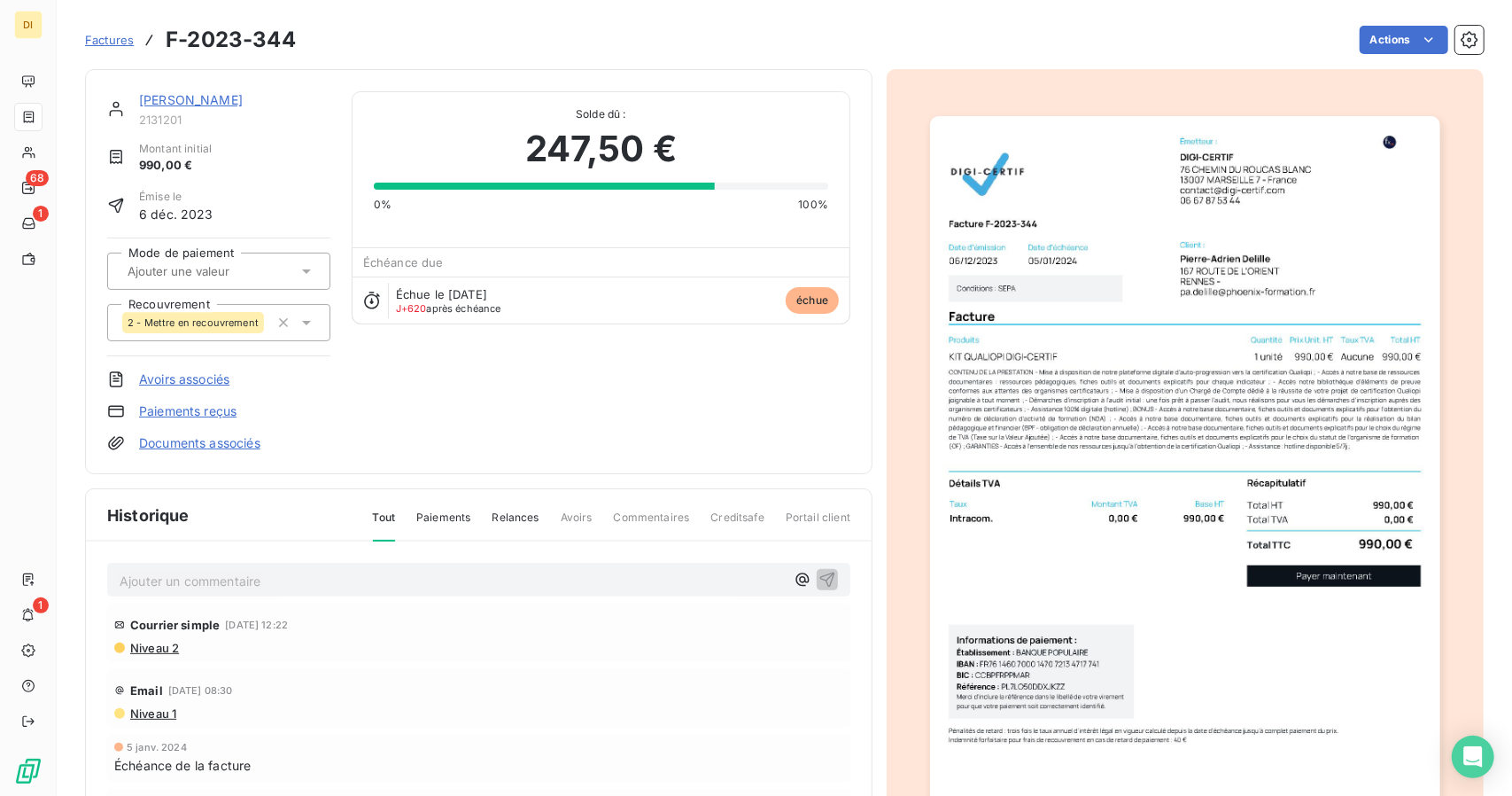
click at [1078, 273] on img "button" at bounding box center [1184, 477] width 509 height 722
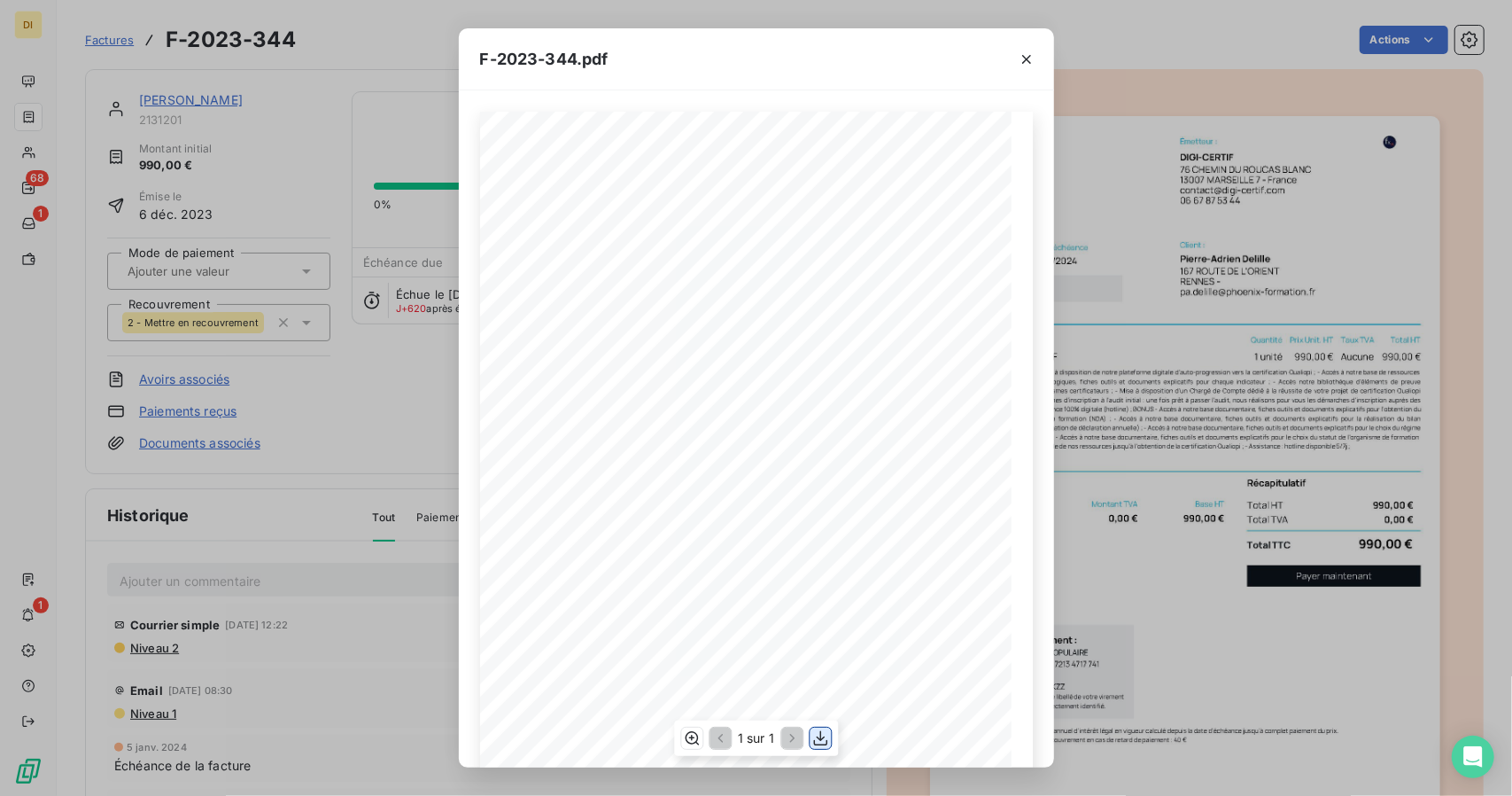
click at [823, 737] on icon "button" at bounding box center [820, 738] width 14 height 15
click at [1144, 463] on div "F-2023-344.pdf Émetteur : DIGI-CERTIF [STREET_ADDRESS] [EMAIL_ADDRESS][DOMAIN_N…" at bounding box center [756, 398] width 1512 height 796
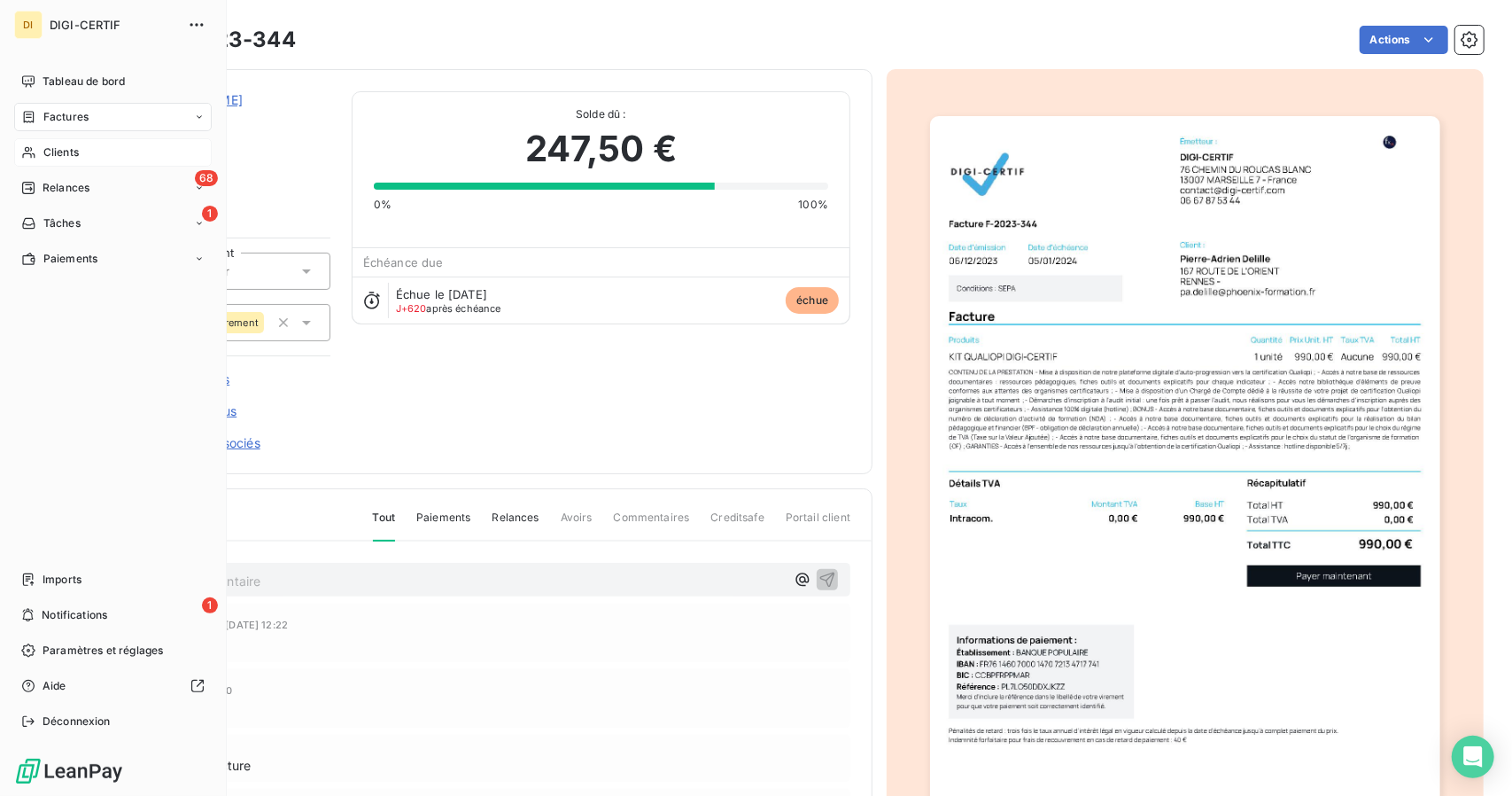
click at [53, 146] on span "Clients" at bounding box center [61, 153] width 35 height 16
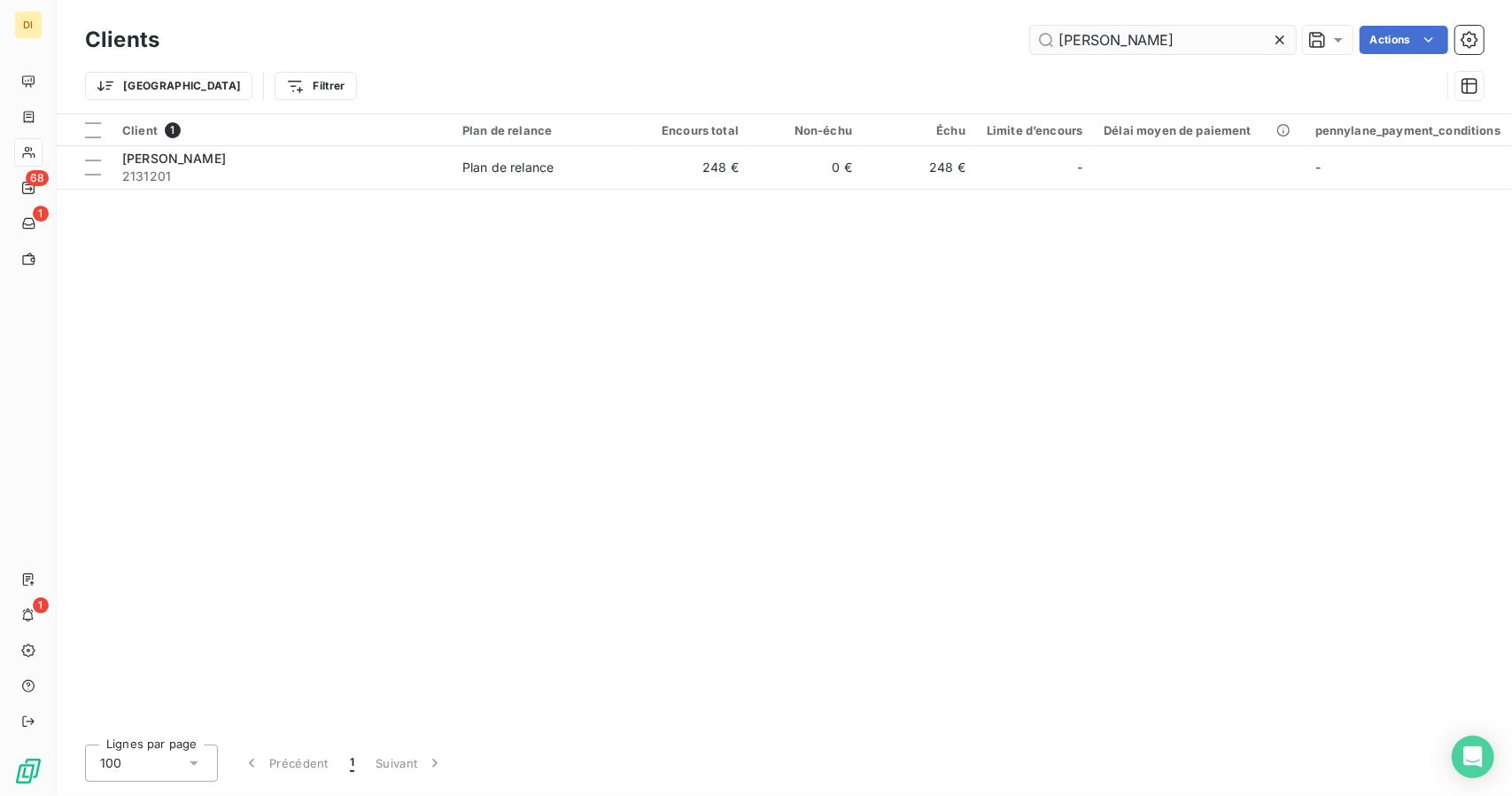
click at [1123, 50] on input "[PERSON_NAME]" at bounding box center [1164, 39] width 266 height 28
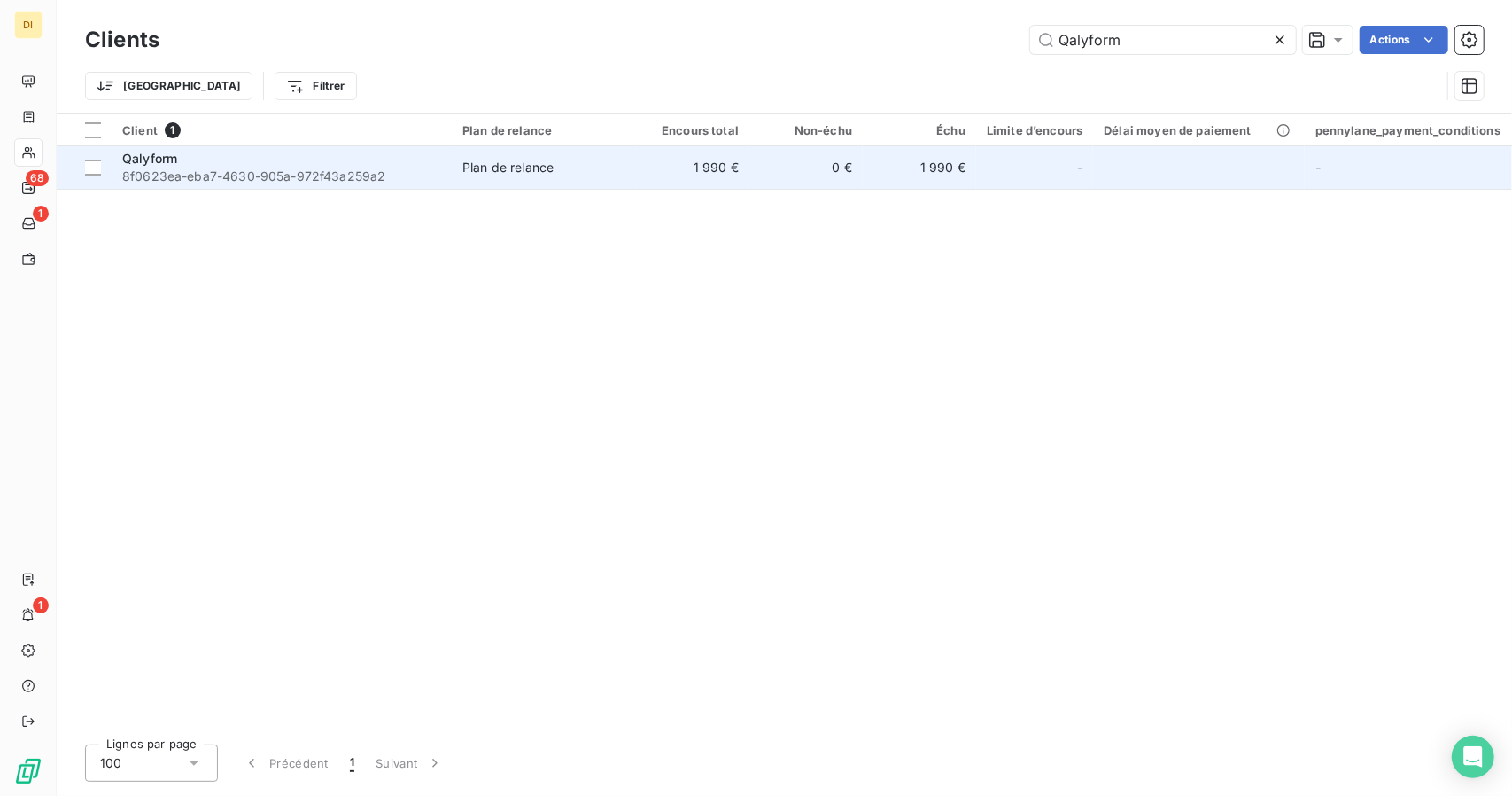
type input "Qalyform"
click at [774, 176] on td "0 €" at bounding box center [806, 166] width 114 height 42
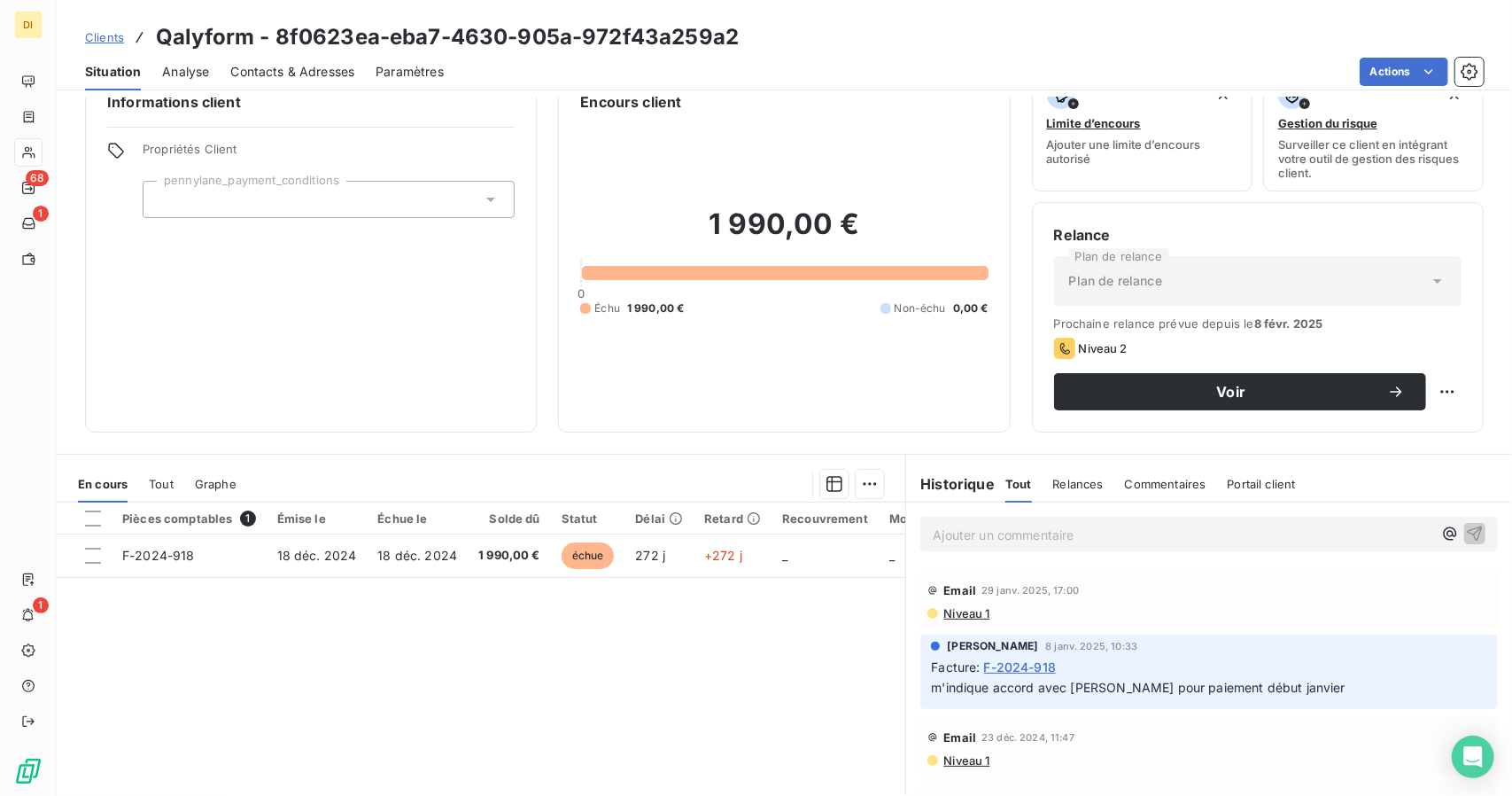
scroll to position [37, 0]
click at [1019, 668] on span "F-2024-918" at bounding box center [1021, 668] width 72 height 19
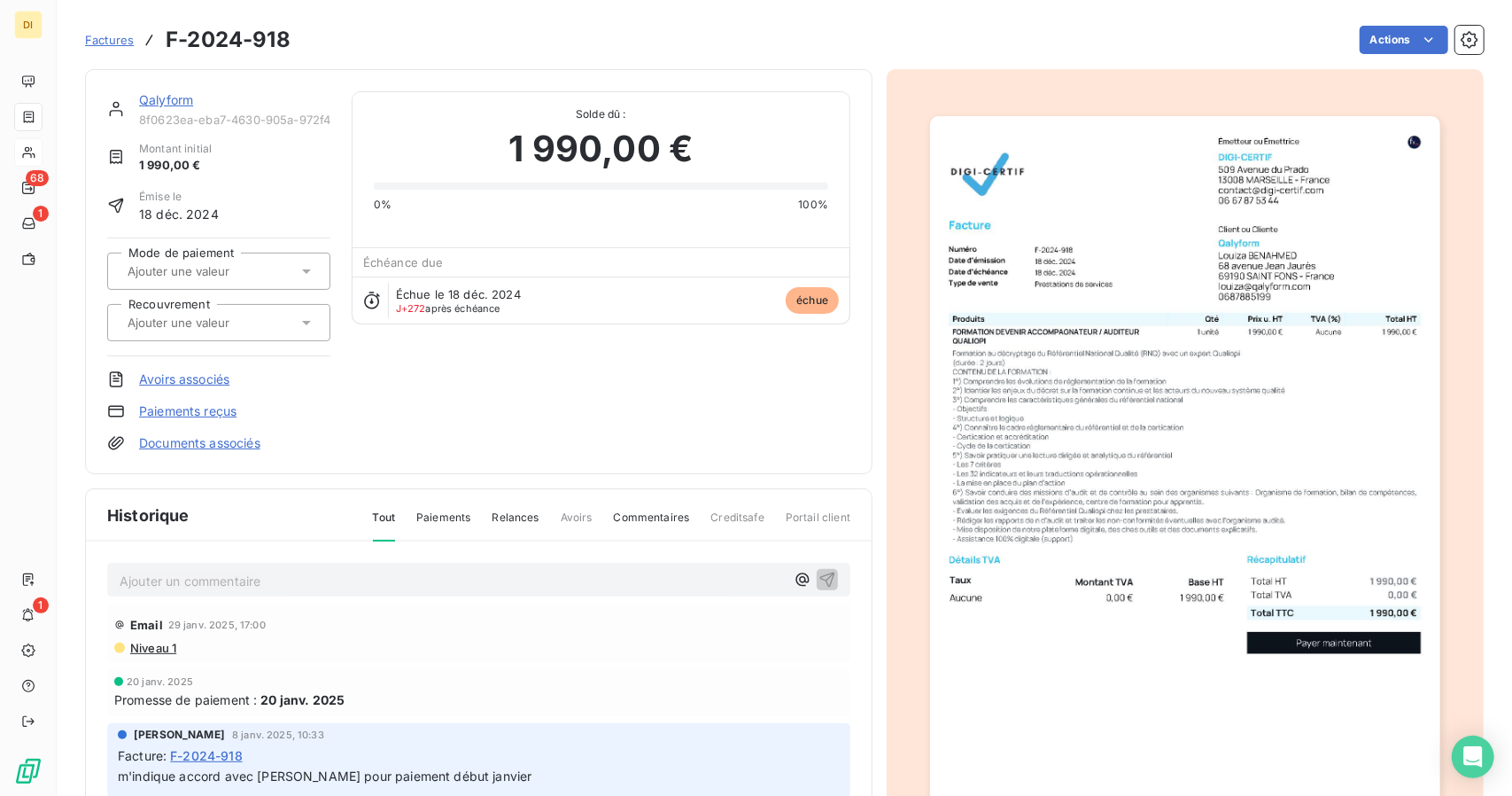
click at [1286, 216] on img "button" at bounding box center [1184, 477] width 509 height 722
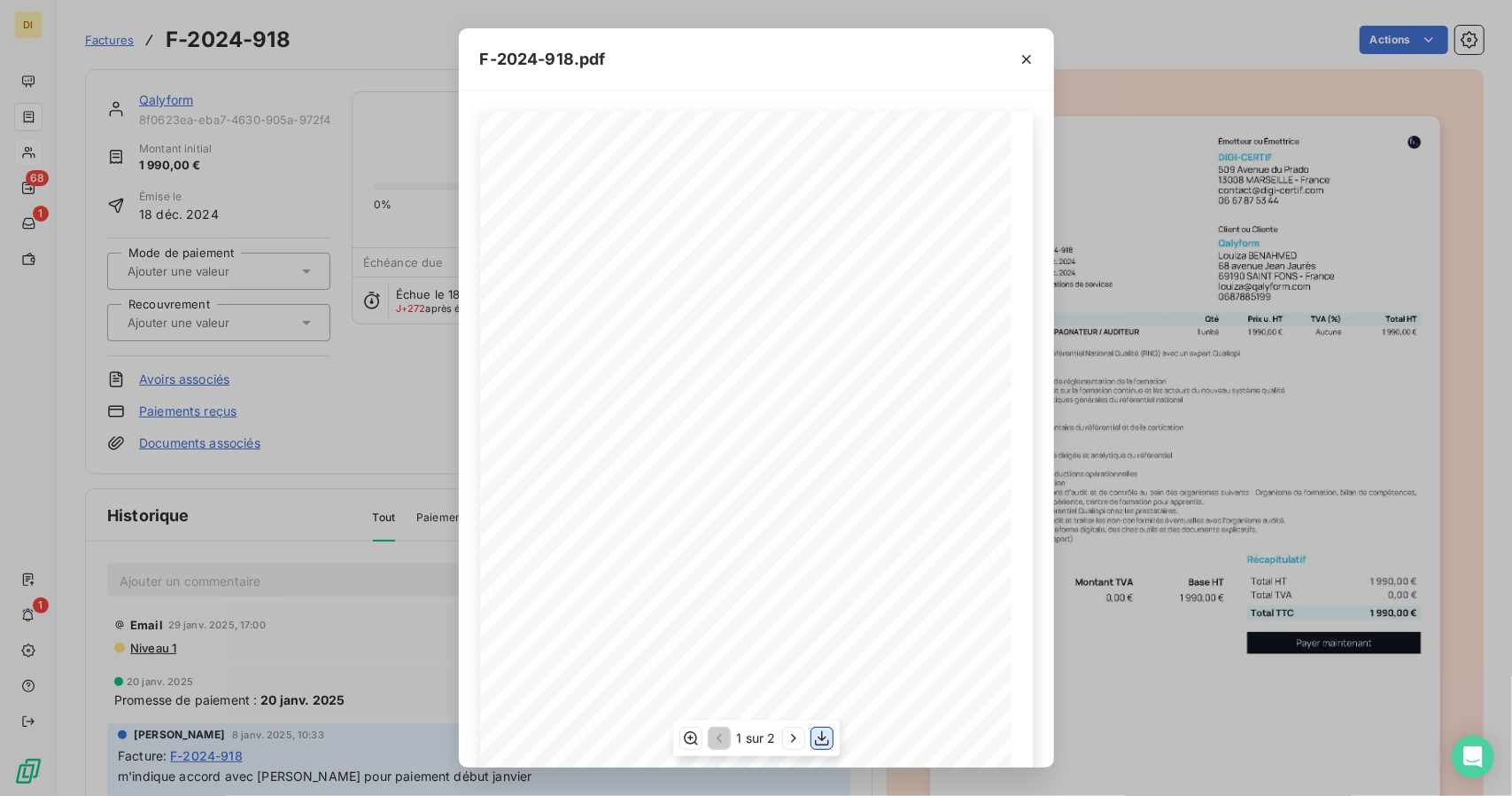
click at [823, 736] on icon "button" at bounding box center [822, 738] width 18 height 18
click at [1117, 563] on div "F-2024-918.pdf 1 990,00 ¬ 0,00 ¬ 1 990,00 ¬ Émetteur ou Émettrice DIGI-CERTIF […" at bounding box center [756, 398] width 1512 height 796
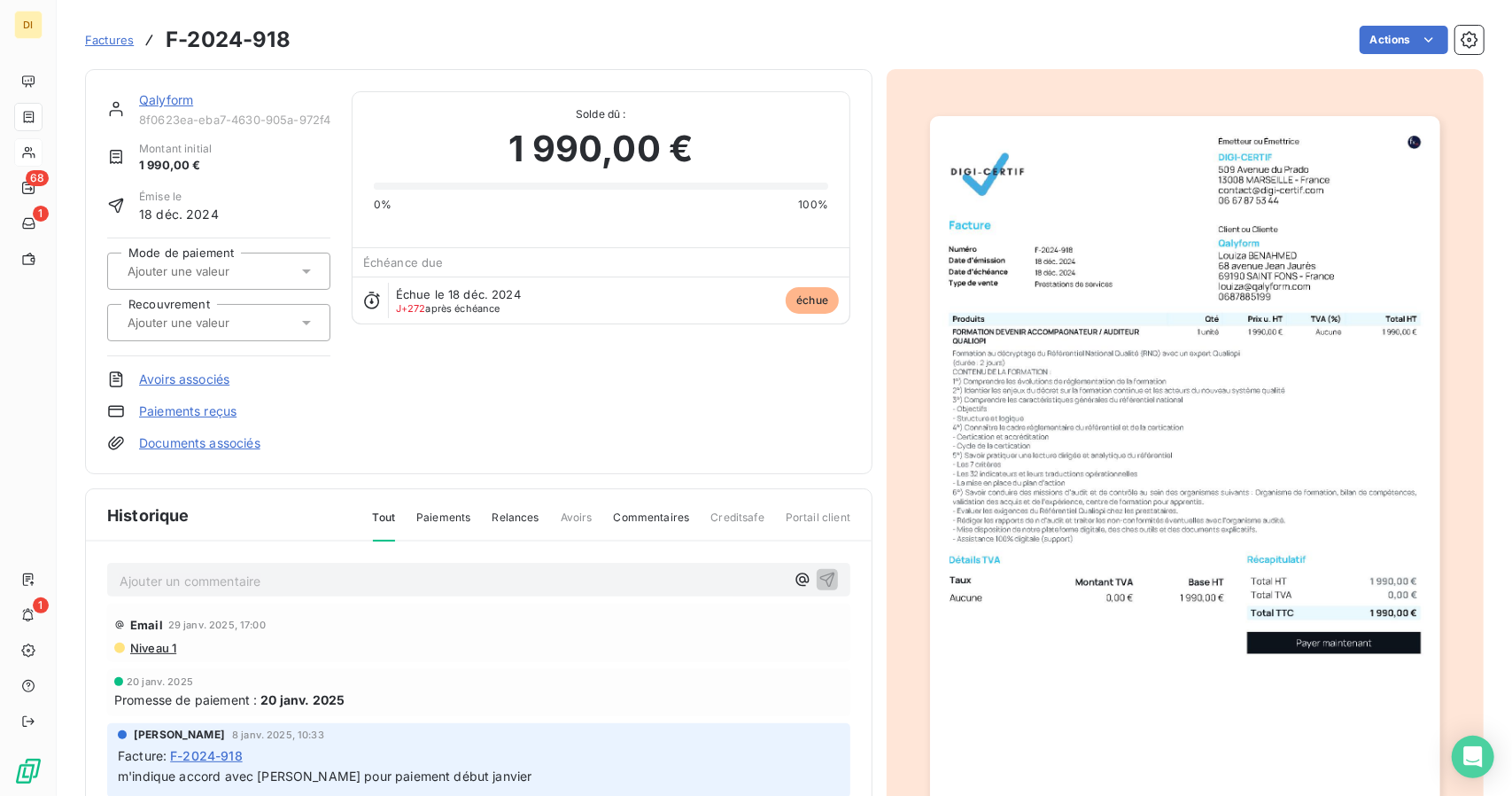
click at [158, 102] on link "Qalyform" at bounding box center [165, 99] width 54 height 15
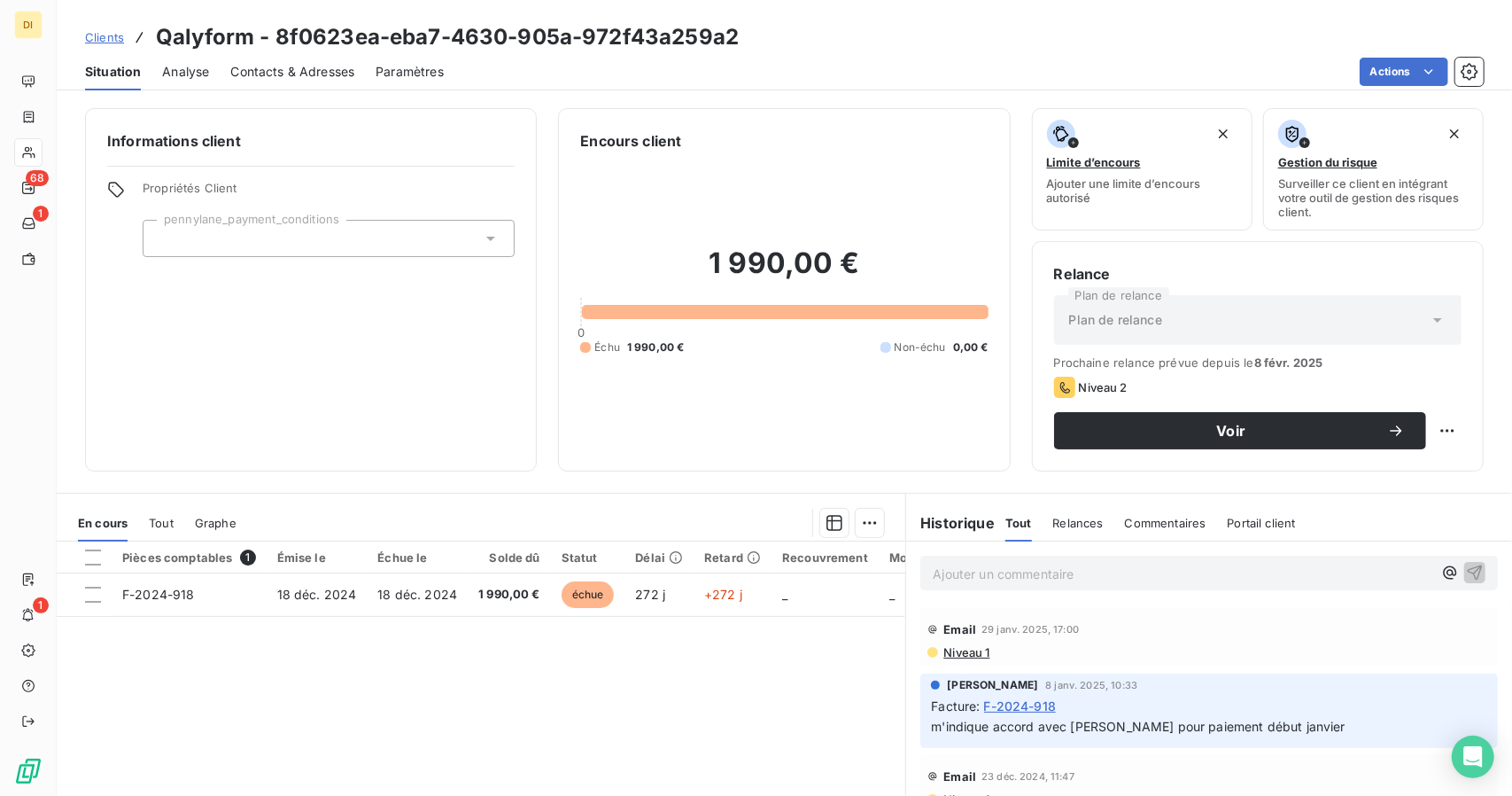
click at [94, 43] on span "Clients" at bounding box center [105, 37] width 39 height 14
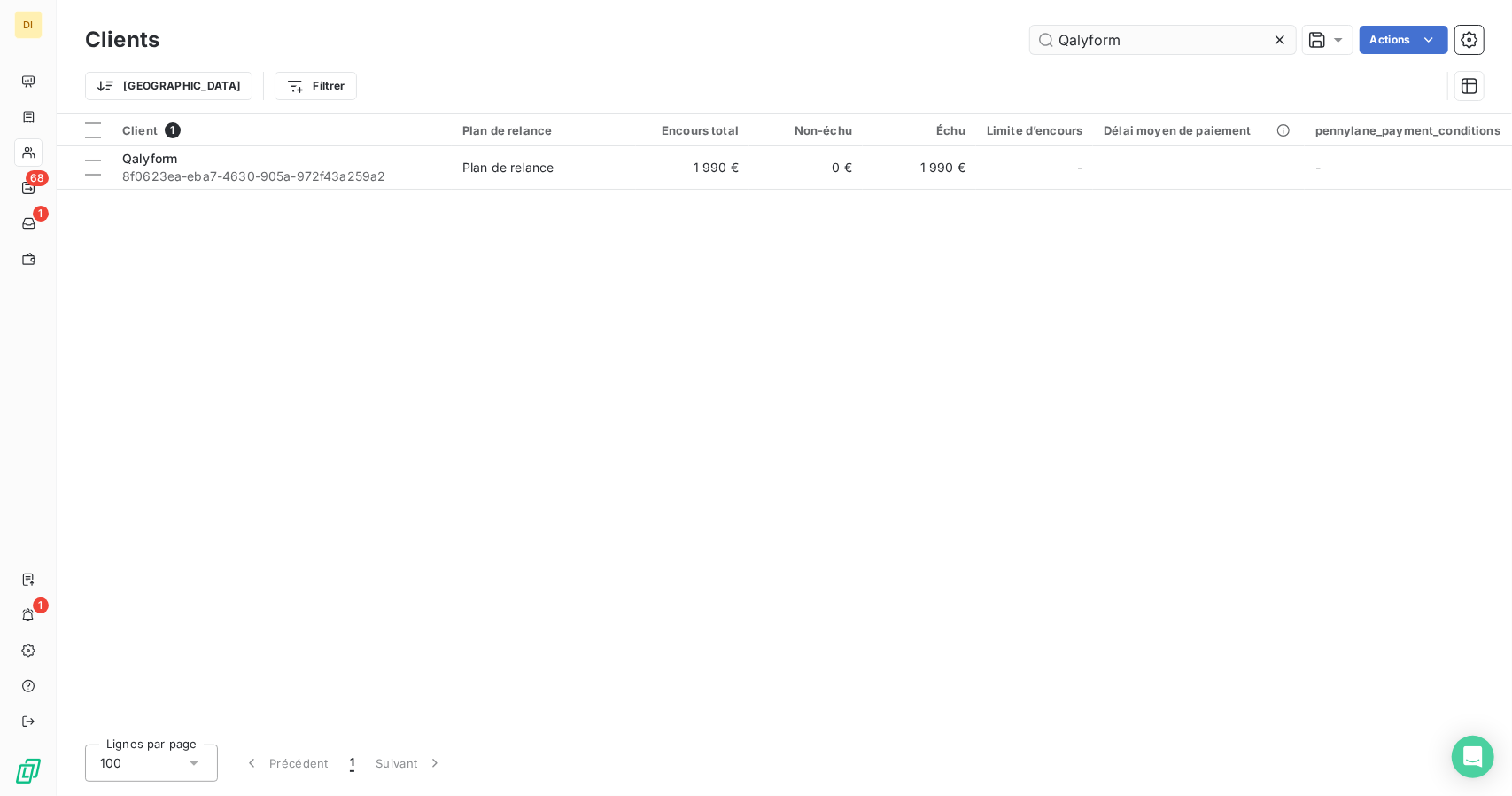
click at [1080, 34] on input "Qalyform" at bounding box center [1164, 39] width 266 height 28
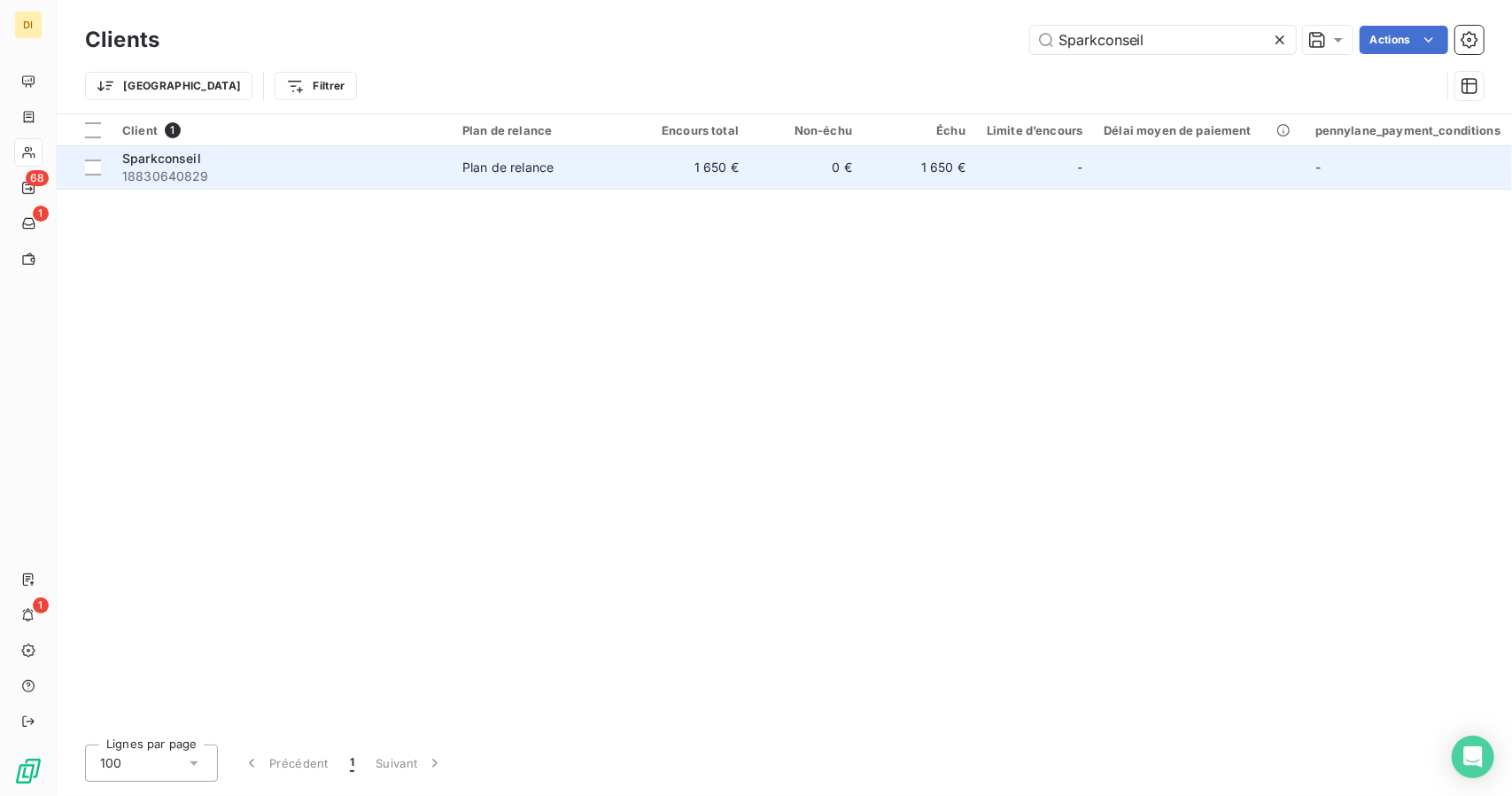
type input "Sparkconseil"
click at [607, 177] on td "Plan de relance" at bounding box center [544, 166] width 184 height 42
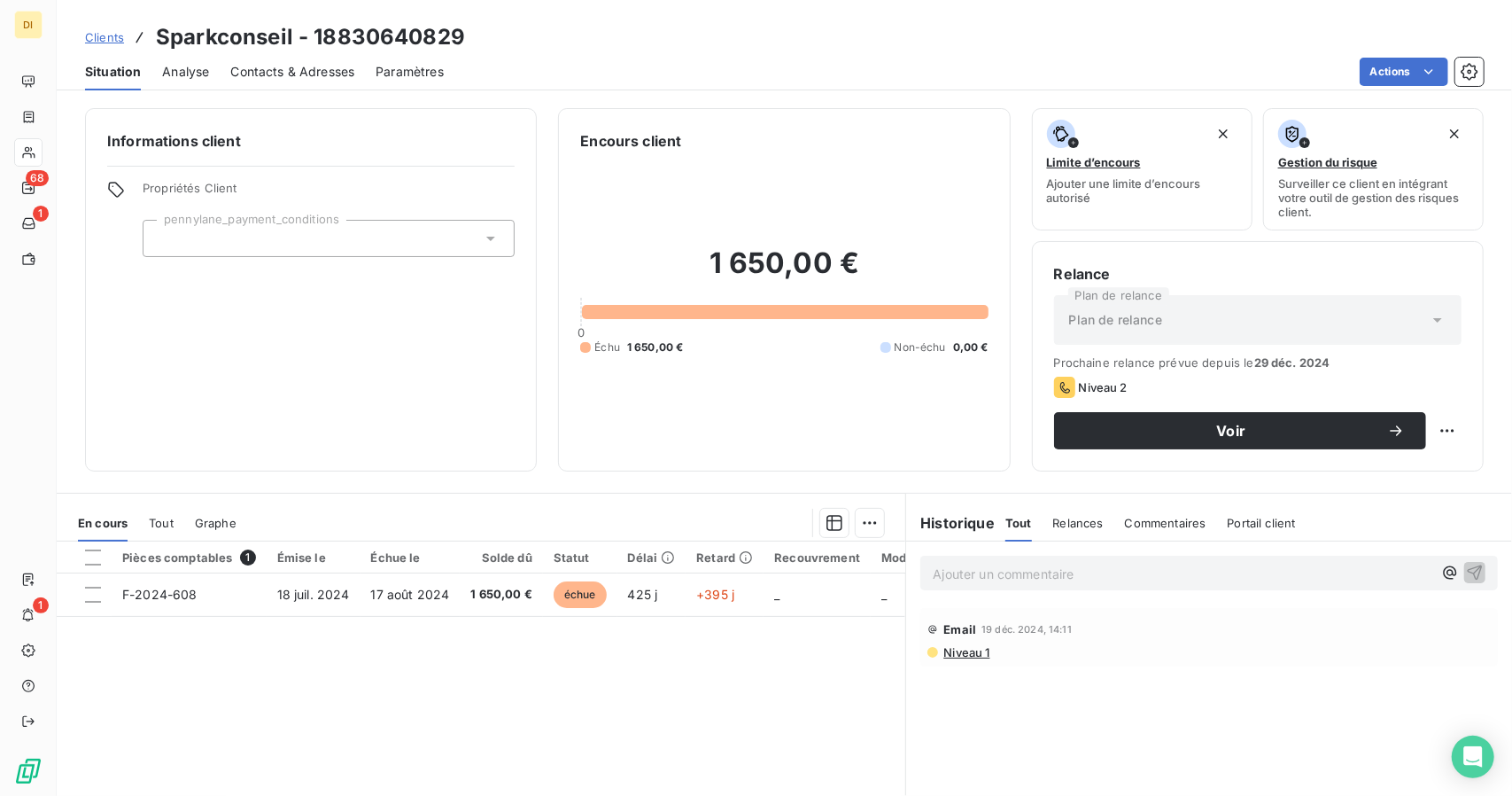
click at [112, 30] on span "Clients" at bounding box center [105, 37] width 39 height 14
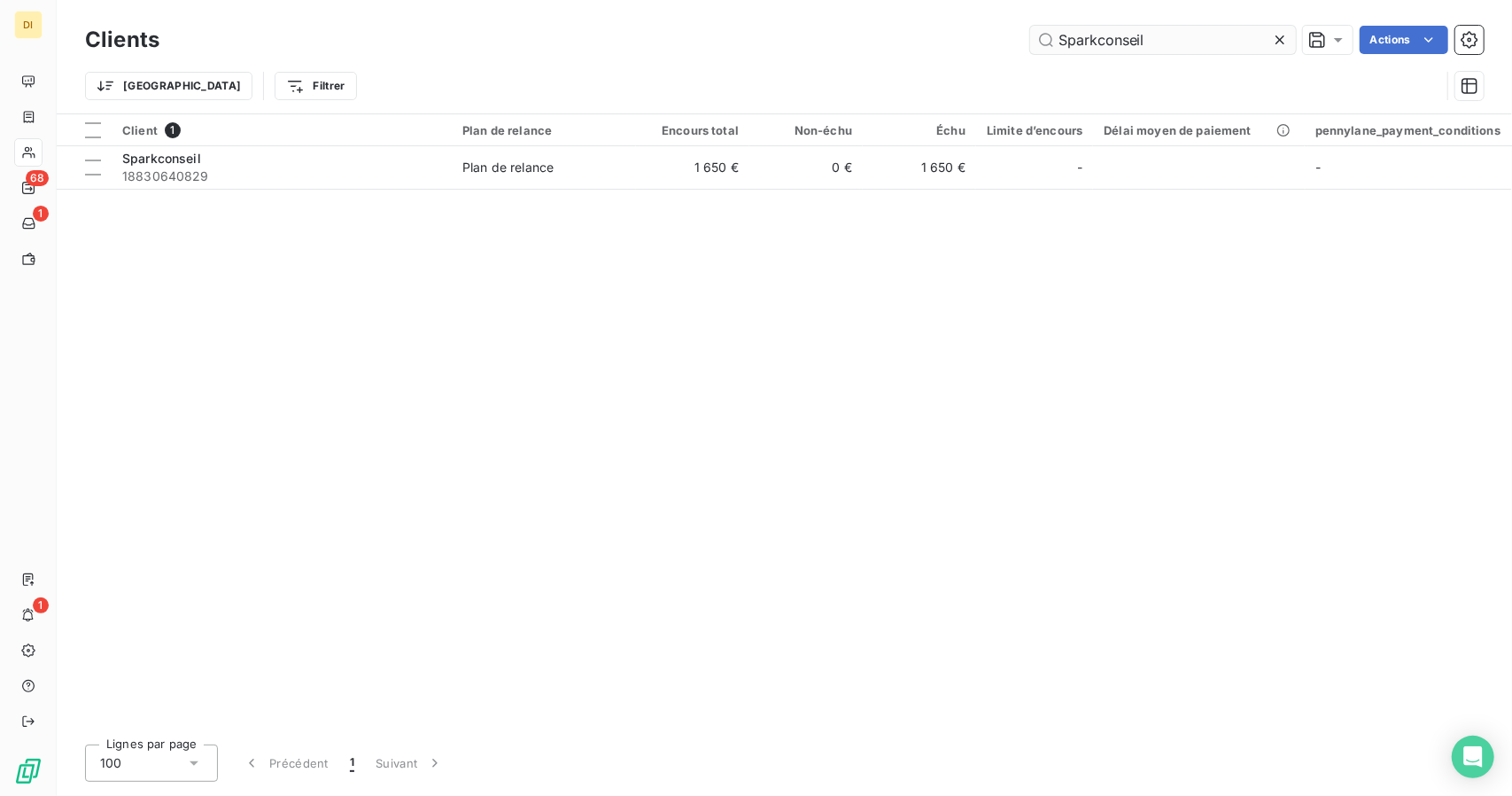
click at [1130, 36] on input "Sparkconseil" at bounding box center [1164, 39] width 266 height 28
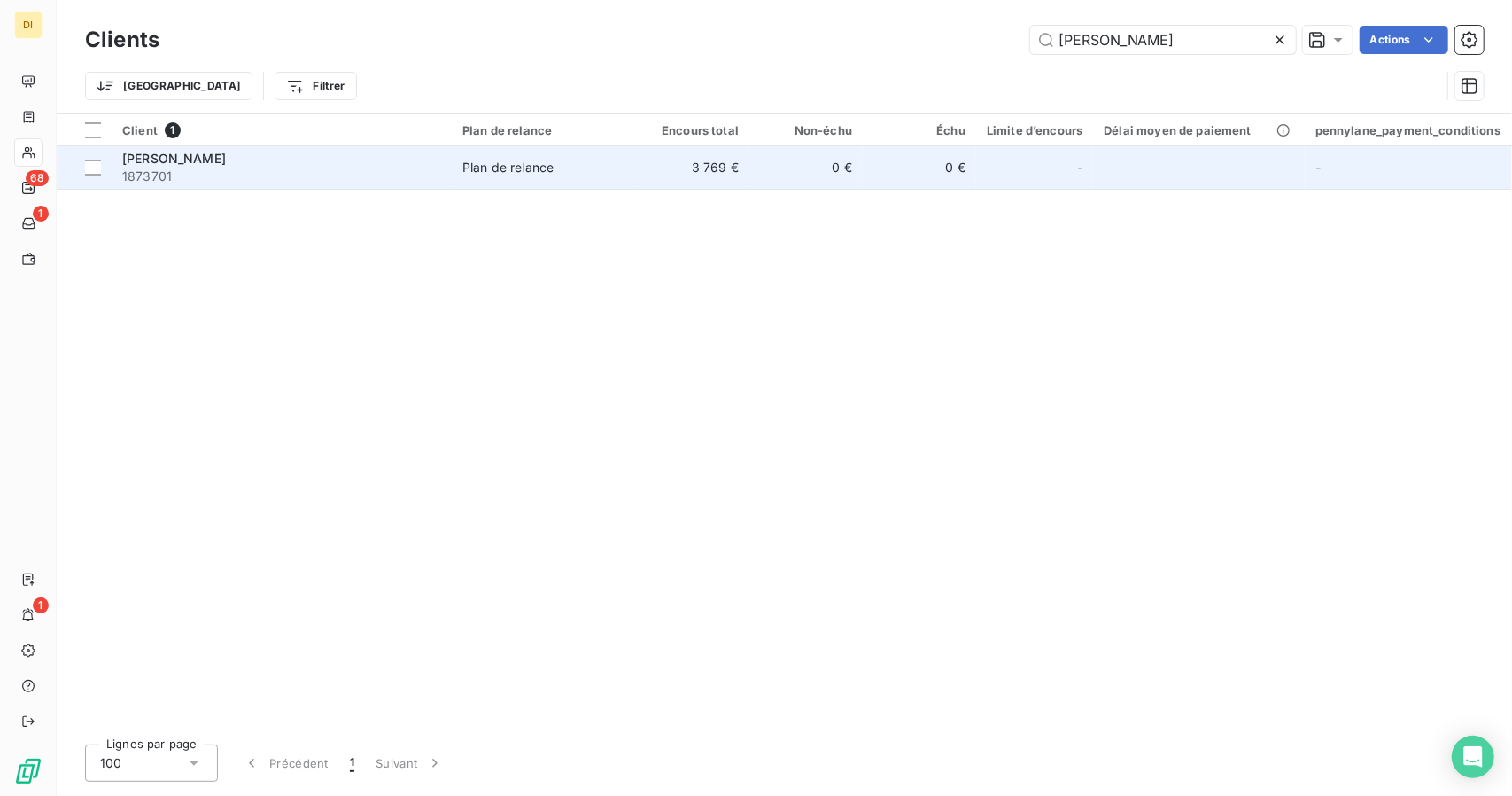
type input "[PERSON_NAME]"
click at [835, 172] on td "0 €" at bounding box center [806, 166] width 114 height 42
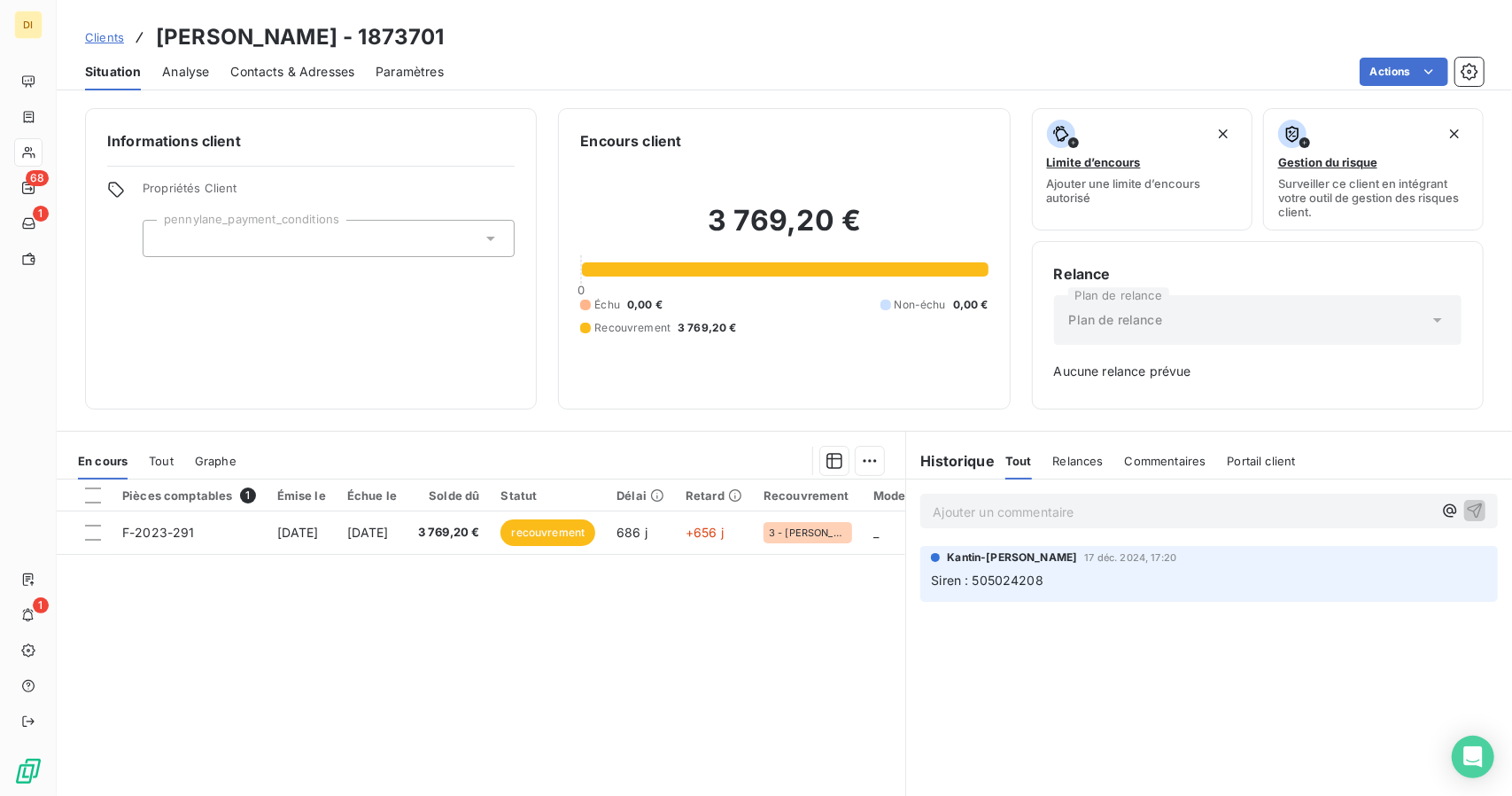
click at [95, 32] on span "Clients" at bounding box center [105, 37] width 39 height 14
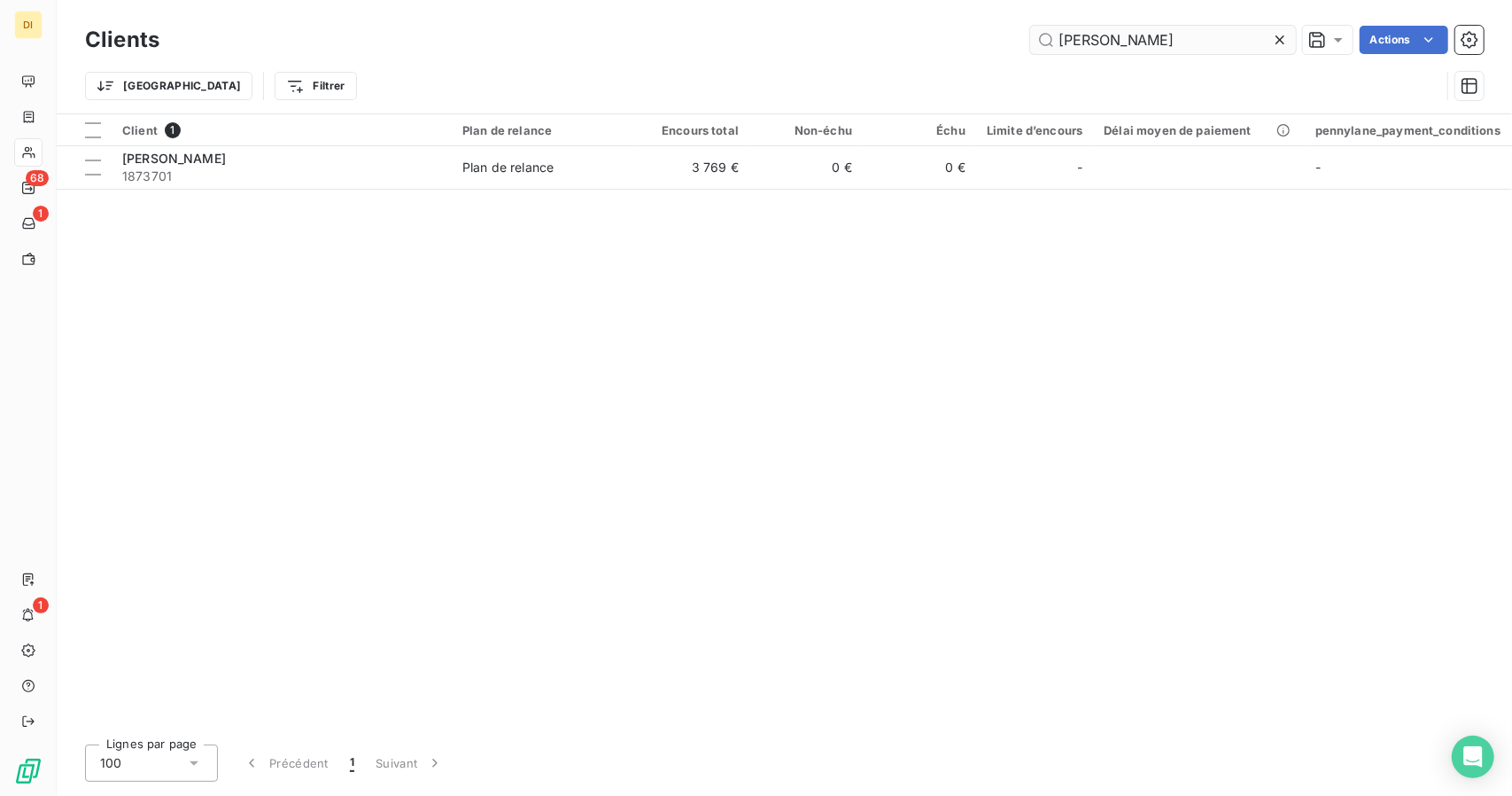
click at [1111, 35] on input "[PERSON_NAME]" at bounding box center [1164, 39] width 266 height 28
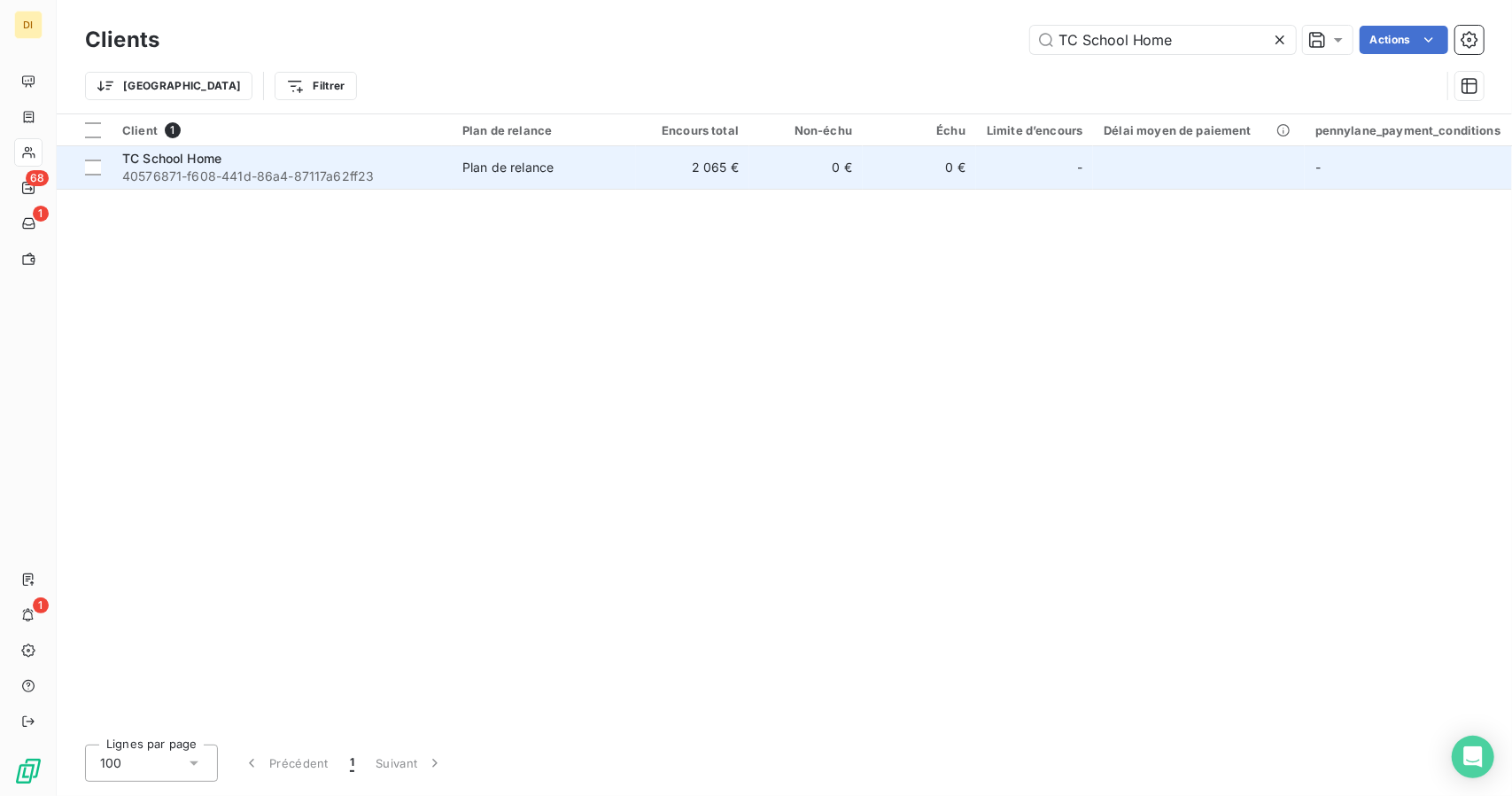
type input "TC School Home"
click at [579, 180] on td "Plan de relance" at bounding box center [544, 166] width 184 height 42
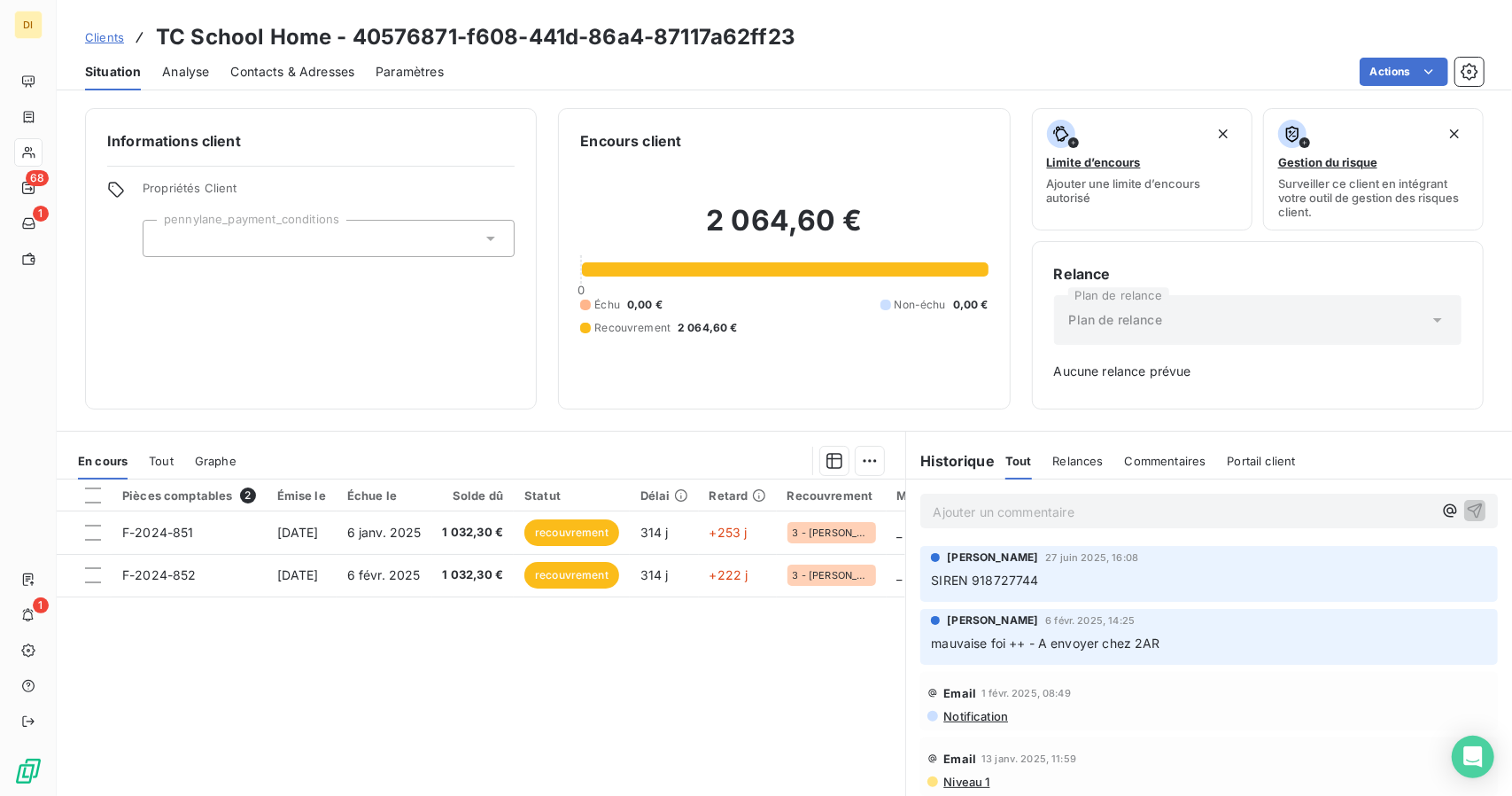
click at [115, 39] on span "Clients" at bounding box center [105, 37] width 39 height 14
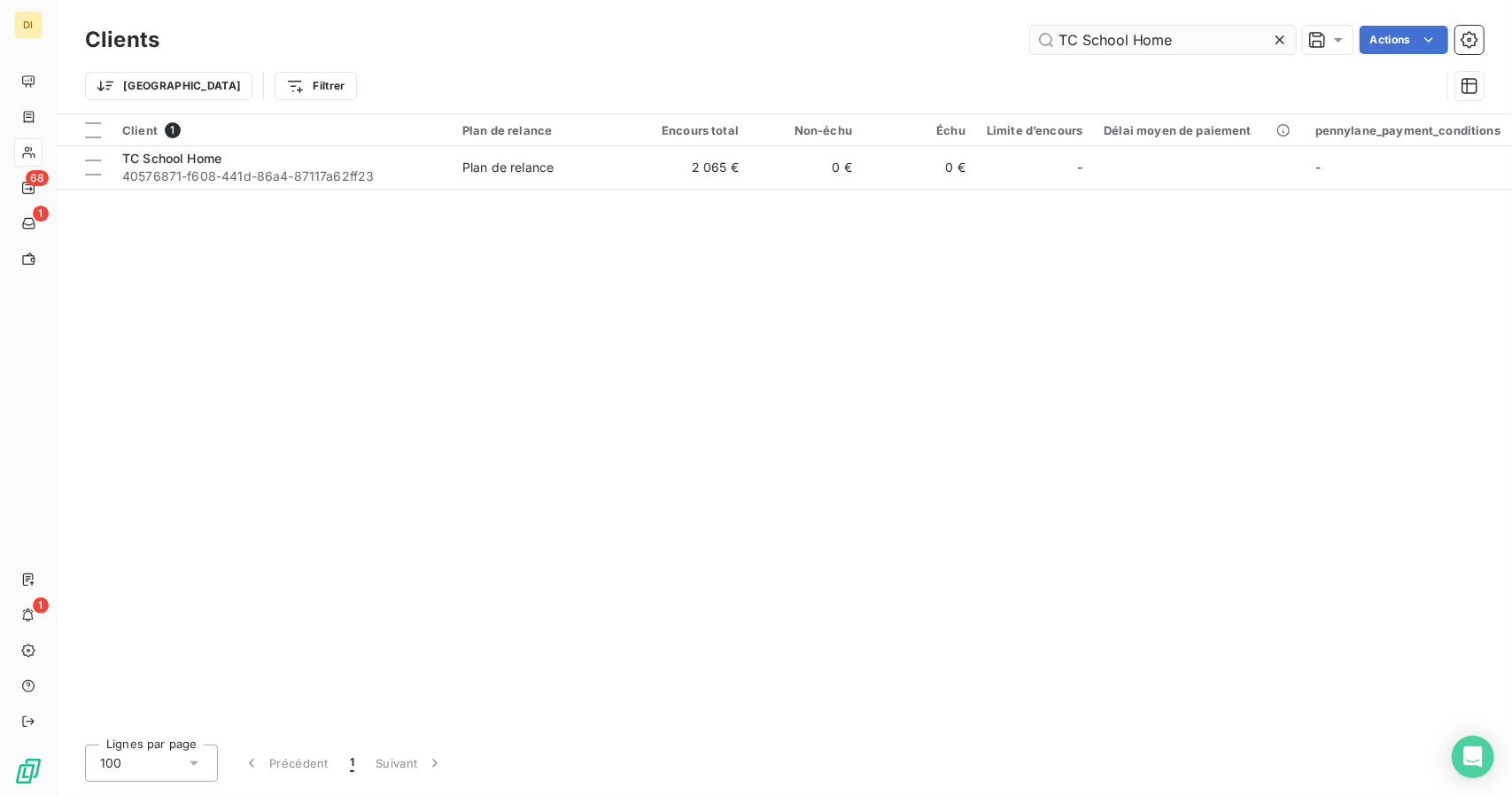
click at [1077, 38] on input "TC School Home" at bounding box center [1164, 39] width 266 height 28
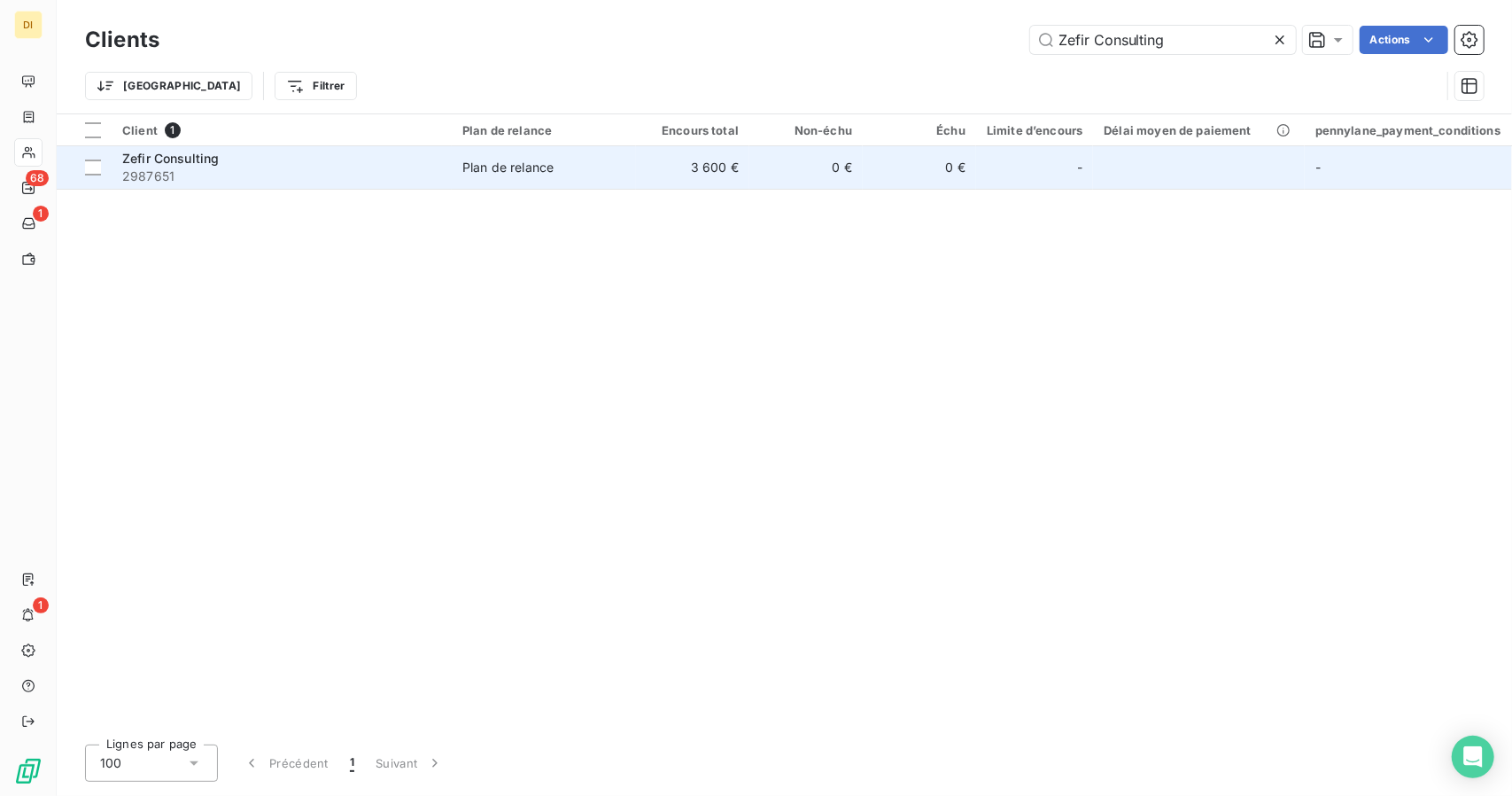
type input "Zefir Consulting"
click at [664, 173] on td "3 600 €" at bounding box center [693, 166] width 114 height 42
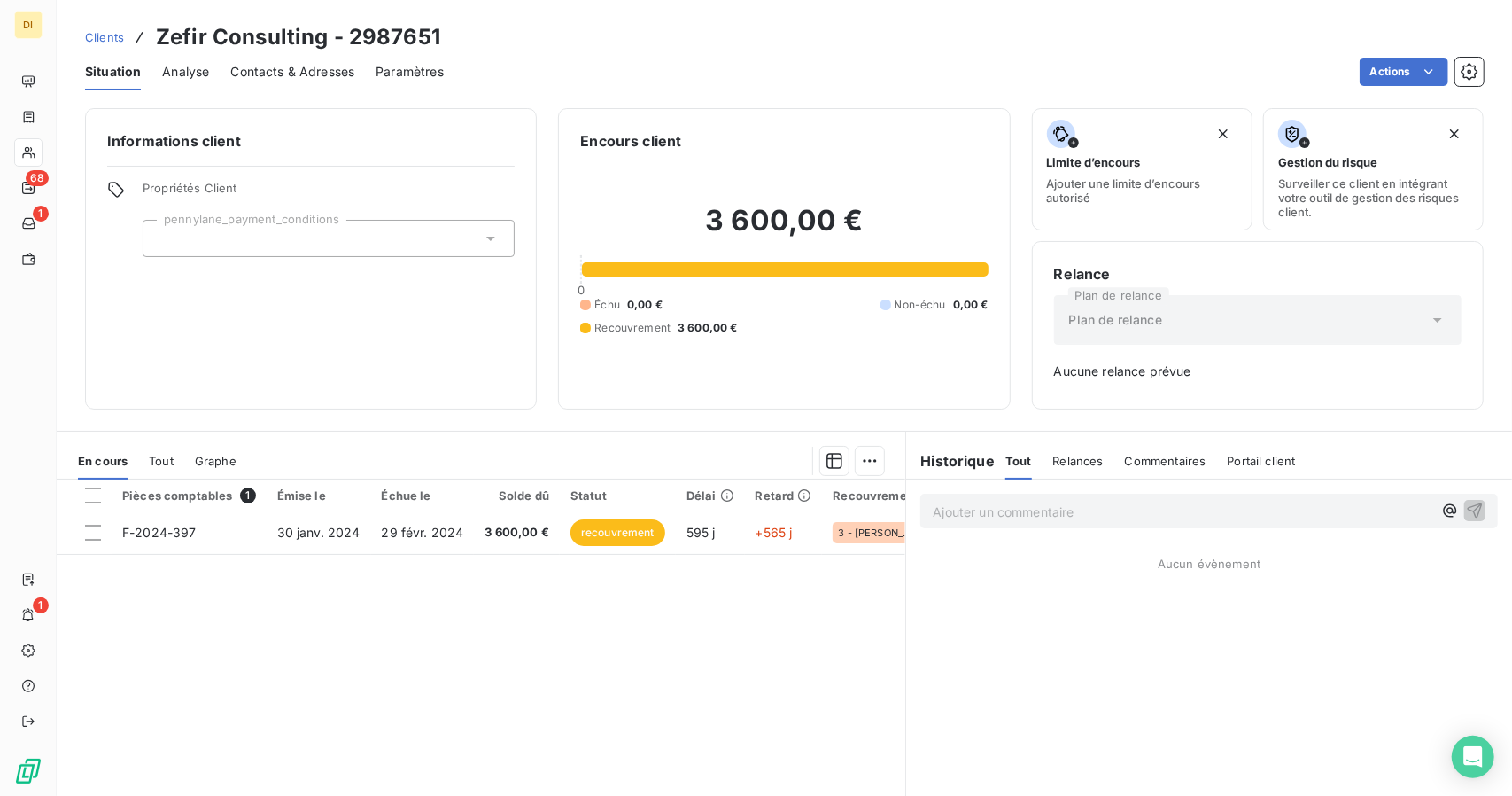
click at [92, 36] on span "Clients" at bounding box center [105, 37] width 39 height 14
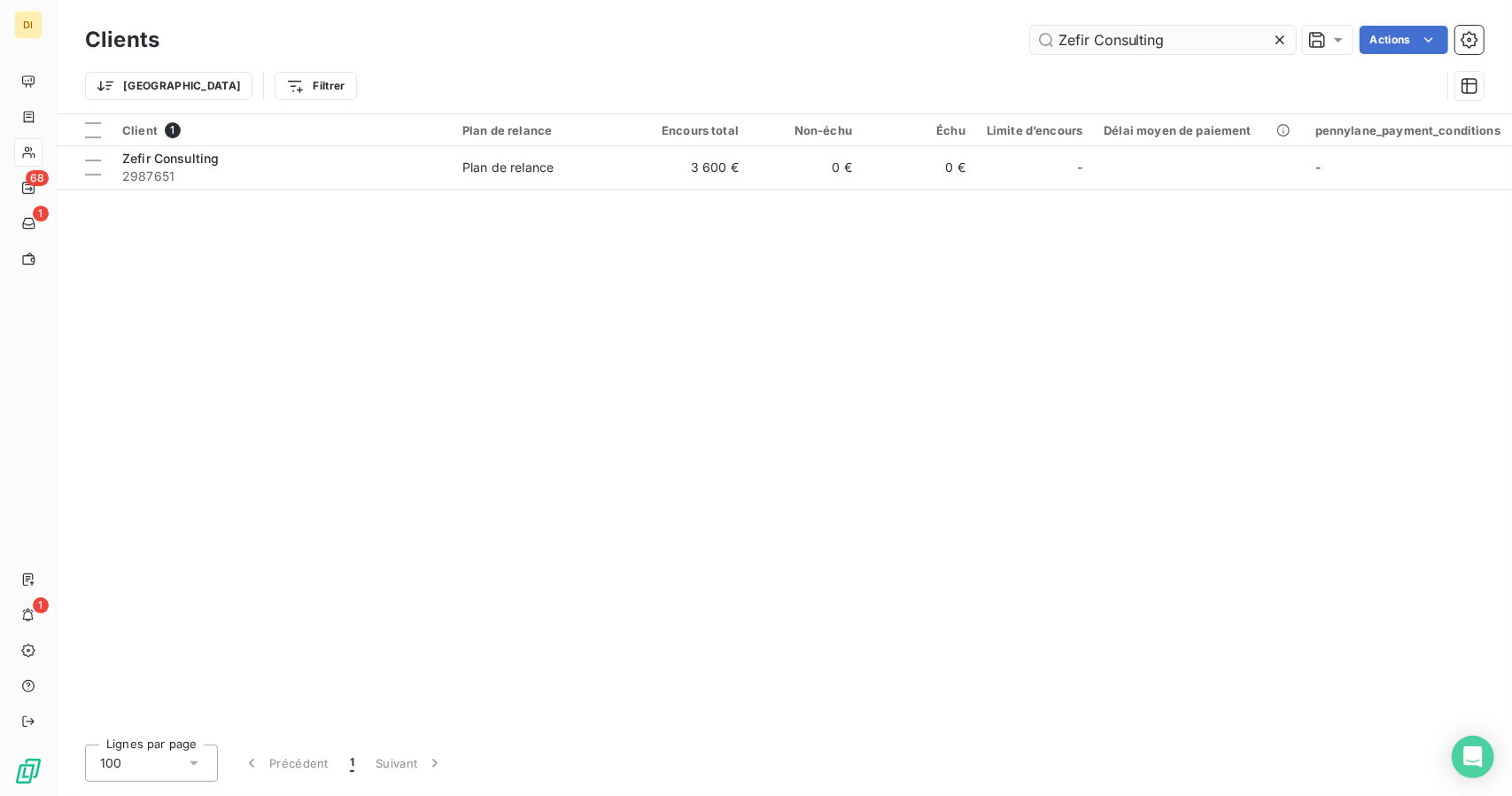
click at [1123, 44] on input "Zefir Consulting" at bounding box center [1164, 39] width 266 height 28
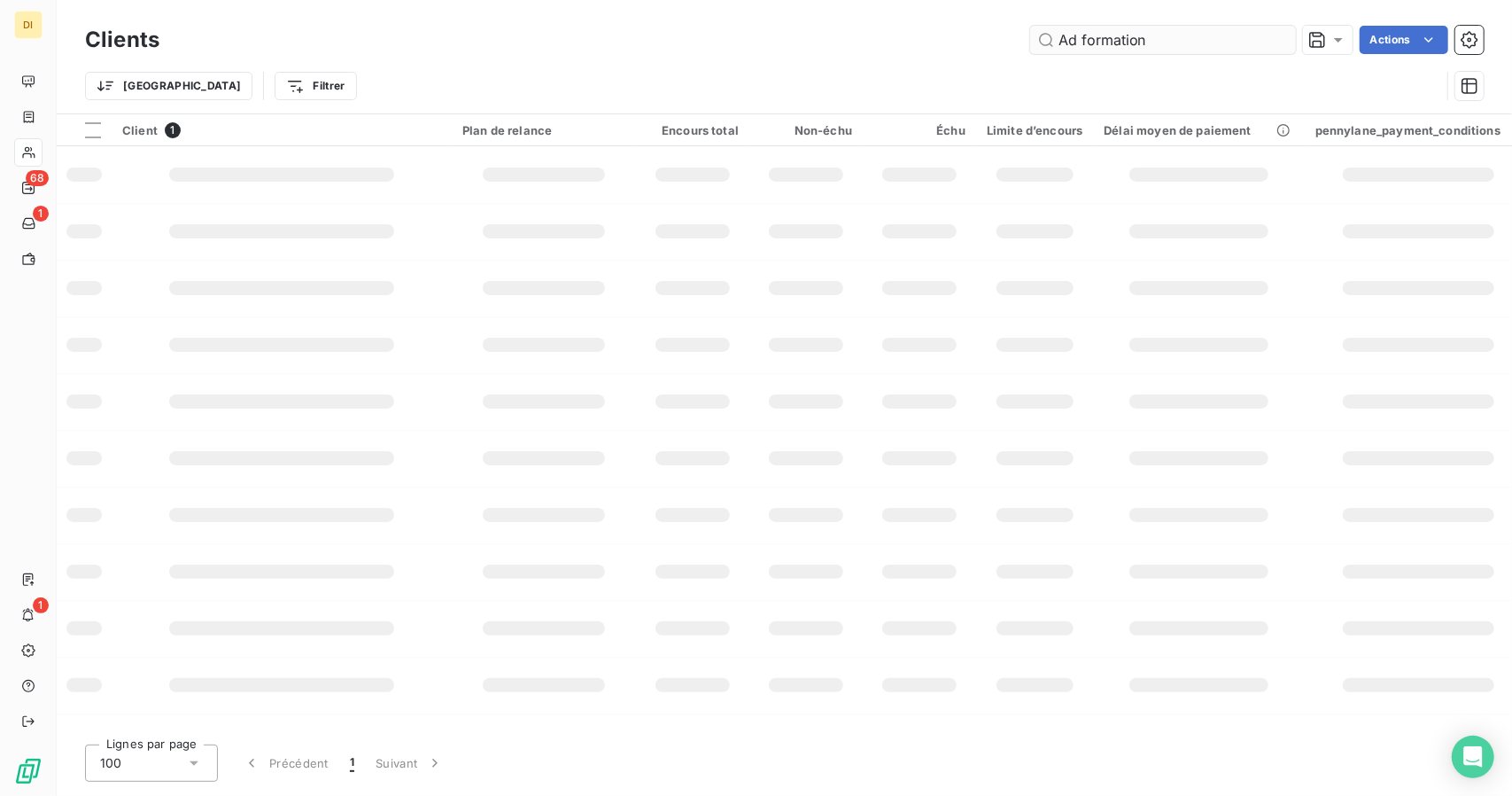
type input "Ad formation"
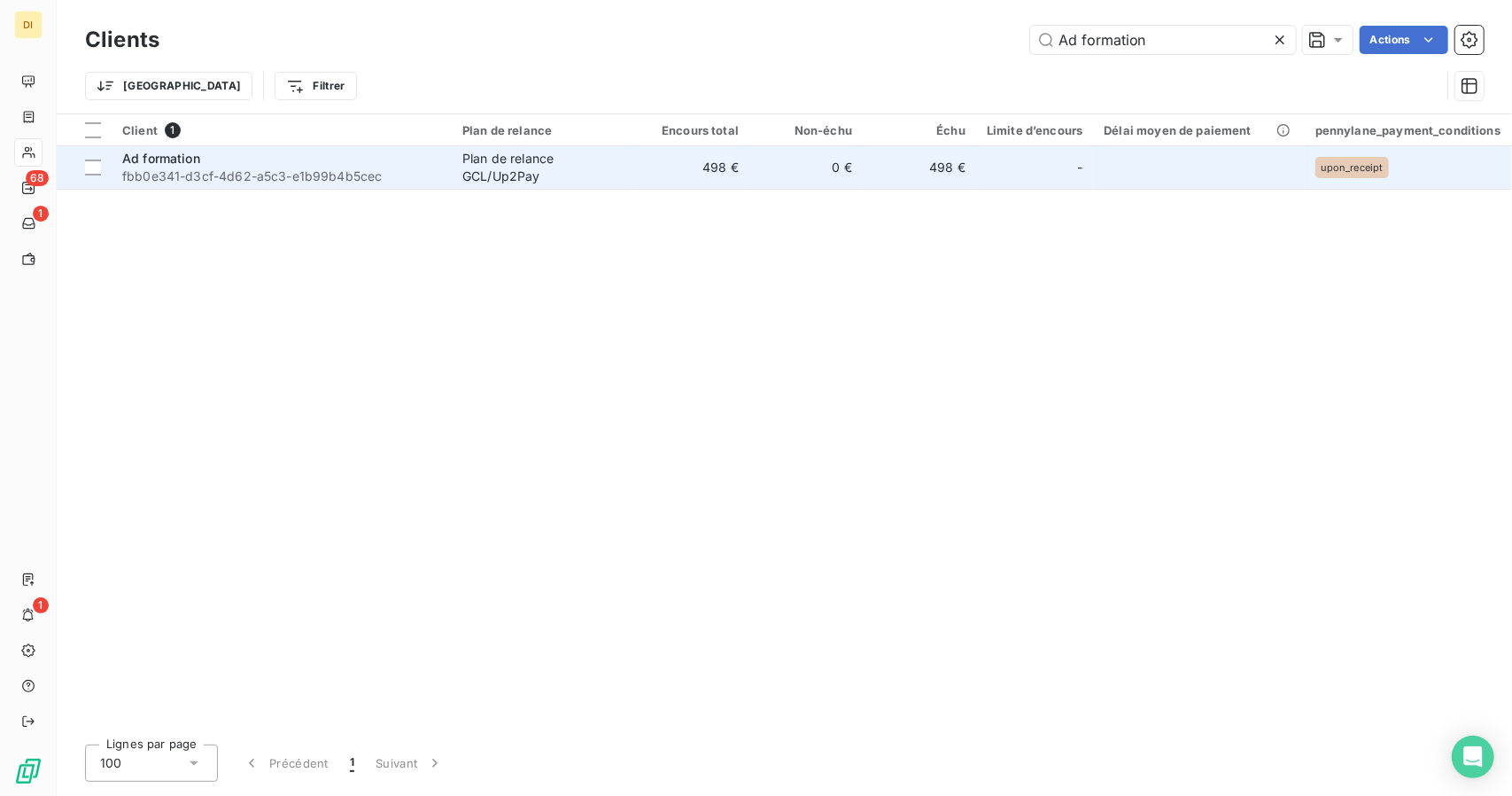
click at [834, 174] on td "0 €" at bounding box center [806, 166] width 114 height 42
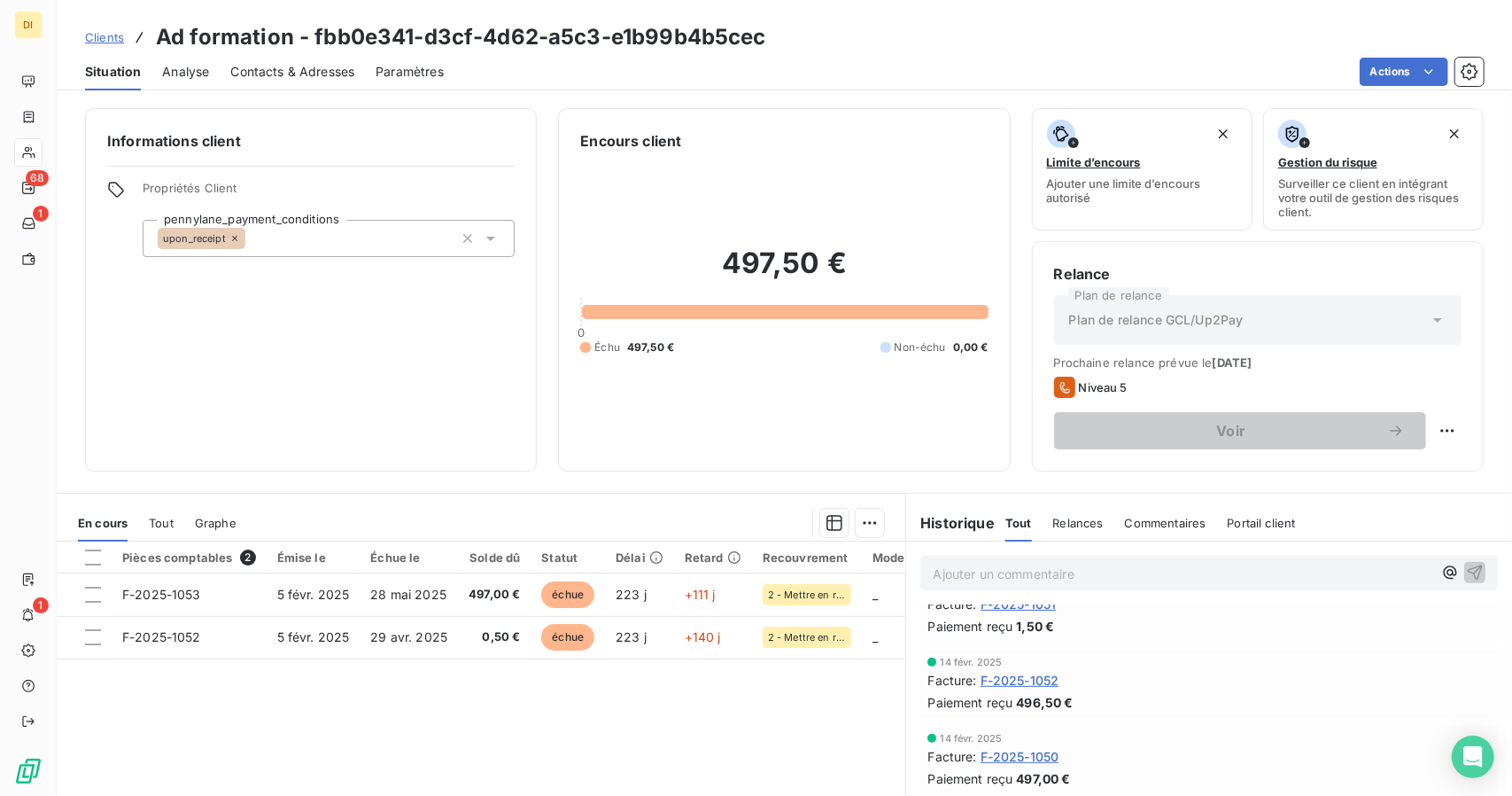
scroll to position [590, 0]
click at [1032, 677] on span "F-2025-1052" at bounding box center [1020, 676] width 79 height 19
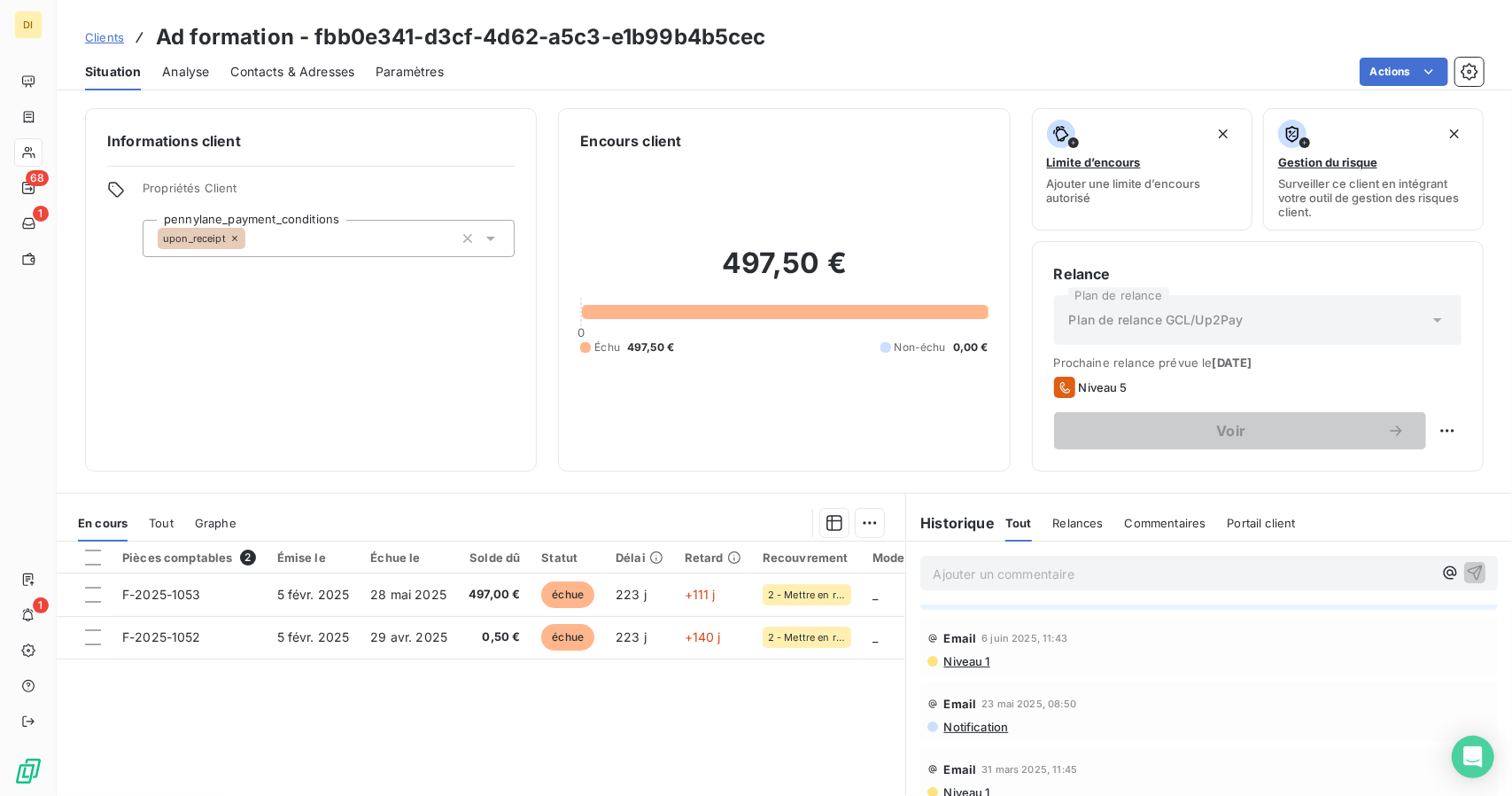
scroll to position [345, 0]
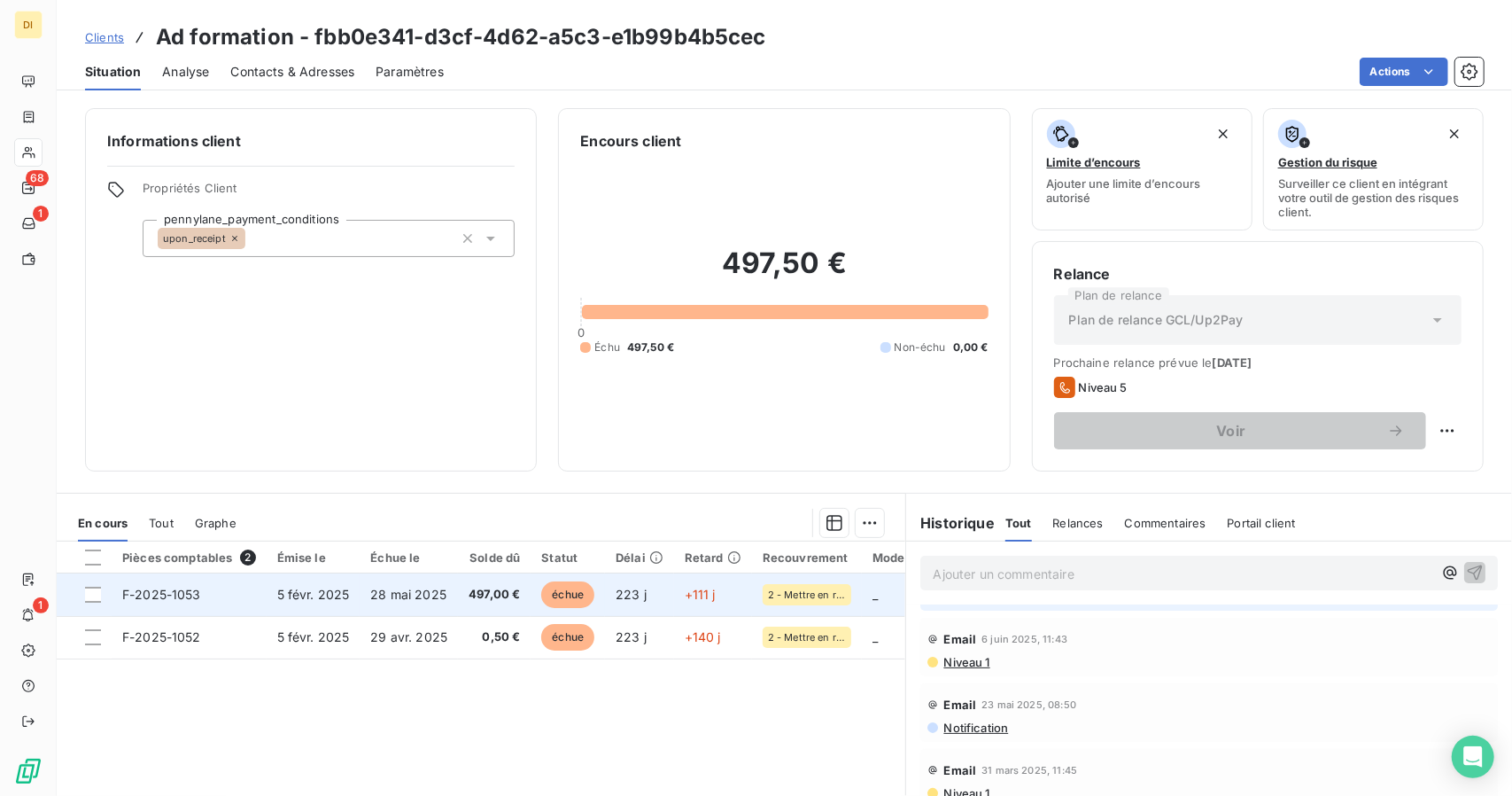
click at [616, 597] on span "223 j" at bounding box center [631, 593] width 31 height 15
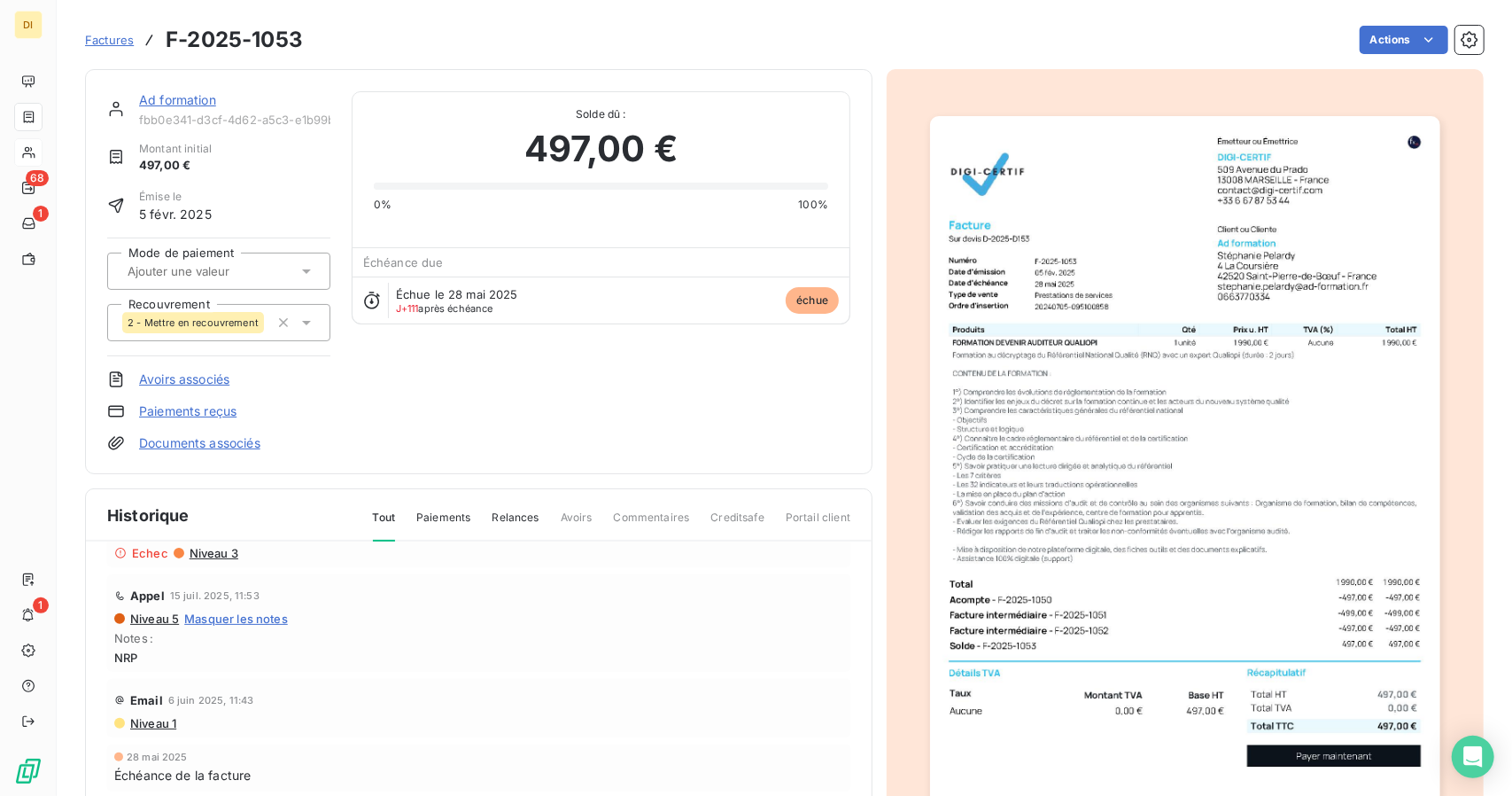
scroll to position [271, 0]
click at [1047, 293] on img "button" at bounding box center [1184, 477] width 509 height 722
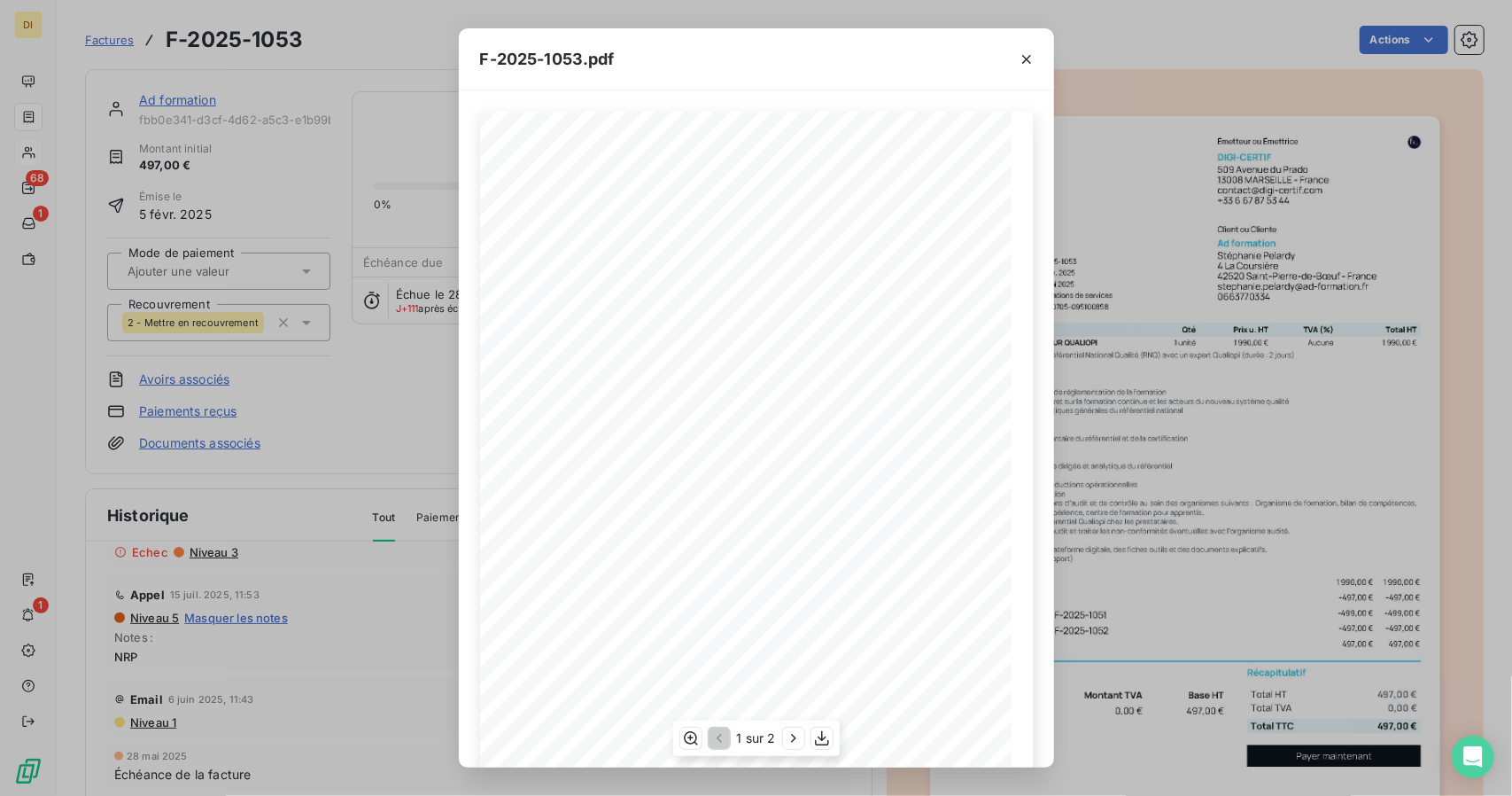
scroll to position [138, 0]
click at [819, 733] on icon "button" at bounding box center [822, 738] width 18 height 18
click at [1169, 602] on div "F-2025-1053.pdf 497,00 ¬ 0,00 ¬ 497,00 ¬ Émetteur ou Émettrice DIGI-CERTIF [STR…" at bounding box center [756, 398] width 1512 height 796
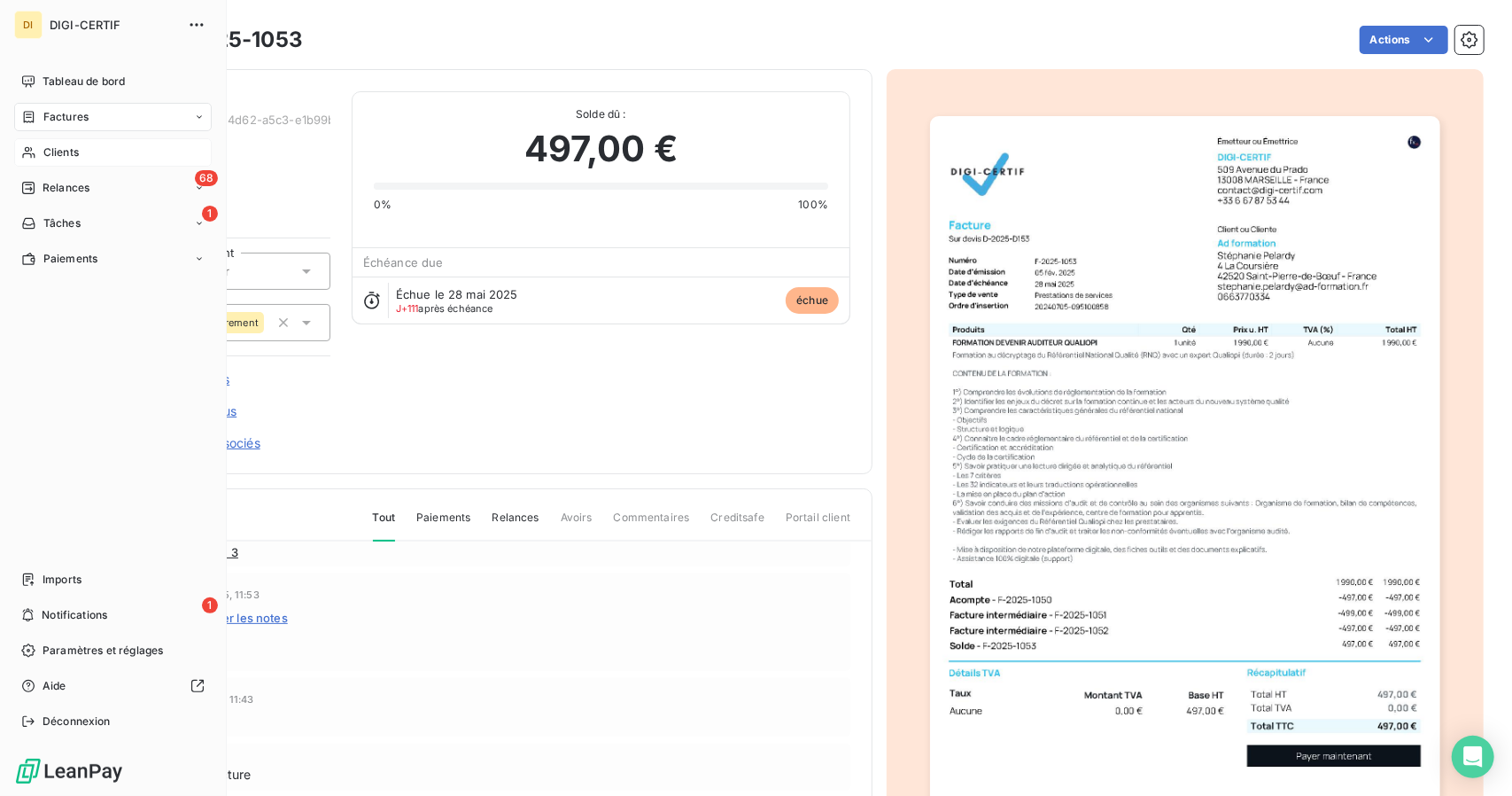
click at [41, 149] on div "Clients" at bounding box center [113, 152] width 198 height 28
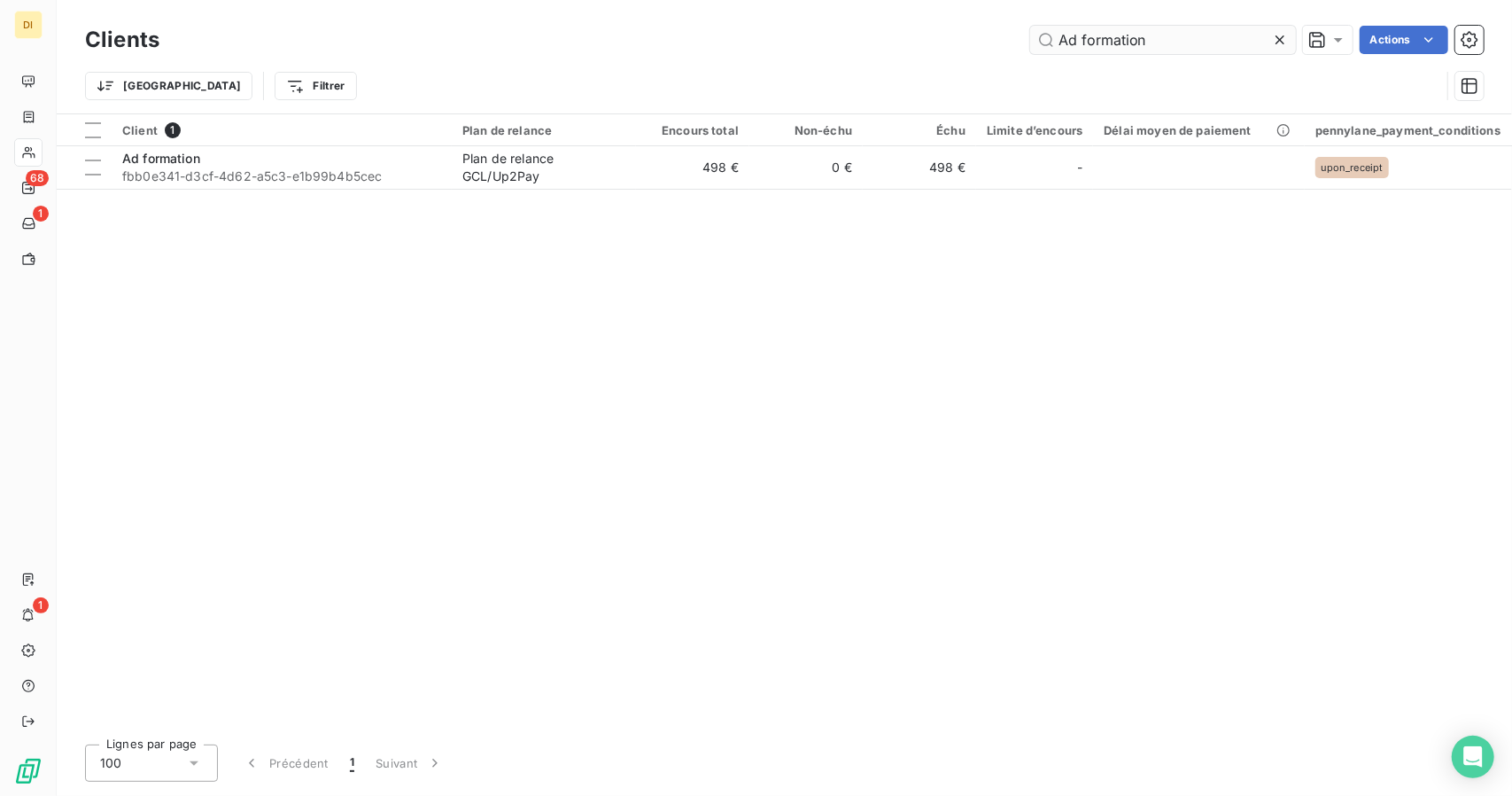
click at [1092, 34] on input "Ad formation" at bounding box center [1164, 39] width 266 height 28
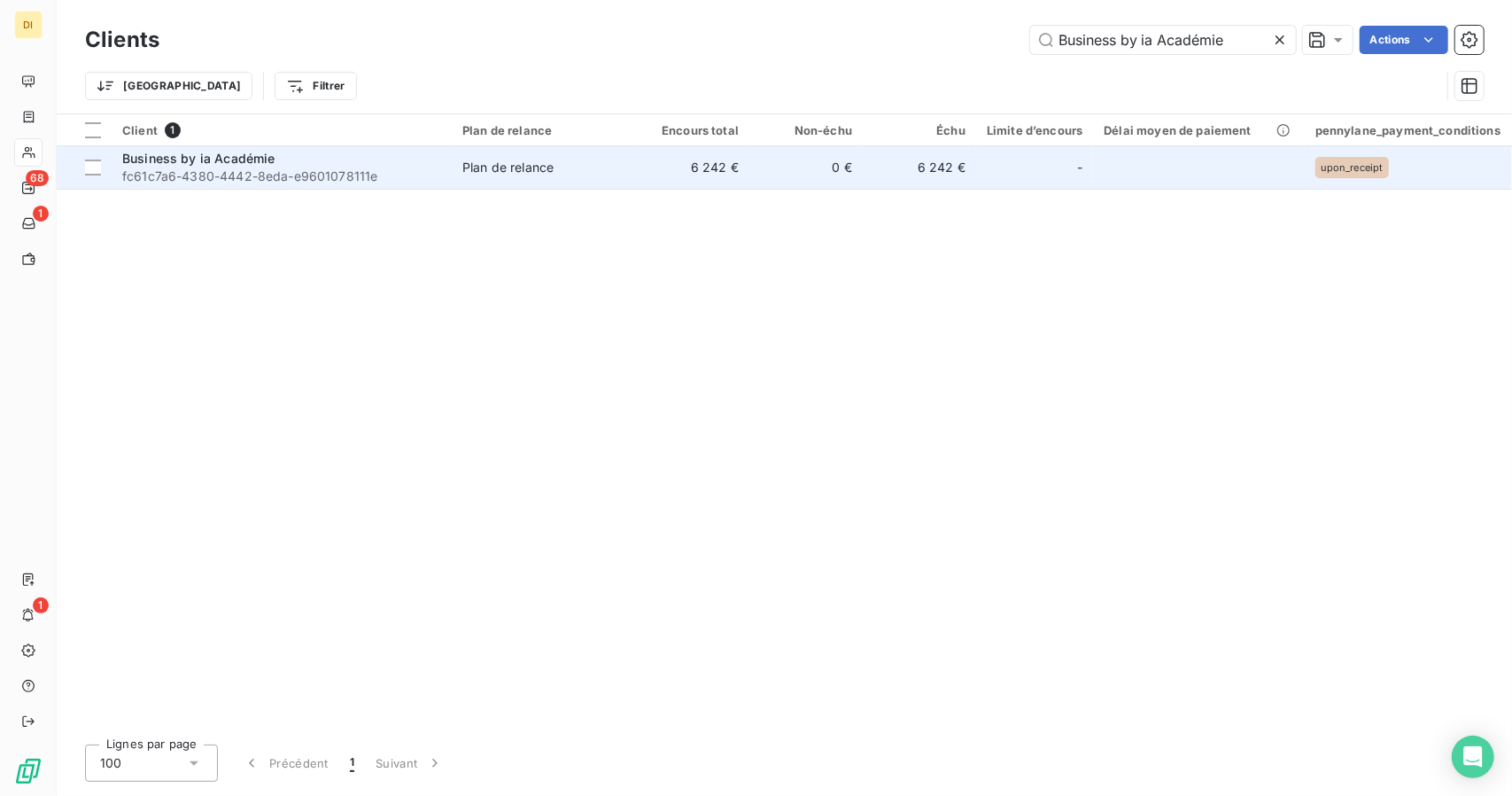
type input "Business by ia Académie"
click at [652, 171] on td "6 242 €" at bounding box center [693, 166] width 114 height 42
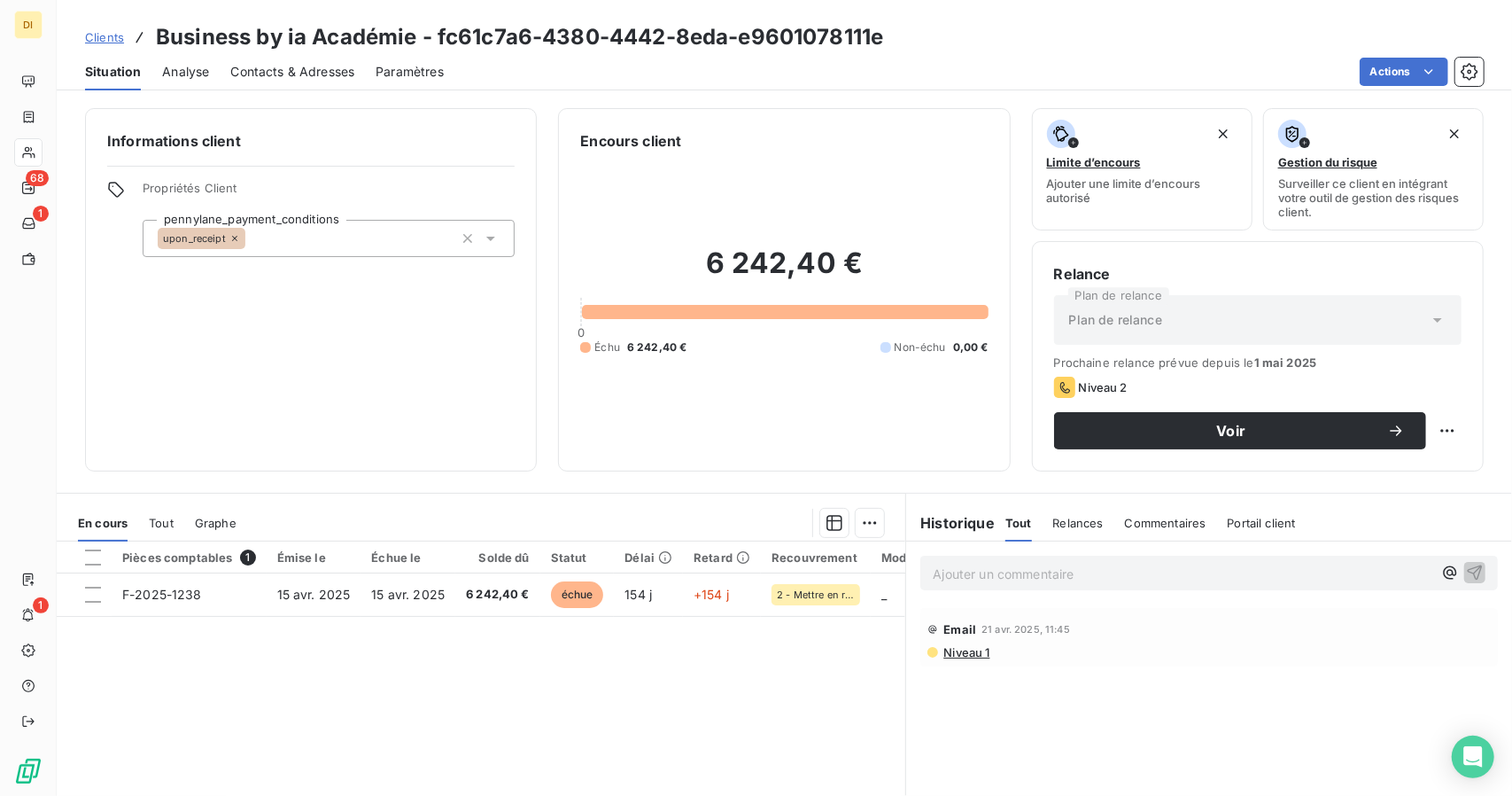
click at [111, 38] on span "Clients" at bounding box center [105, 37] width 39 height 14
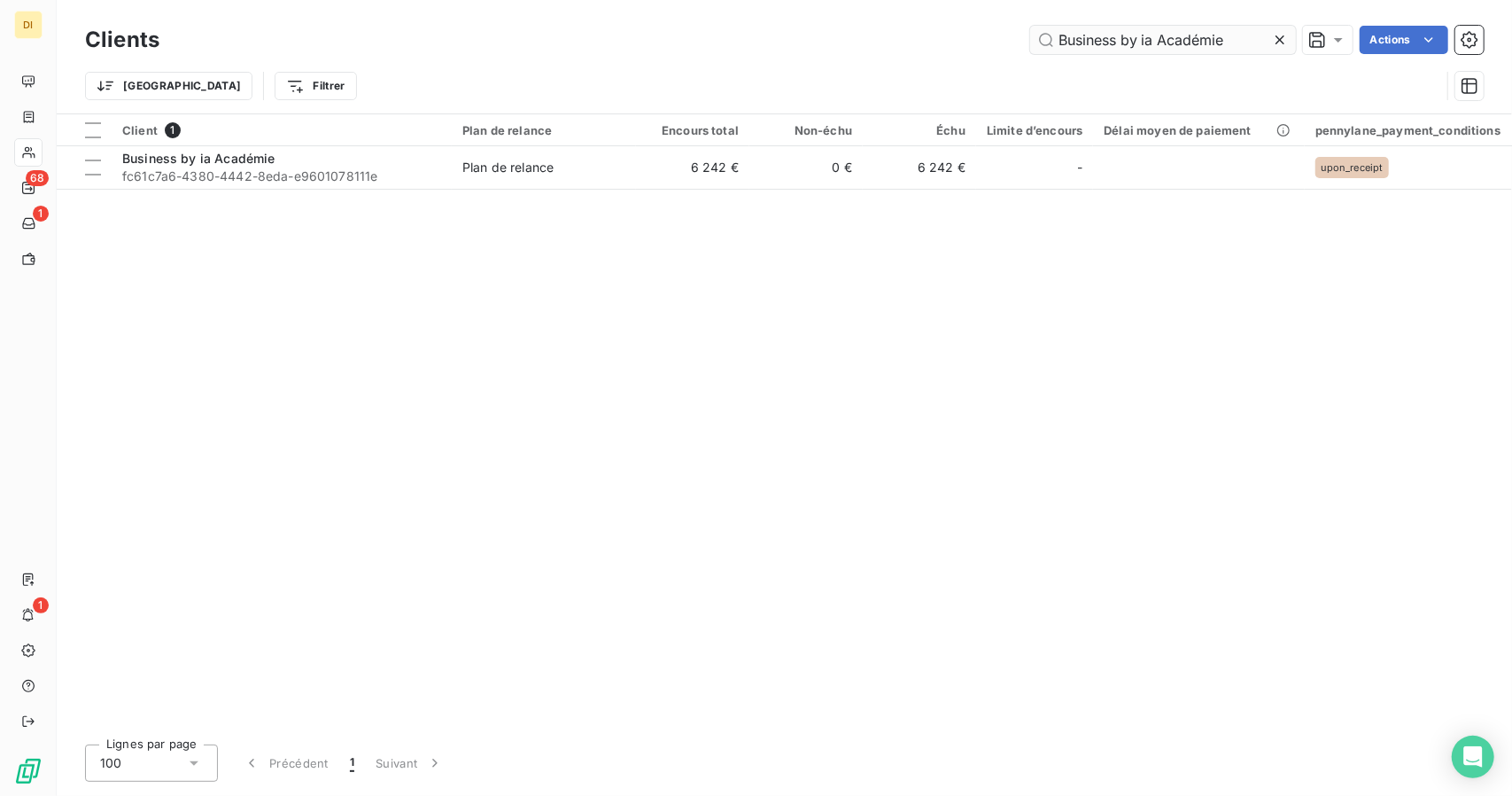
click at [1102, 26] on input "Business by ia Académie" at bounding box center [1164, 39] width 266 height 28
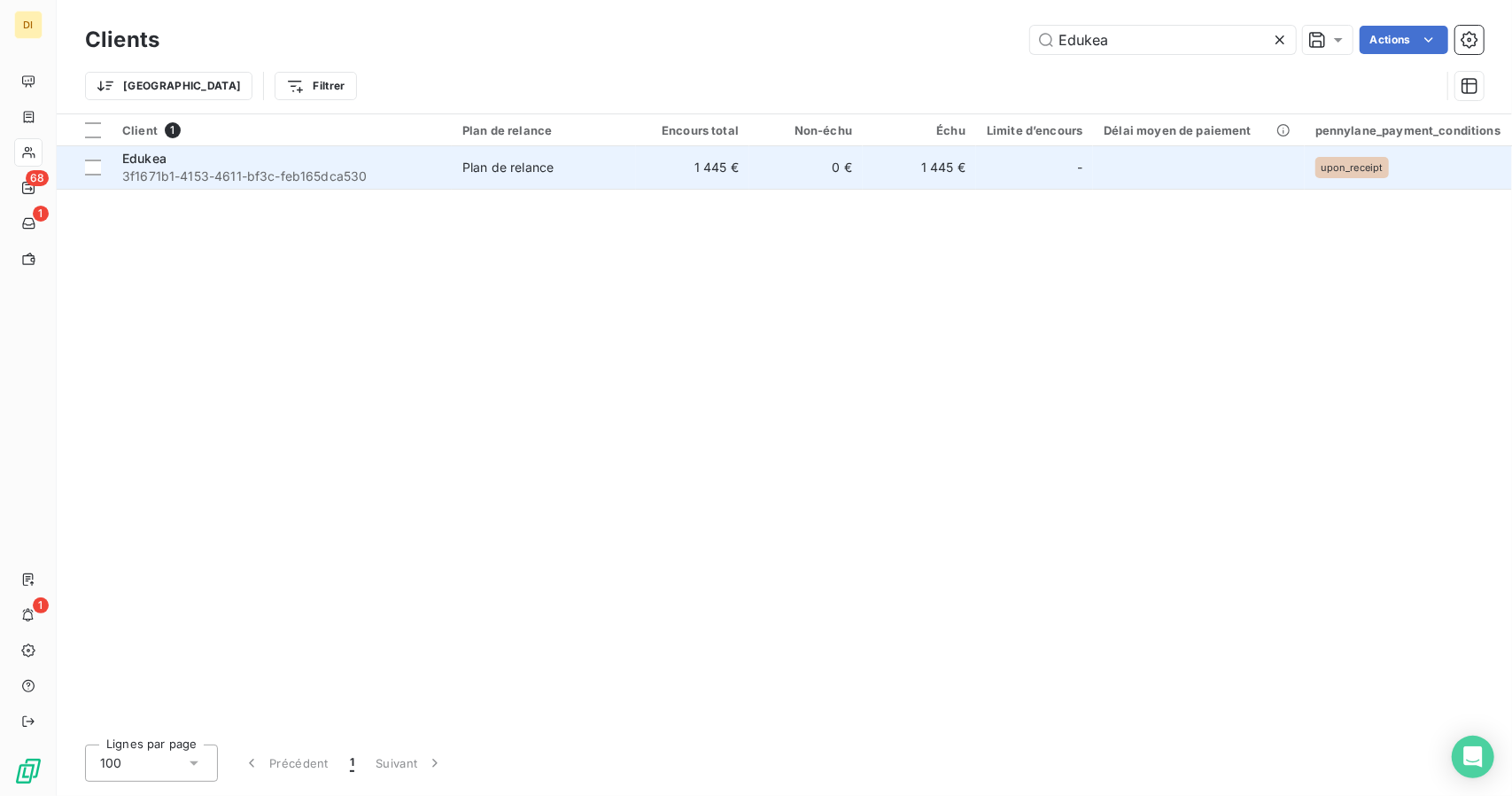
type input "Edukea"
click at [584, 154] on td "Plan de relance" at bounding box center [544, 166] width 184 height 42
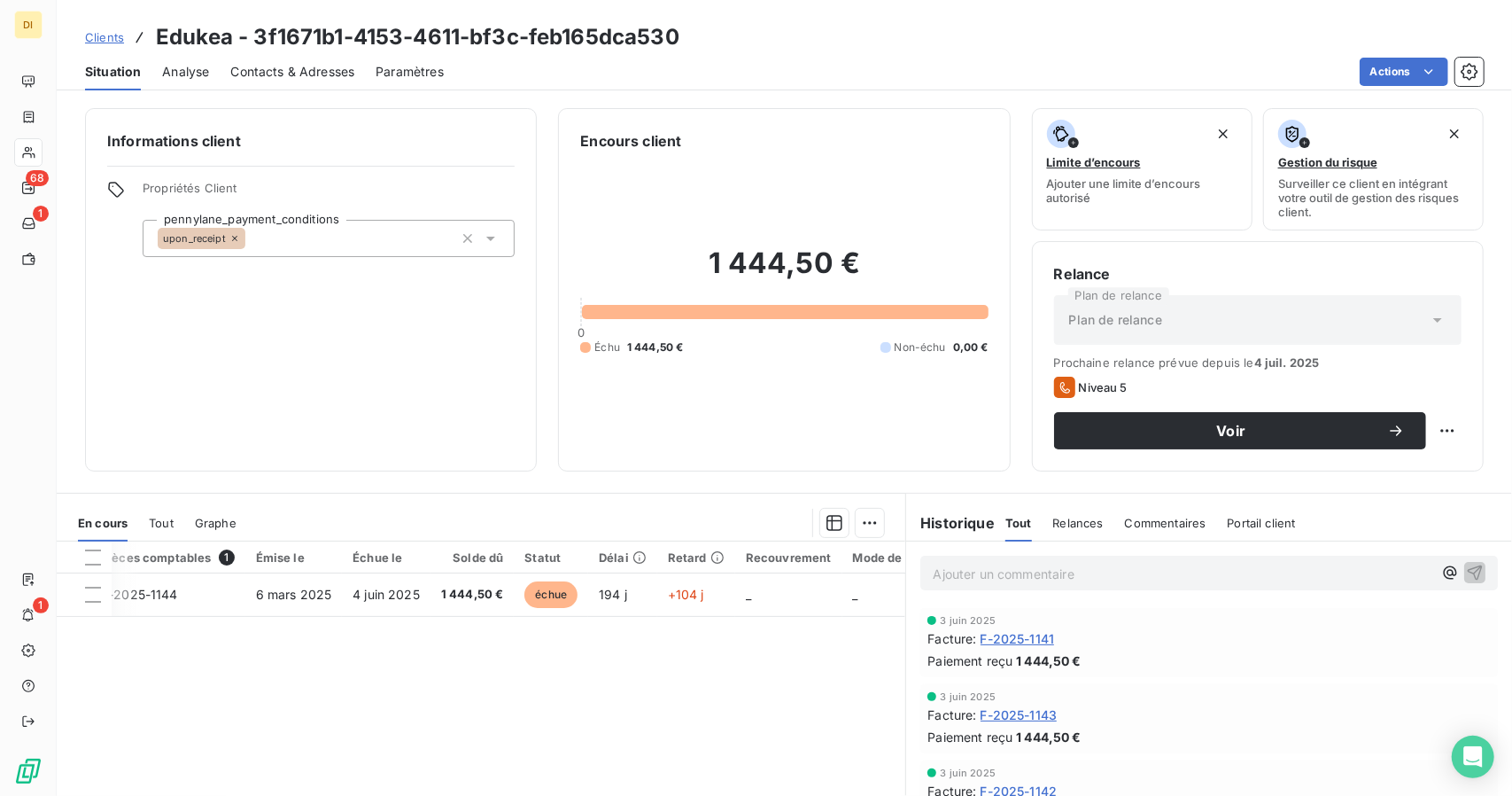
click at [1021, 642] on span "F-2025-1141" at bounding box center [1018, 638] width 74 height 19
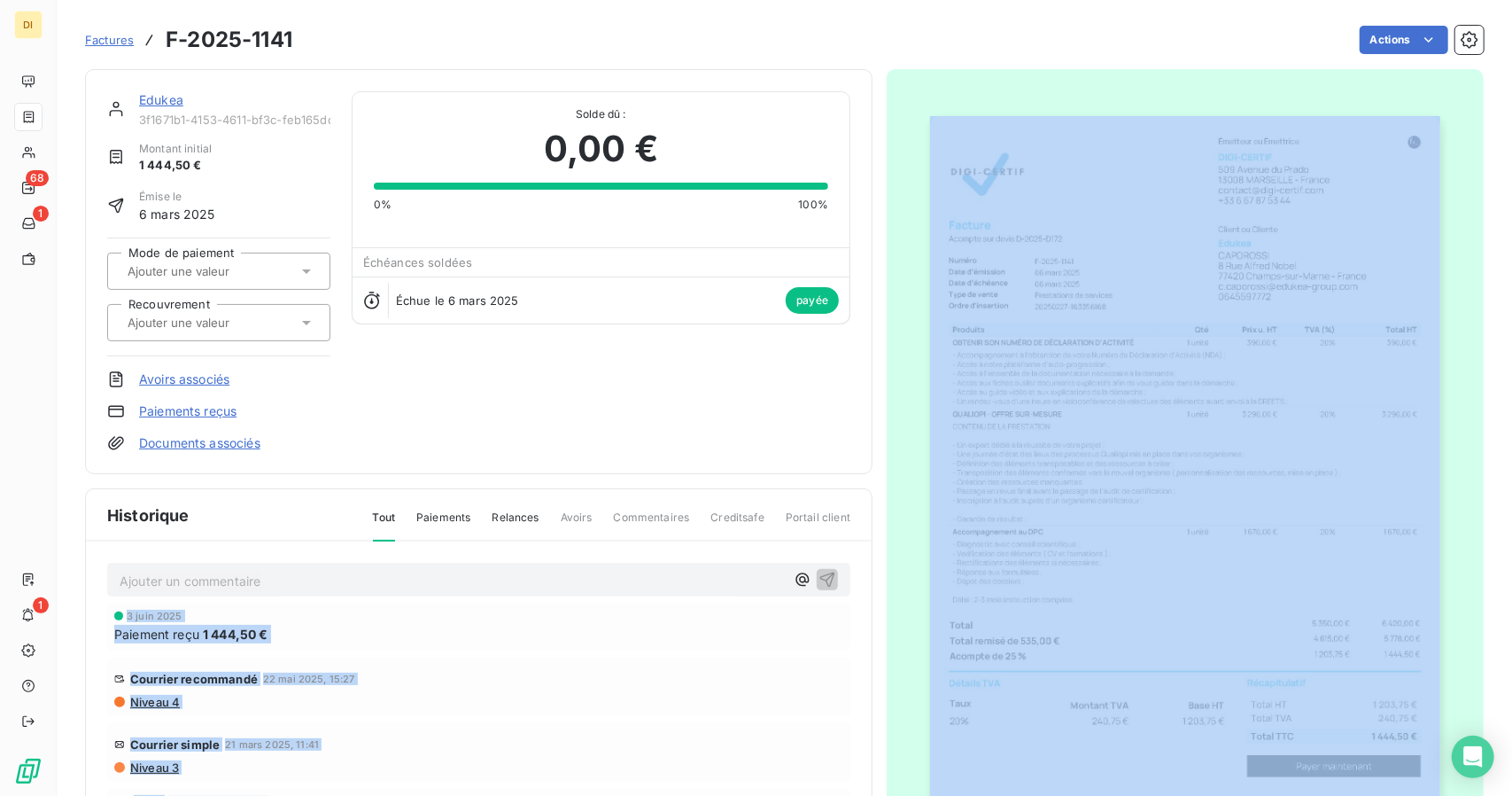
click at [1115, 639] on img "button" at bounding box center [1184, 477] width 509 height 722
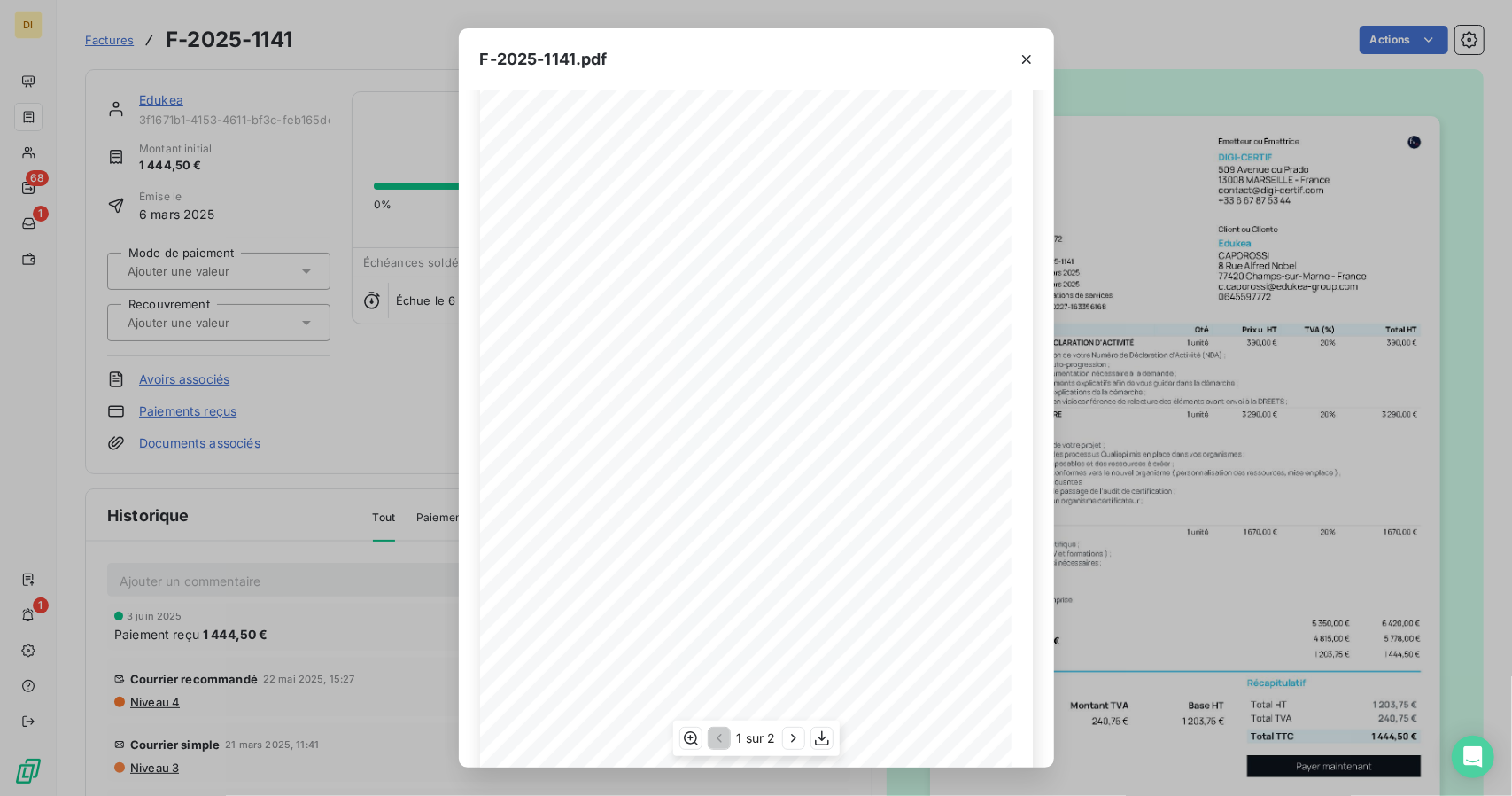
scroll to position [138, 0]
click at [1023, 61] on icon "button" at bounding box center [1027, 60] width 18 height 18
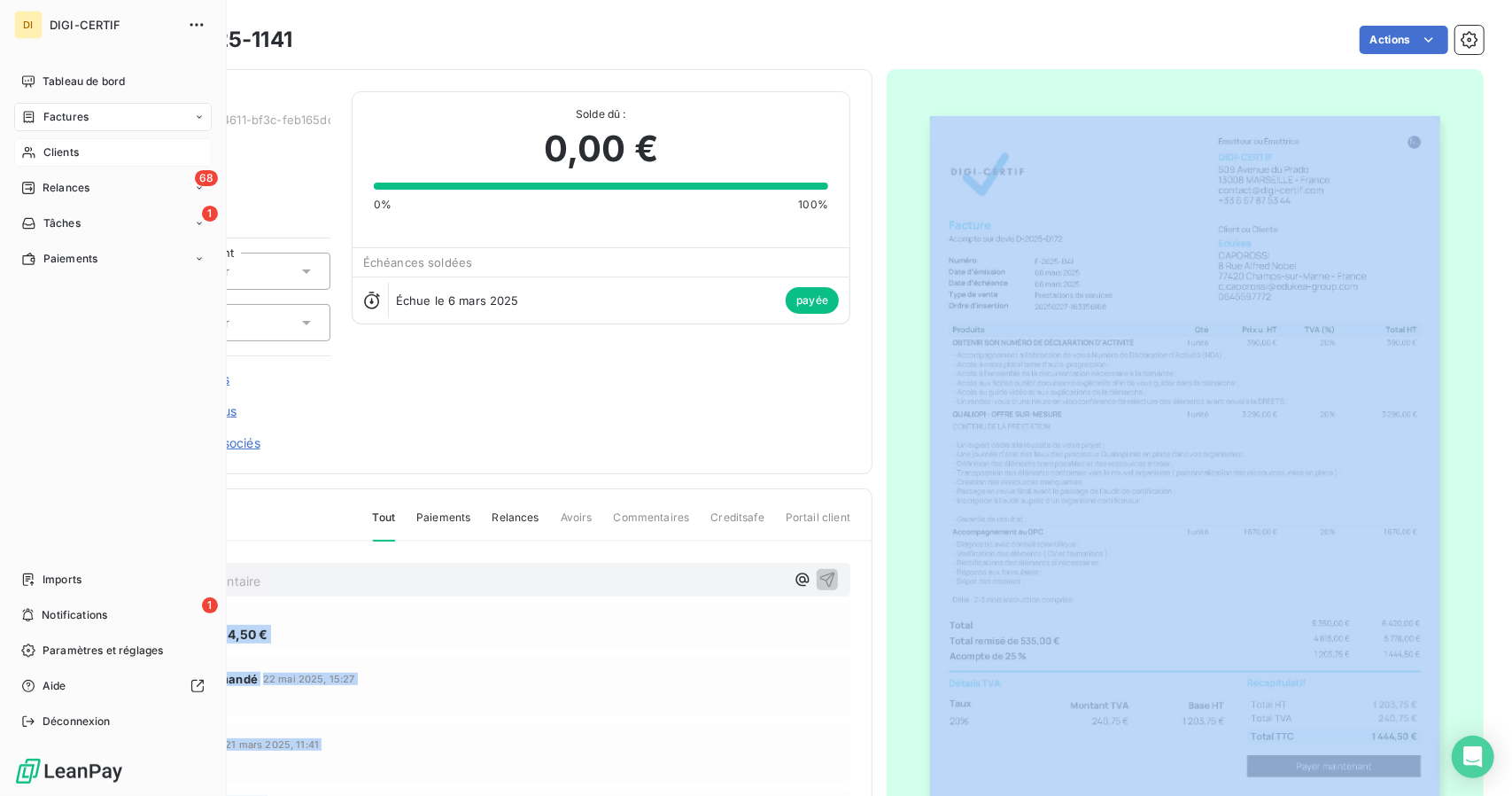
click at [42, 142] on div "Clients" at bounding box center [113, 152] width 198 height 28
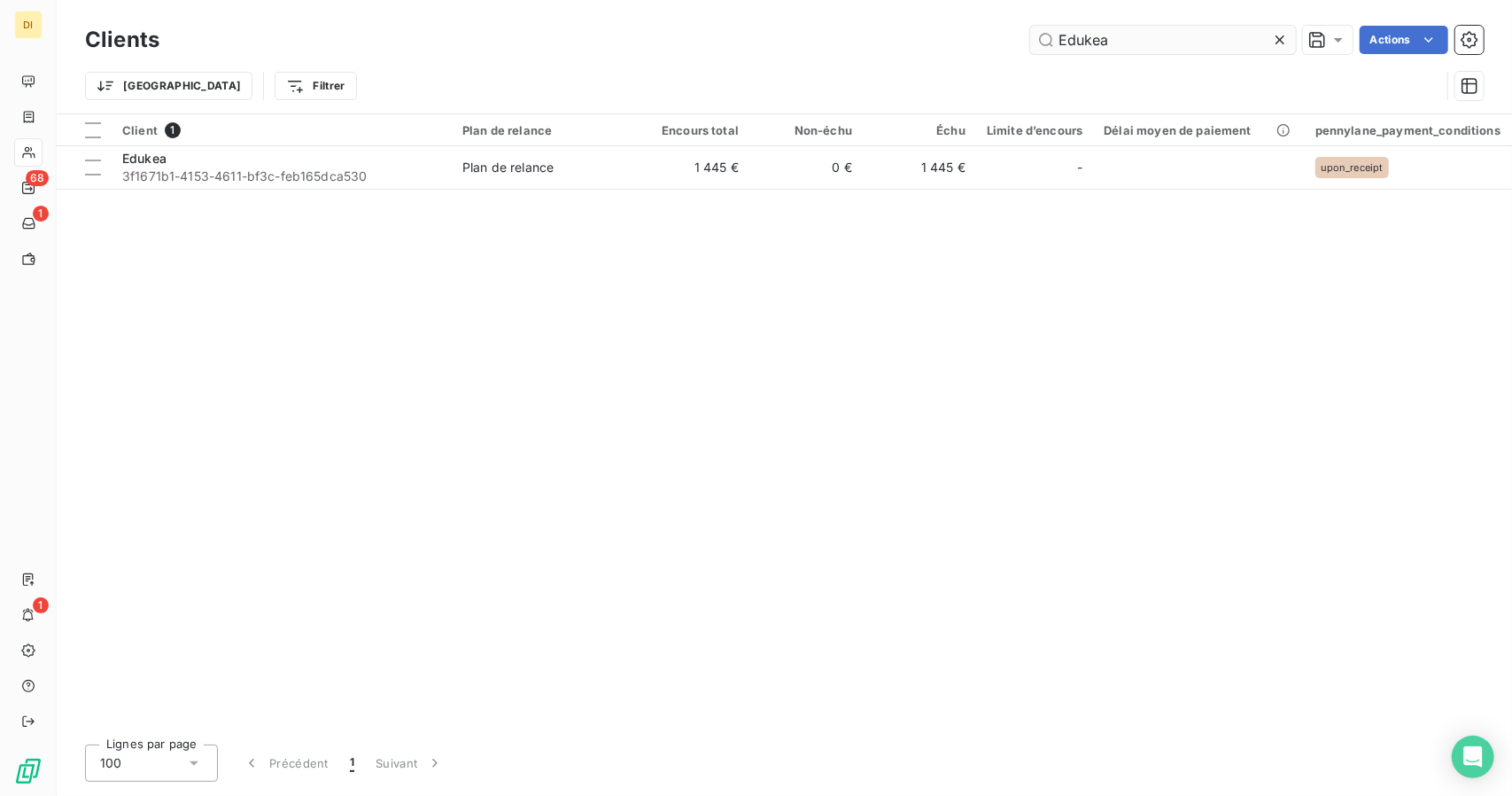
click at [1171, 43] on input "Edukea" at bounding box center [1164, 39] width 266 height 28
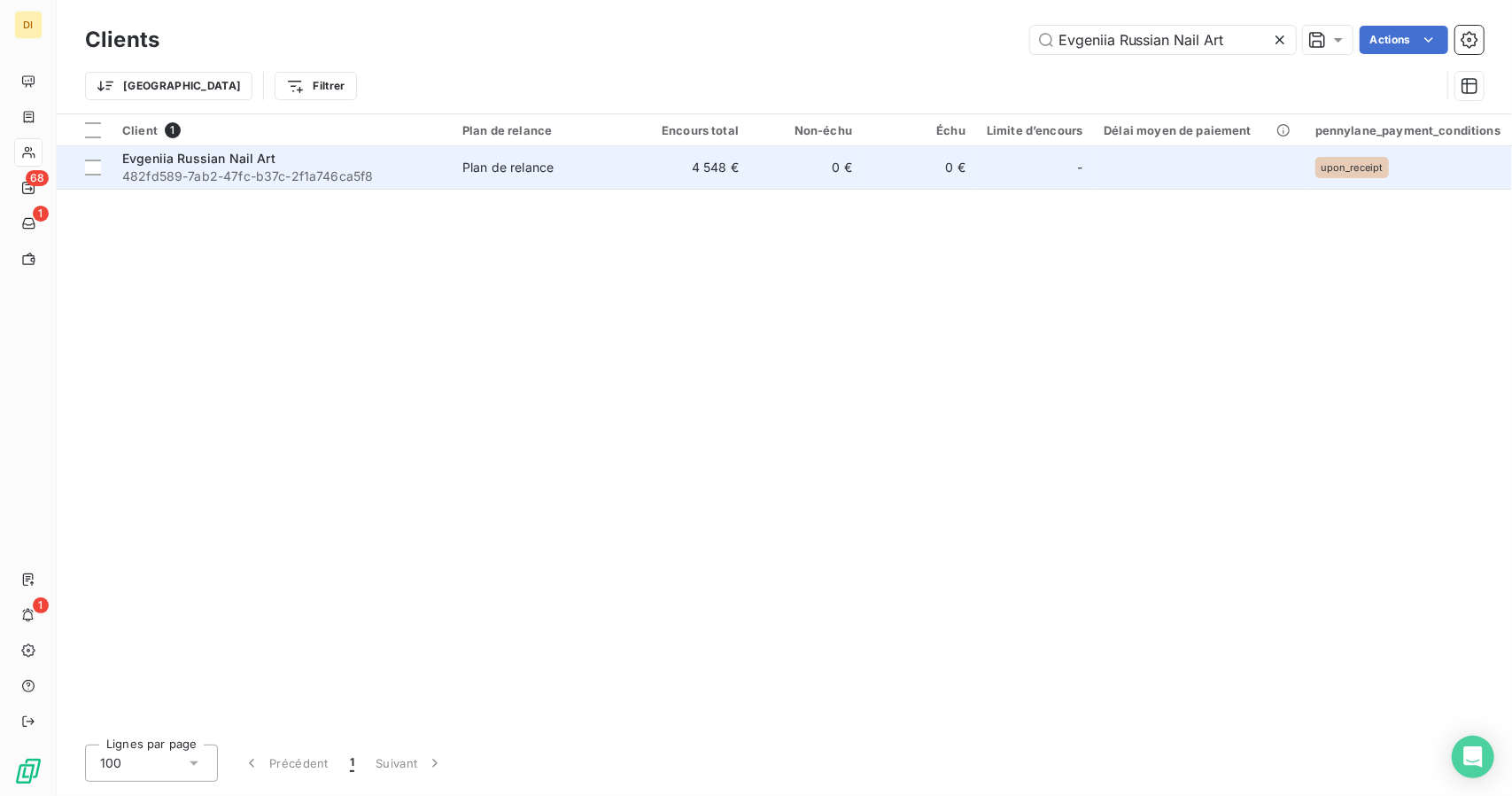
type input "Evgeniia Russian Nail Art"
click at [702, 180] on td "4 548 €" at bounding box center [693, 166] width 114 height 42
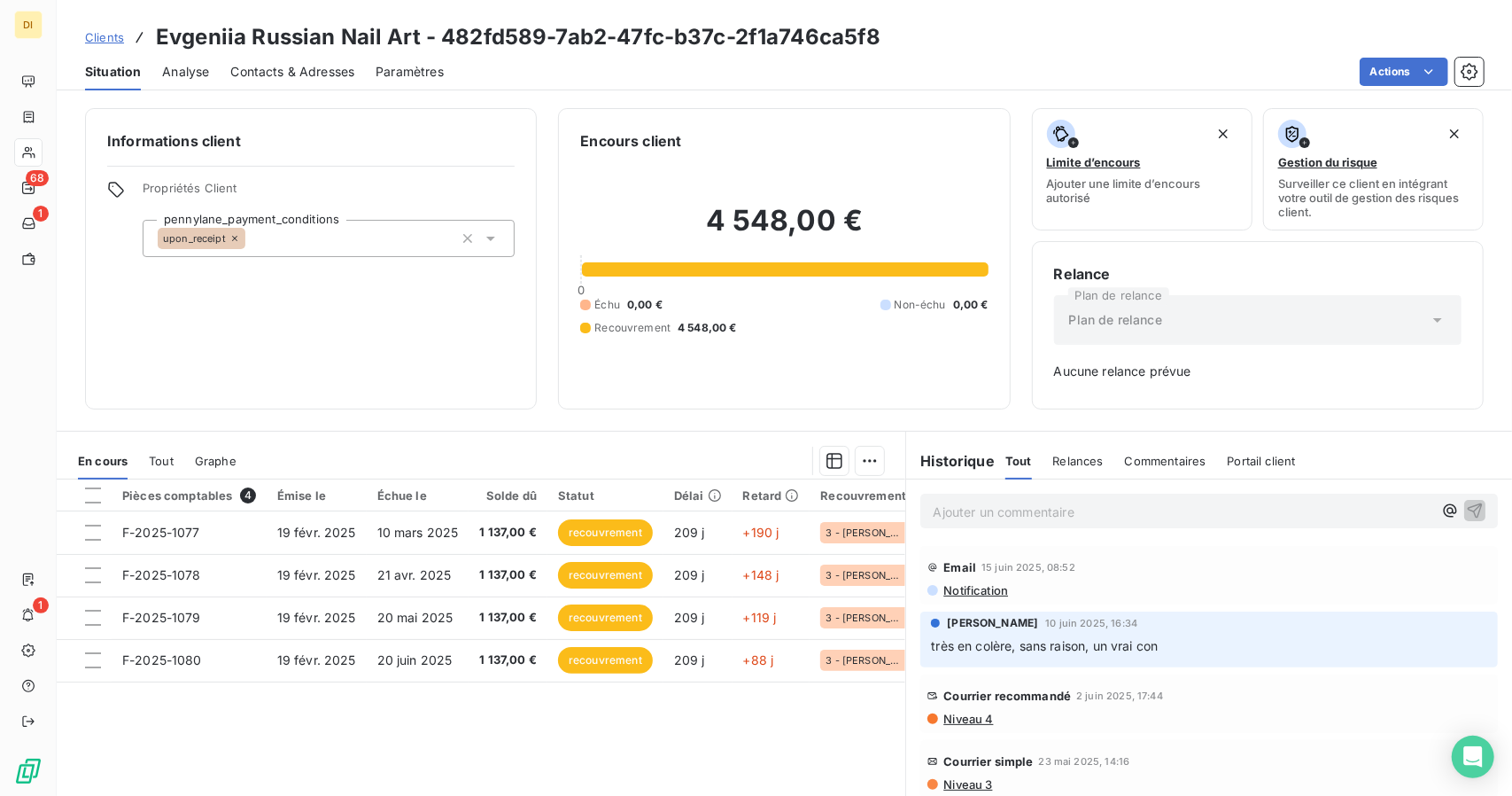
click at [109, 40] on span "Clients" at bounding box center [105, 37] width 39 height 14
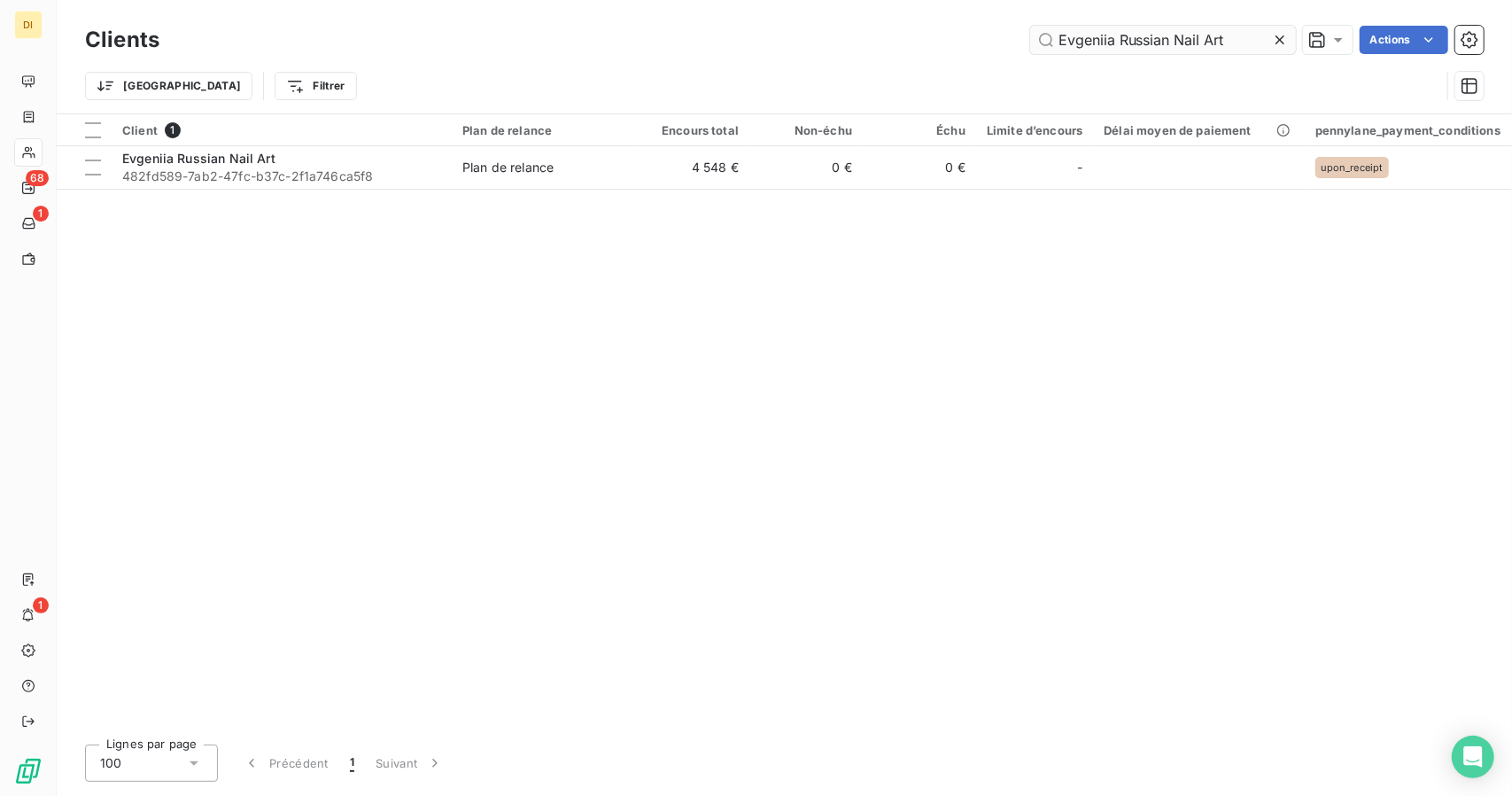
click at [1069, 32] on input "Evgeniia Russian Nail Art" at bounding box center [1164, 39] width 266 height 28
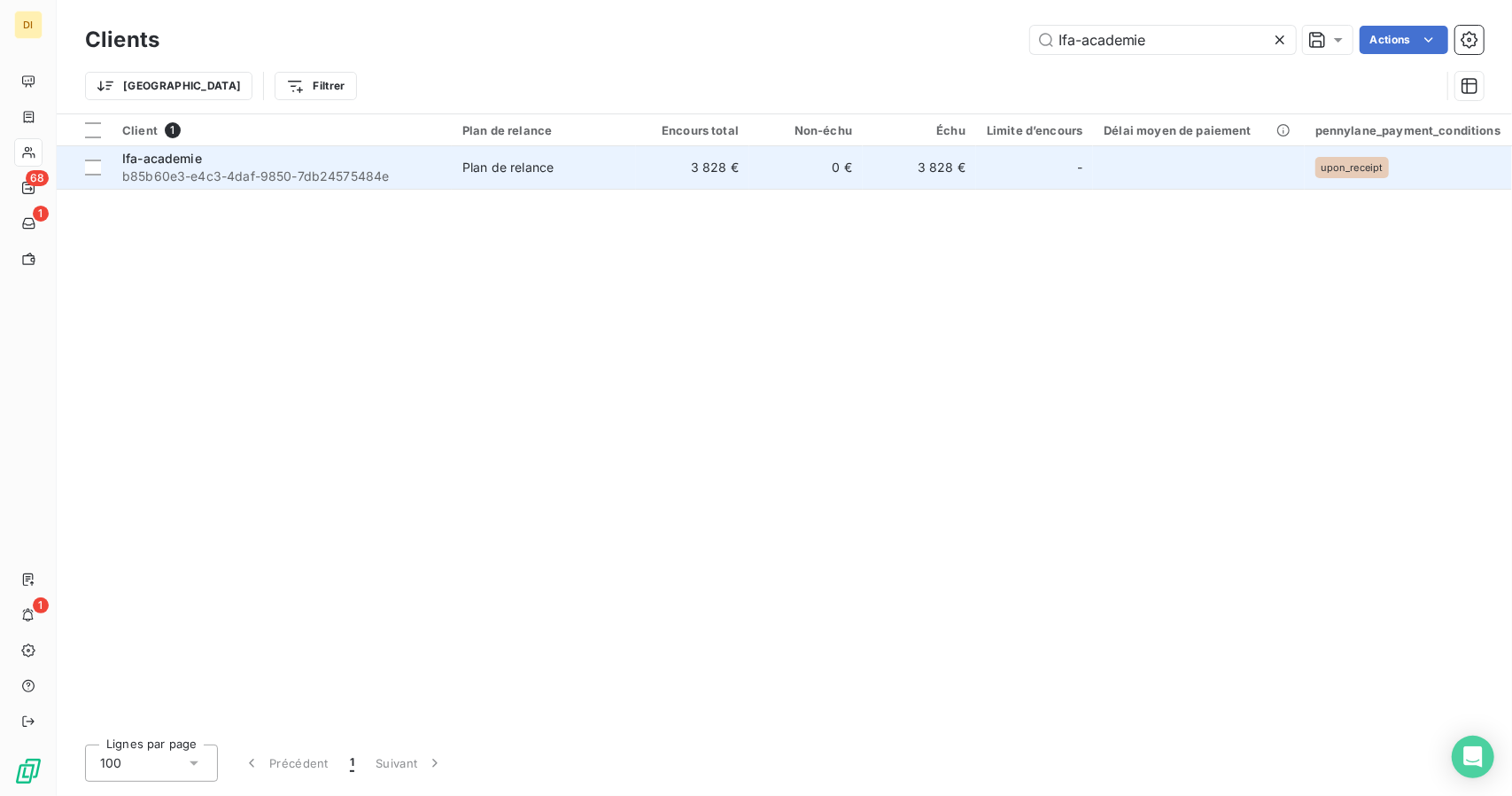
type input "Ifa-academie"
click at [505, 174] on div "Plan de relance" at bounding box center [508, 167] width 91 height 18
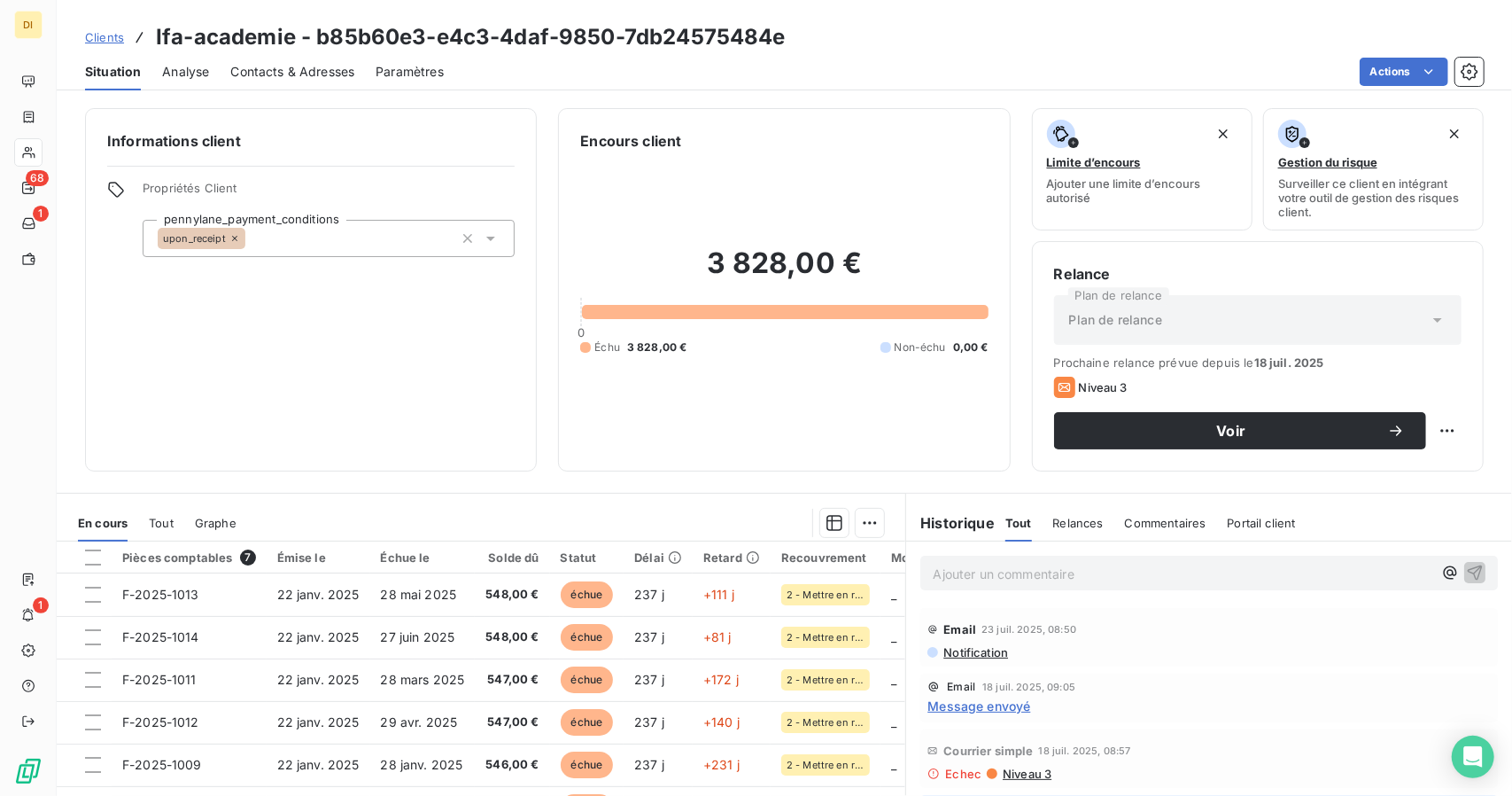
click at [333, 77] on span "Contacts & Adresses" at bounding box center [292, 71] width 124 height 18
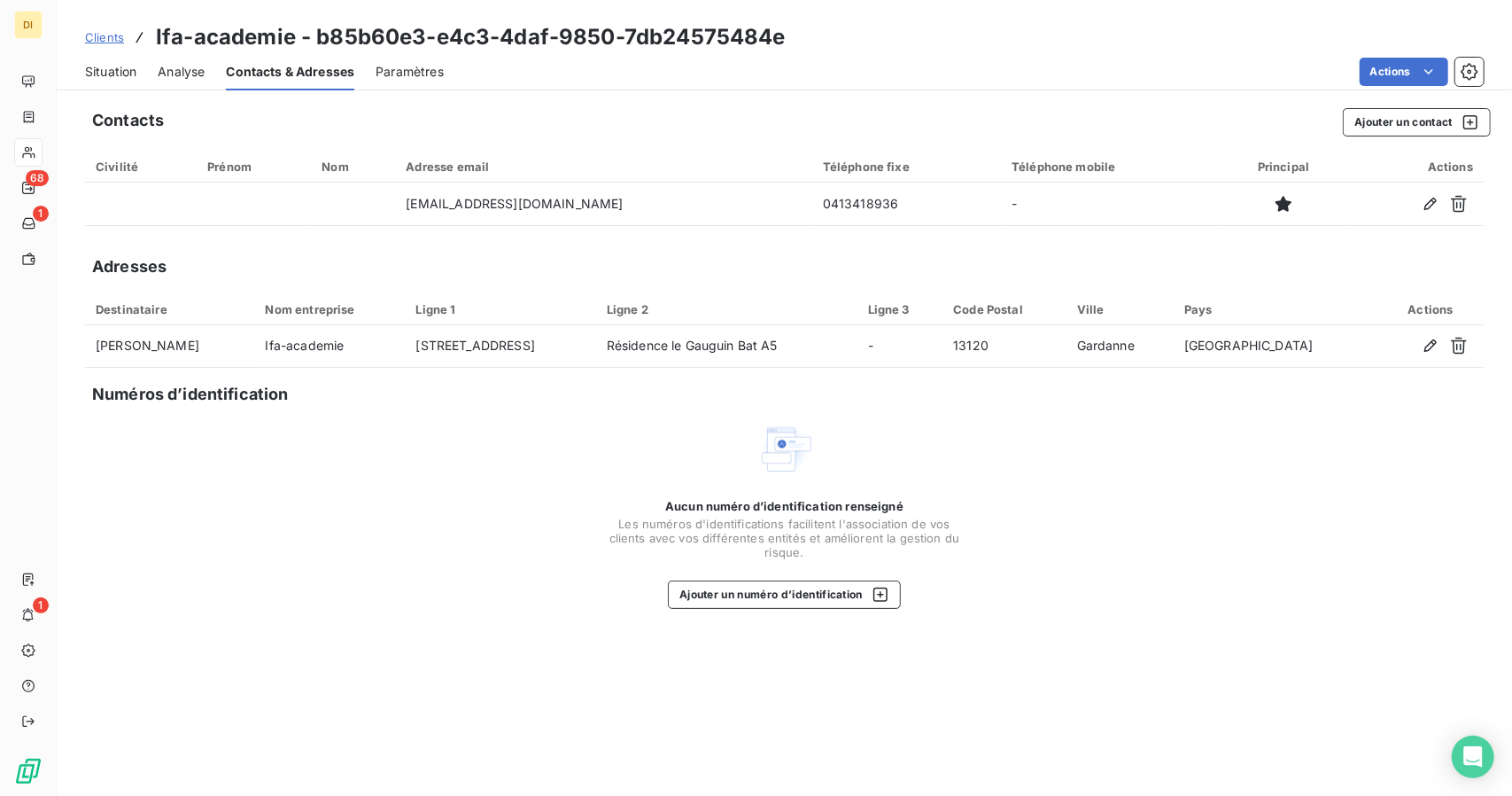
click at [112, 36] on span "Clients" at bounding box center [105, 37] width 39 height 14
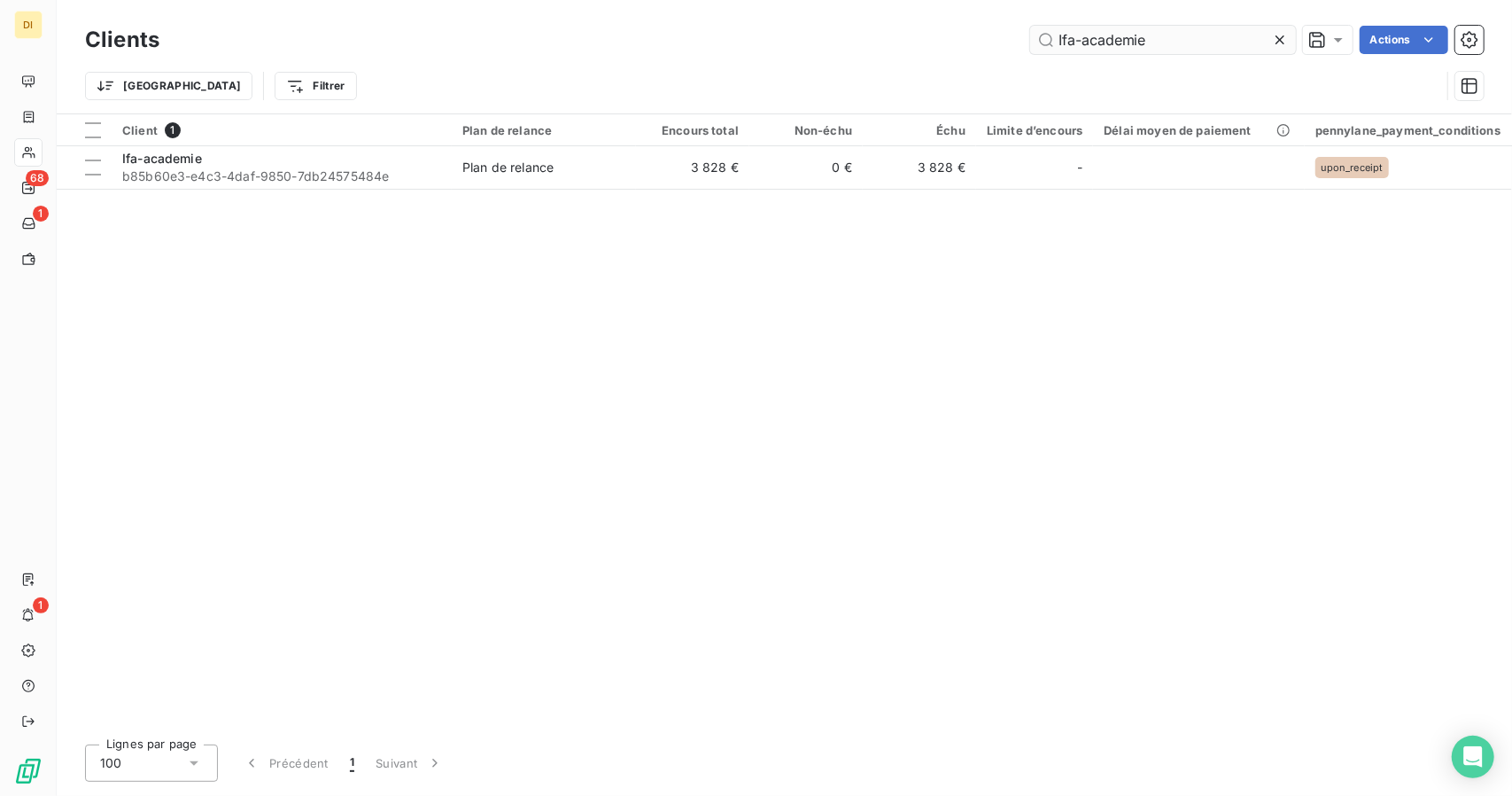
click at [1114, 33] on input "Ifa-academie" at bounding box center [1164, 39] width 266 height 28
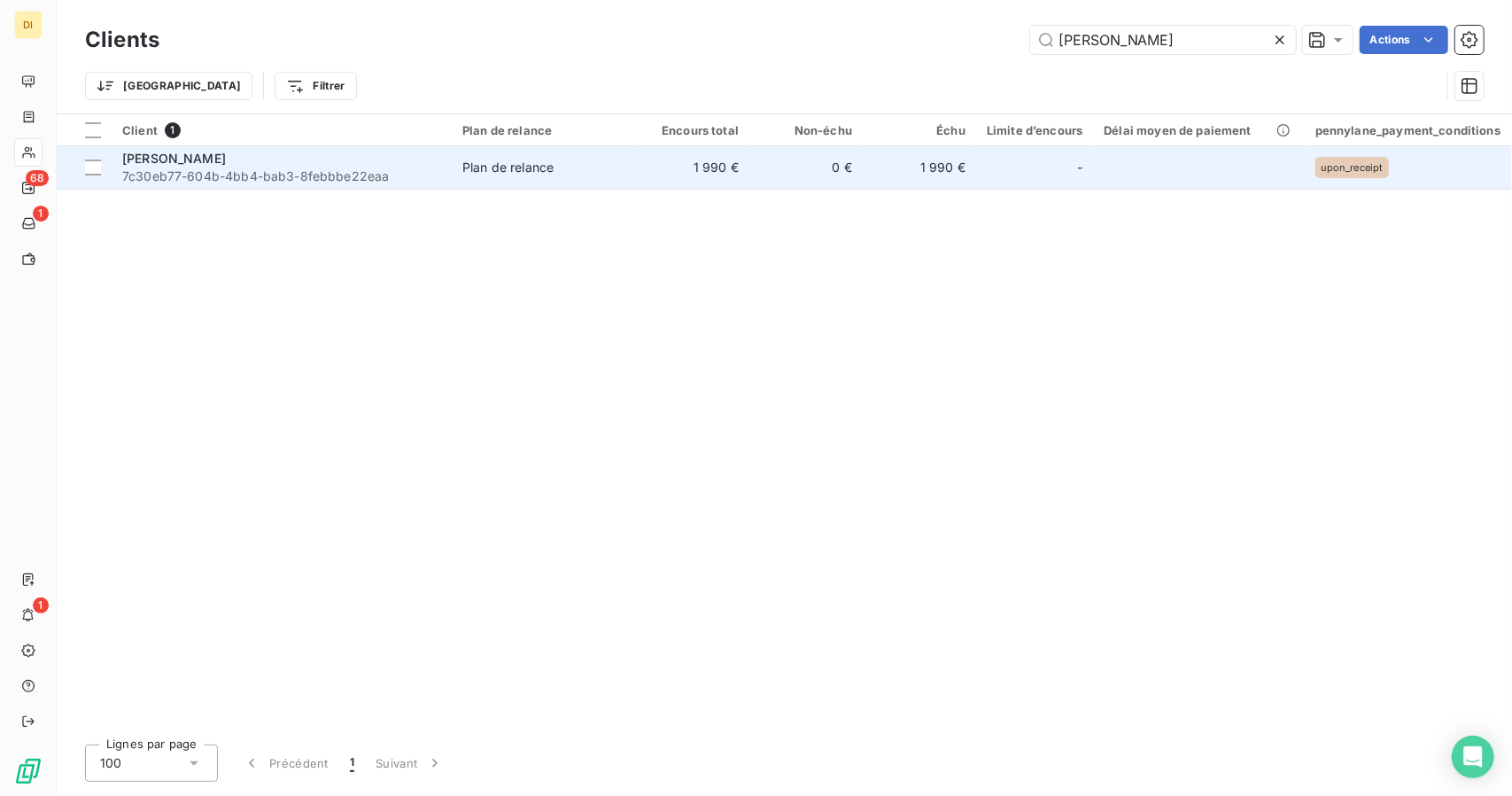
type input "[PERSON_NAME]"
click at [780, 180] on td "0 €" at bounding box center [806, 166] width 114 height 42
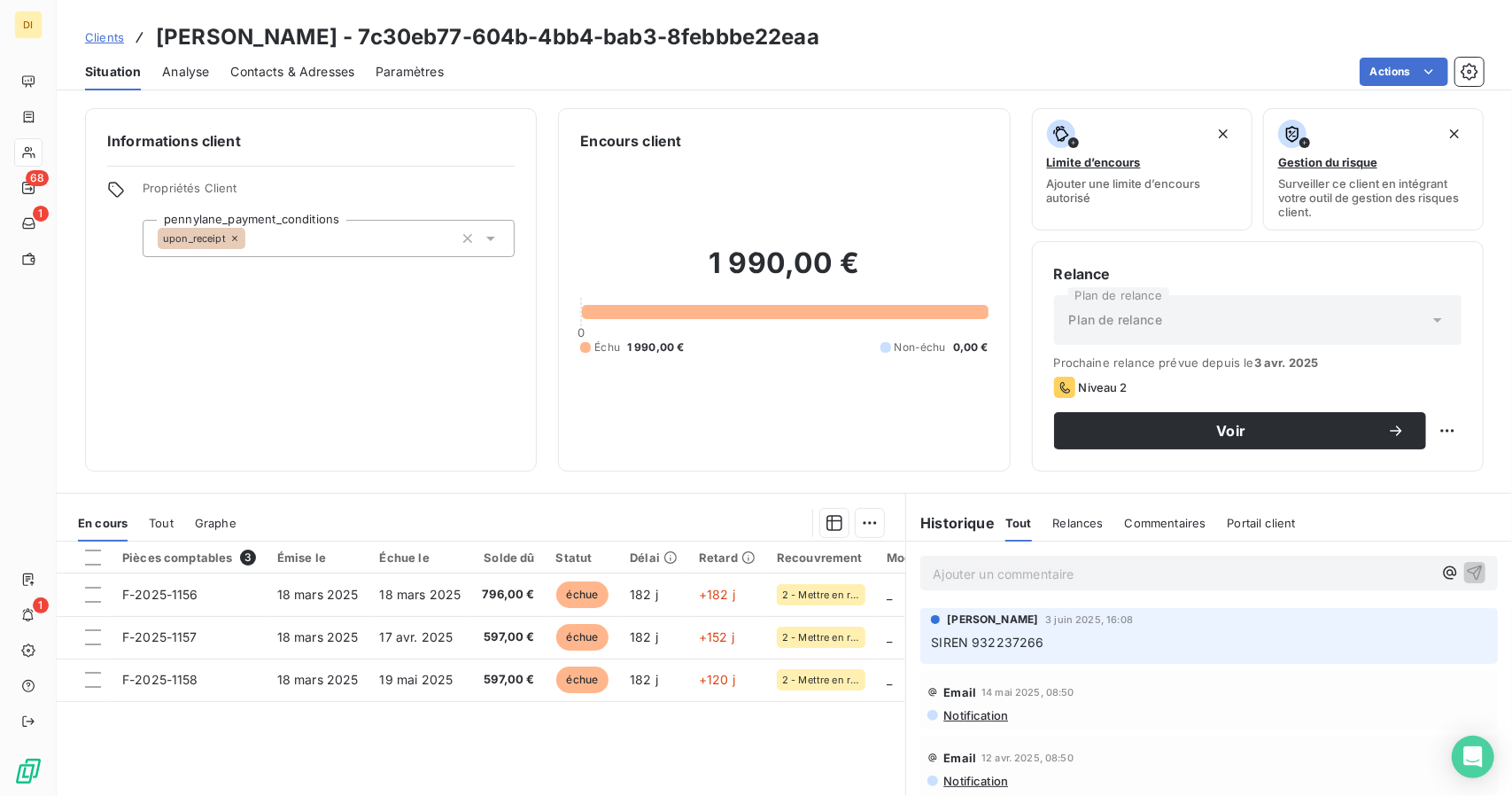
click at [96, 38] on span "Clients" at bounding box center [105, 37] width 39 height 14
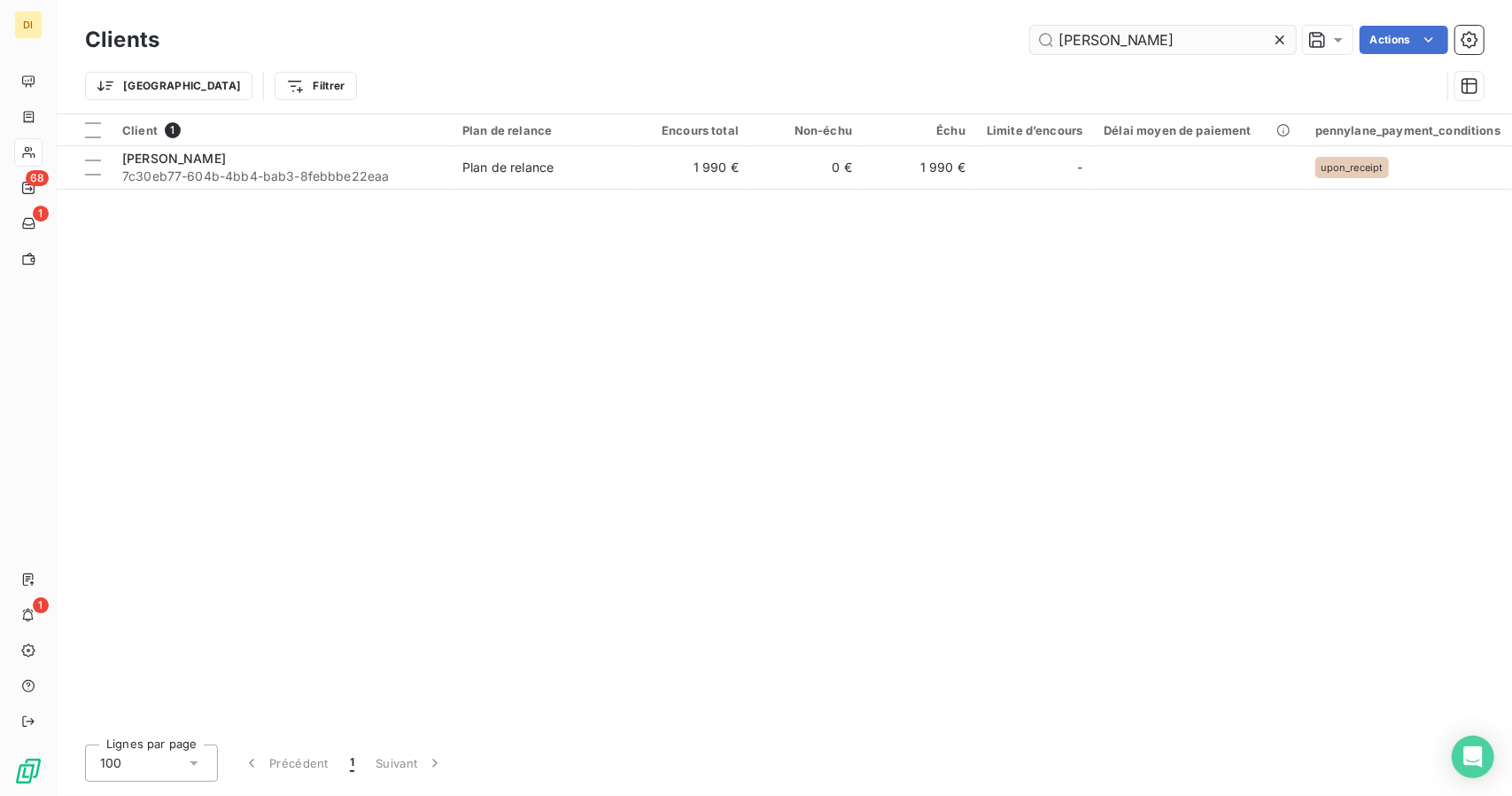
click at [1118, 41] on input "[PERSON_NAME]" at bounding box center [1164, 39] width 266 height 28
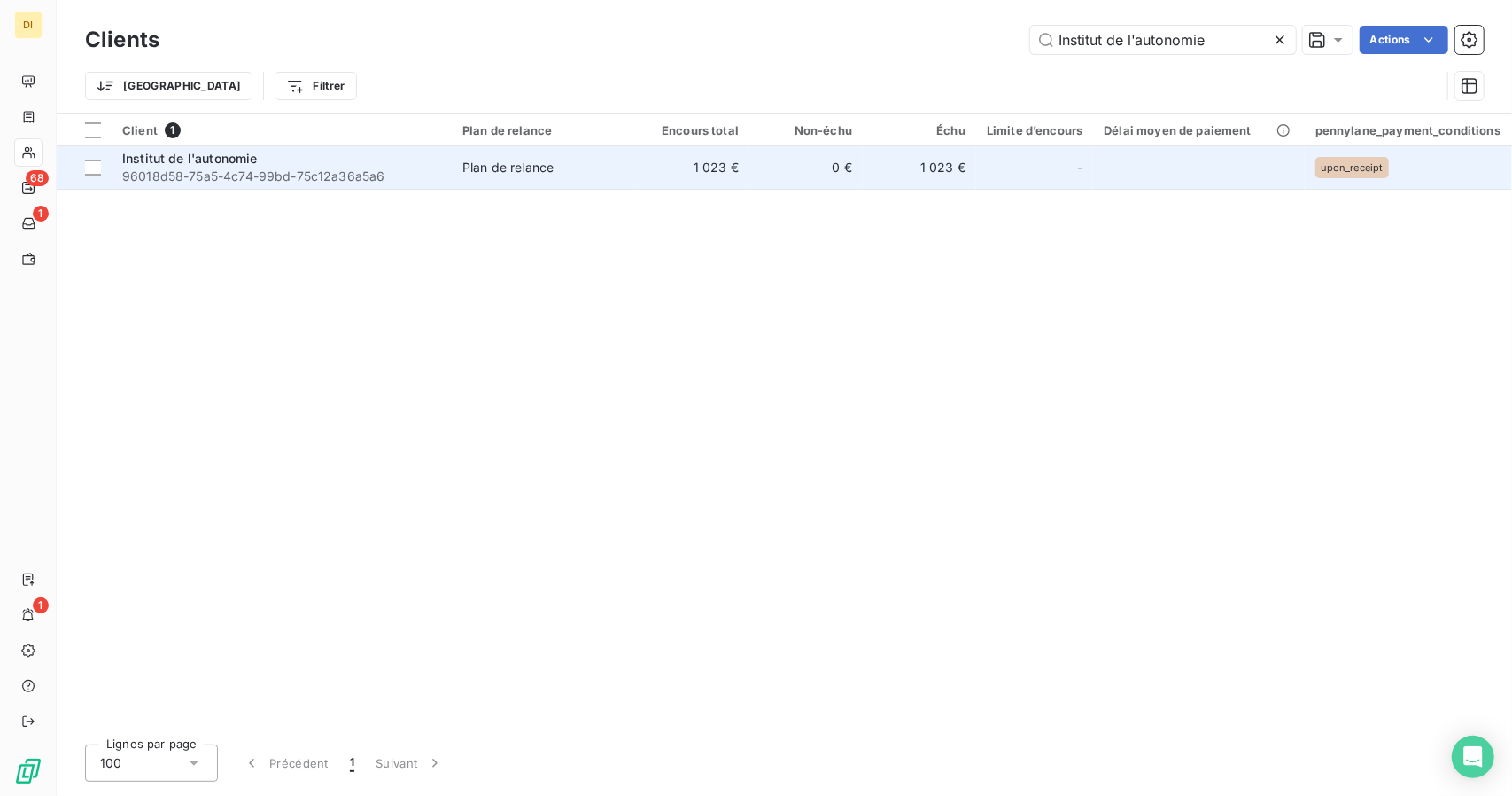
type input "Institut de l'autonomie"
click at [872, 165] on td "1 023 €" at bounding box center [920, 166] width 114 height 42
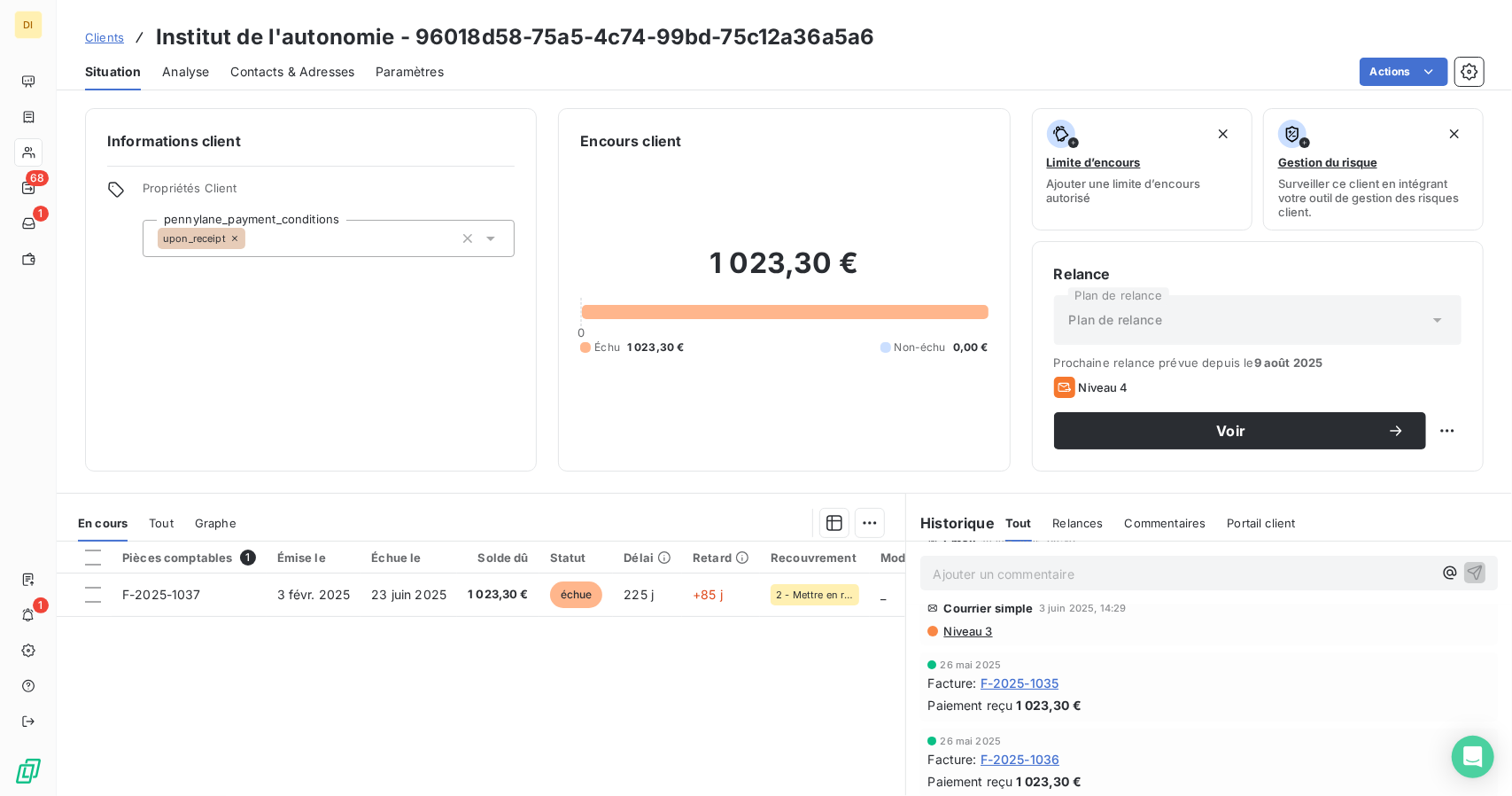
scroll to position [280, 0]
click at [1038, 678] on span "F-2025-1035" at bounding box center [1020, 683] width 79 height 19
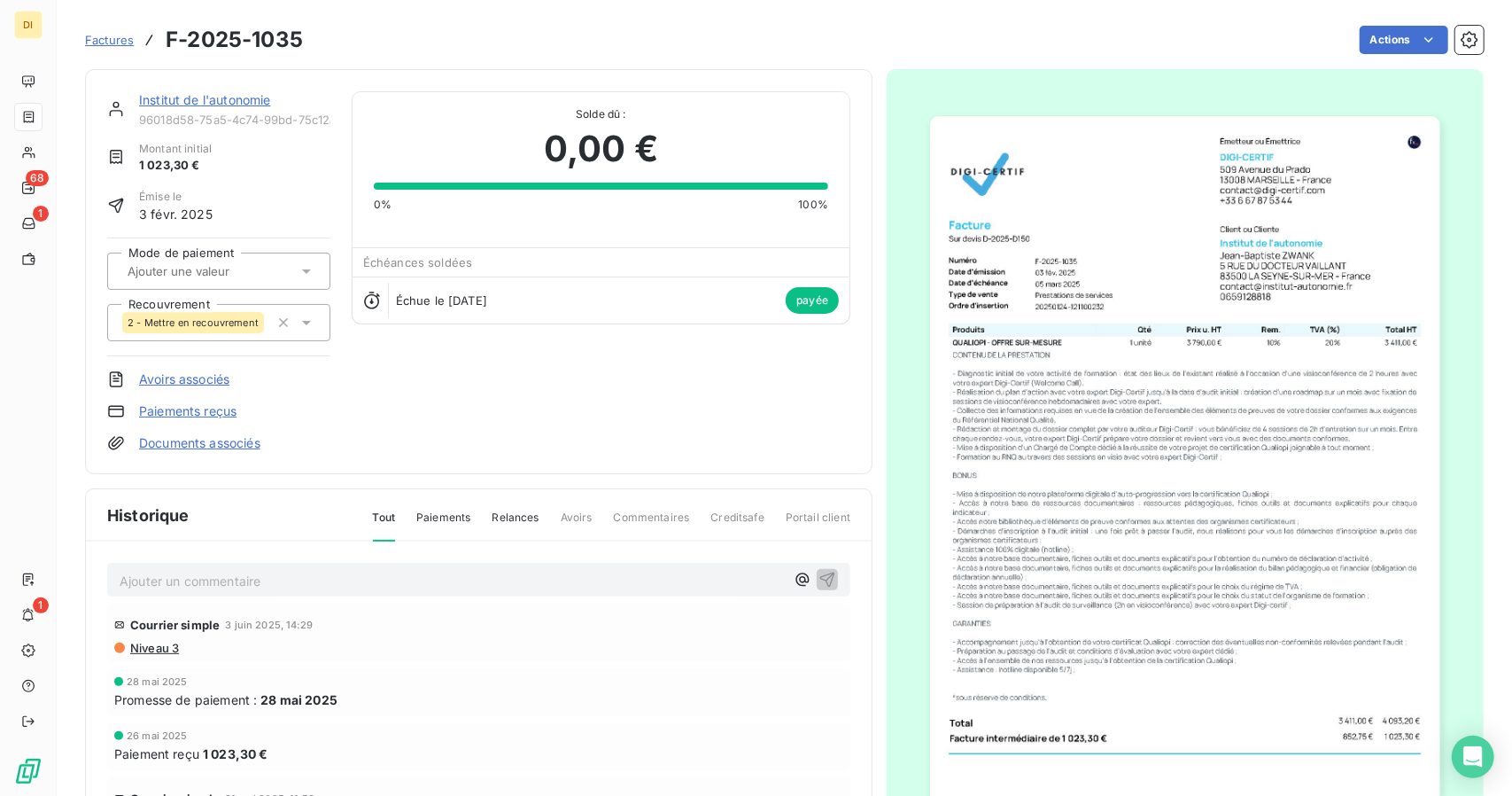
scroll to position [131, 0]
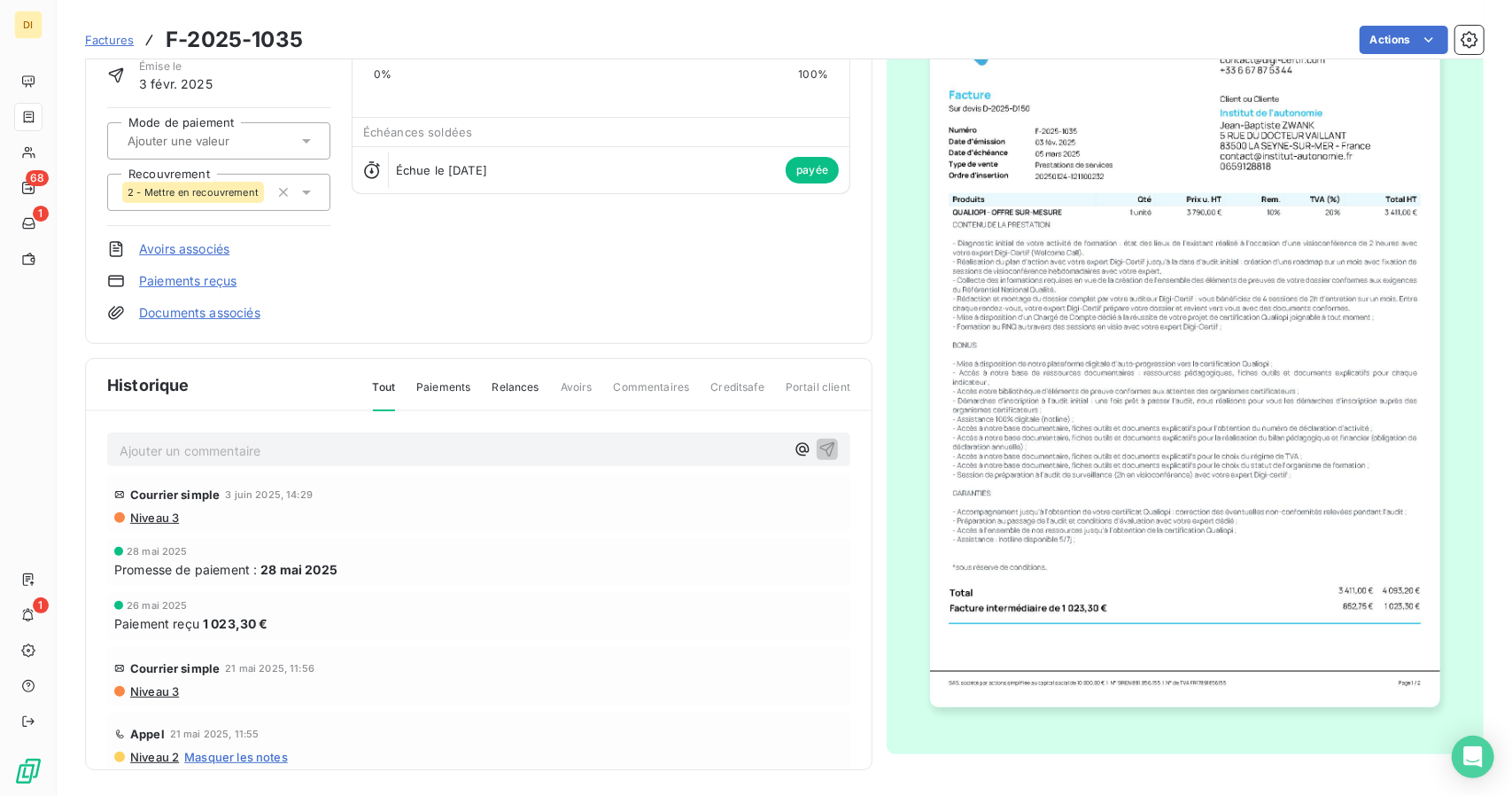
click at [1171, 444] on img "button" at bounding box center [1184, 347] width 509 height 722
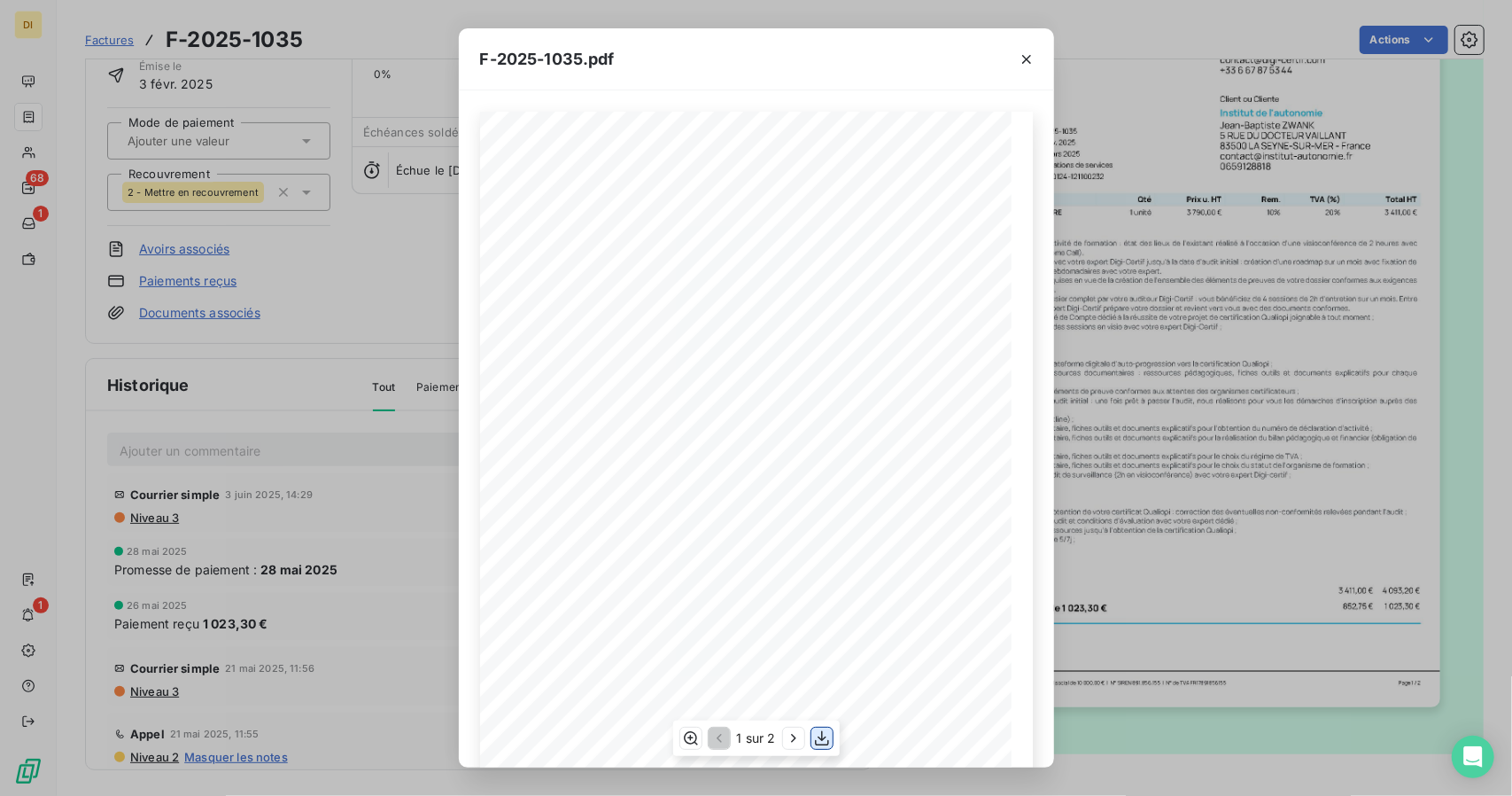
click at [813, 742] on icon "button" at bounding box center [822, 738] width 18 height 18
click at [1150, 470] on div "F-2025-1035.pdf Émetteur ou Émettrice DIGI-CERTIF [STREET_ADDRESS] [EMAIL_ADDRE…" at bounding box center [756, 398] width 1512 height 796
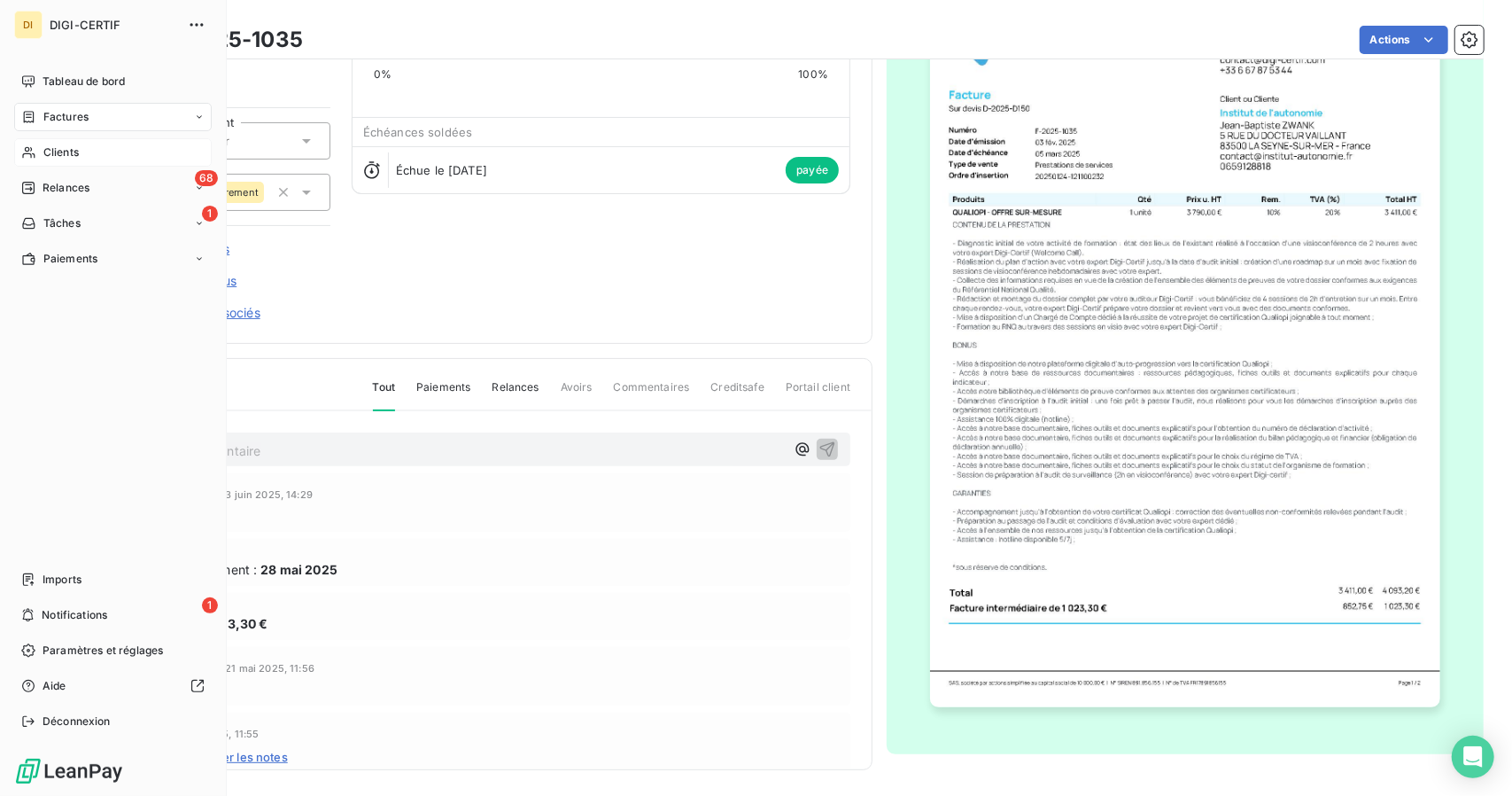
click at [61, 148] on span "Clients" at bounding box center [61, 153] width 35 height 16
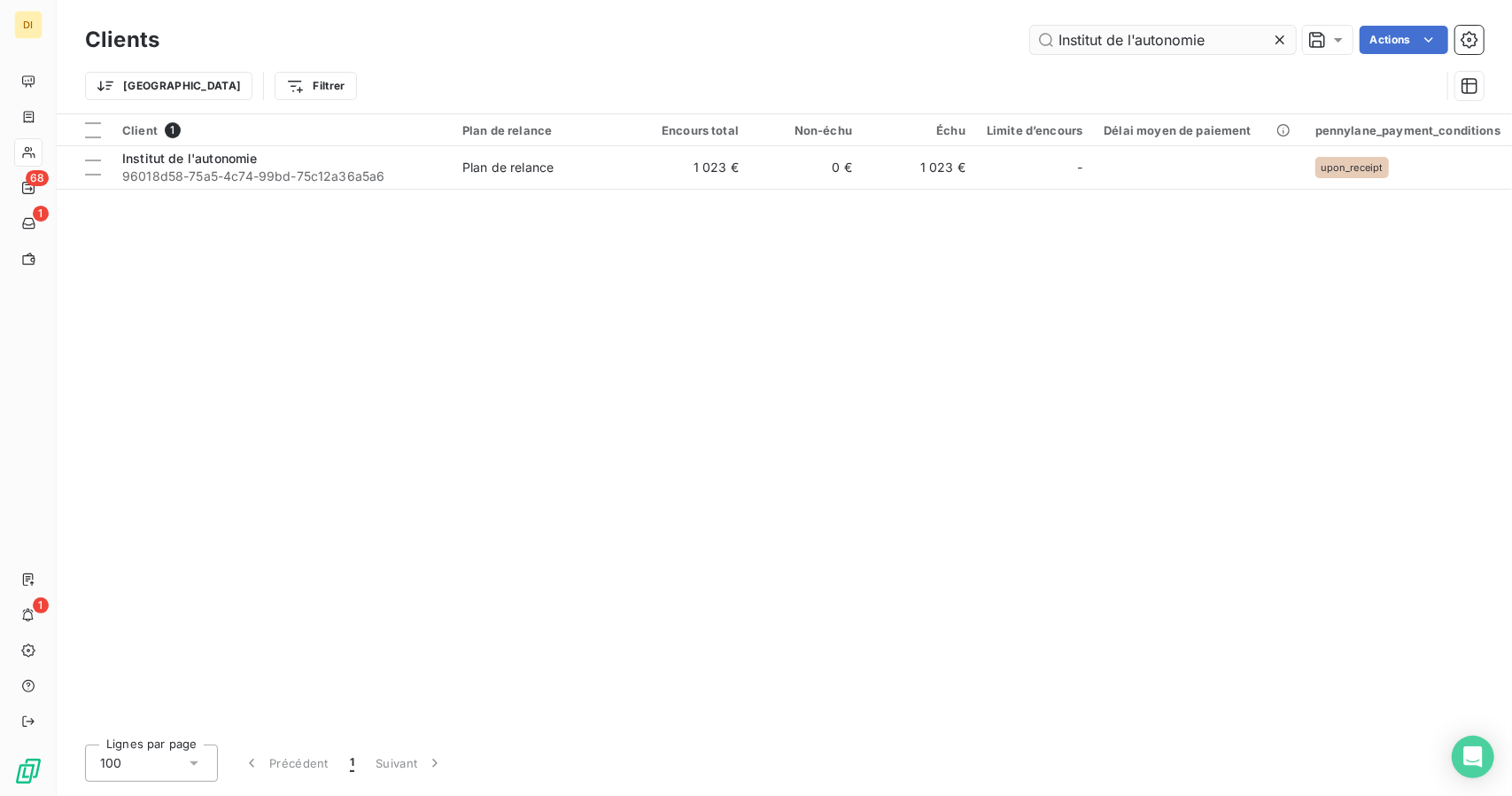
click at [1130, 43] on input "Institut de l'autonomie" at bounding box center [1164, 39] width 266 height 28
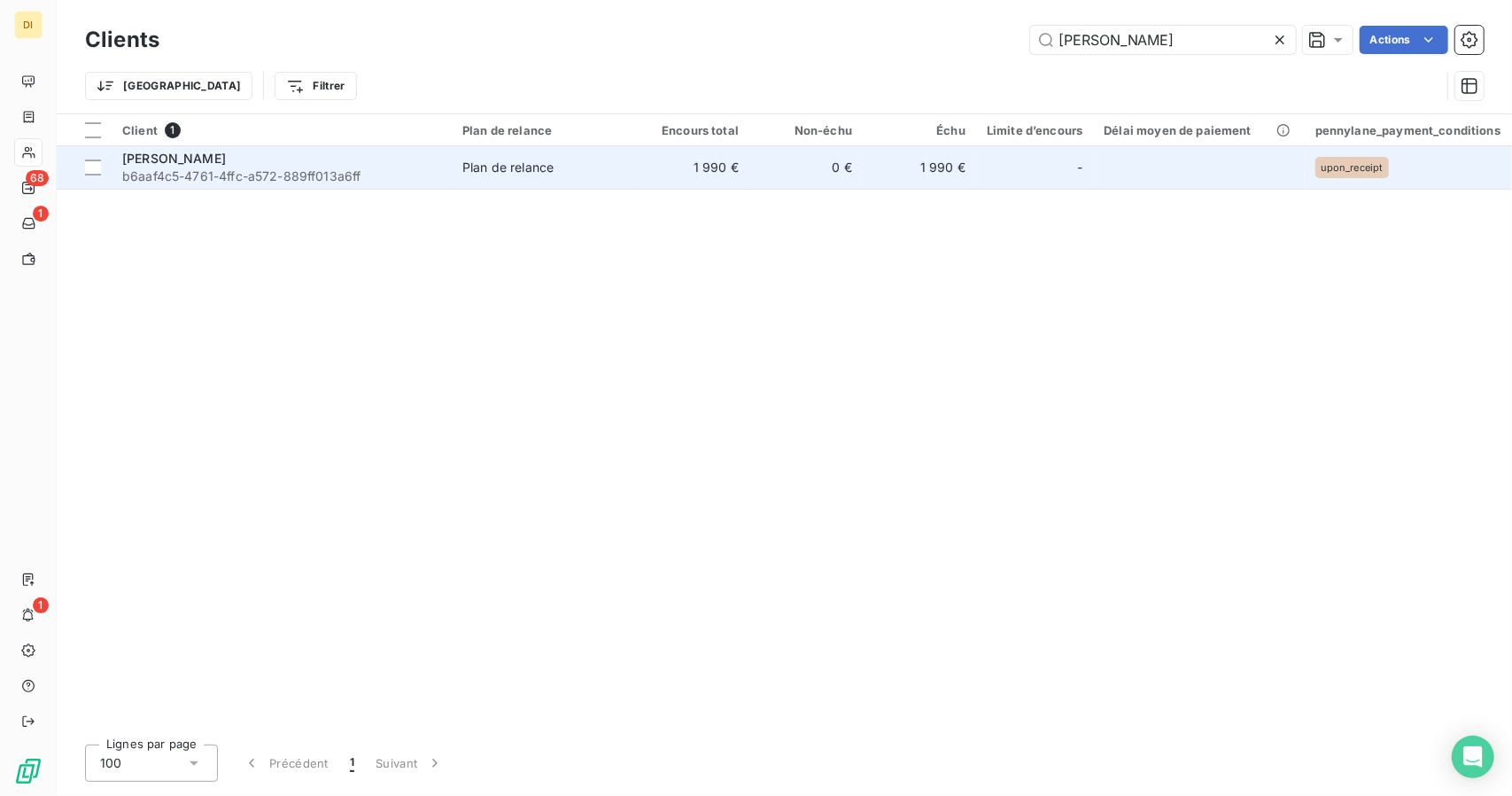
type input "[PERSON_NAME]"
click at [784, 158] on td "0 €" at bounding box center [806, 166] width 114 height 42
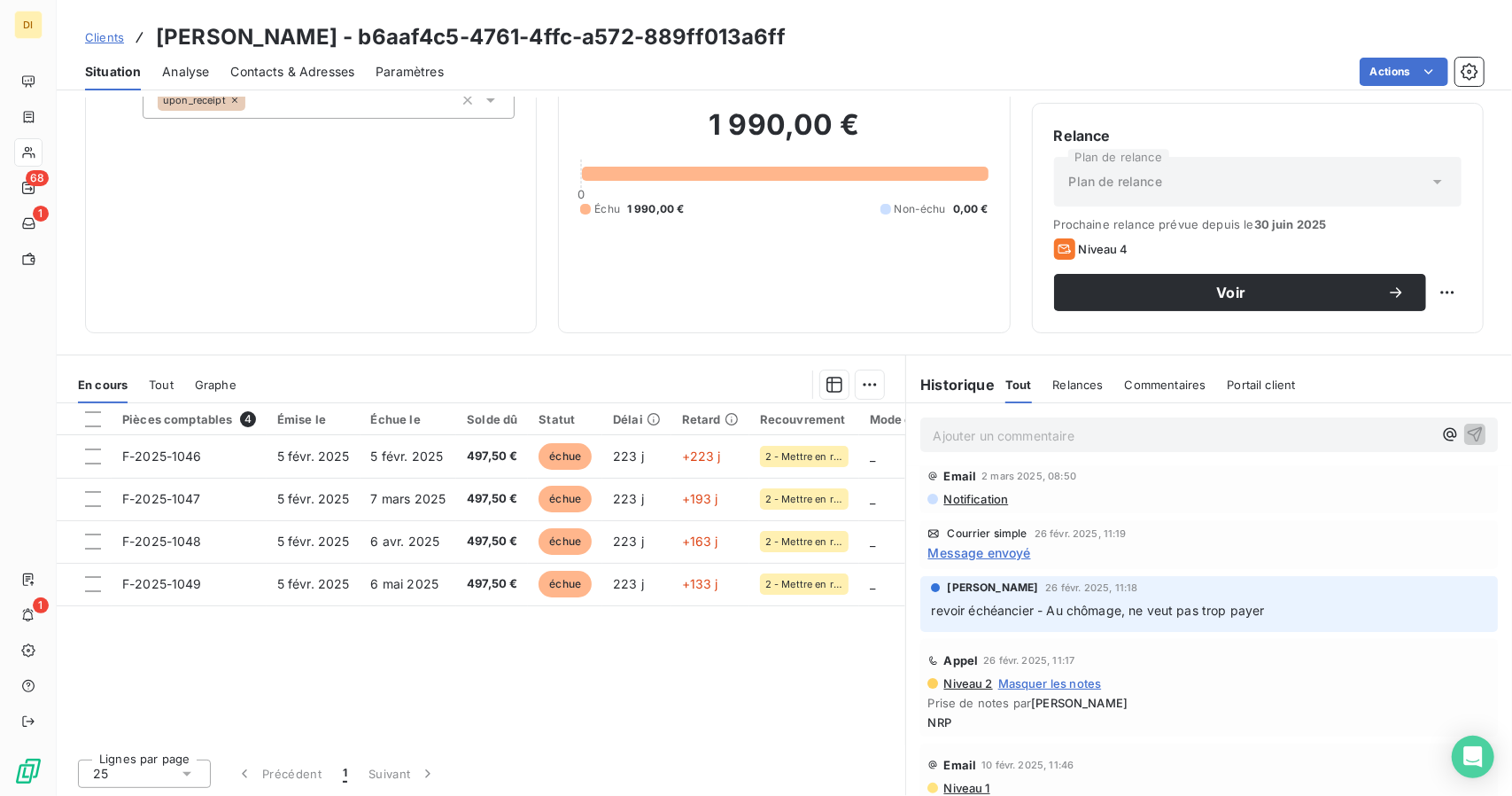
scroll to position [219, 0]
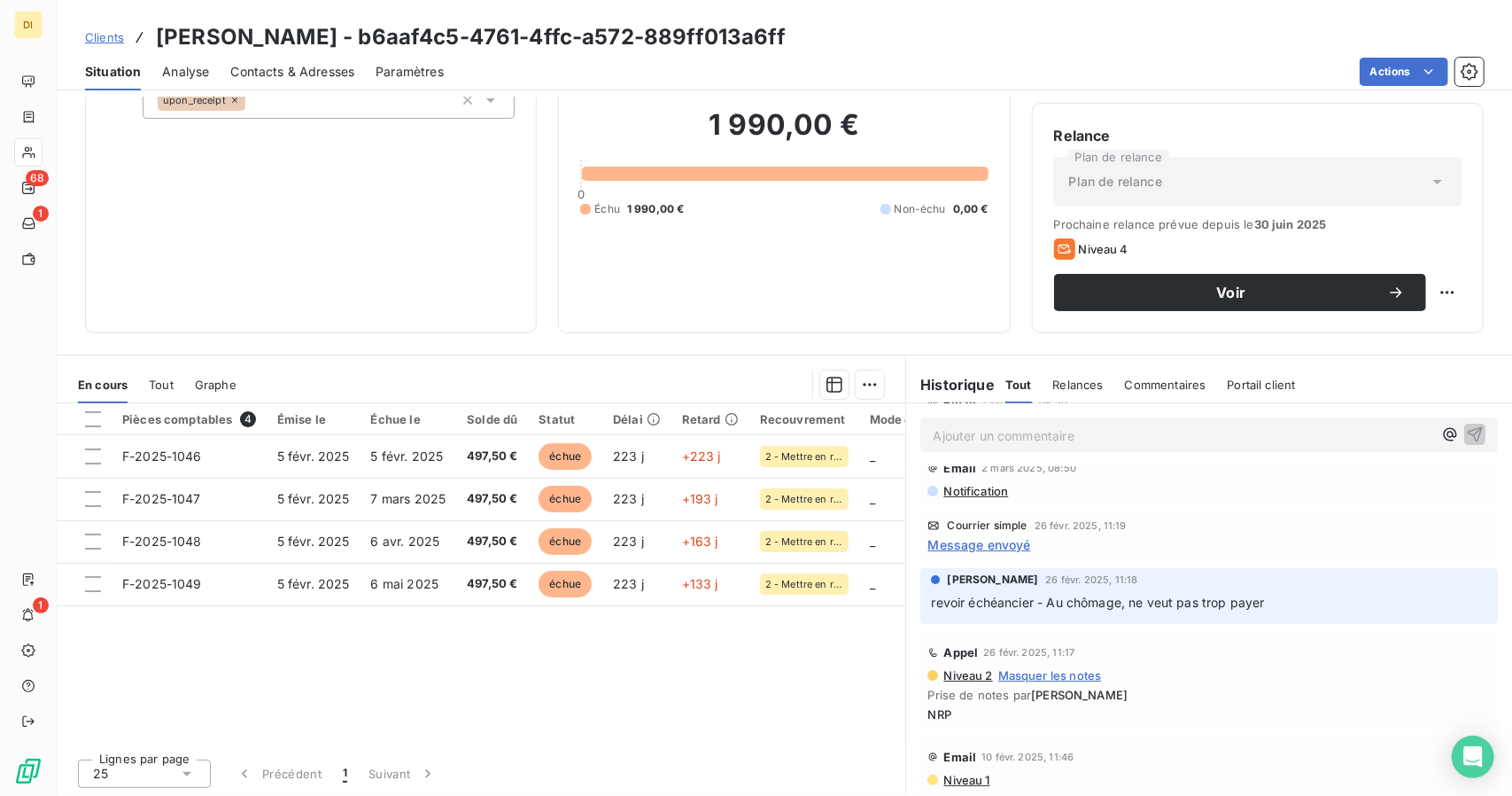
click at [107, 32] on span "Clients" at bounding box center [105, 37] width 39 height 14
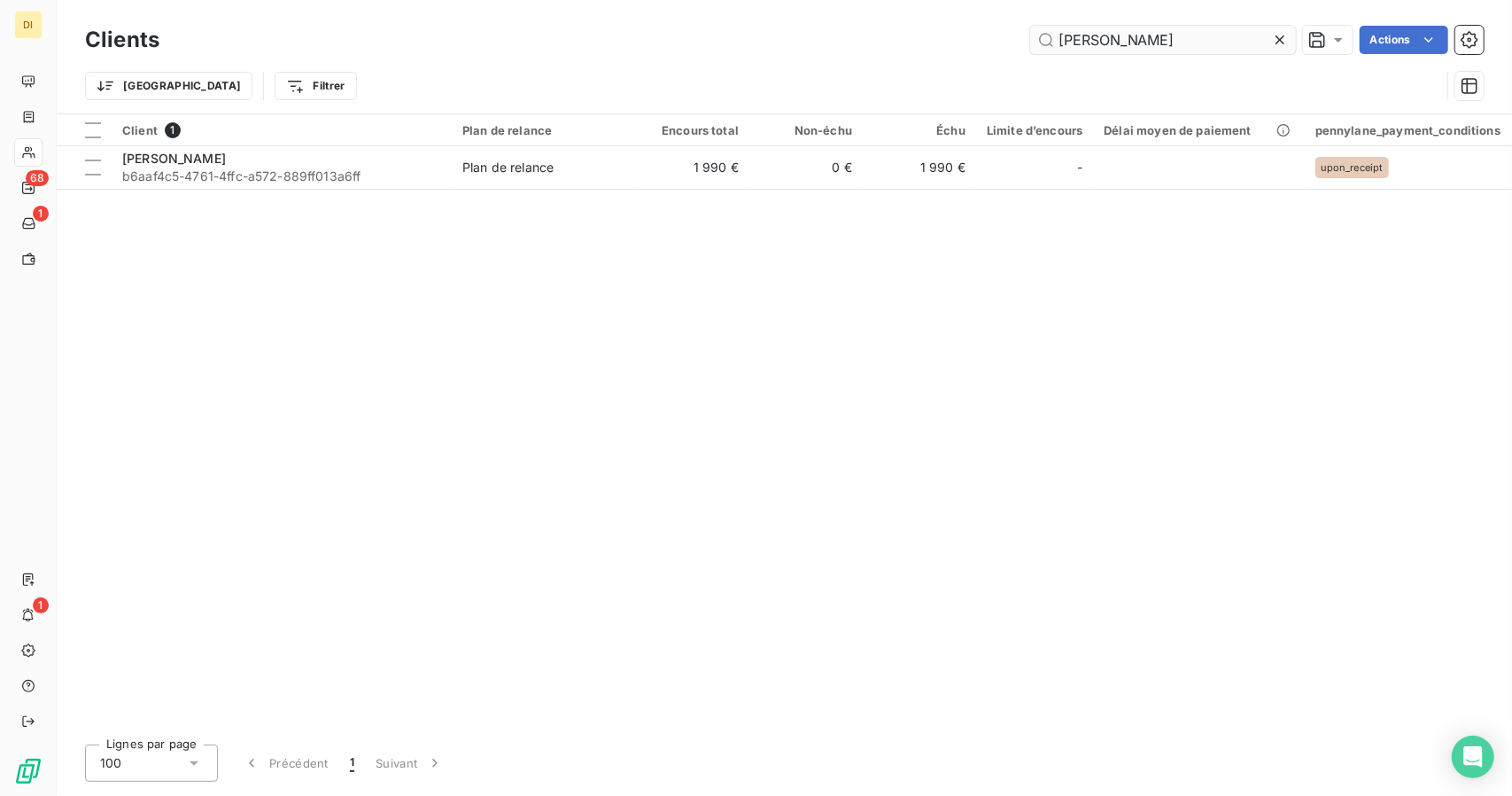
click at [1104, 32] on input "[PERSON_NAME]" at bounding box center [1164, 39] width 266 height 28
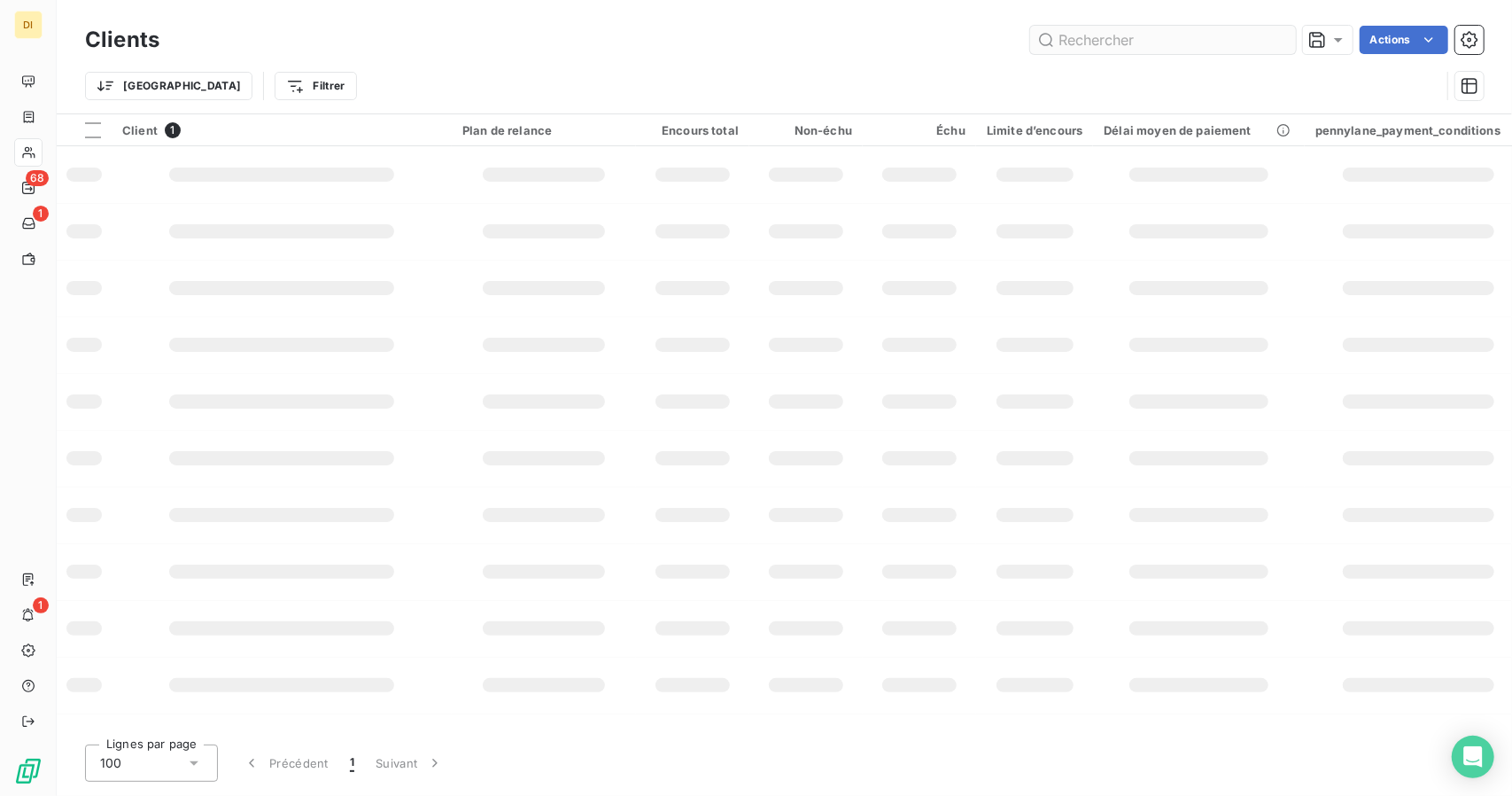
type input "[PERSON_NAME]"
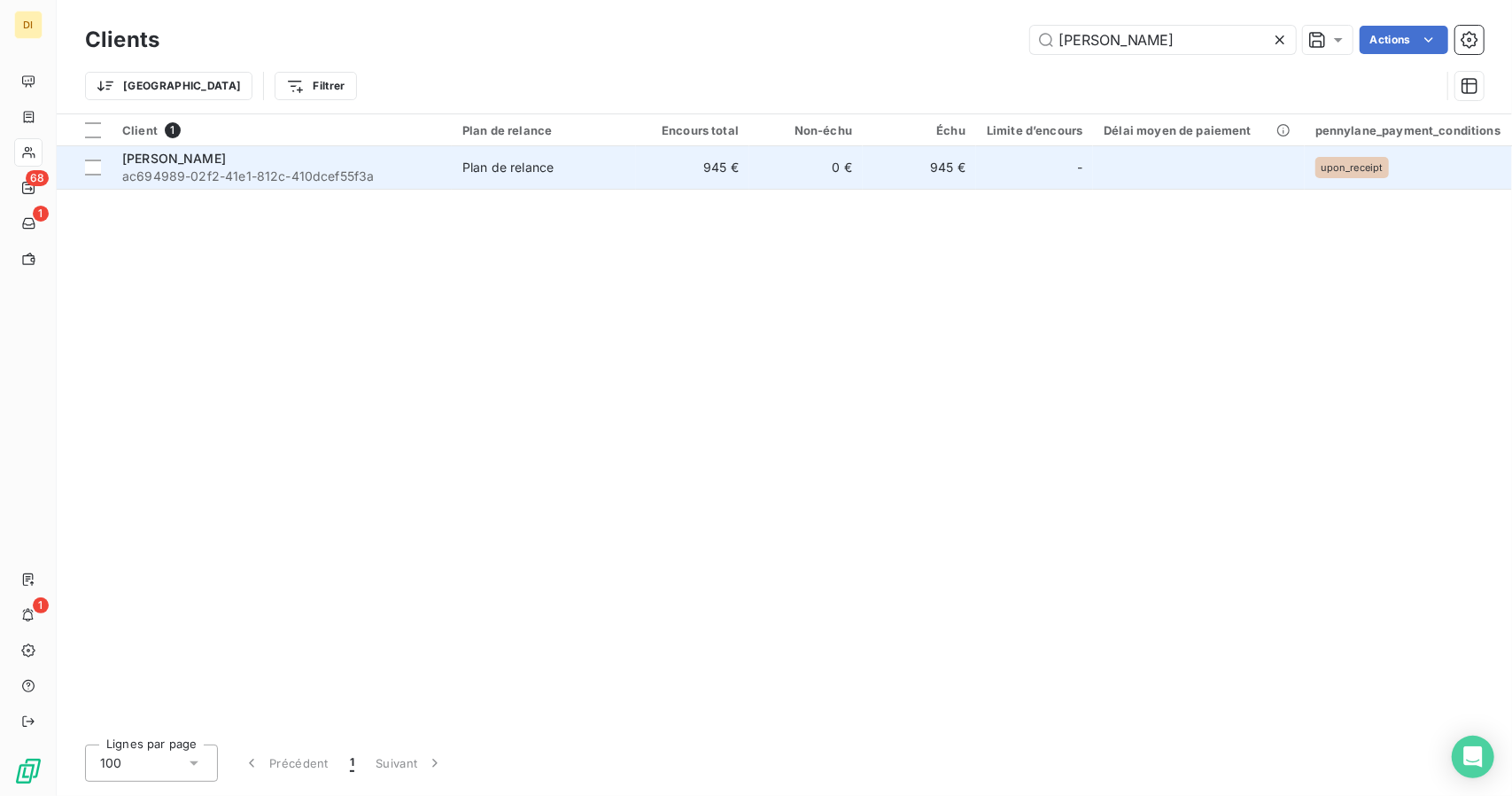
type input "[PERSON_NAME]"
click at [585, 171] on span "Plan de relance" at bounding box center [544, 167] width 163 height 18
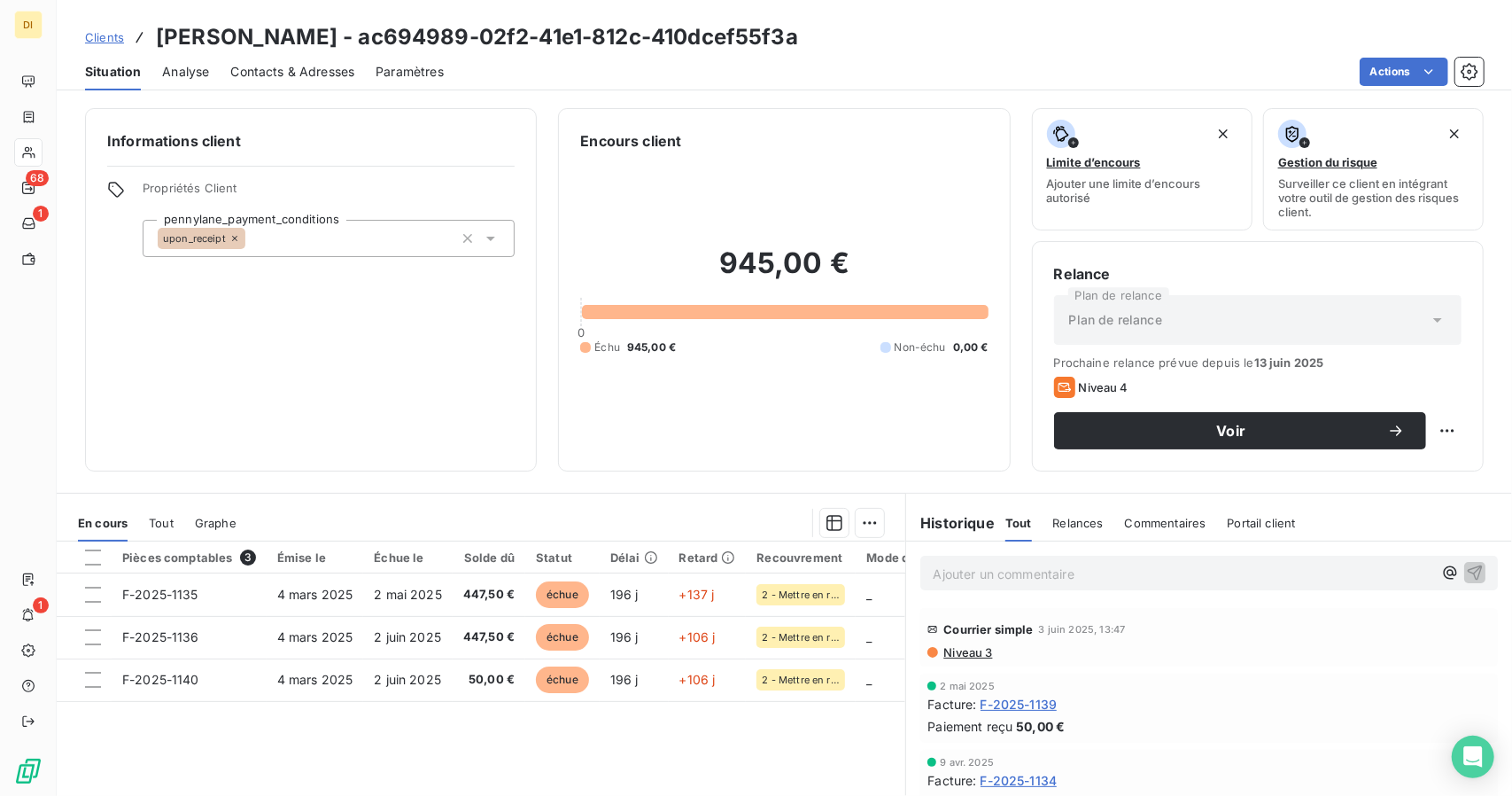
scroll to position [138, 0]
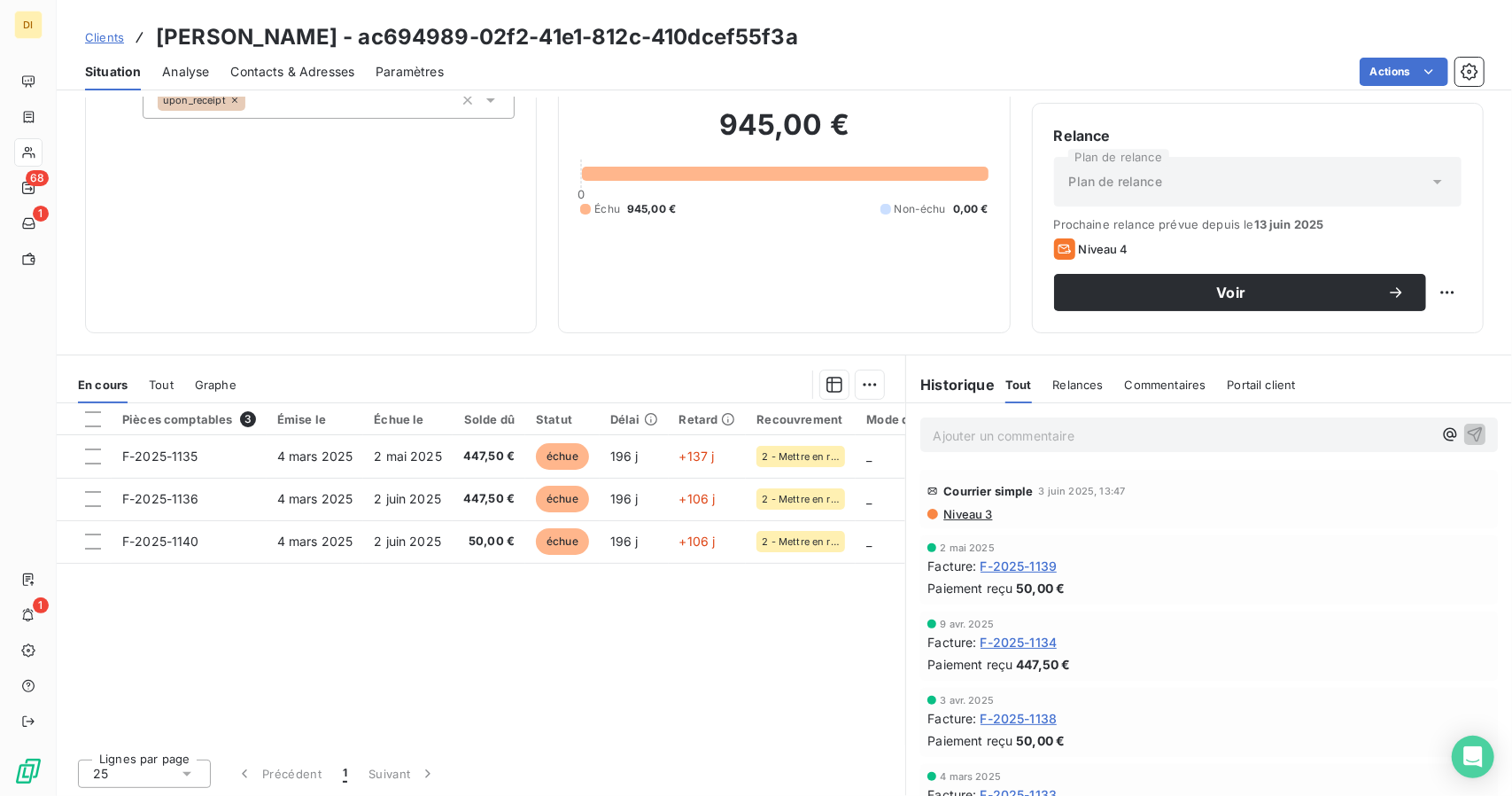
click at [1011, 642] on span "F-2025-1134" at bounding box center [1019, 641] width 77 height 19
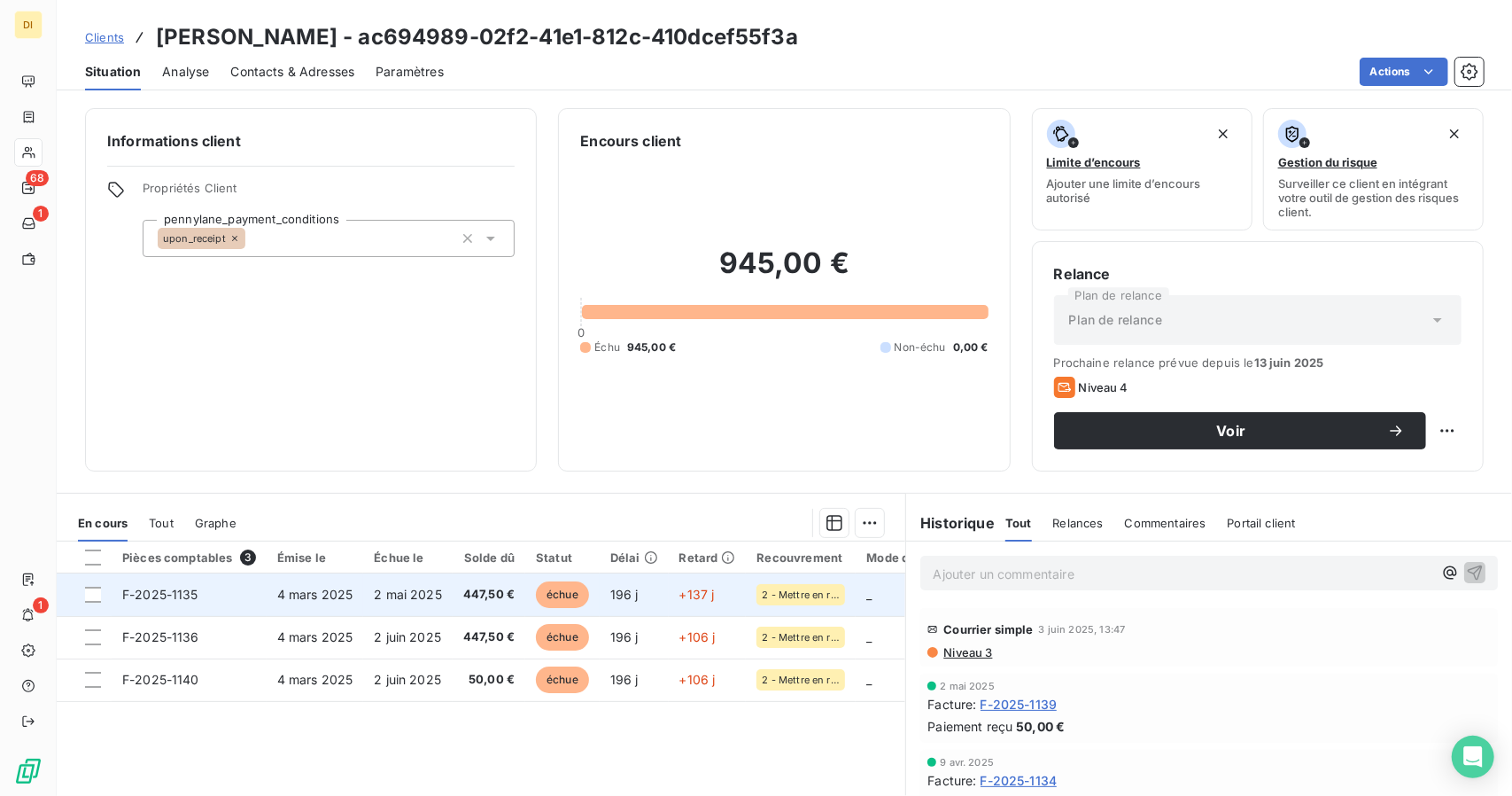
click at [406, 597] on span "2 mai 2025" at bounding box center [408, 593] width 69 height 15
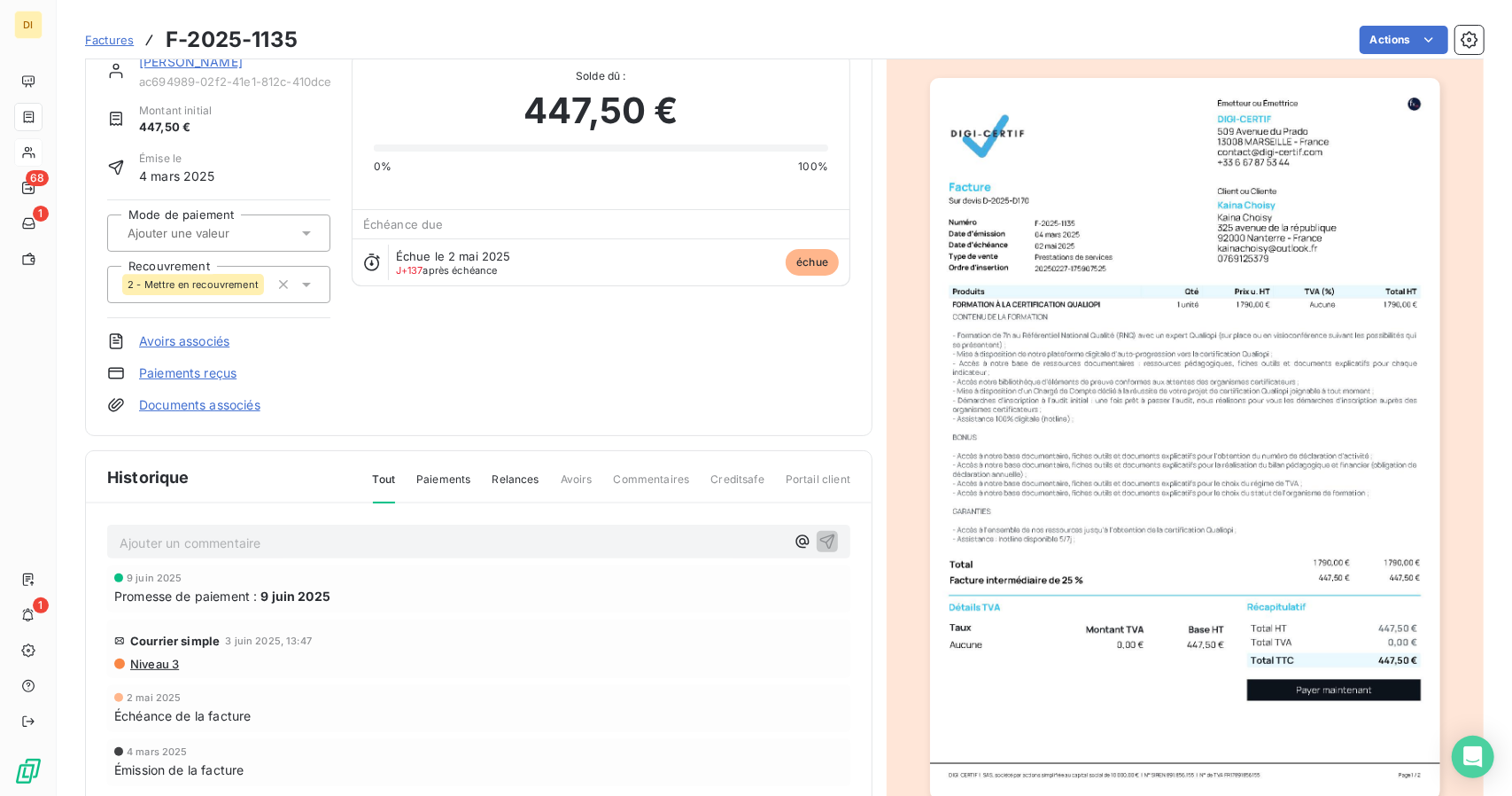
scroll to position [42, 0]
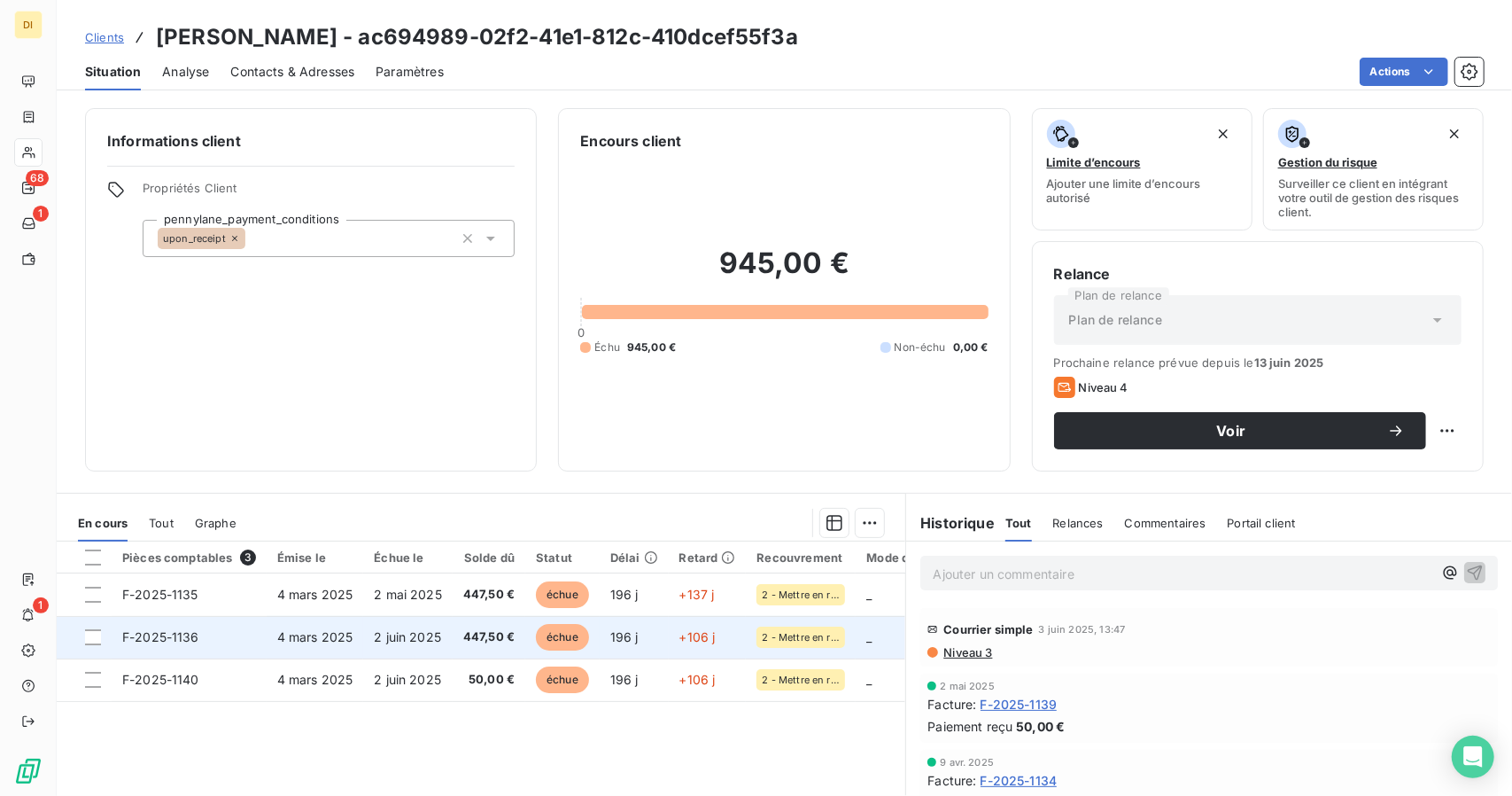
click at [308, 640] on span "4 mars 2025" at bounding box center [315, 636] width 76 height 15
click at [441, 644] on td "2 juin 2025" at bounding box center [407, 636] width 89 height 42
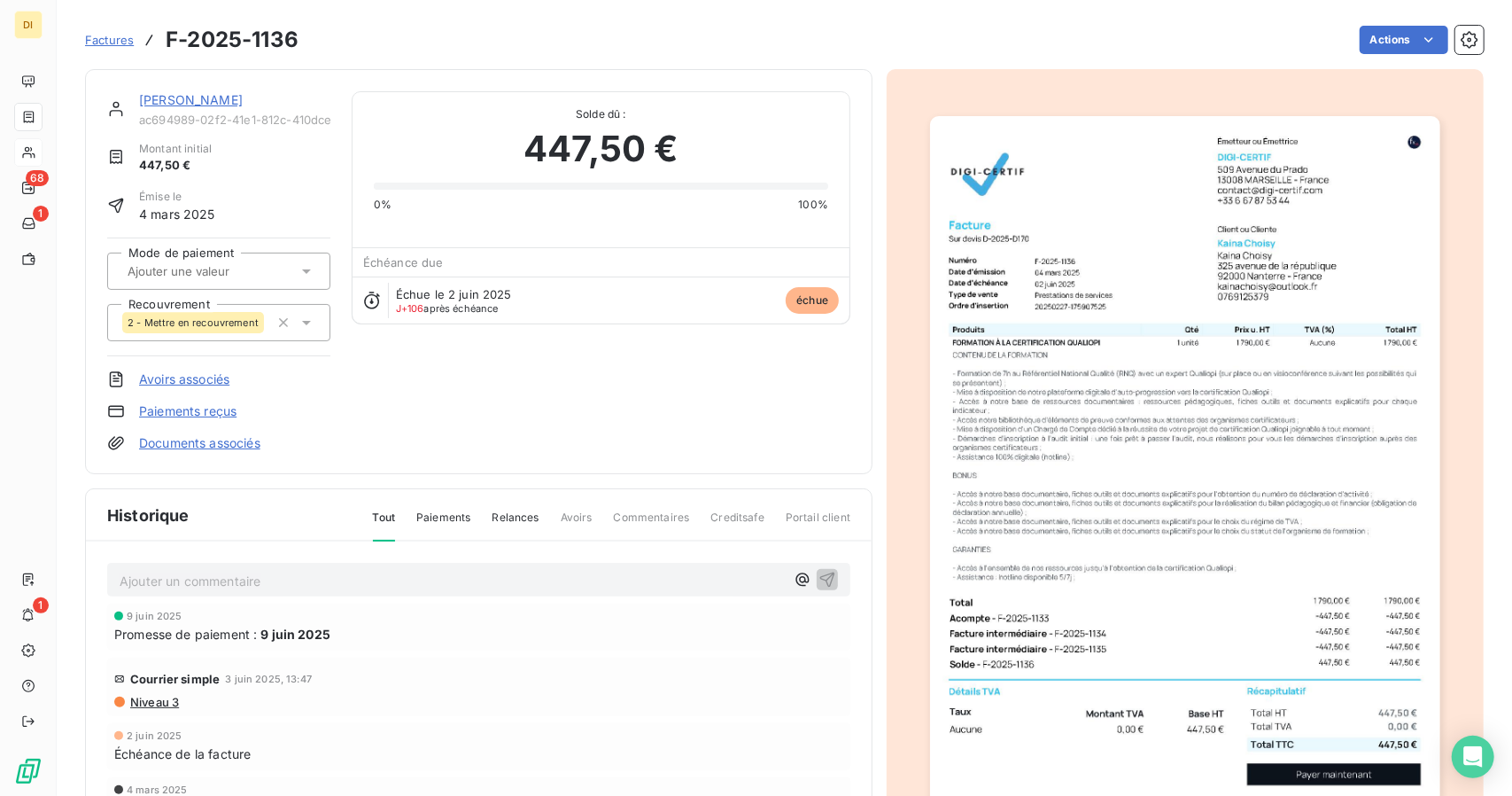
click at [1266, 221] on img "button" at bounding box center [1184, 477] width 509 height 722
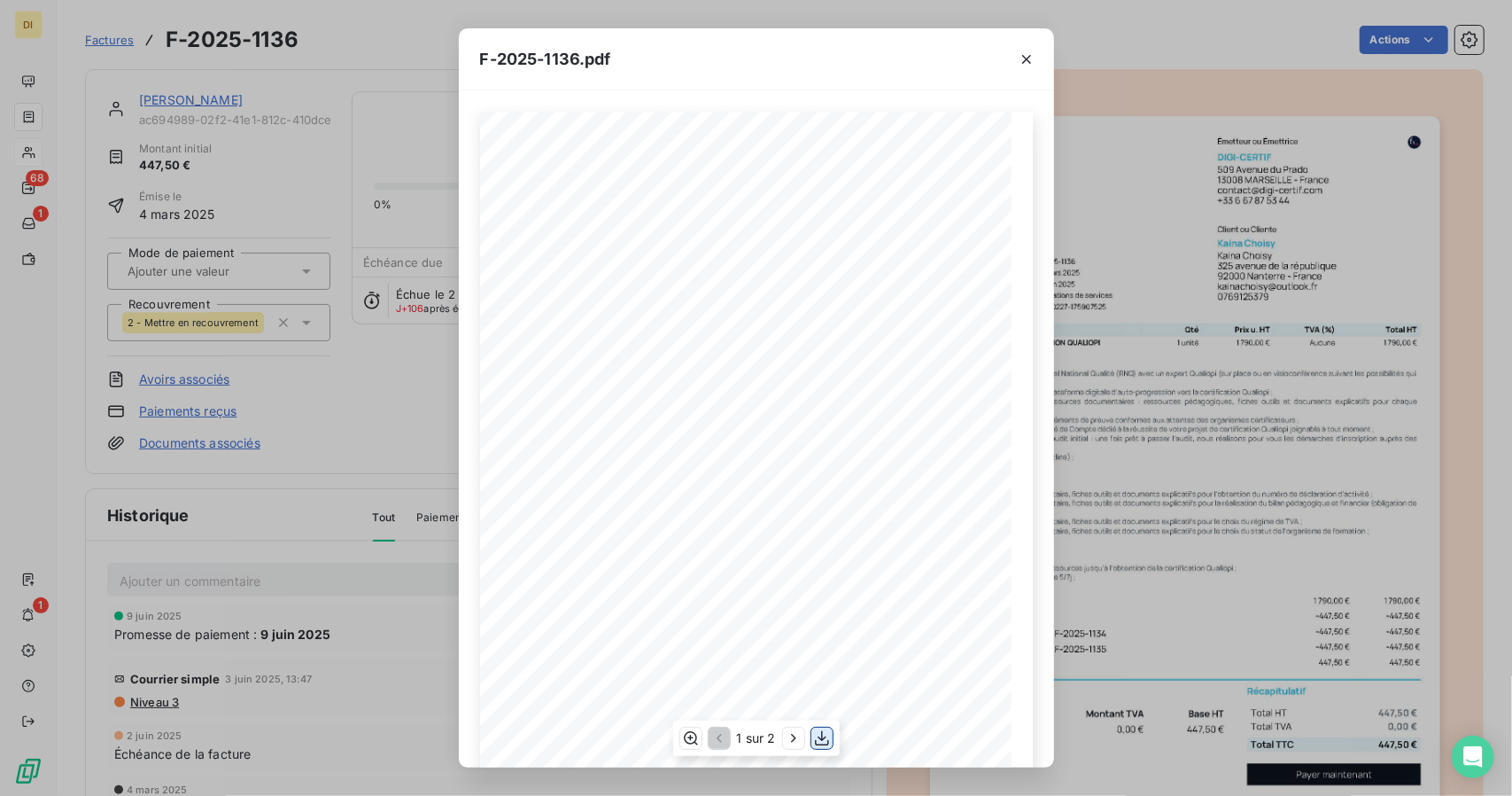
click at [824, 745] on icon "button" at bounding box center [822, 738] width 18 height 18
click at [1066, 570] on div "F-2025-1136.pdf 447,50 € 0,00 € 447,50 € Émetteur ou Émettrice DIGI-CERTIF [STR…" at bounding box center [756, 398] width 1512 height 796
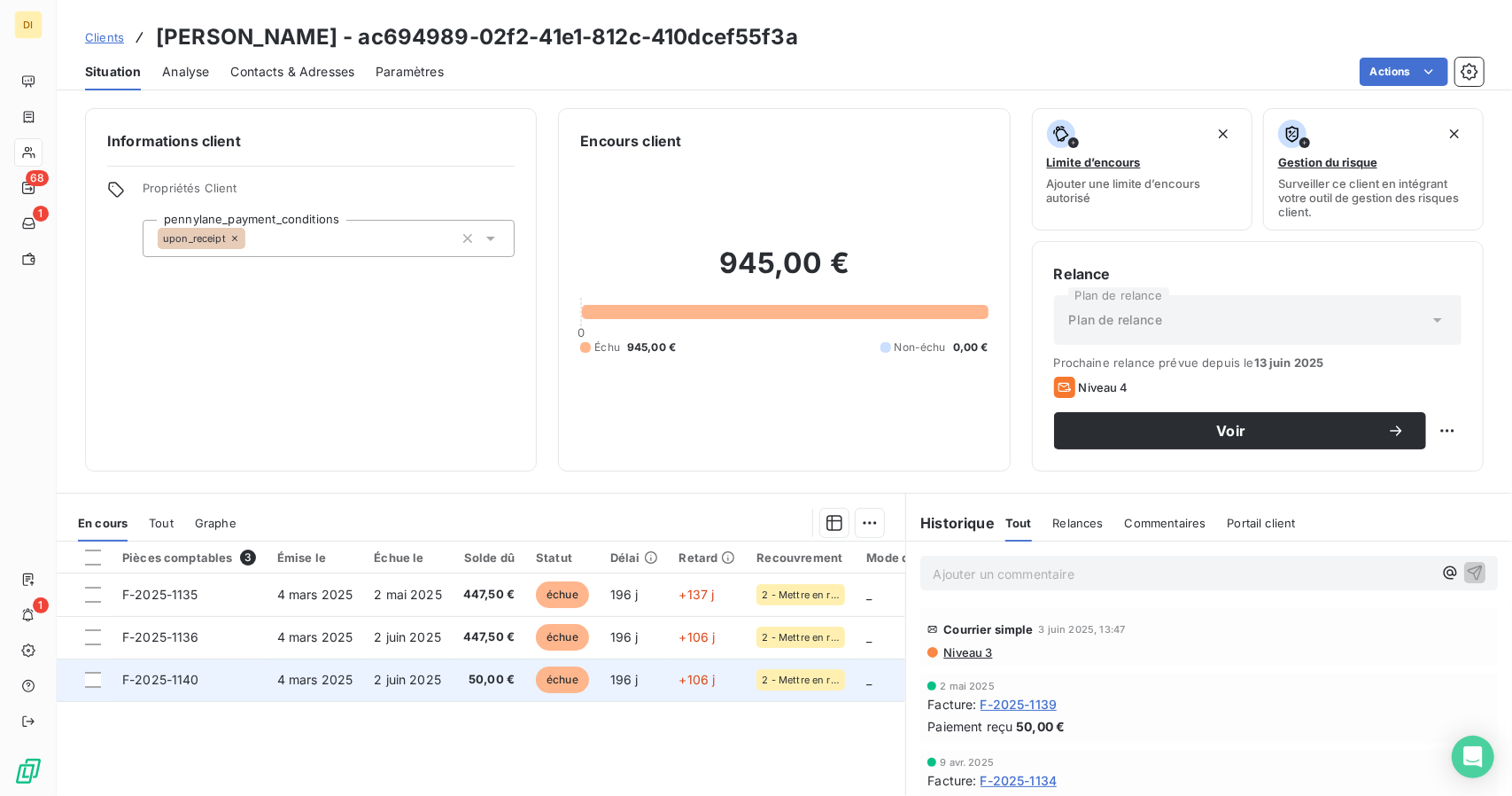
click at [349, 675] on span "4 mars 2025" at bounding box center [315, 679] width 76 height 15
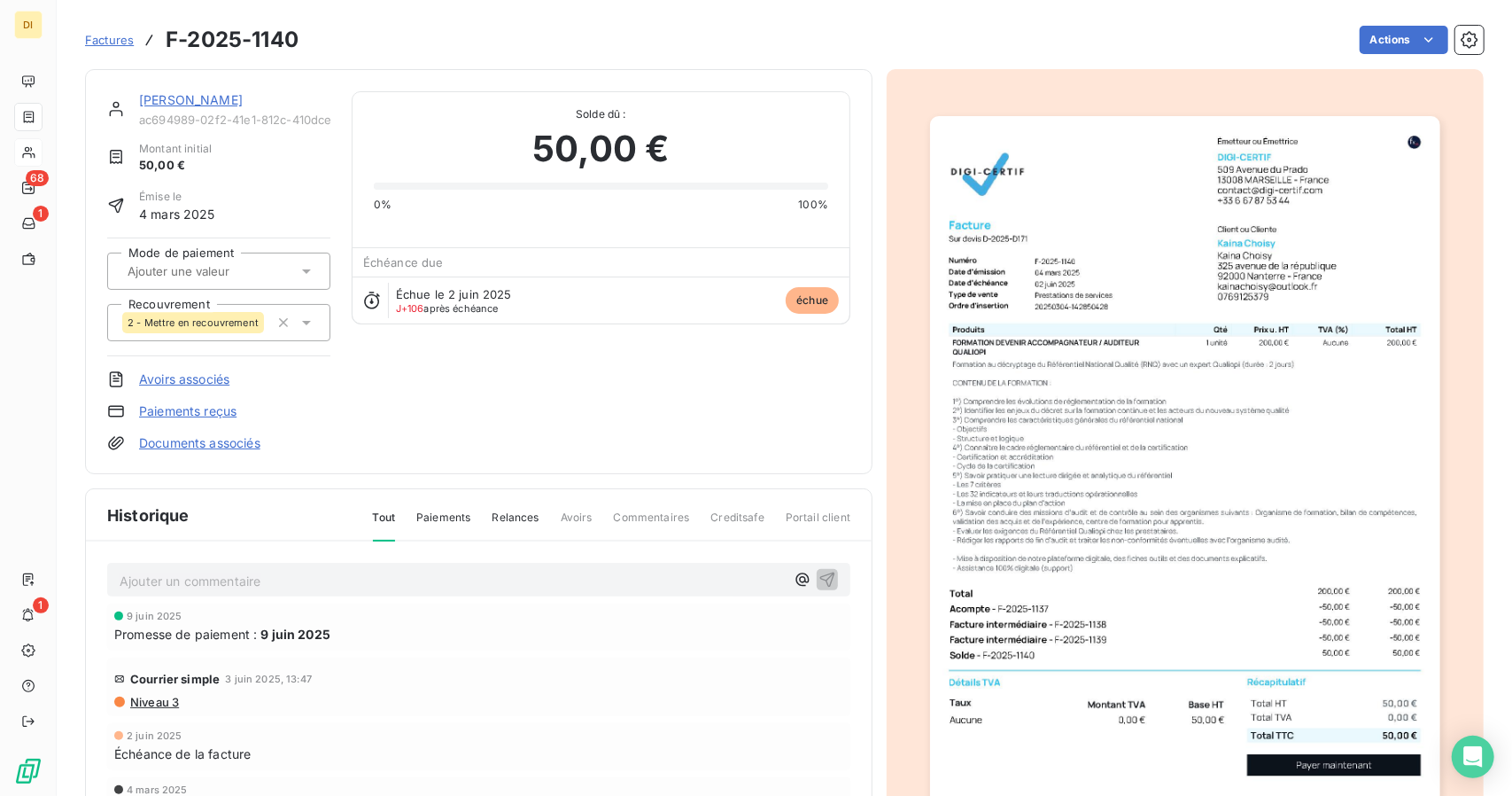
click at [1212, 365] on img "button" at bounding box center [1184, 477] width 509 height 722
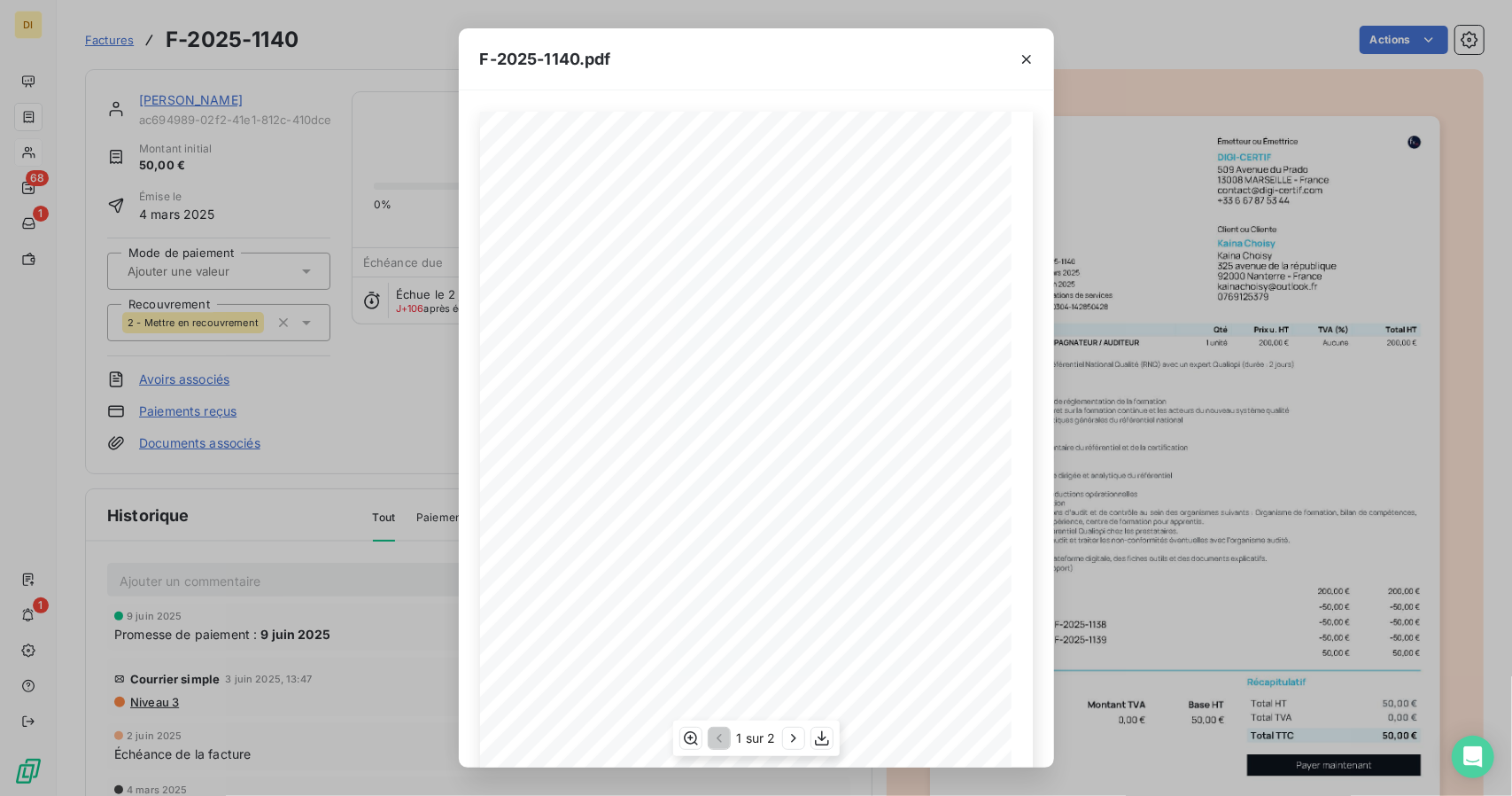
scroll to position [138, 0]
click at [825, 740] on icon "button" at bounding box center [822, 738] width 18 height 18
click at [1077, 558] on div "F-2025-1140.pdf 50,00 € 0,00 € 50,00 € Émetteur ou Émettrice DIGI-CERTIF [STREE…" at bounding box center [756, 398] width 1512 height 796
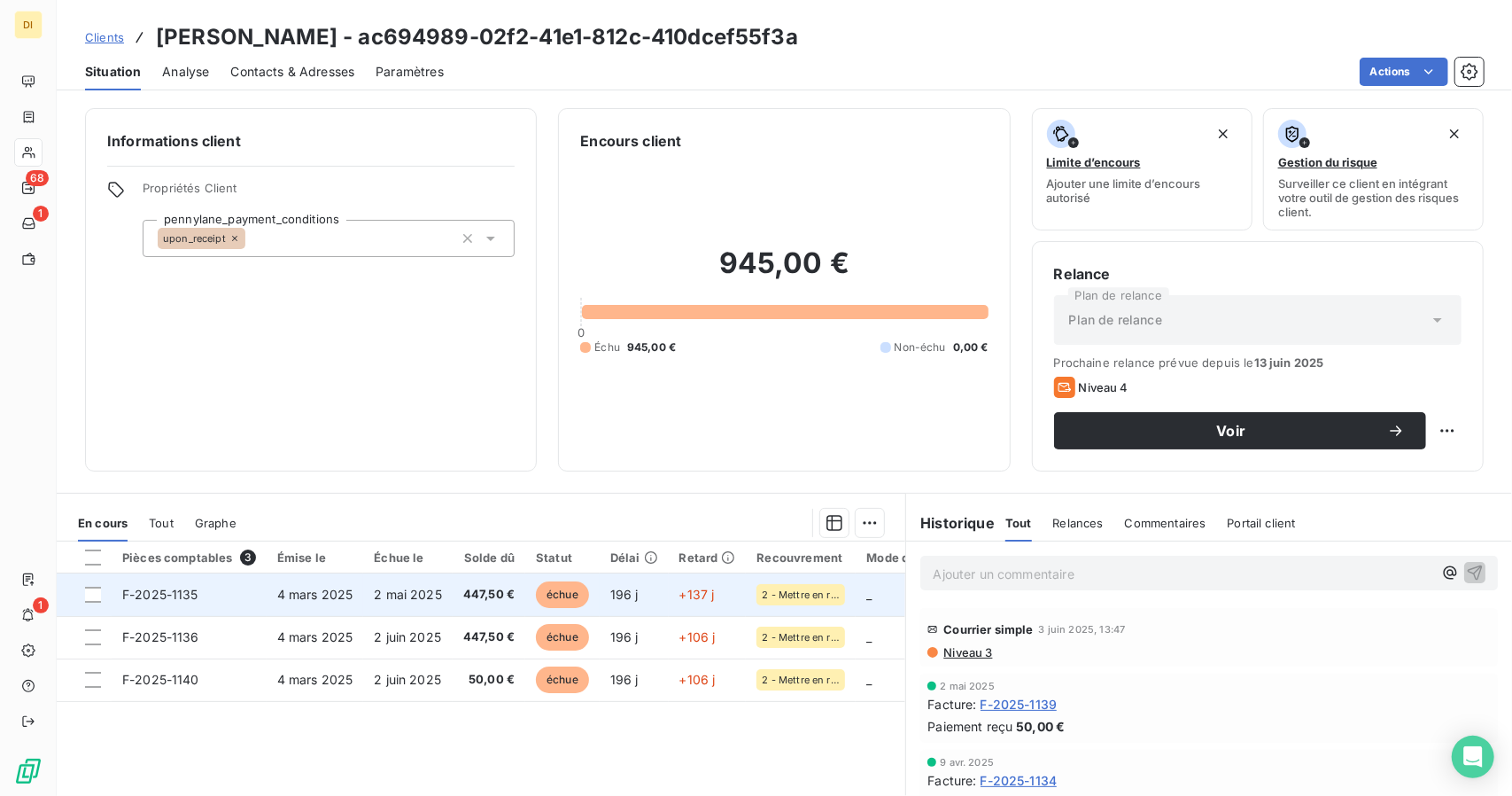
click at [353, 581] on td "4 mars 2025" at bounding box center [315, 594] width 98 height 42
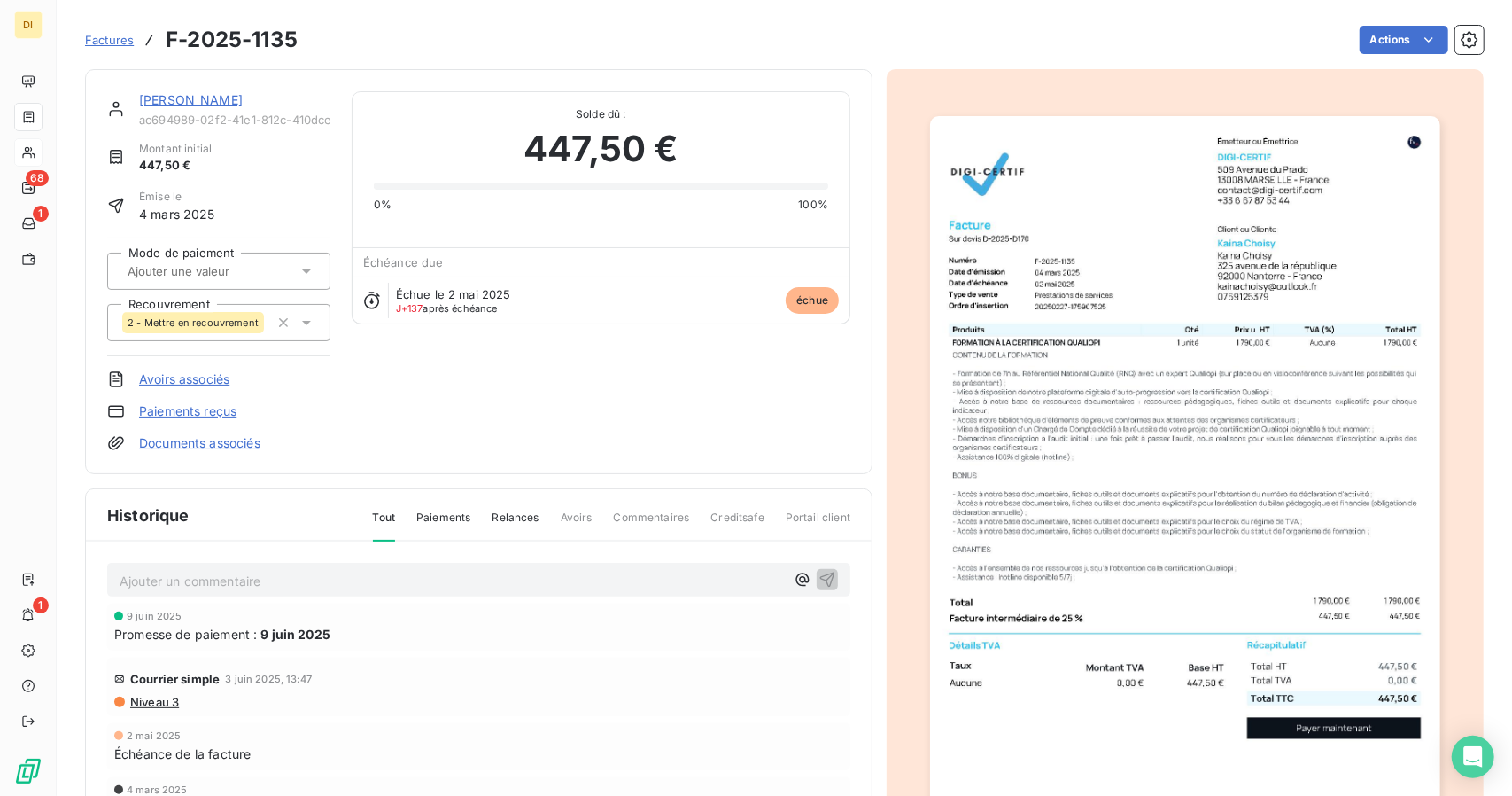
click at [1074, 581] on img "button" at bounding box center [1184, 477] width 509 height 722
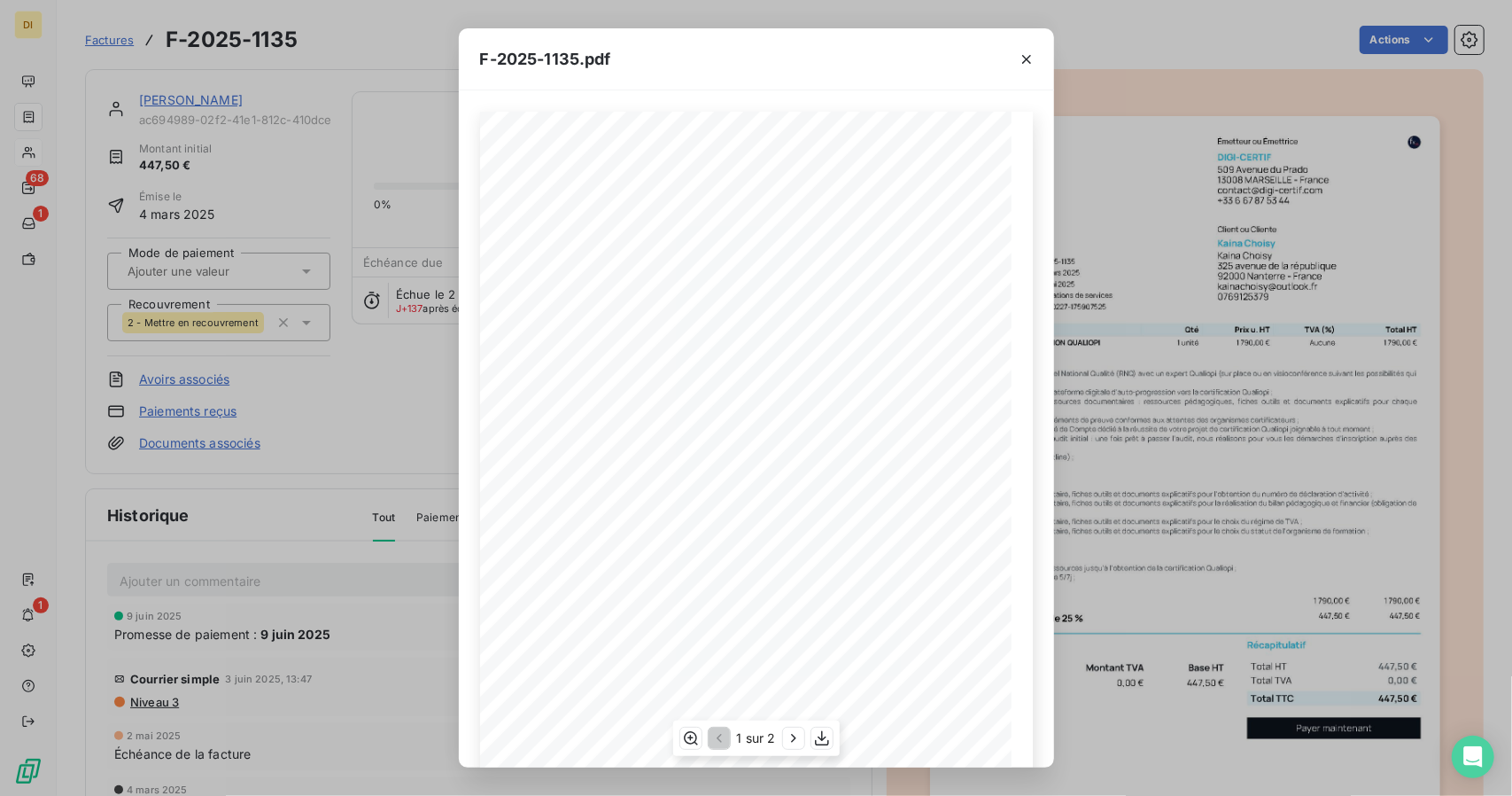
scroll to position [138, 0]
click at [822, 740] on icon "button" at bounding box center [822, 738] width 14 height 15
click at [1154, 566] on div "F-2025-1135.pdf 447,50 € 0,00 € 447,50 € Émetteur ou Émettrice DIGI-CERTIF [STR…" at bounding box center [756, 398] width 1512 height 796
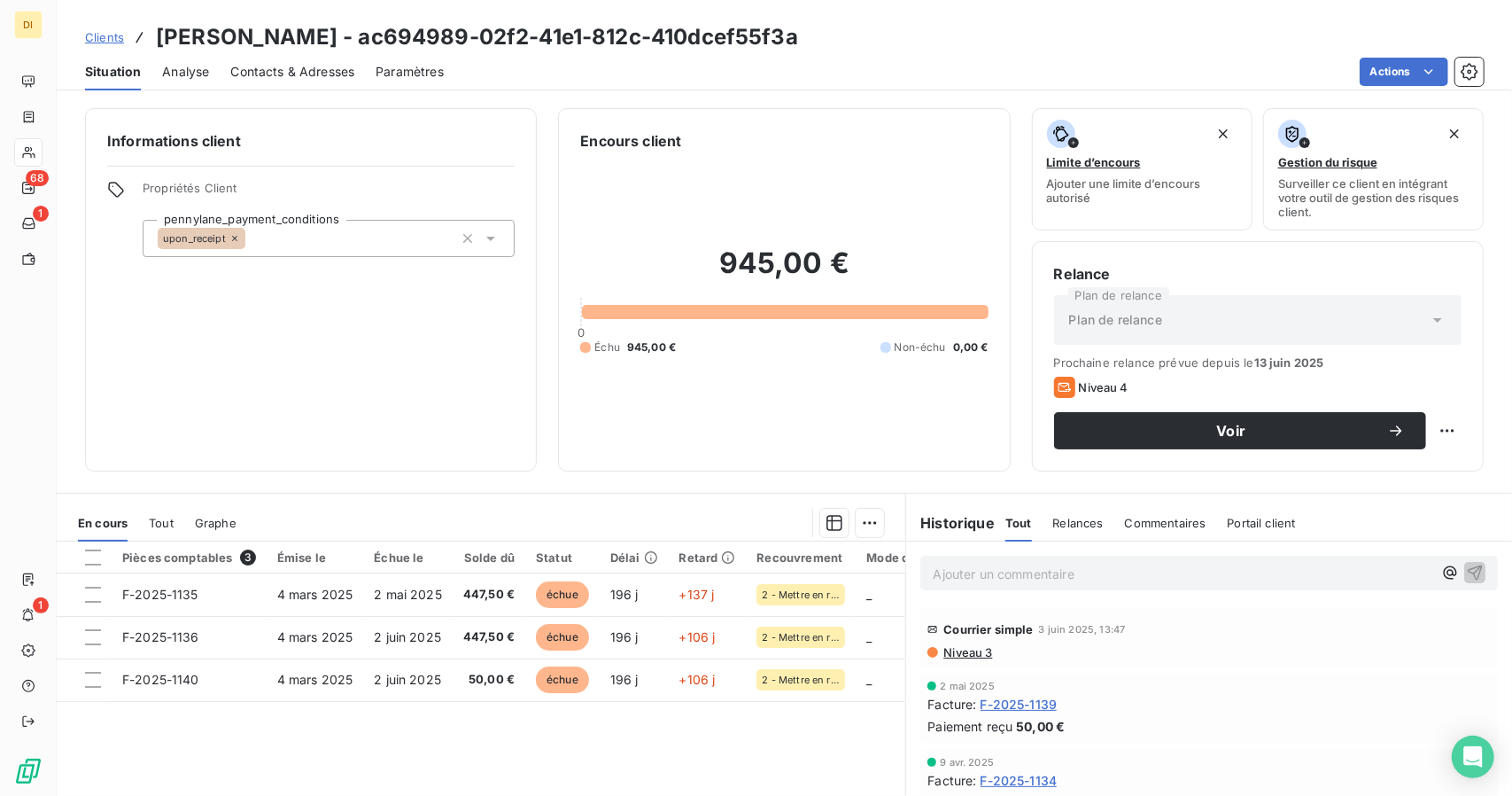
click at [88, 36] on span "Clients" at bounding box center [105, 37] width 39 height 14
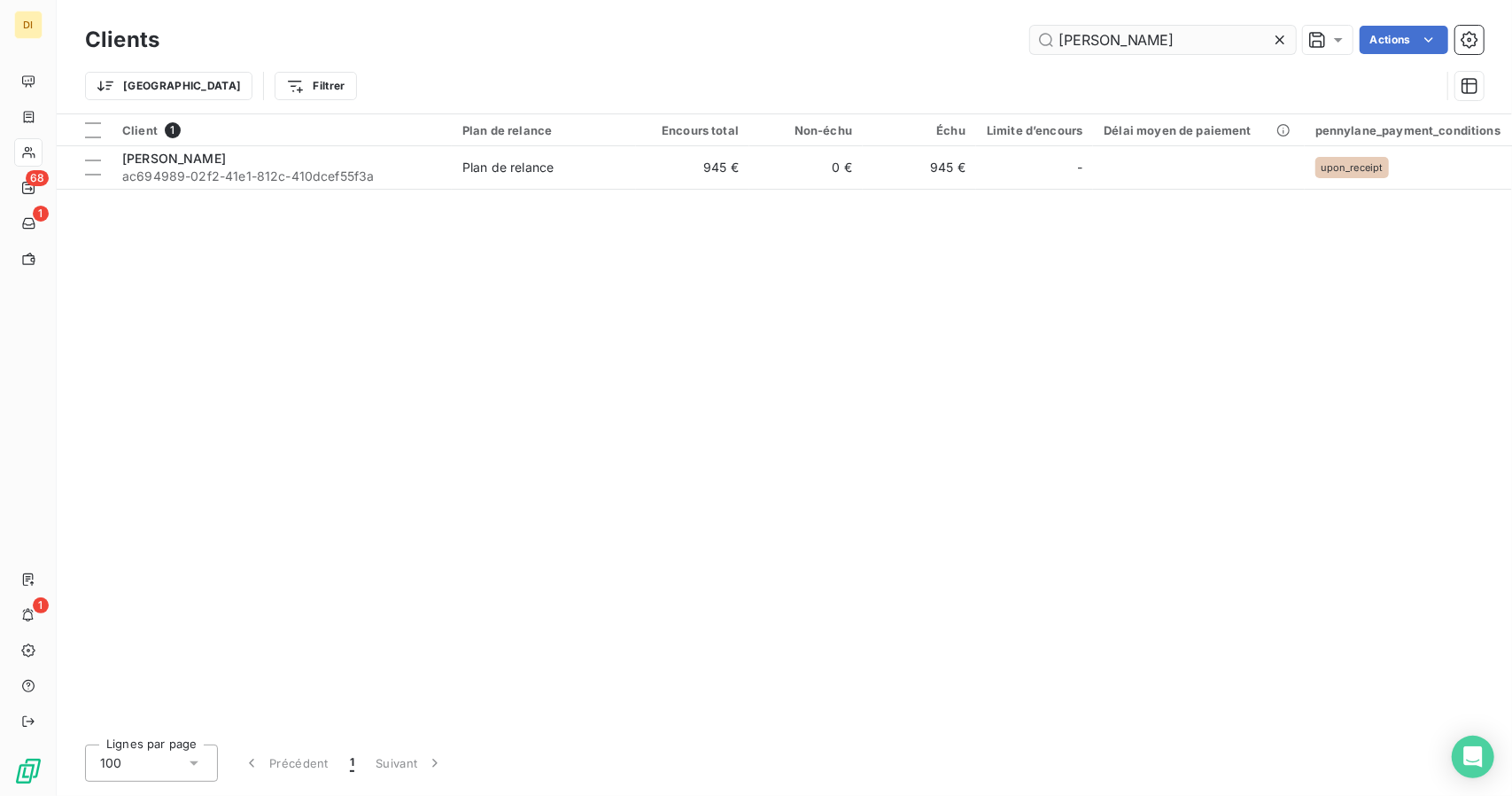
click at [1113, 49] on input "[PERSON_NAME]" at bounding box center [1164, 39] width 266 height 28
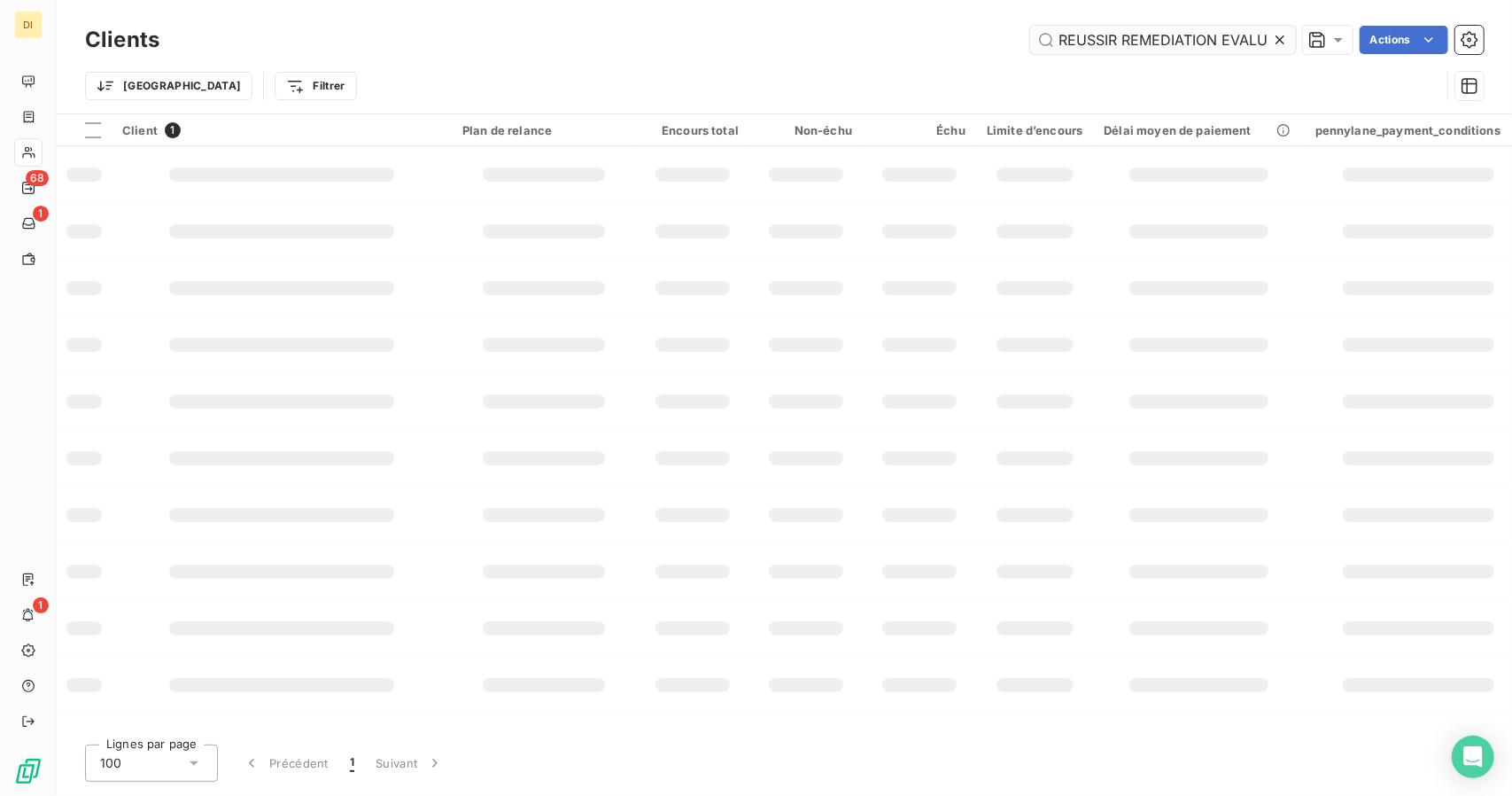
scroll to position [0, 415]
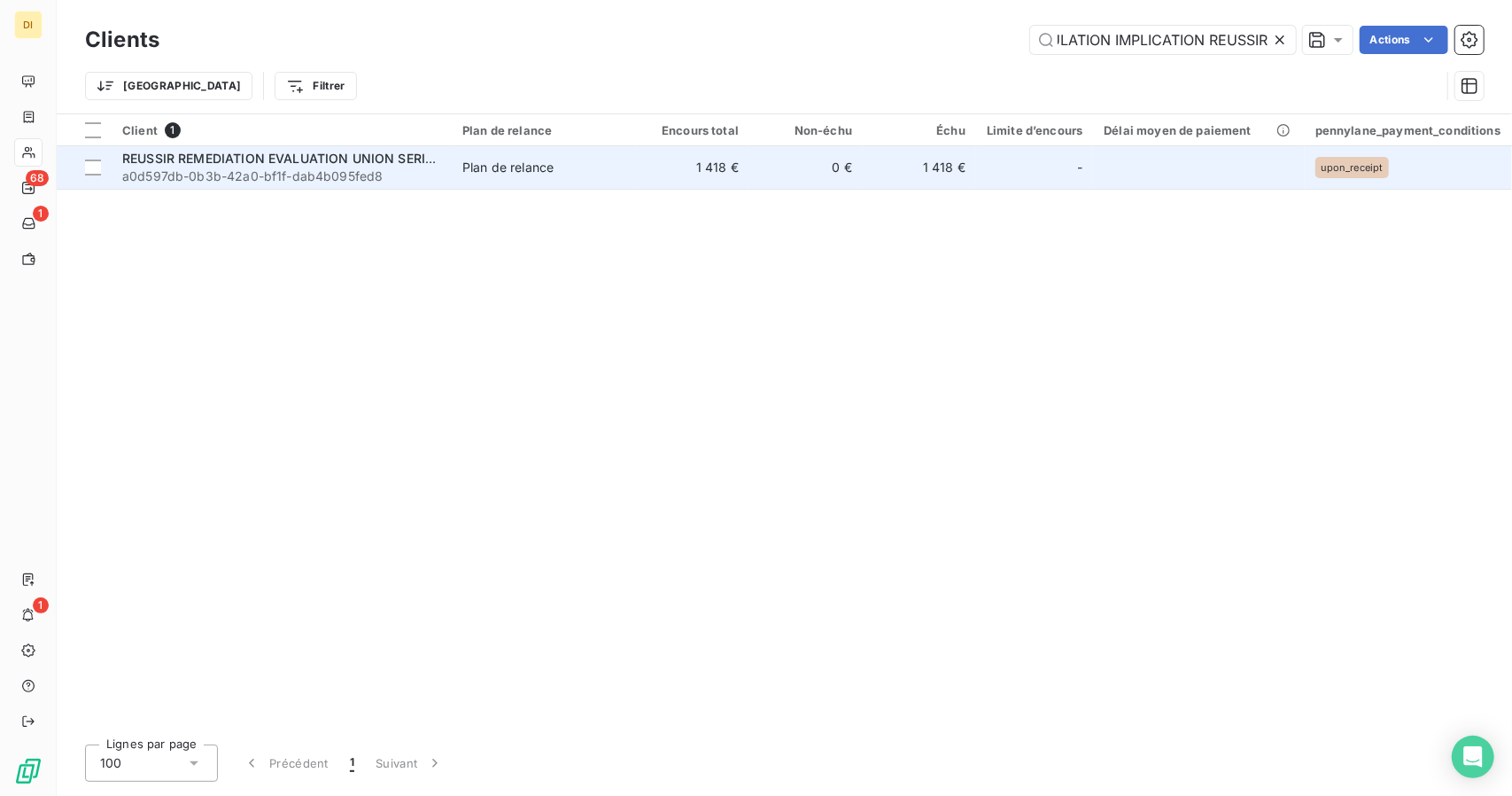
type input "REUSSIR REMEDIATION EVALUATION UNION SERIEUX STIMULATION IMPLICATION REUSSIR"
click at [571, 176] on td "Plan de relance" at bounding box center [544, 166] width 184 height 42
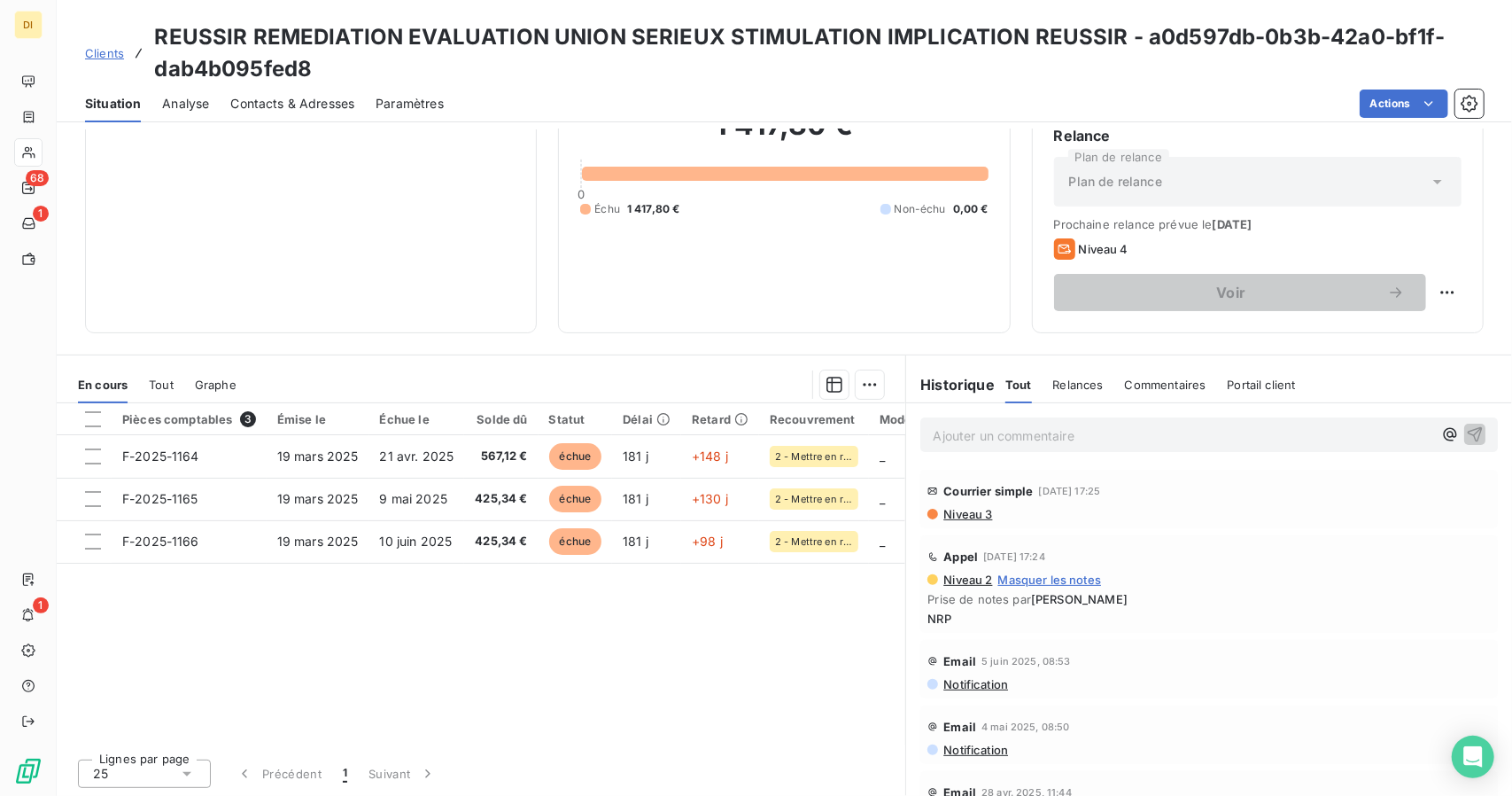
click at [101, 56] on span "Clients" at bounding box center [105, 53] width 39 height 14
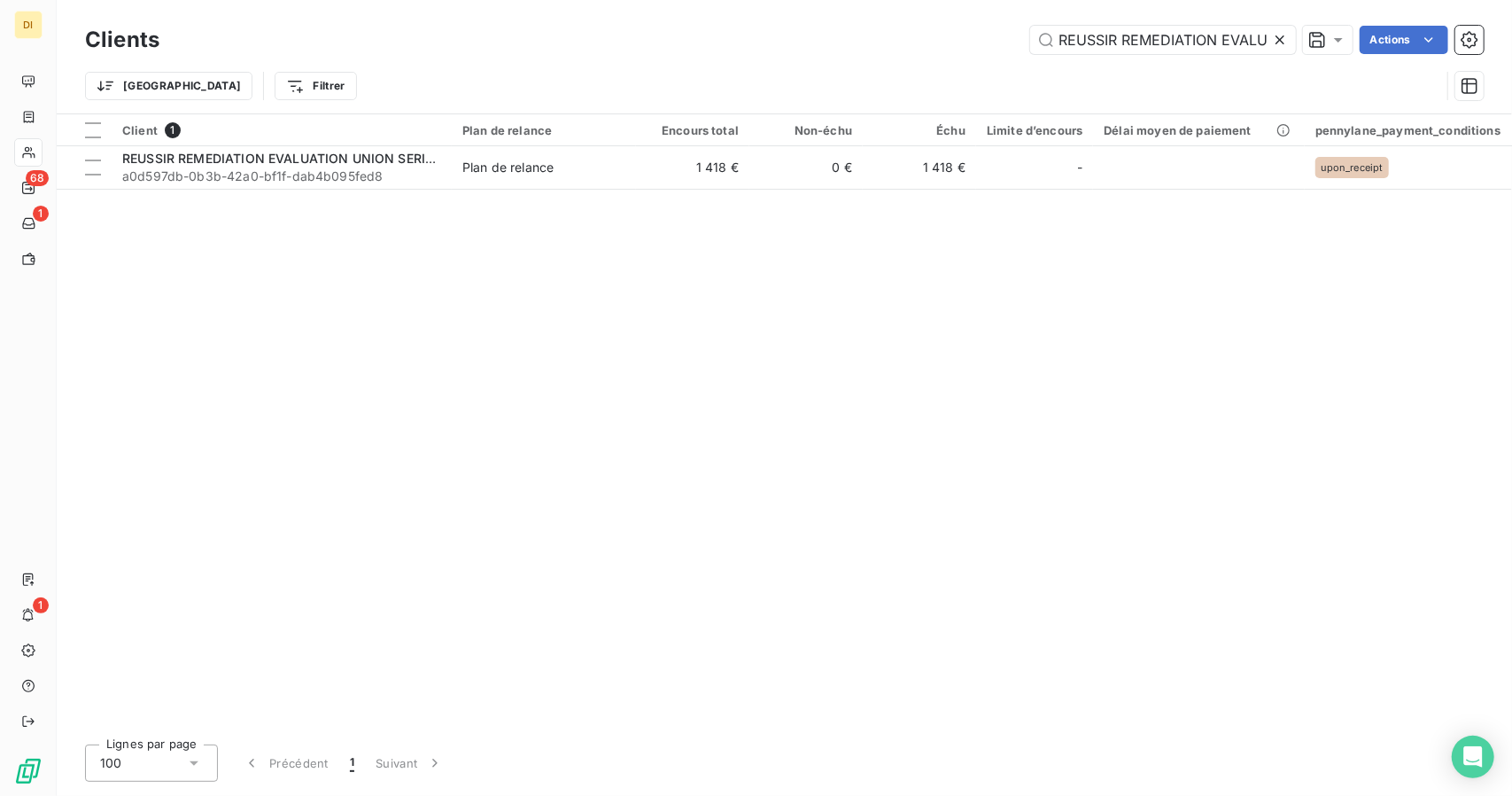
scroll to position [0, 415]
click at [1104, 32] on input "REUSSIR REMEDIATION EVALUATION UNION SERIEUX STIMULATION IMPLICATION REUSSIR" at bounding box center [1164, 39] width 266 height 28
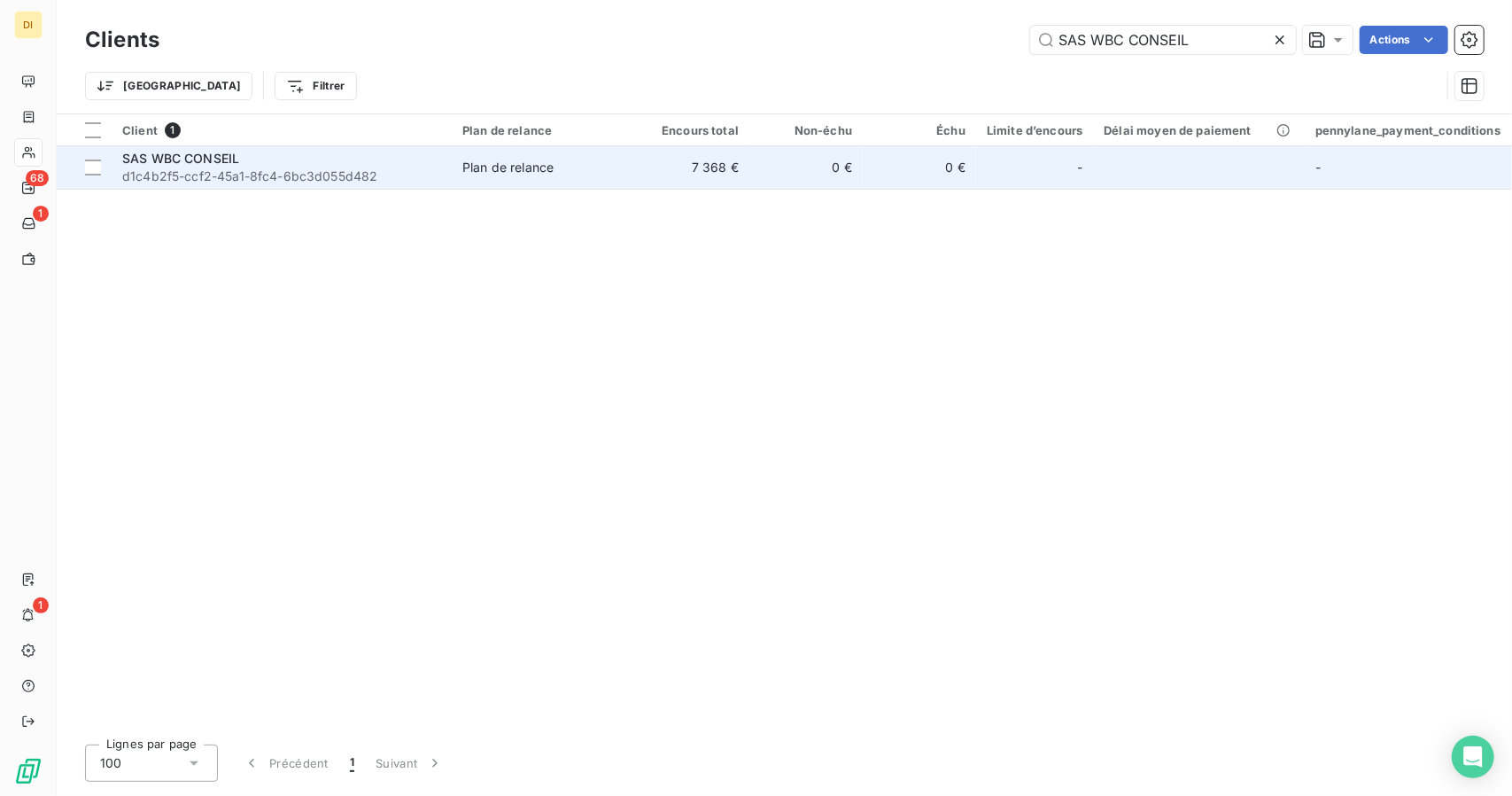
type input "SAS WBC CONSEIL"
click at [872, 180] on td "0 €" at bounding box center [920, 166] width 114 height 42
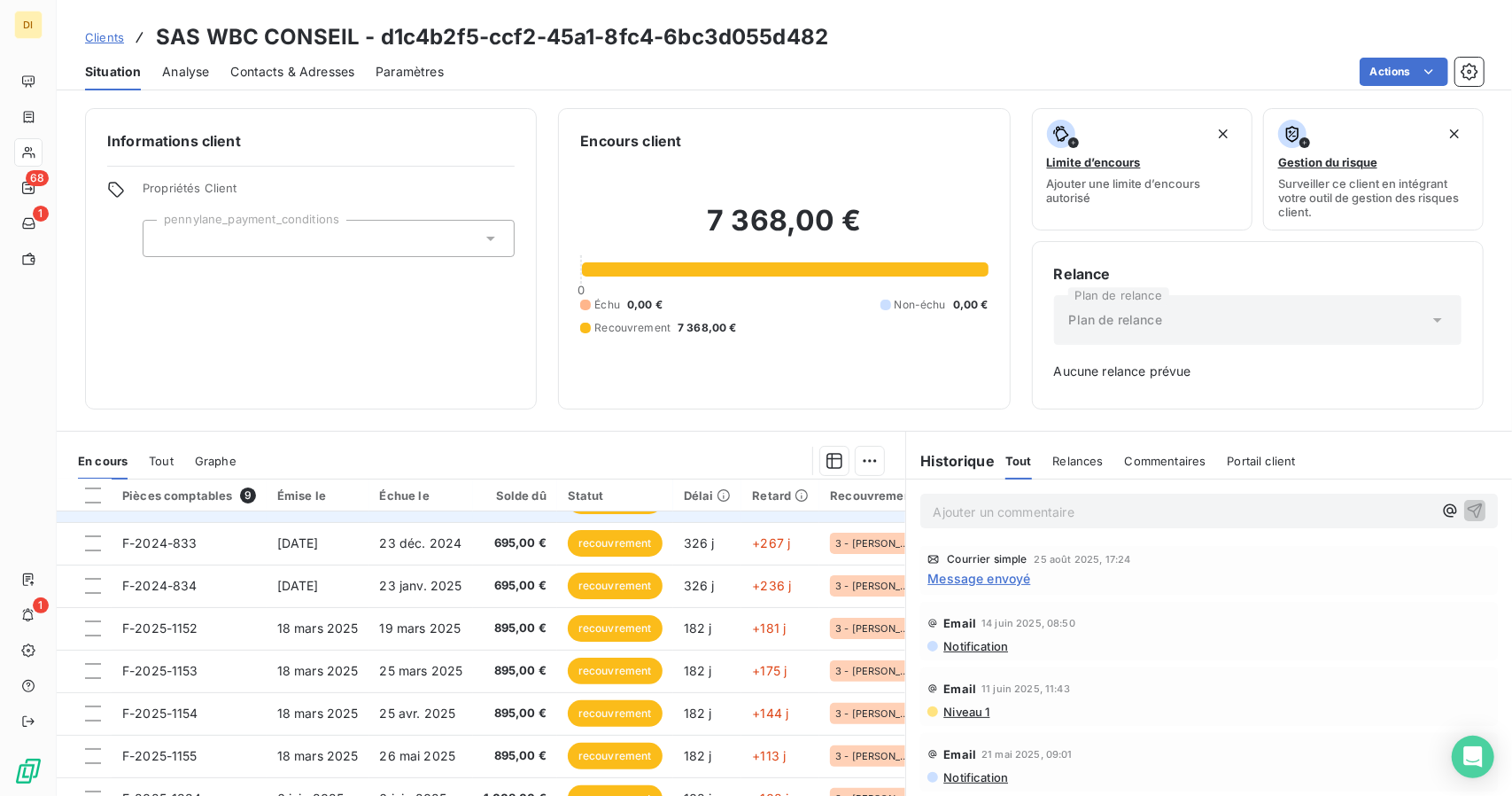
scroll to position [76, 0]
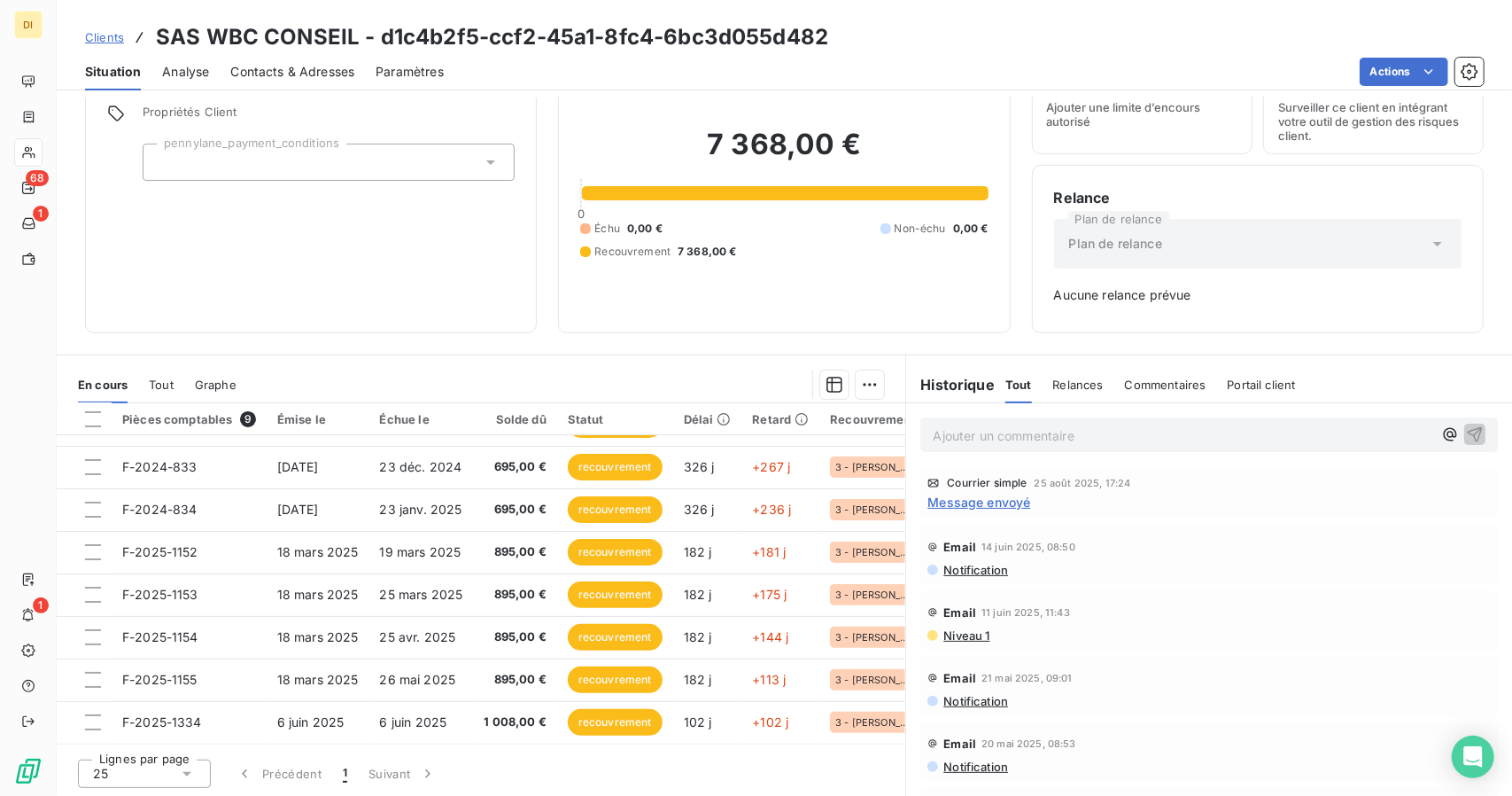
click at [116, 32] on span "Clients" at bounding box center [105, 37] width 39 height 14
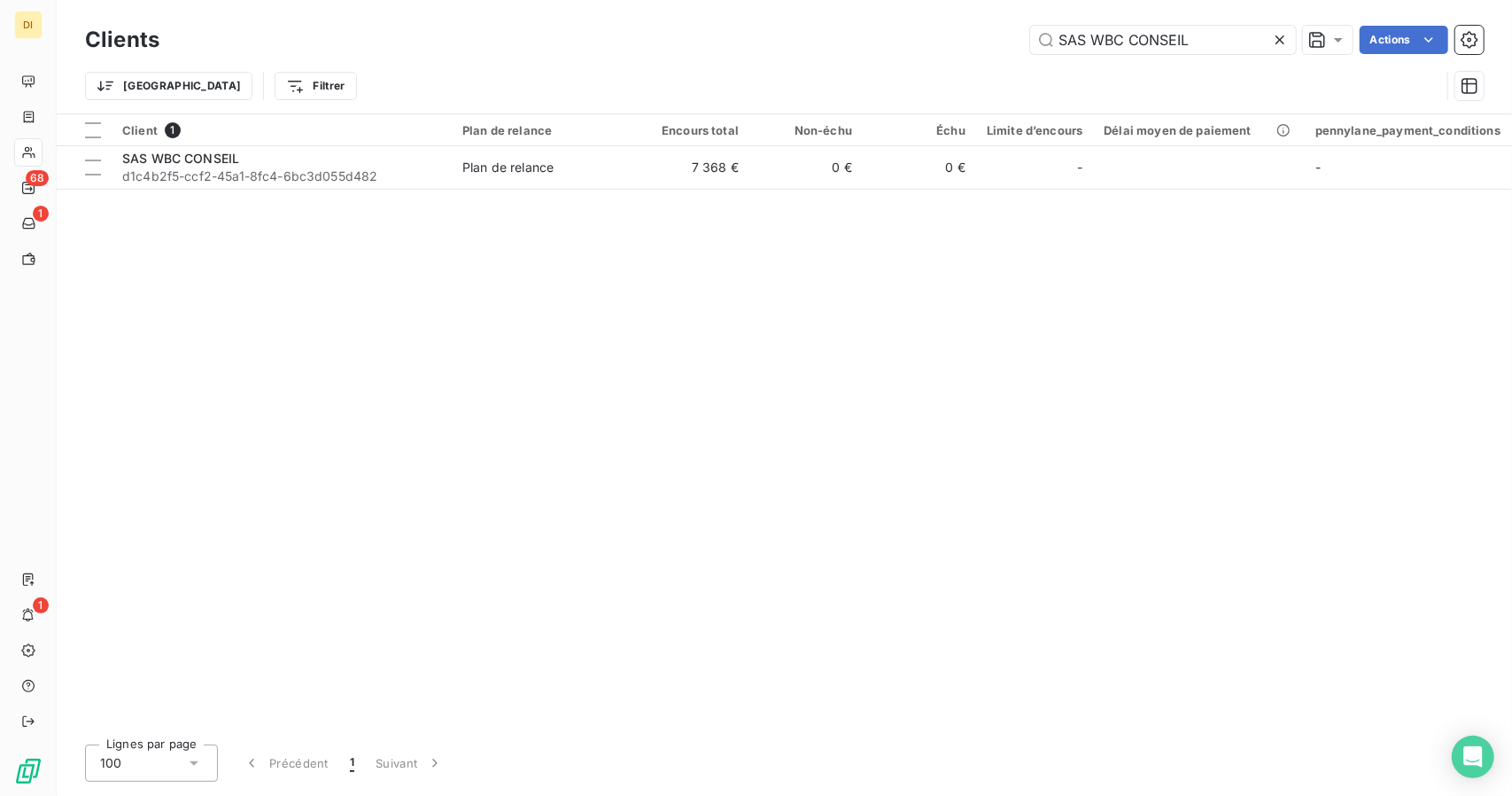
click at [1093, 23] on div "Clients SAS WBC CONSEIL Actions" at bounding box center [784, 40] width 1398 height 37
click at [1093, 43] on input "SAS WBC CONSEIL" at bounding box center [1164, 39] width 266 height 28
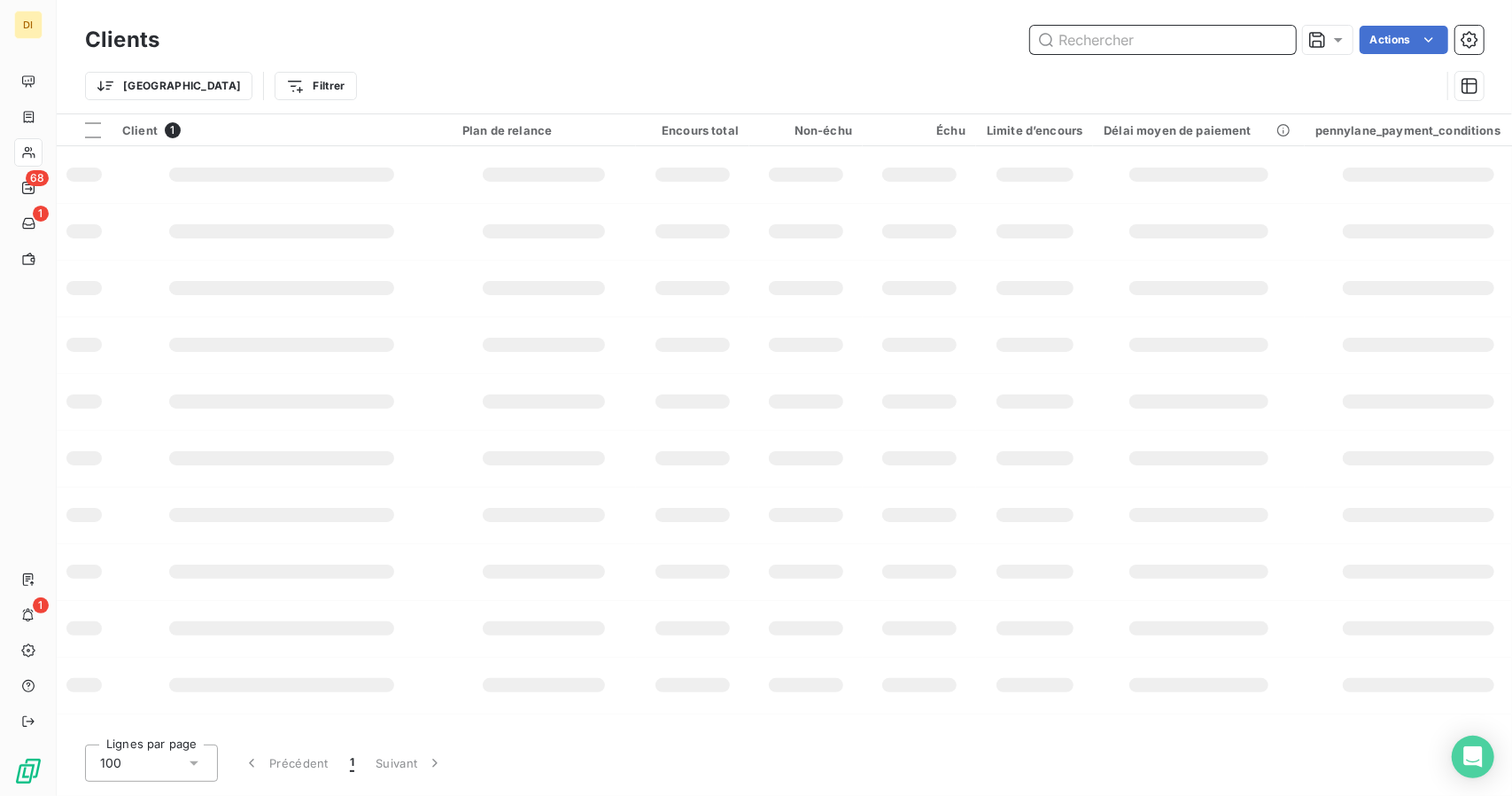
paste input "SECURIS"
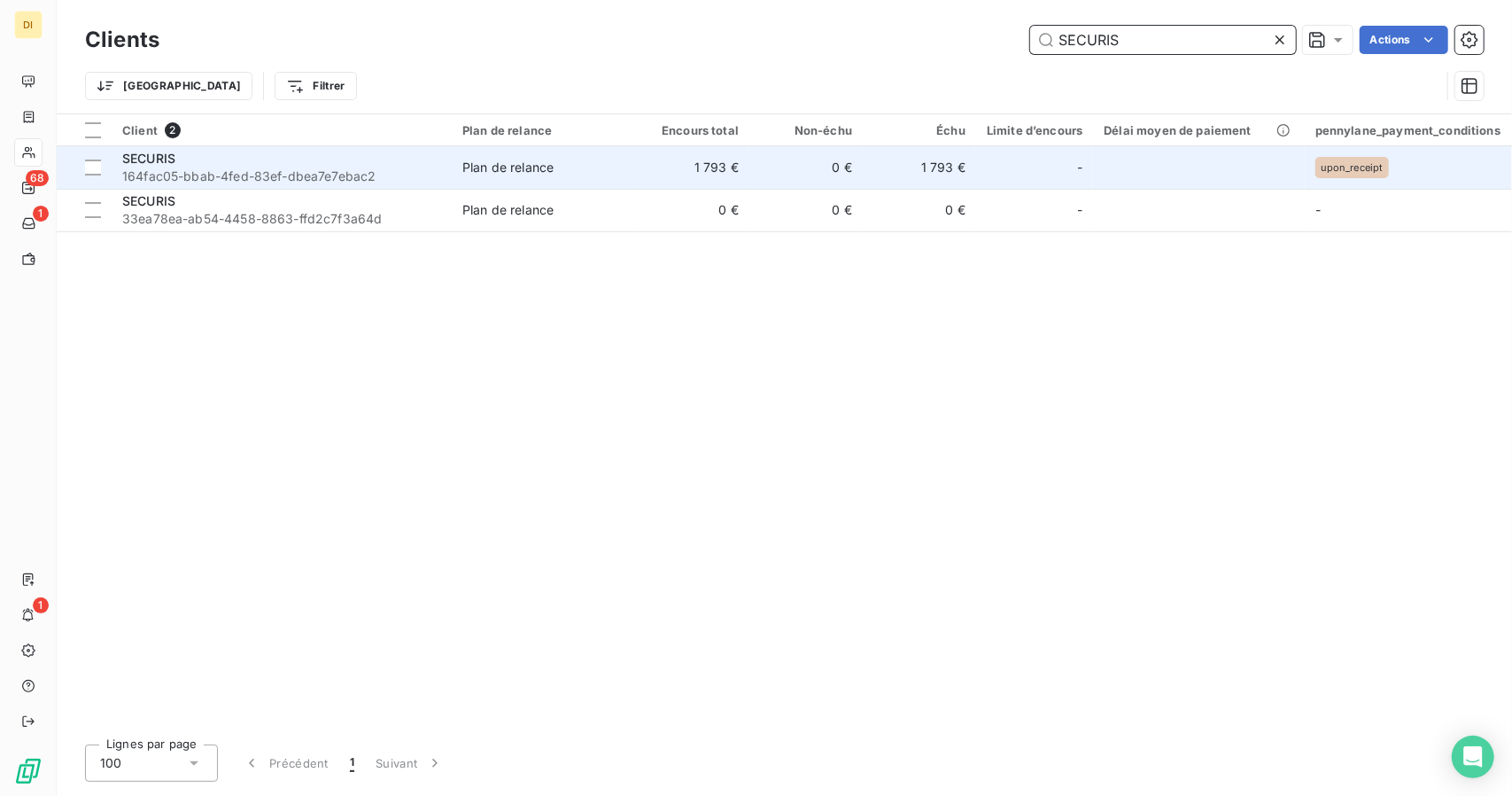
type input "SECURIS"
click at [655, 176] on td "1 793 €" at bounding box center [693, 166] width 114 height 42
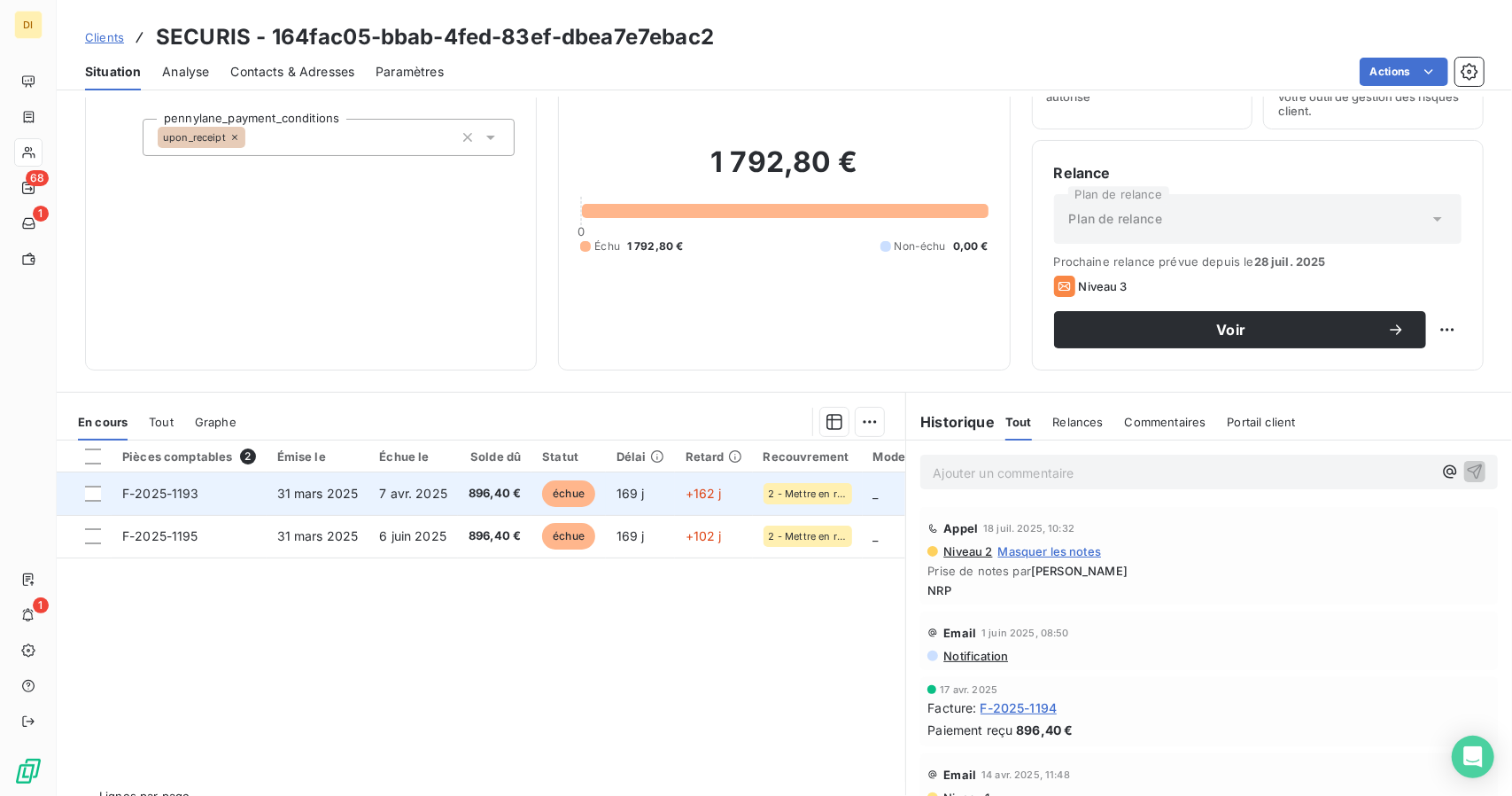
scroll to position [138, 0]
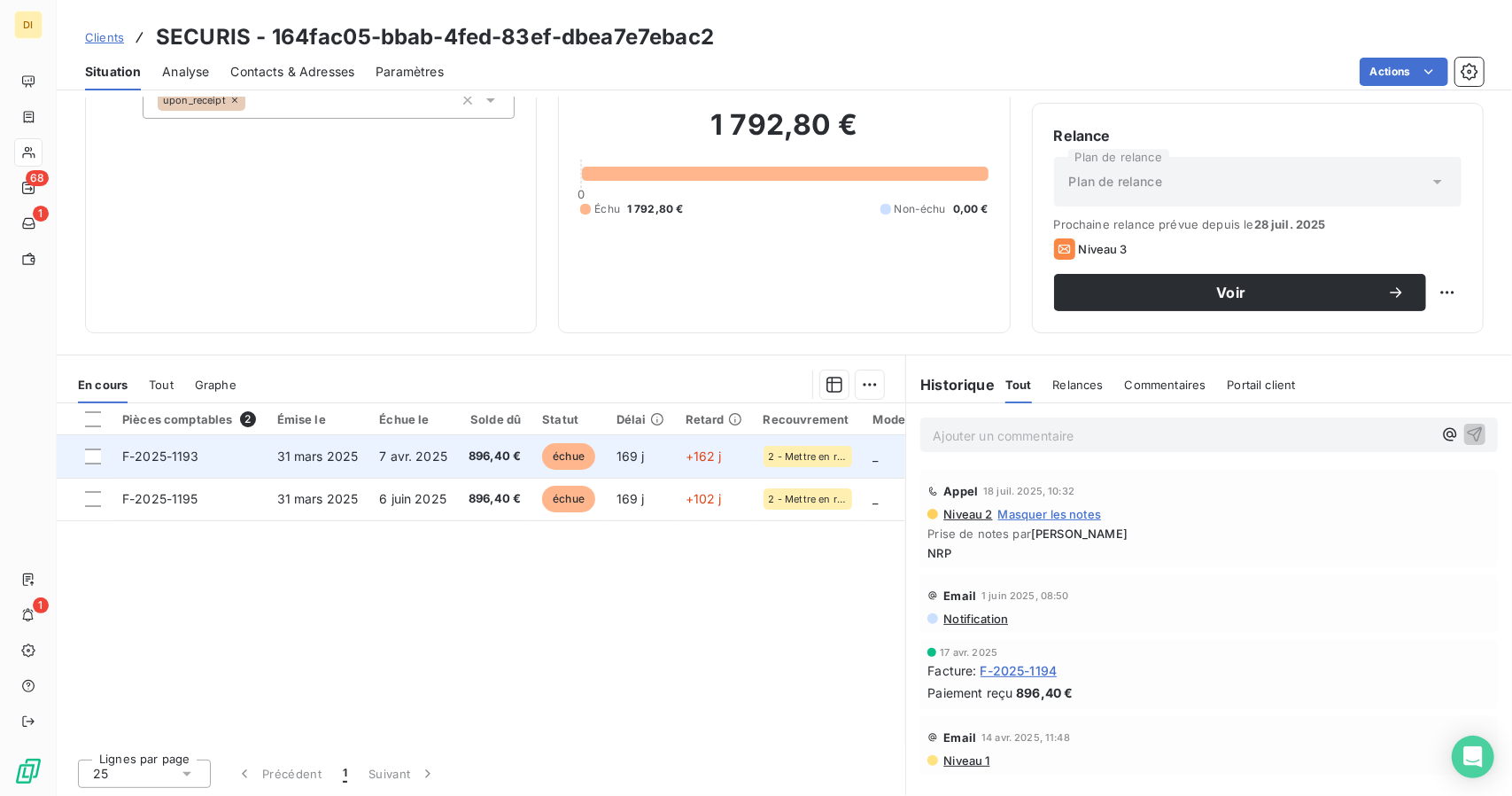
click at [649, 460] on td "169 j" at bounding box center [640, 455] width 69 height 42
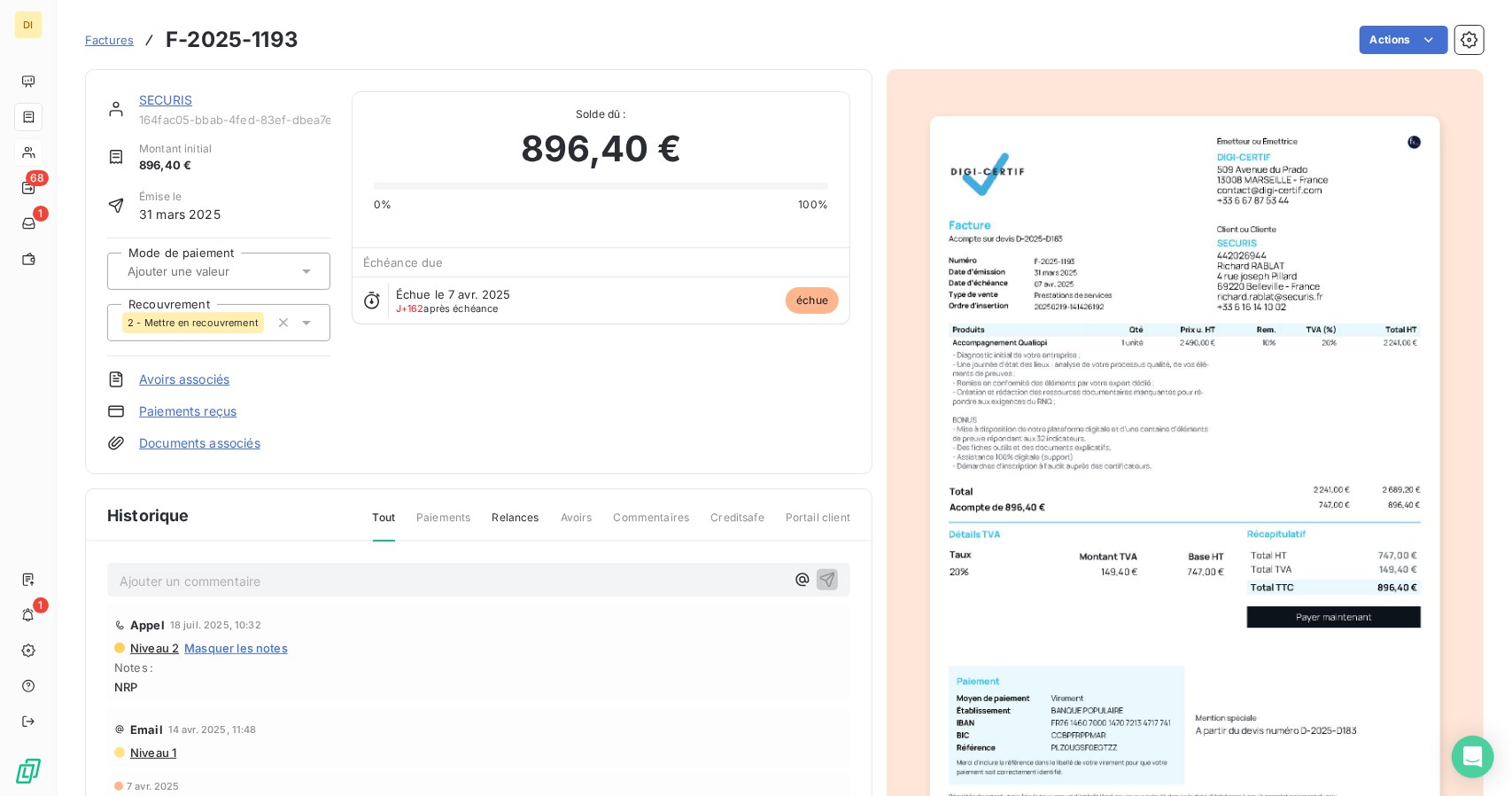
click at [1270, 110] on button "button" at bounding box center [1185, 476] width 530 height 773
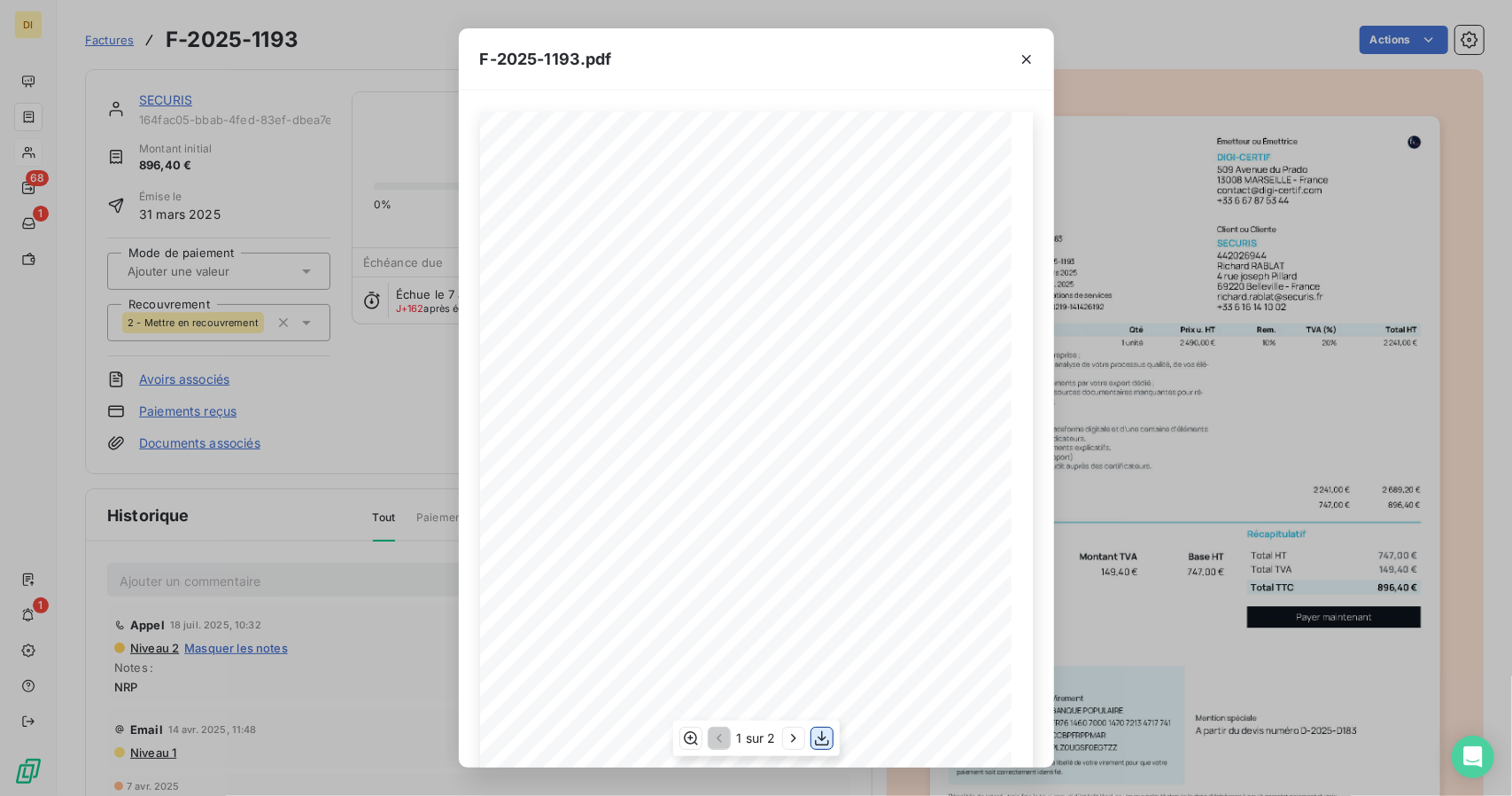
click at [817, 736] on icon "button" at bounding box center [822, 738] width 18 height 18
click at [1163, 533] on div "F-2025-1193.pdf 747,00 € 149,40 € 896,40 € Émetteur ou Émettrice DIGI-CERTIF [S…" at bounding box center [756, 398] width 1512 height 796
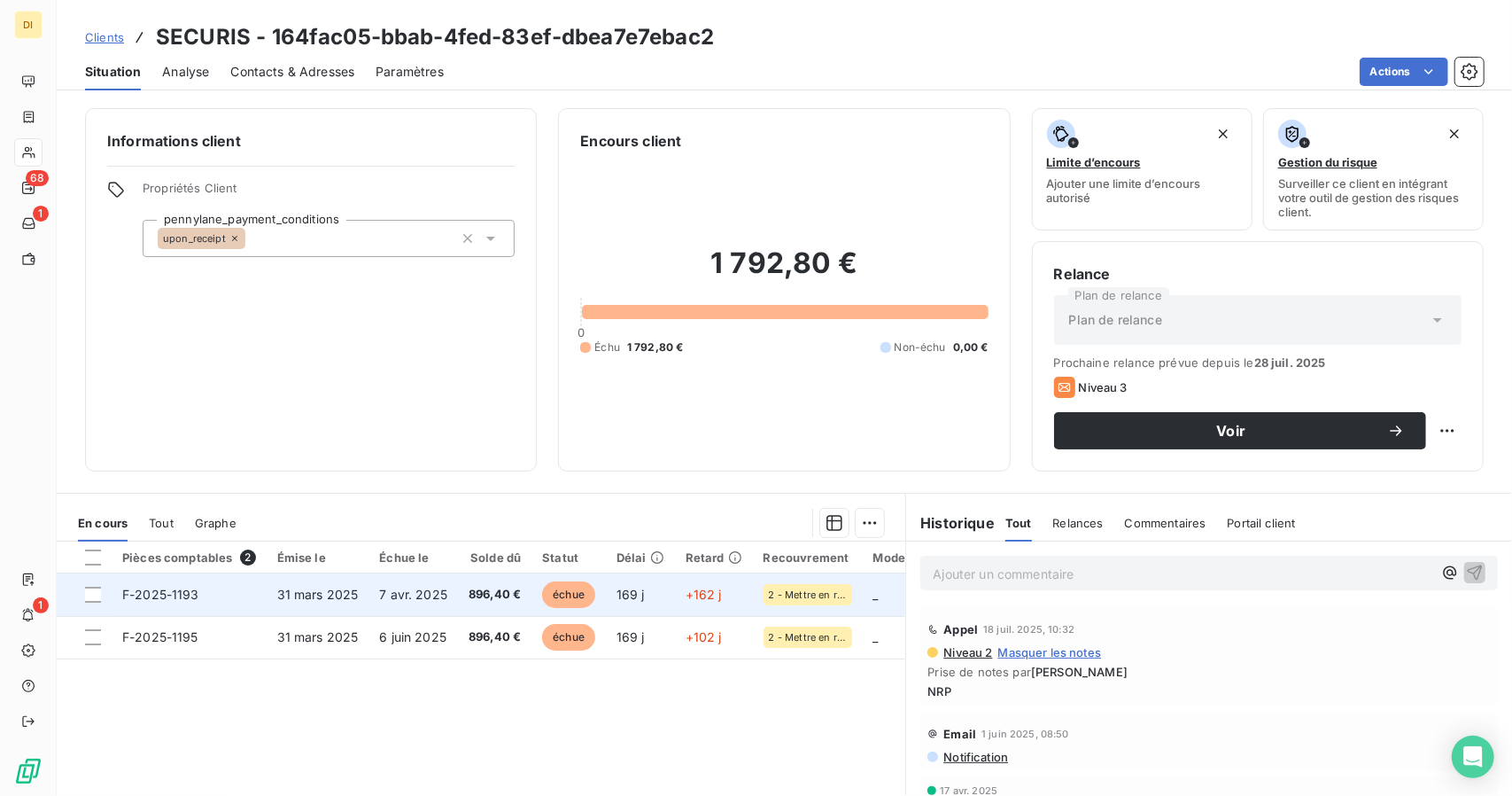
click at [447, 584] on td "7 avr. 2025" at bounding box center [413, 594] width 89 height 42
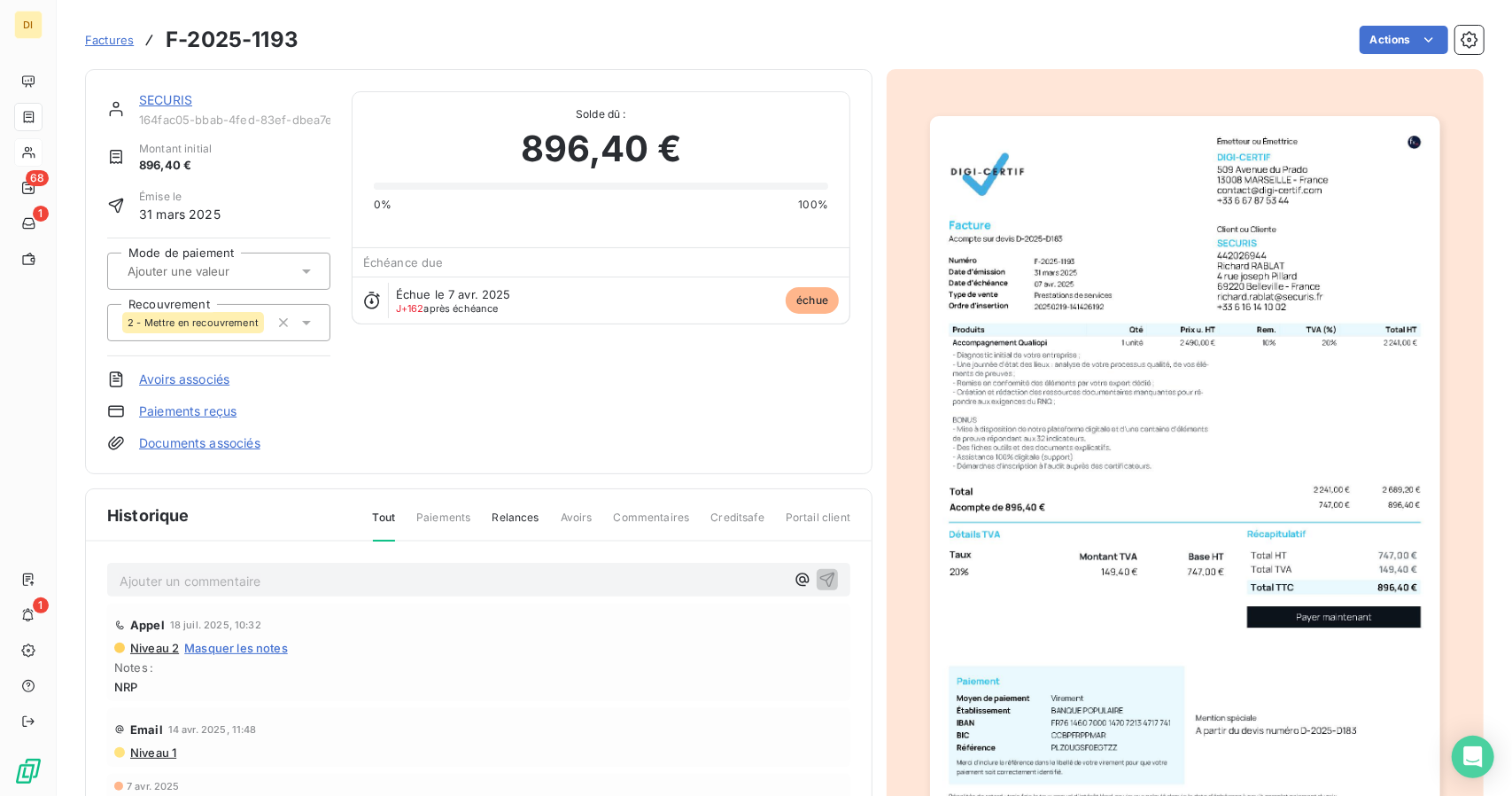
click at [976, 147] on img "button" at bounding box center [1184, 477] width 509 height 722
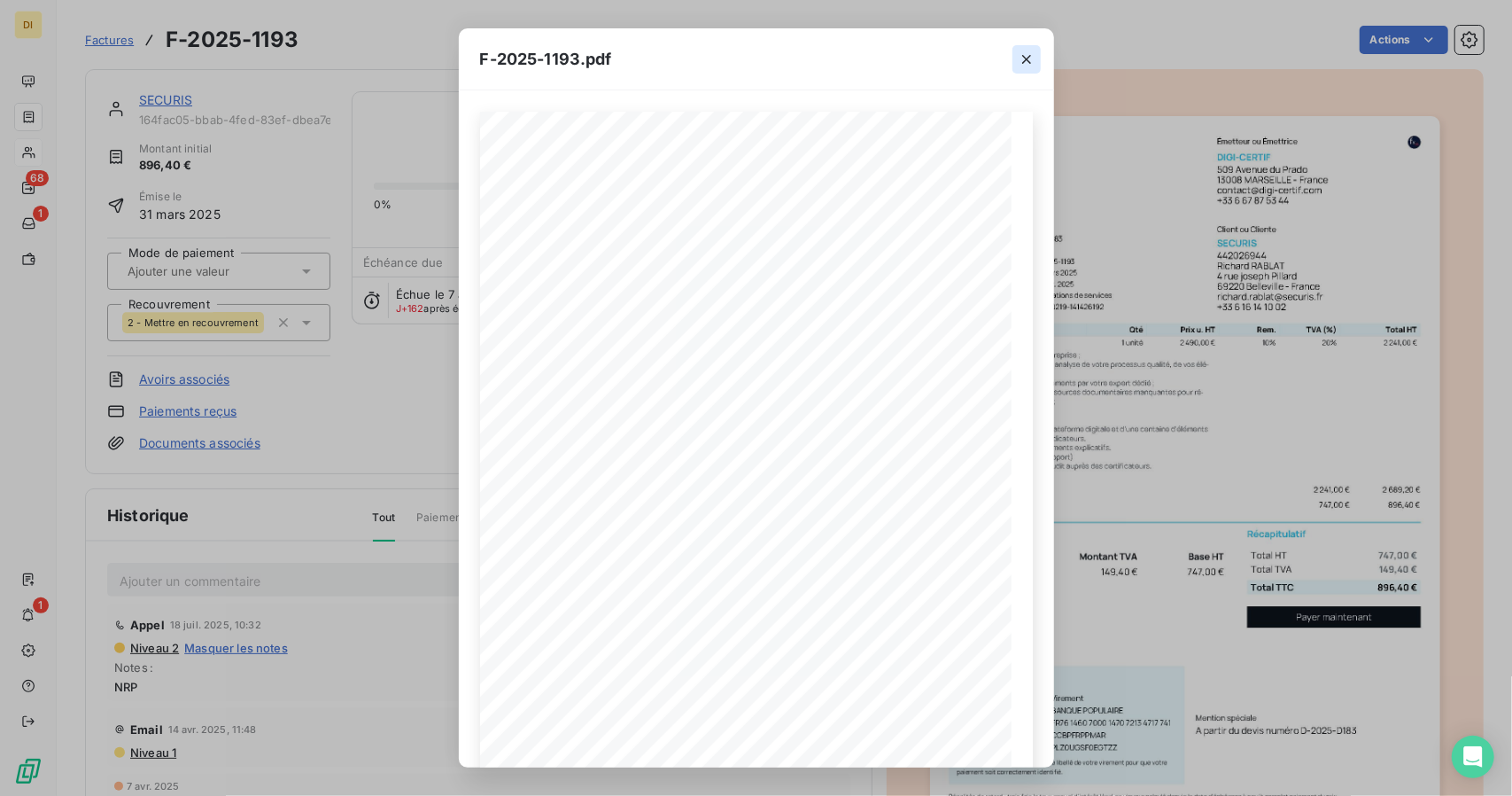
click at [1017, 51] on button "button" at bounding box center [1027, 59] width 28 height 28
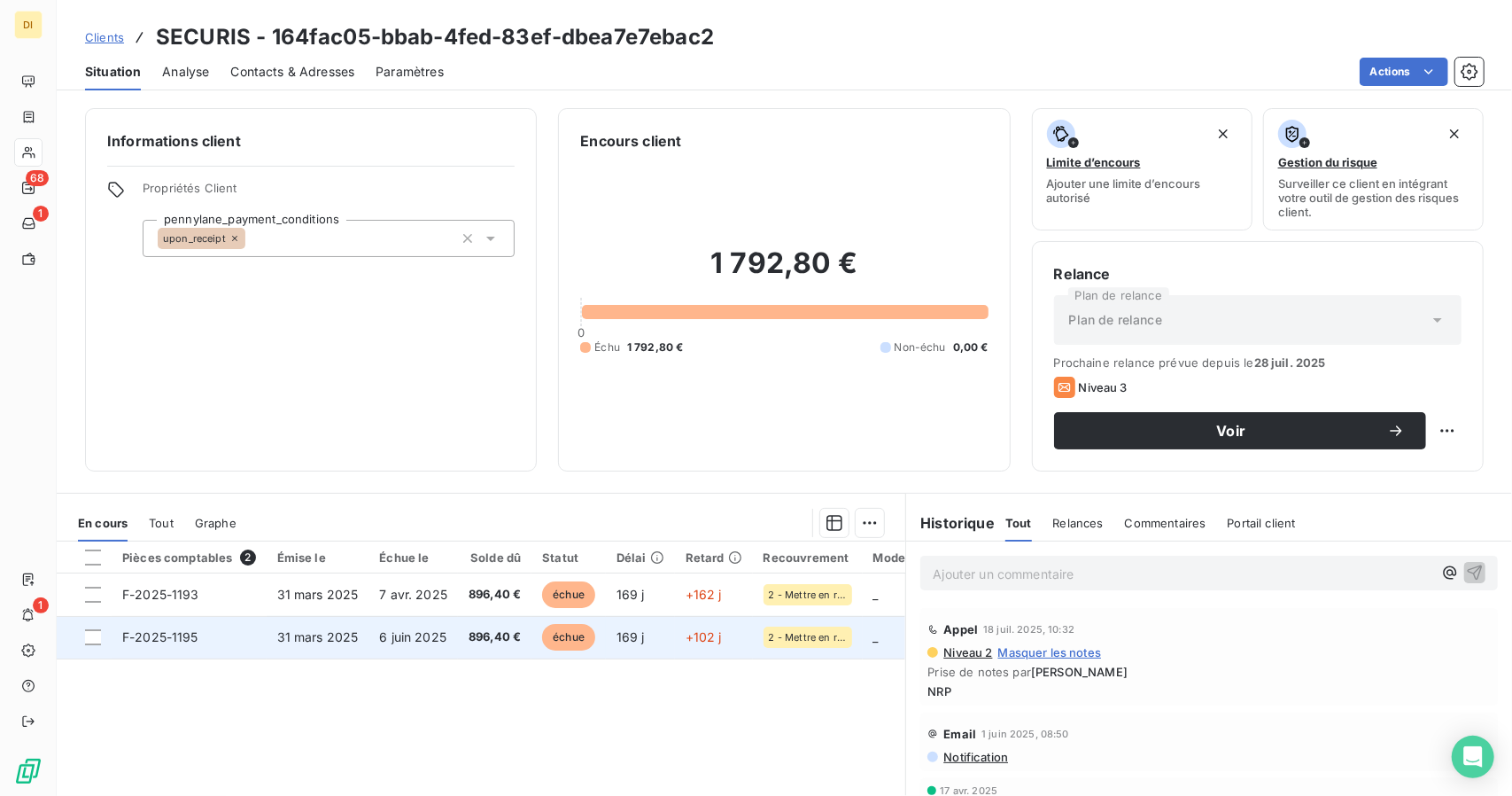
click at [448, 646] on td "6 juin 2025" at bounding box center [413, 636] width 89 height 42
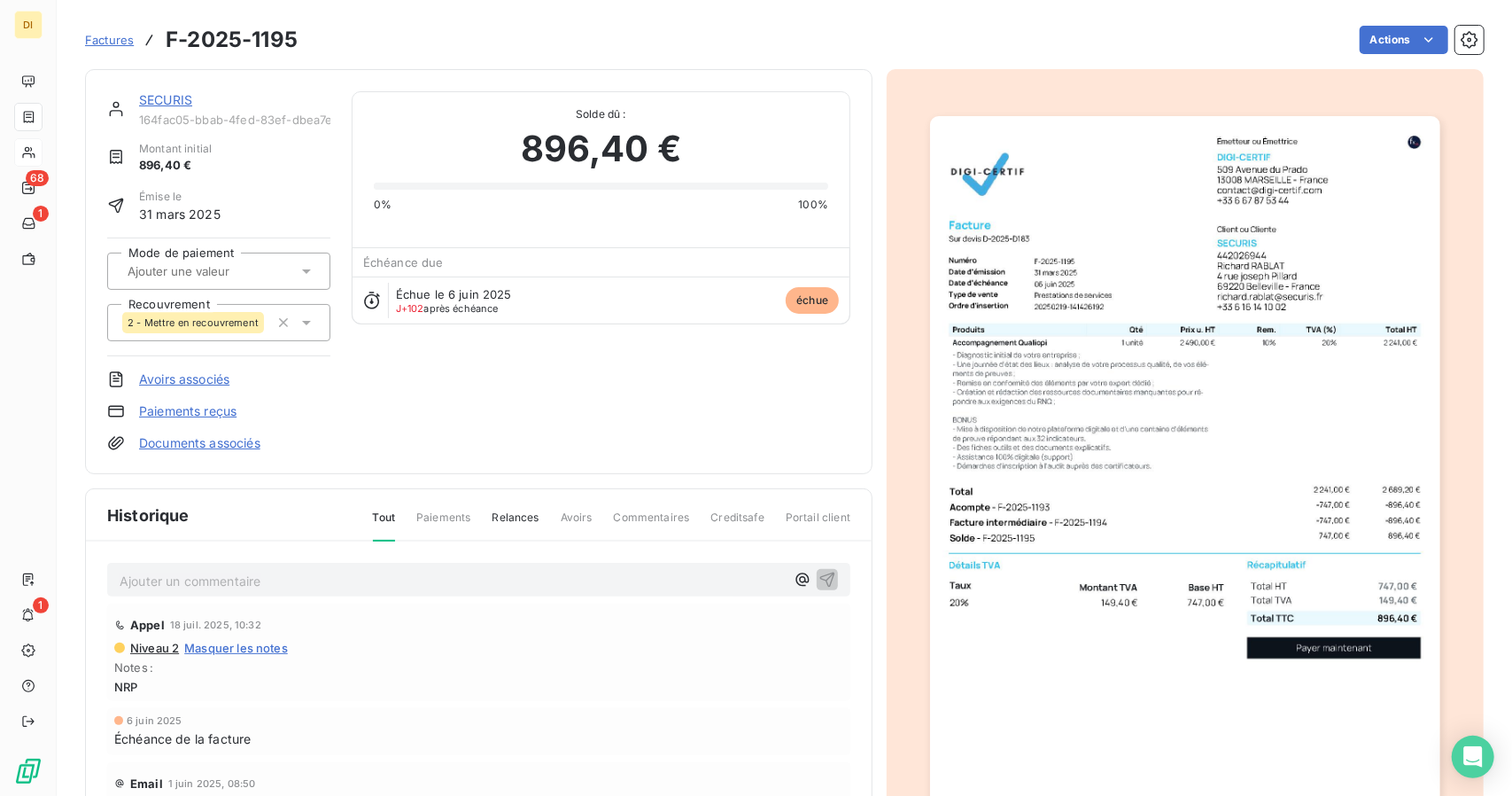
click at [1053, 386] on img "button" at bounding box center [1184, 477] width 509 height 722
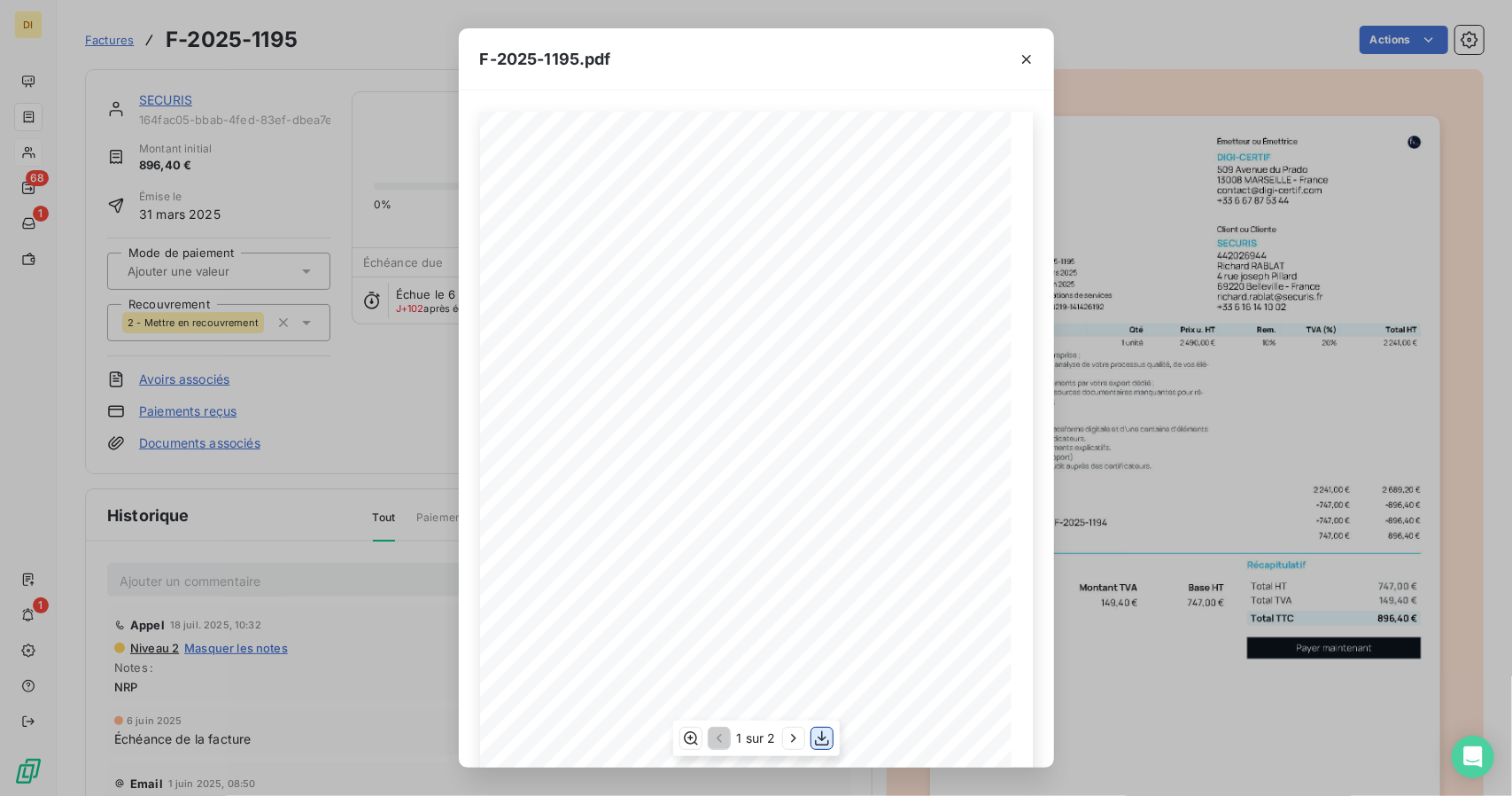
click at [817, 745] on icon "button" at bounding box center [822, 738] width 18 height 18
click at [1162, 463] on div "F-2025-1195.pdf 747,00 € 149,40 € 896,40 € Émetteur ou Émettrice DIGI-CERTIF [S…" at bounding box center [756, 398] width 1512 height 796
